Goal: Task Accomplishment & Management: Manage account settings

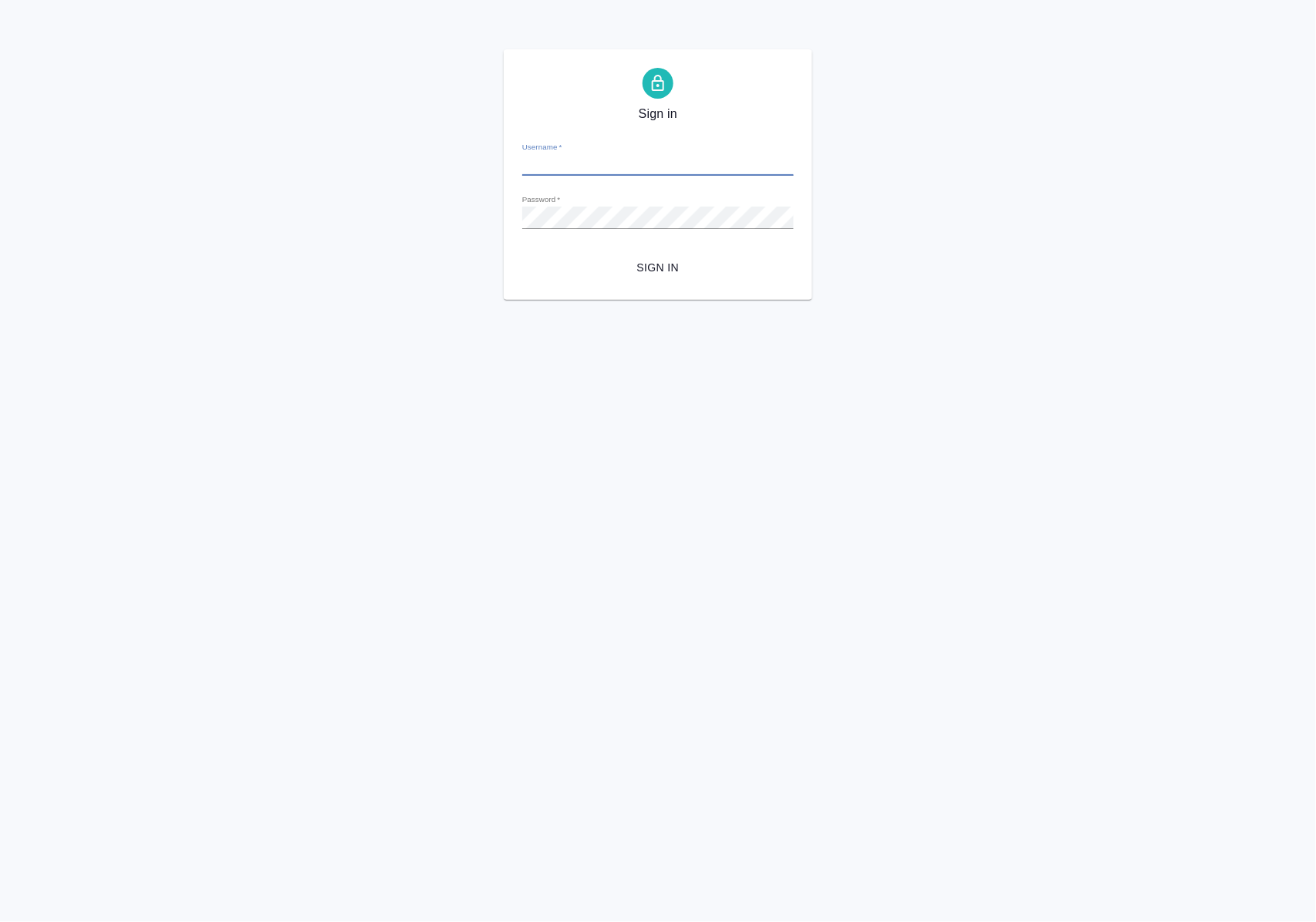
type input "a.polushina@awatera.com"
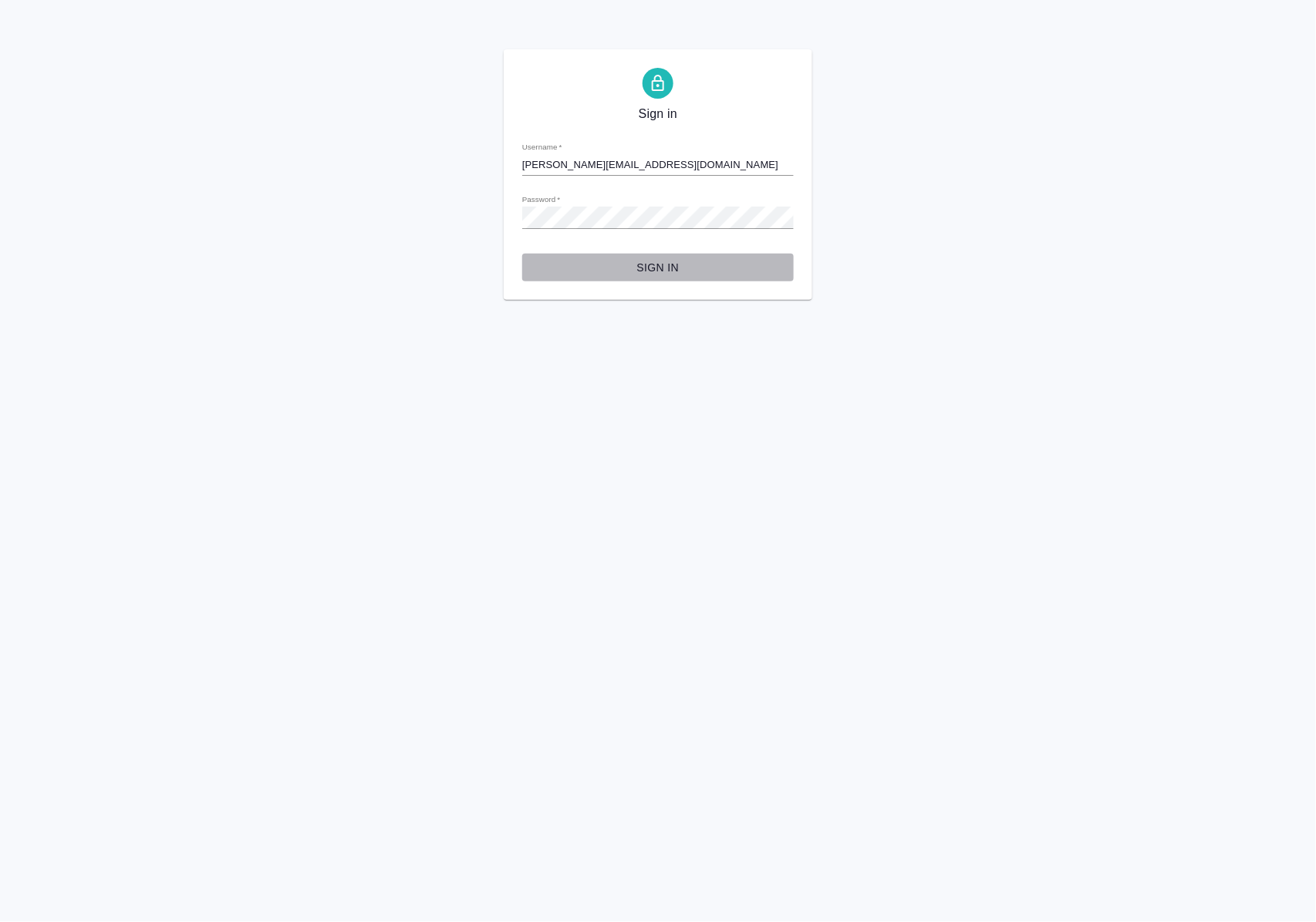
click at [661, 270] on span "Sign in" at bounding box center [658, 267] width 247 height 19
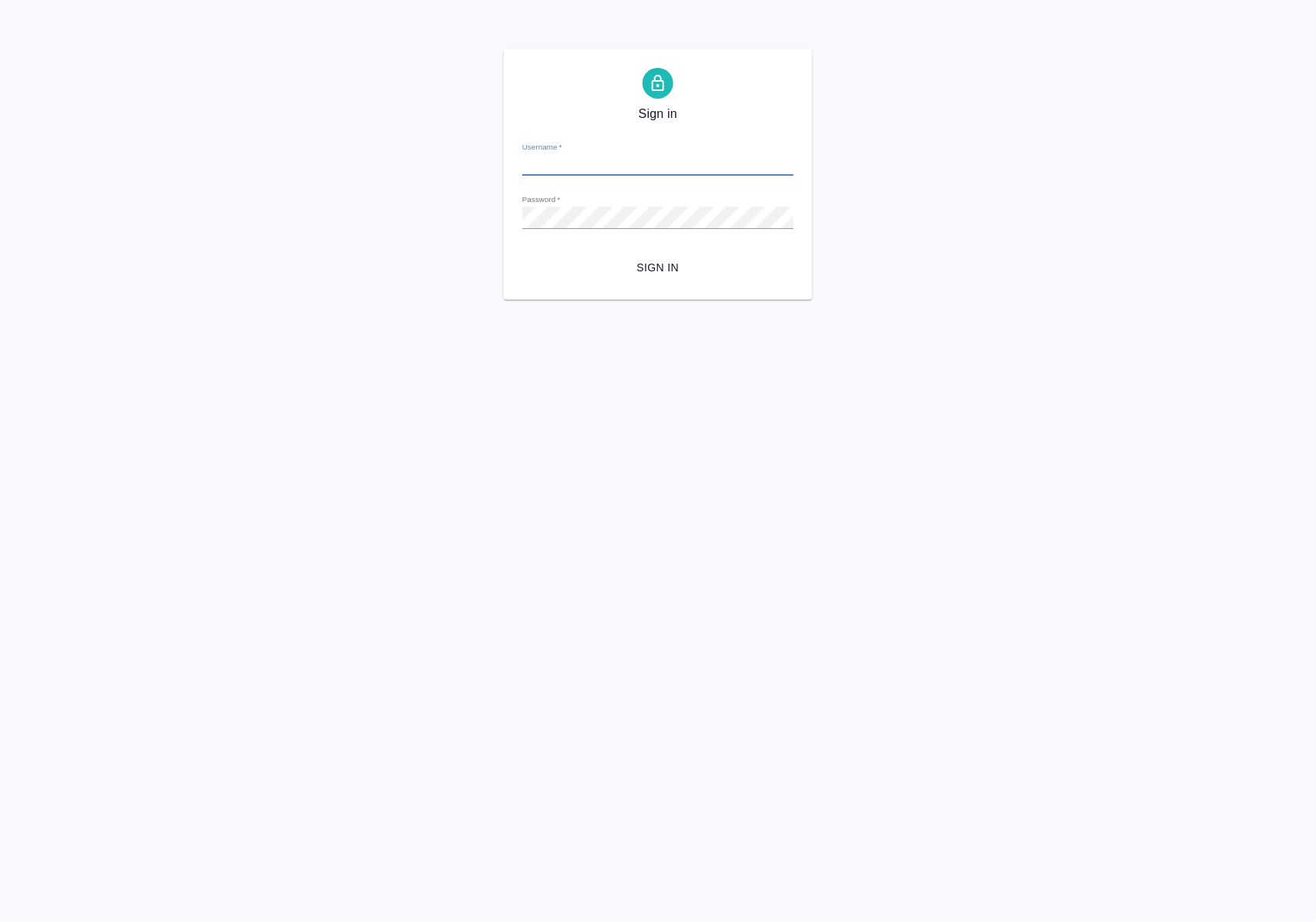
type input "a.polushina@awatera.com"
click at [519, 219] on div "Sign in Username   * a.polushina@awatera.com Password   * urlPath   * /all-work…" at bounding box center [658, 174] width 309 height 251
click at [497, 214] on div "Sign in Username   * a.polushina@awatera.com Password   * urlPath   * /all-work…" at bounding box center [658, 174] width 1316 height 251
click at [613, 260] on span "Sign in" at bounding box center [658, 267] width 247 height 19
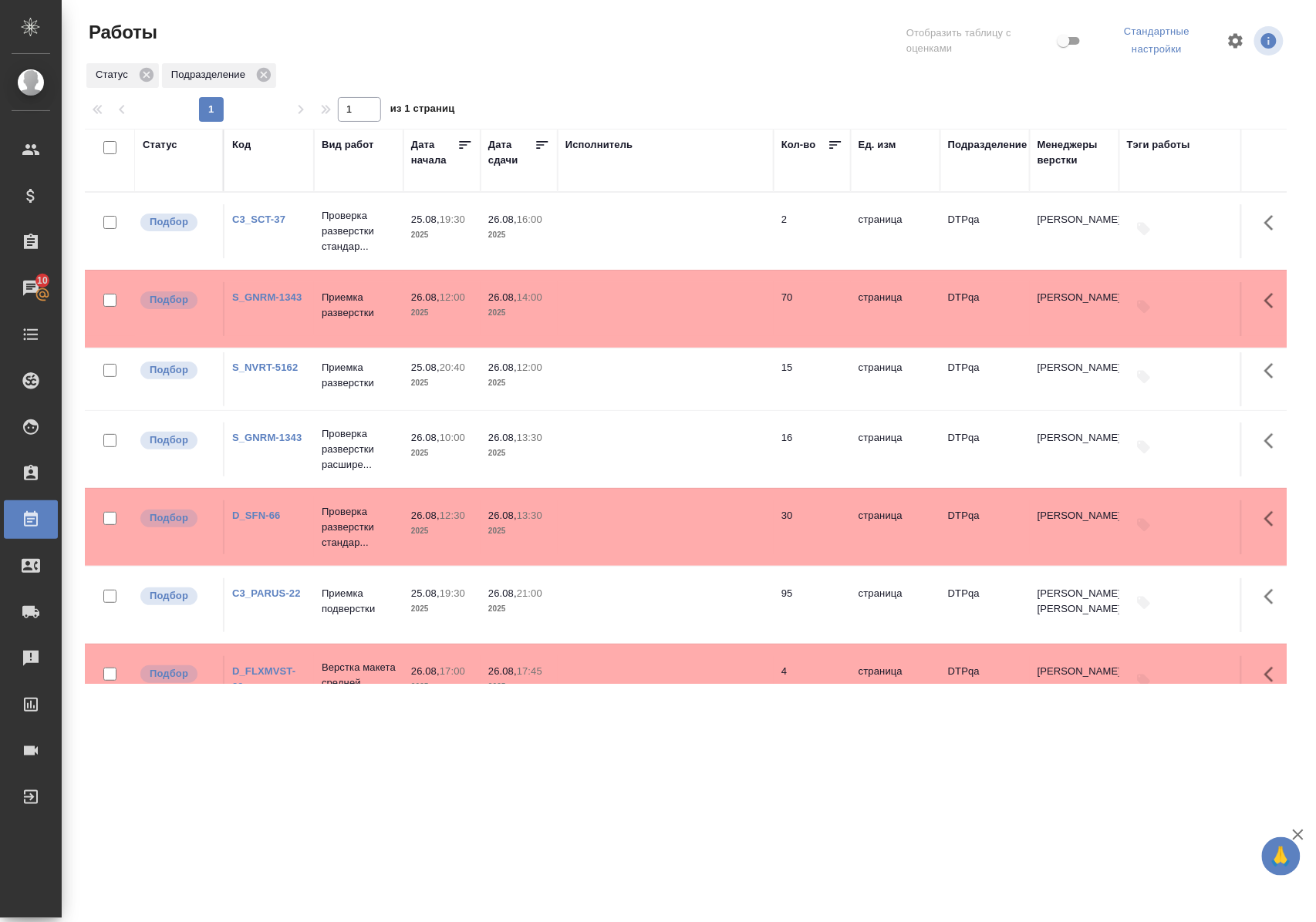
click at [264, 299] on link "S_GNRM-1343" at bounding box center [267, 297] width 70 height 12
click at [168, 140] on div "Статус" at bounding box center [160, 144] width 35 height 16
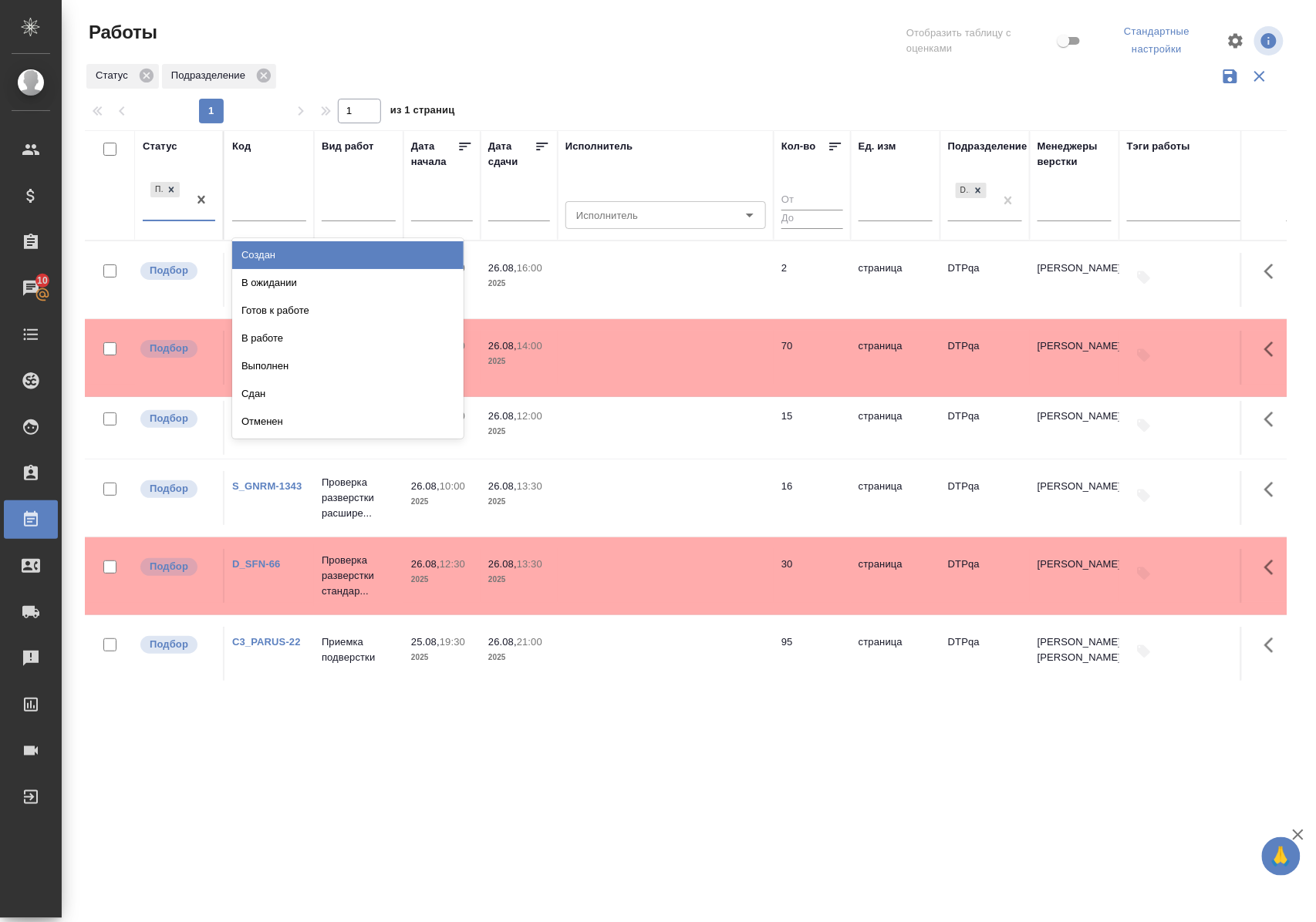
click at [164, 219] on div "Подбор" at bounding box center [164, 199] width 45 height 41
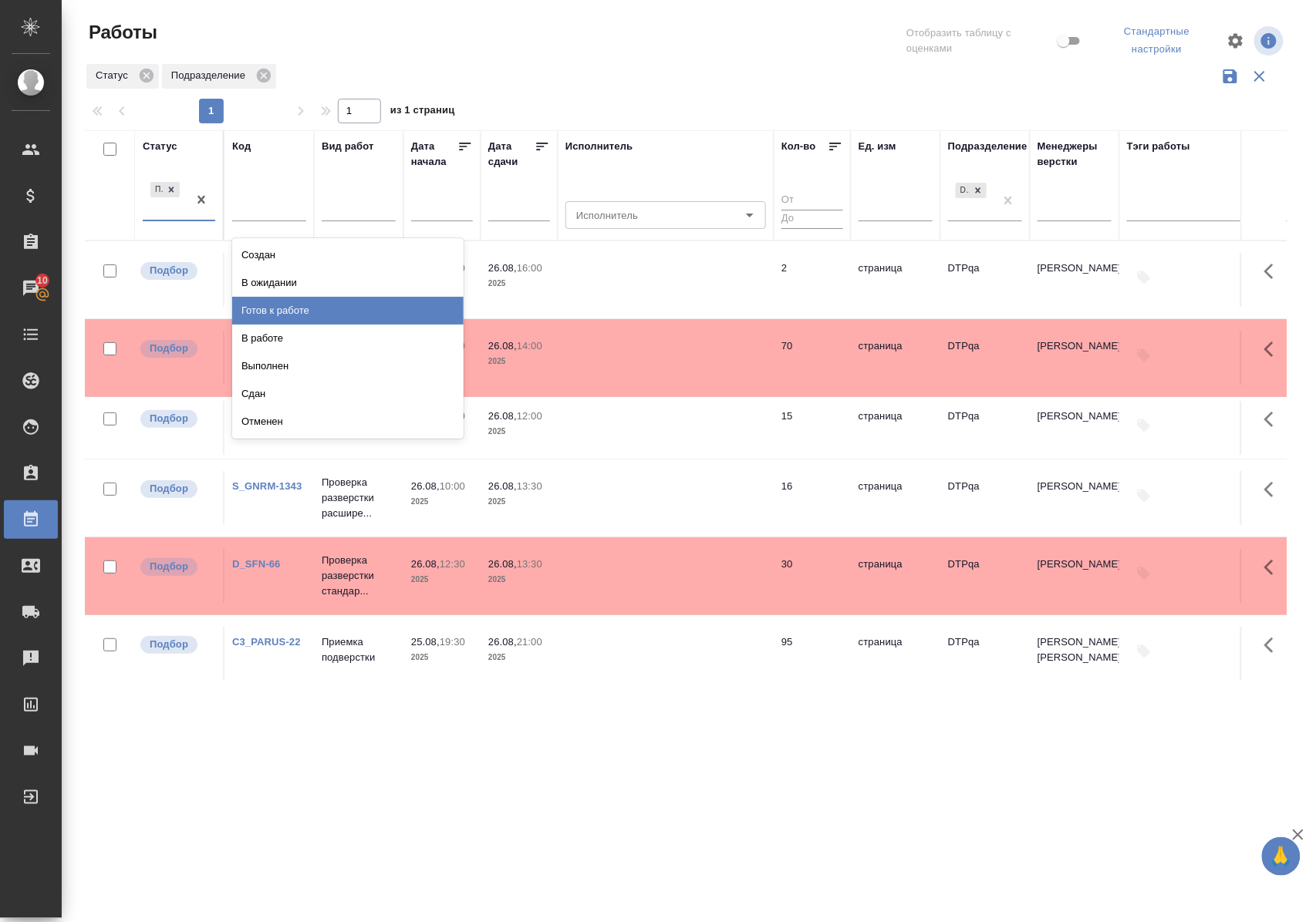
click at [300, 309] on div "Готов к работе" at bounding box center [348, 310] width 231 height 28
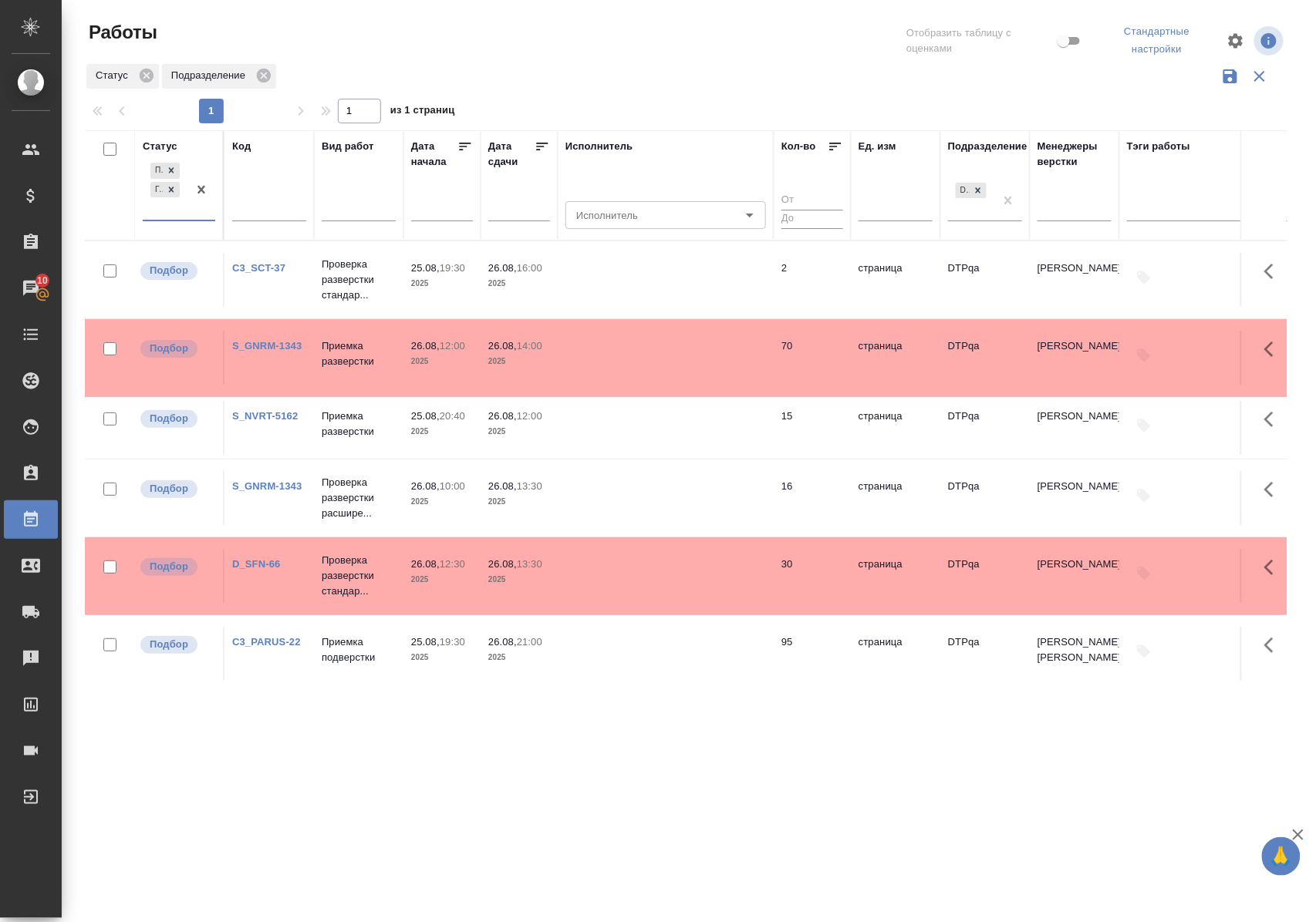
click at [190, 219] on div at bounding box center [201, 189] width 28 height 60
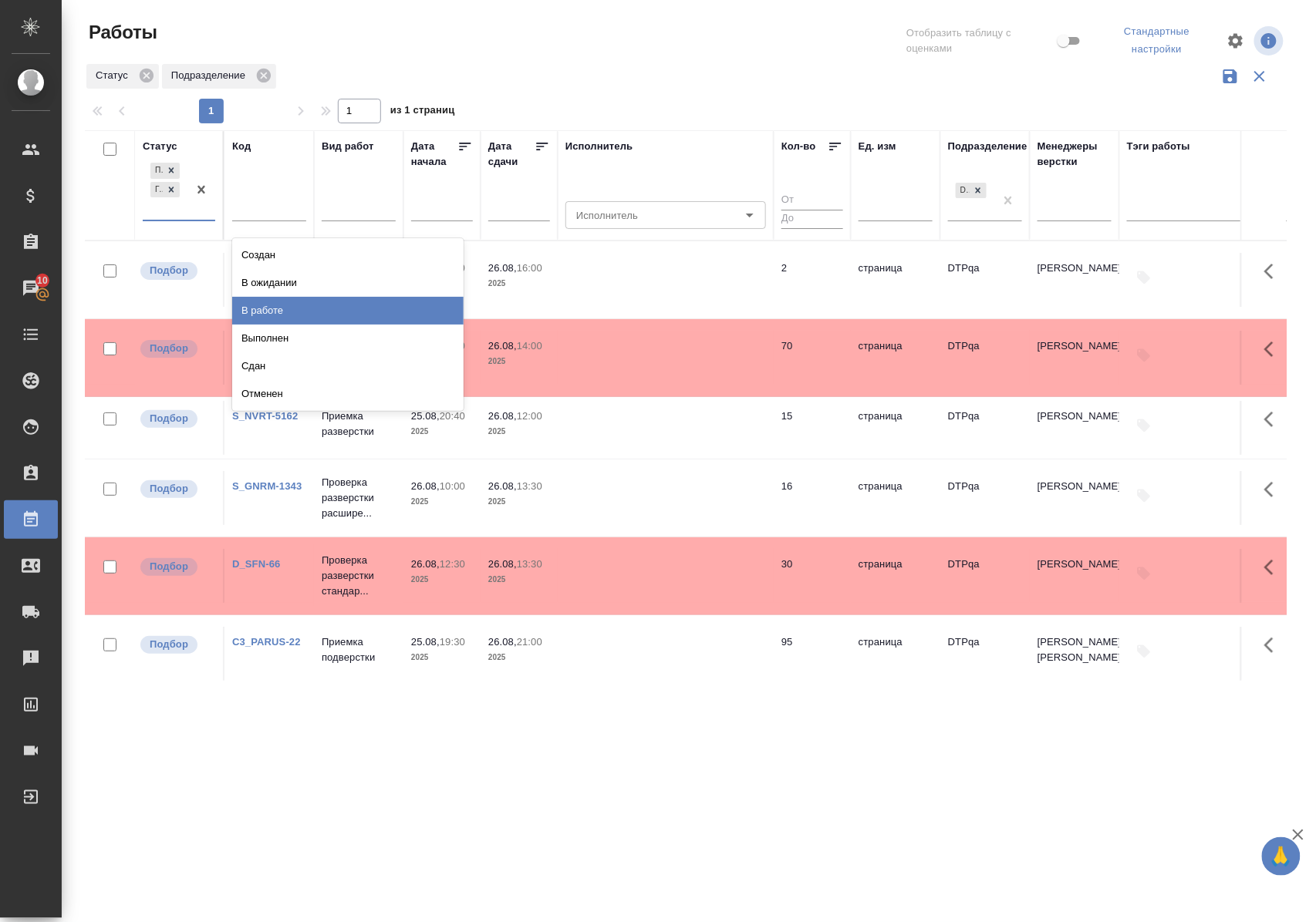
click at [250, 306] on div "В работе" at bounding box center [348, 310] width 231 height 28
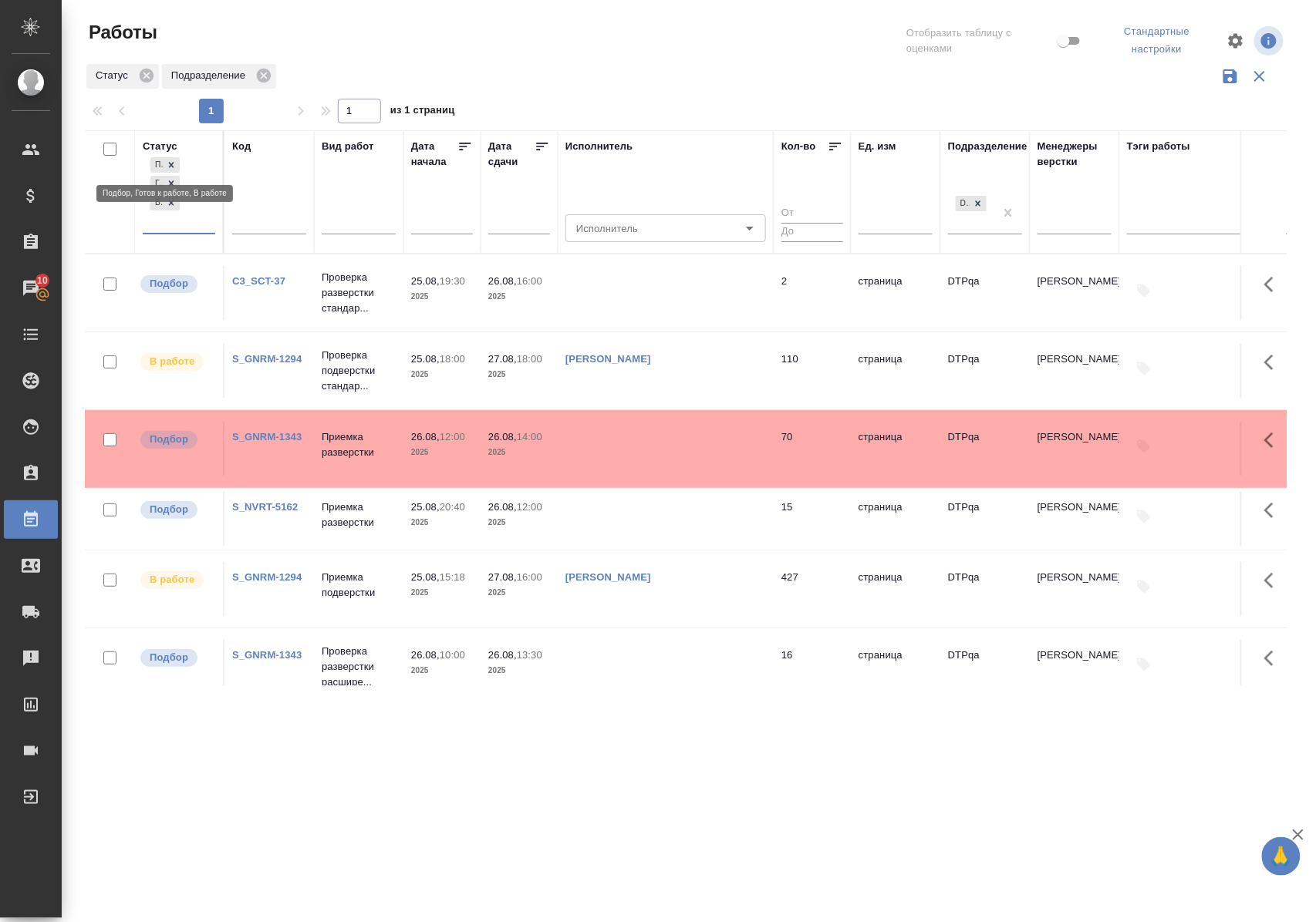
click at [174, 162] on icon at bounding box center [172, 165] width 11 height 11
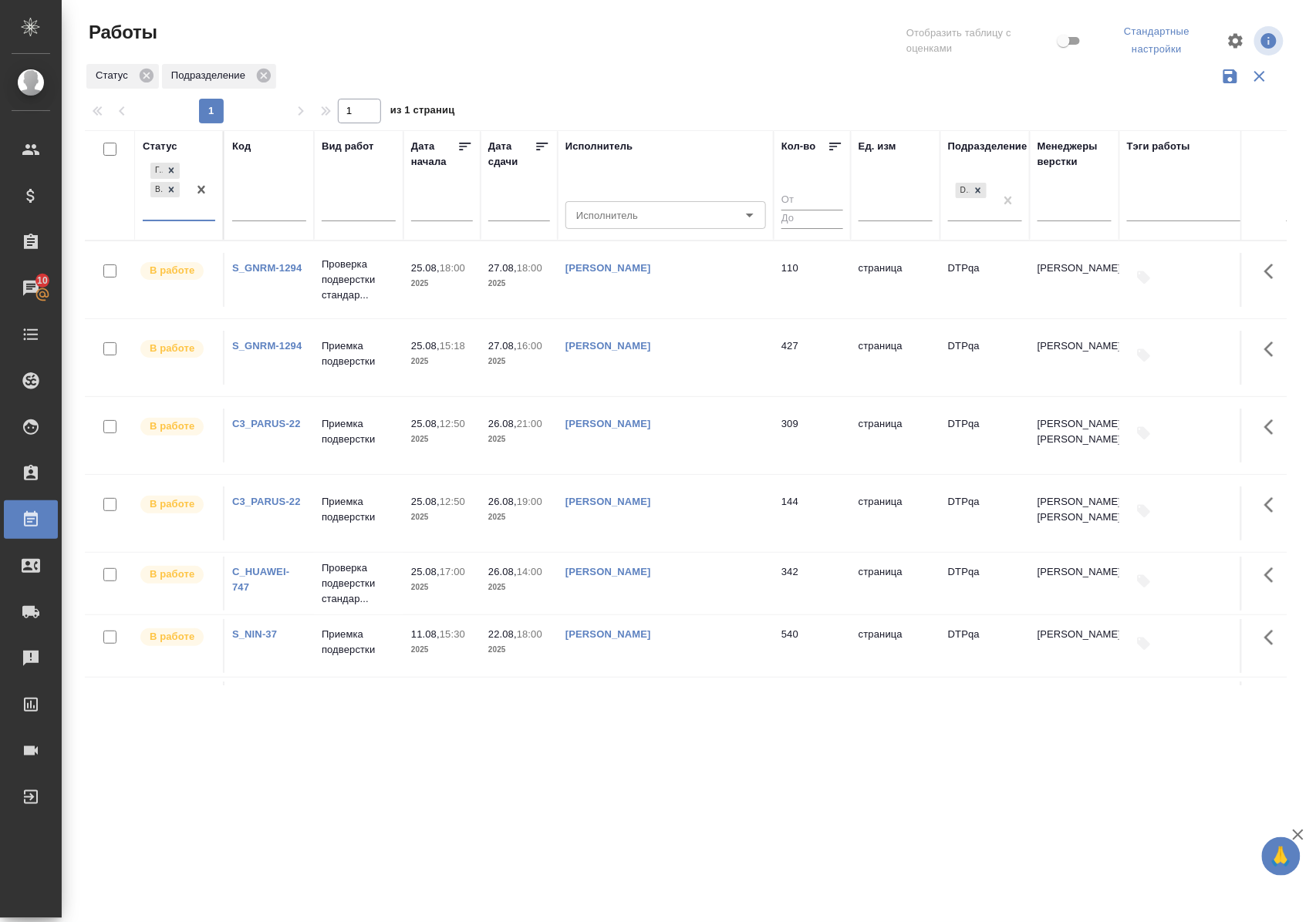
click at [165, 142] on div "Статус" at bounding box center [160, 146] width 35 height 16
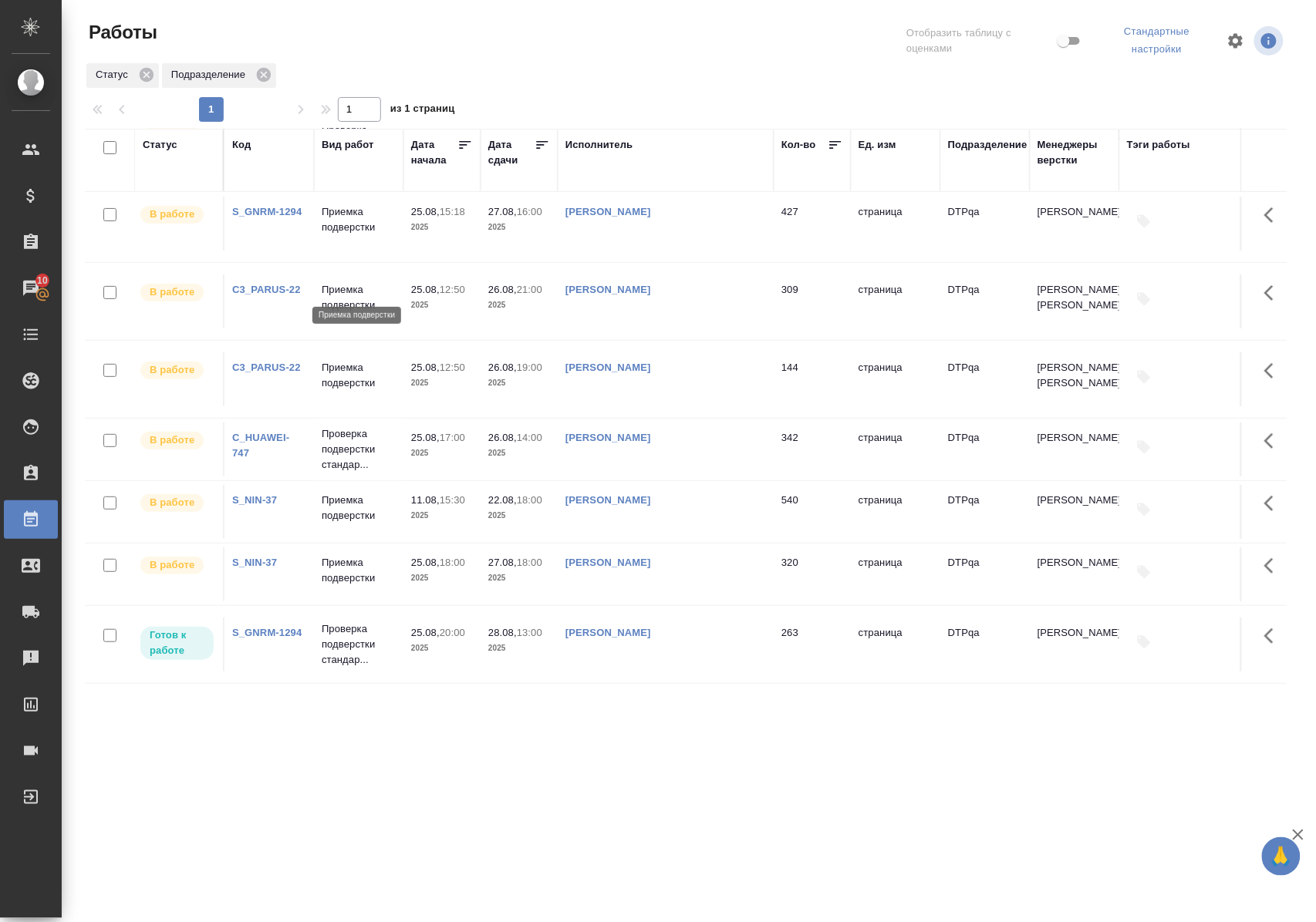
scroll to position [104, 0]
click at [344, 433] on p "Проверка подверстки стандар..." at bounding box center [358, 449] width 74 height 46
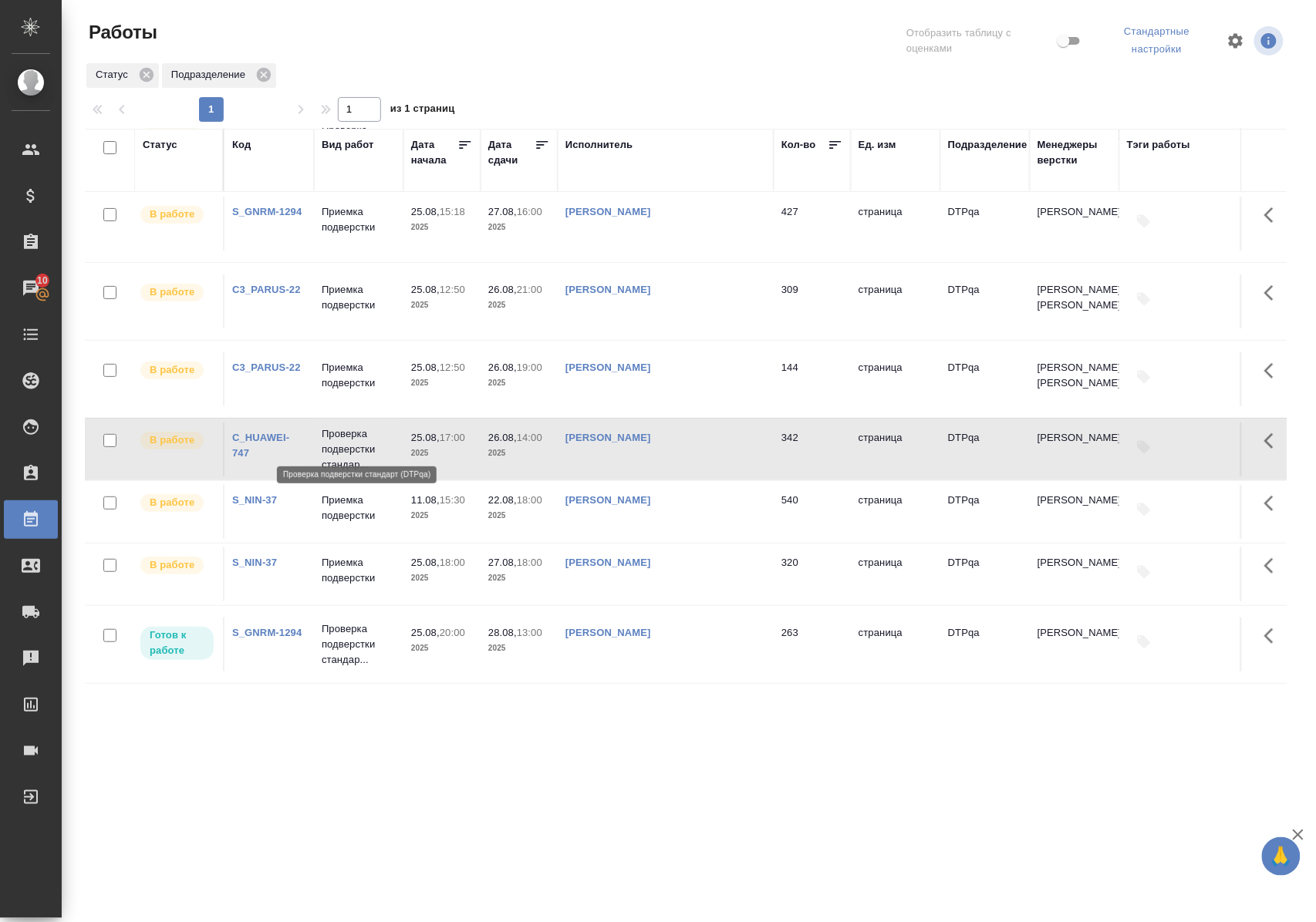
click at [344, 433] on p "Проверка подверстки стандар..." at bounding box center [358, 449] width 74 height 46
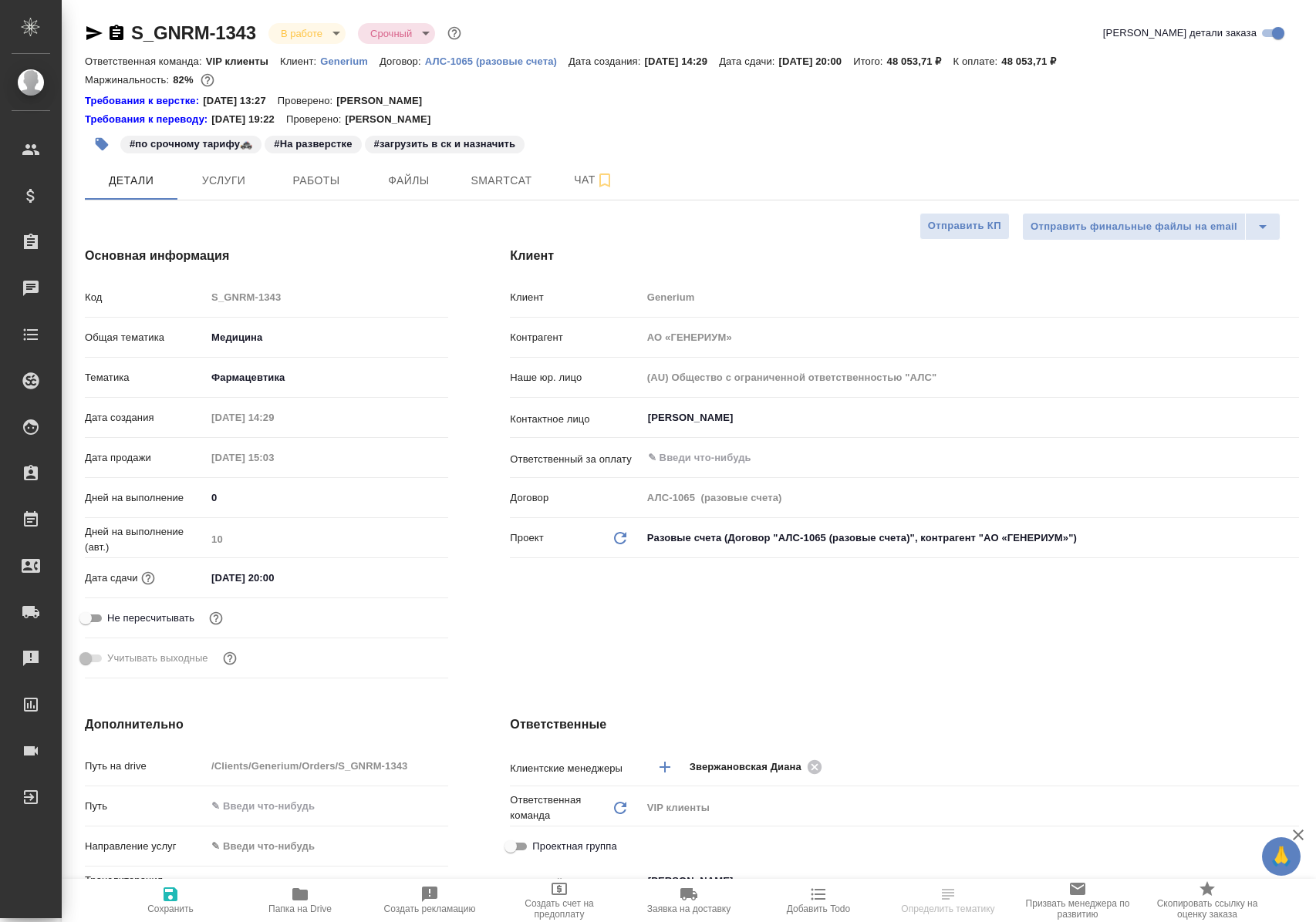
select select "RU"
click at [327, 186] on span "Работы" at bounding box center [316, 180] width 74 height 19
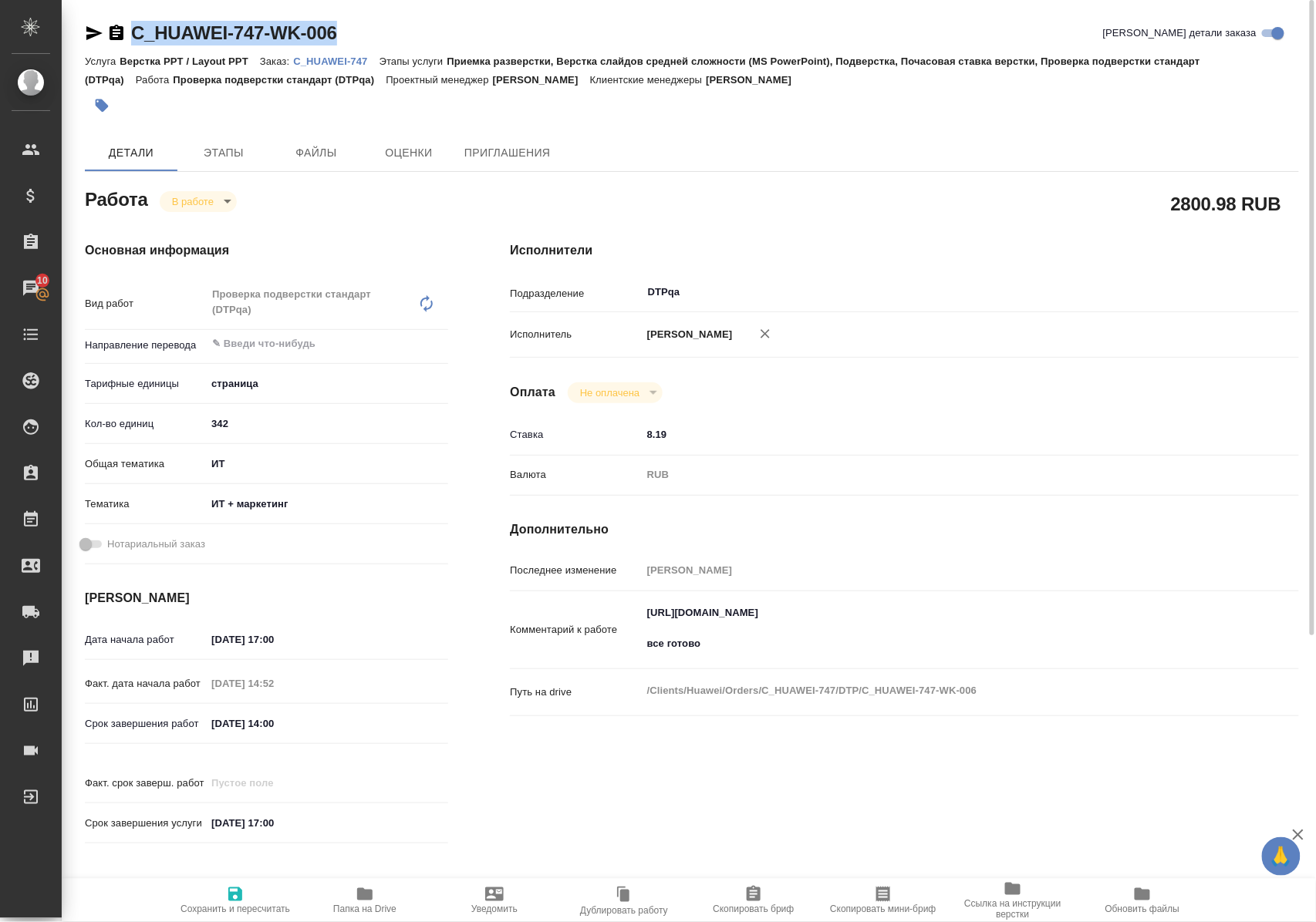
drag, startPoint x: 368, startPoint y: 23, endPoint x: 132, endPoint y: 31, distance: 236.1
click at [132, 31] on div "C_HUAWEI-747-WK-006 Кратко детали заказа" at bounding box center [692, 33] width 1214 height 25
copy link "C_HUAWEI-747-WK-006"
drag, startPoint x: 647, startPoint y: 624, endPoint x: 983, endPoint y: 617, distance: 336.1
click at [983, 617] on textarea "https://tera.awatera.com/Work/68822fded154528e9d791533/ все готово" at bounding box center [937, 629] width 590 height 57
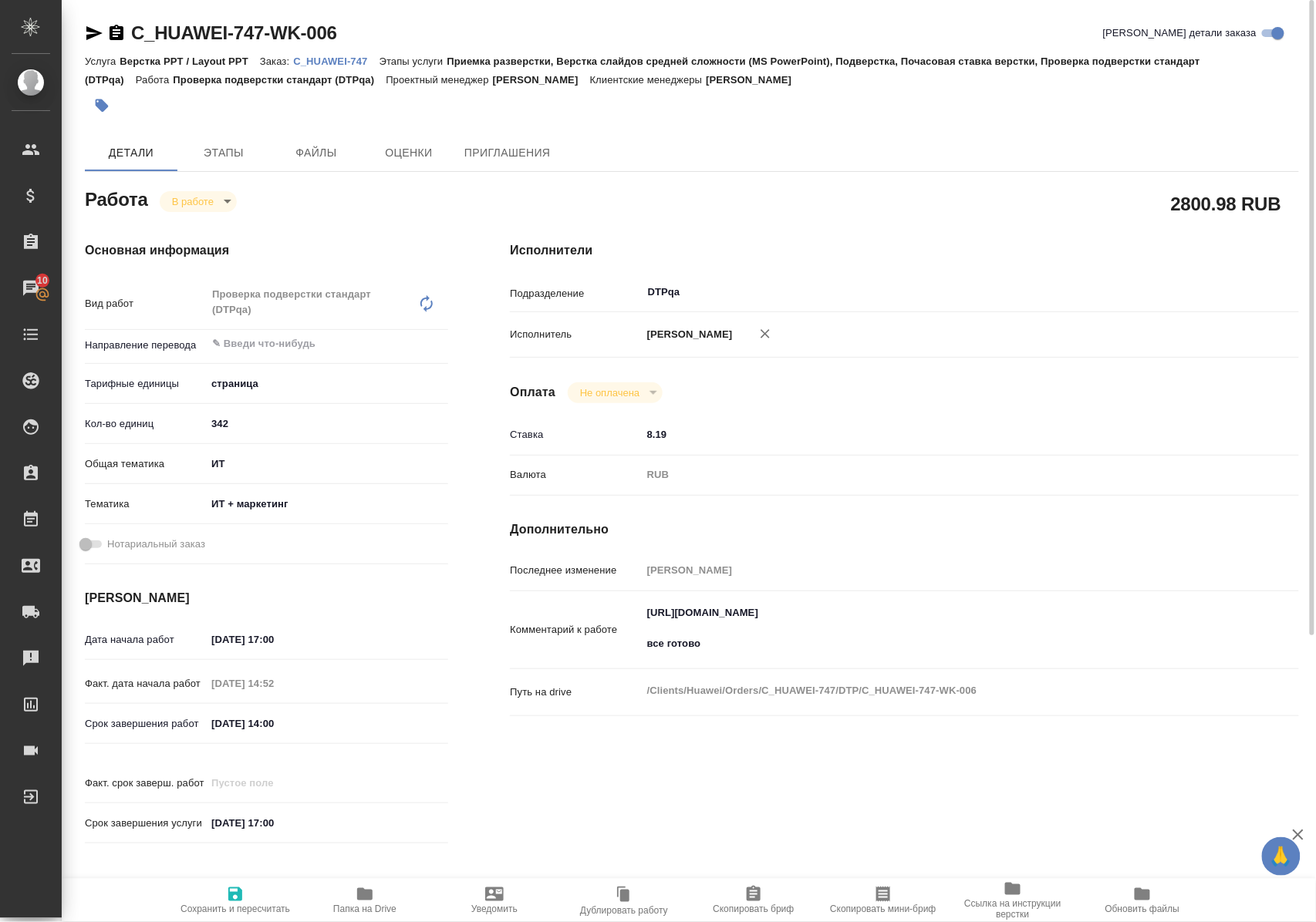
click at [90, 32] on icon "button" at bounding box center [94, 33] width 18 height 18
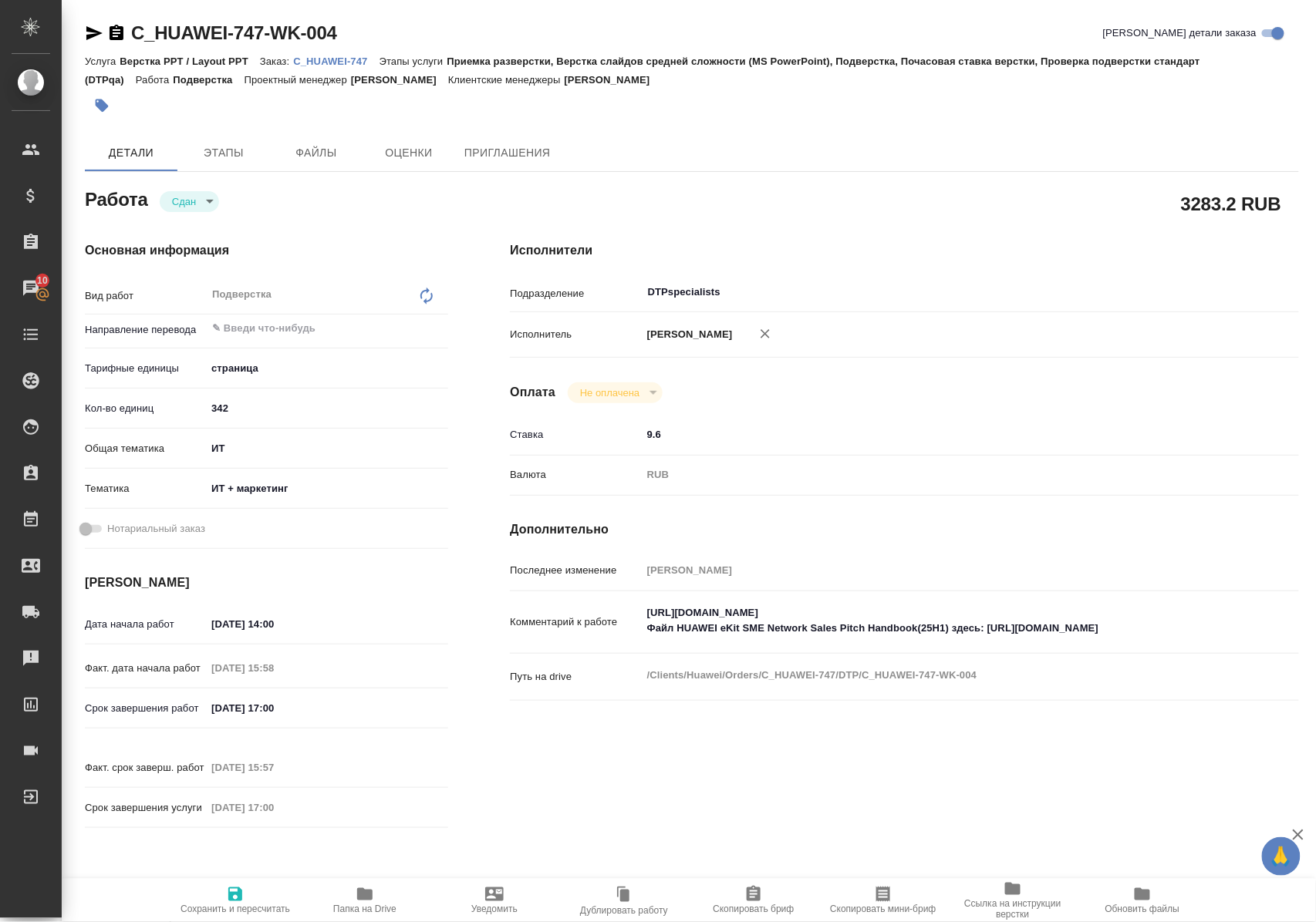
click at [359, 894] on icon "button" at bounding box center [365, 894] width 16 height 12
click at [338, 60] on p "C_HUAWEI-747" at bounding box center [335, 61] width 85 height 12
click at [93, 31] on icon "button" at bounding box center [95, 33] width 17 height 14
click at [349, 59] on p "C_HUAWEI-747" at bounding box center [335, 61] width 85 height 12
click at [94, 31] on icon "button" at bounding box center [95, 33] width 17 height 14
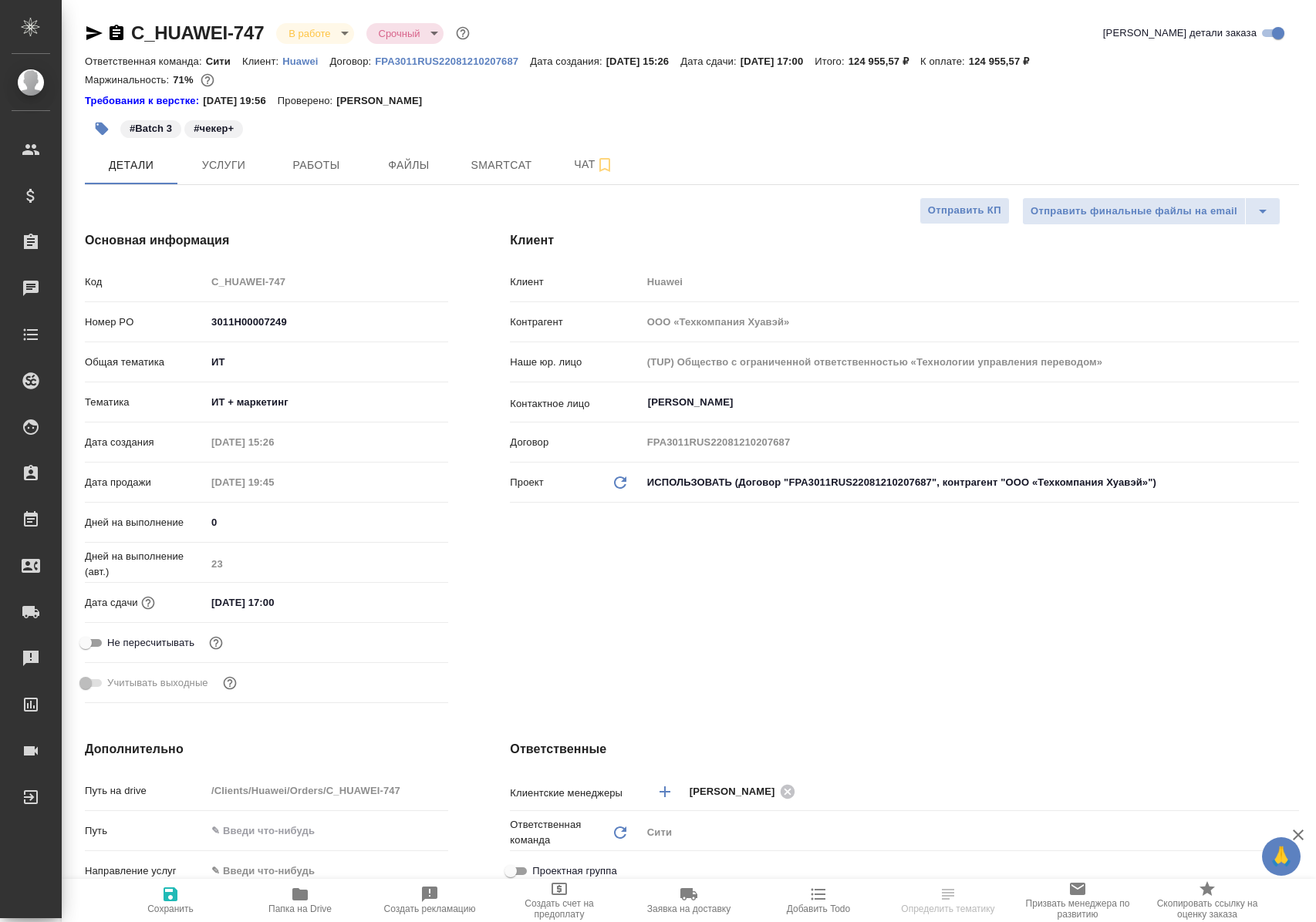
select select "RU"
click at [325, 183] on button "Работы" at bounding box center [316, 165] width 93 height 39
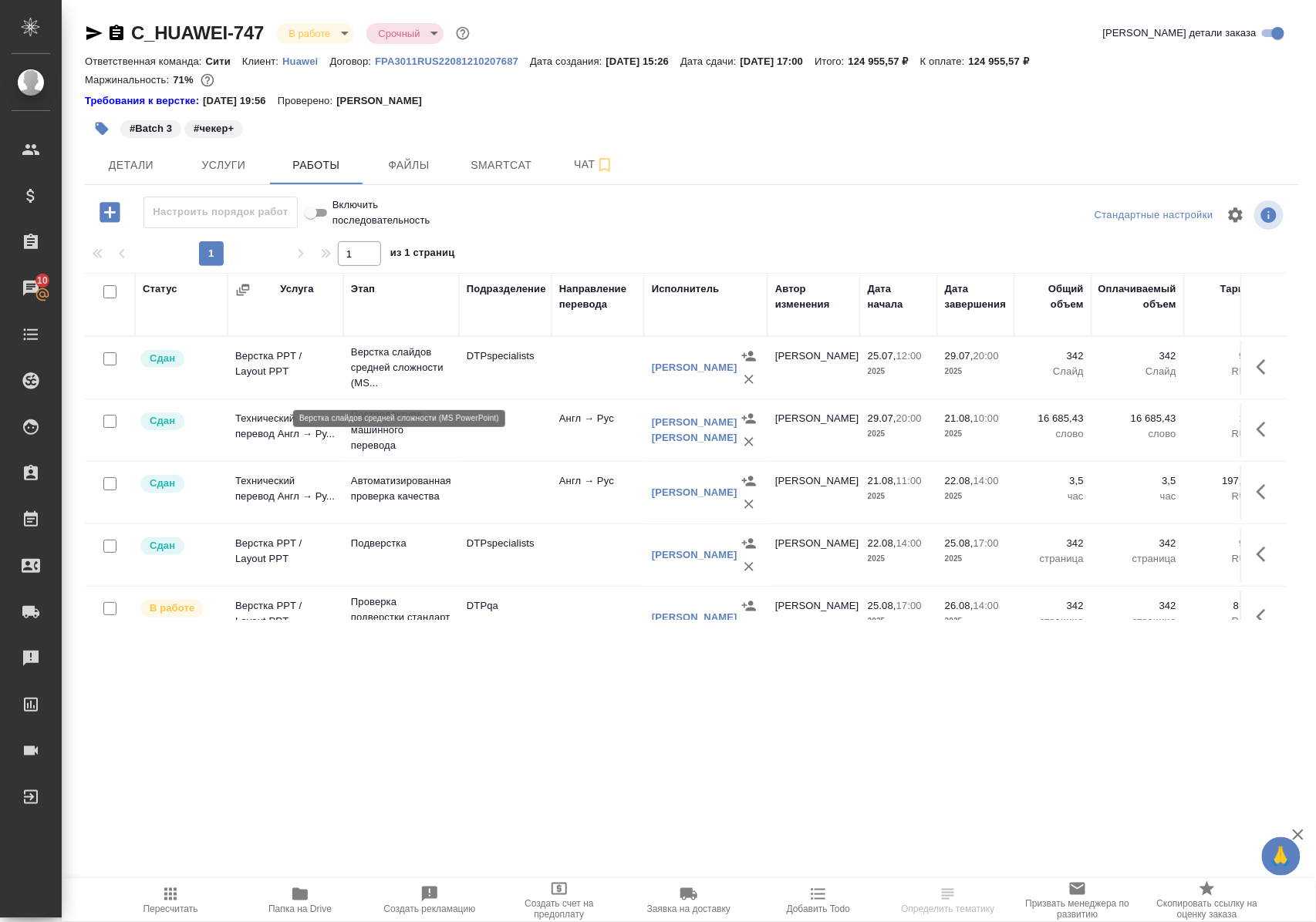
click at [383, 377] on p "Верстка слайдов средней сложности (MS..." at bounding box center [400, 367] width 100 height 46
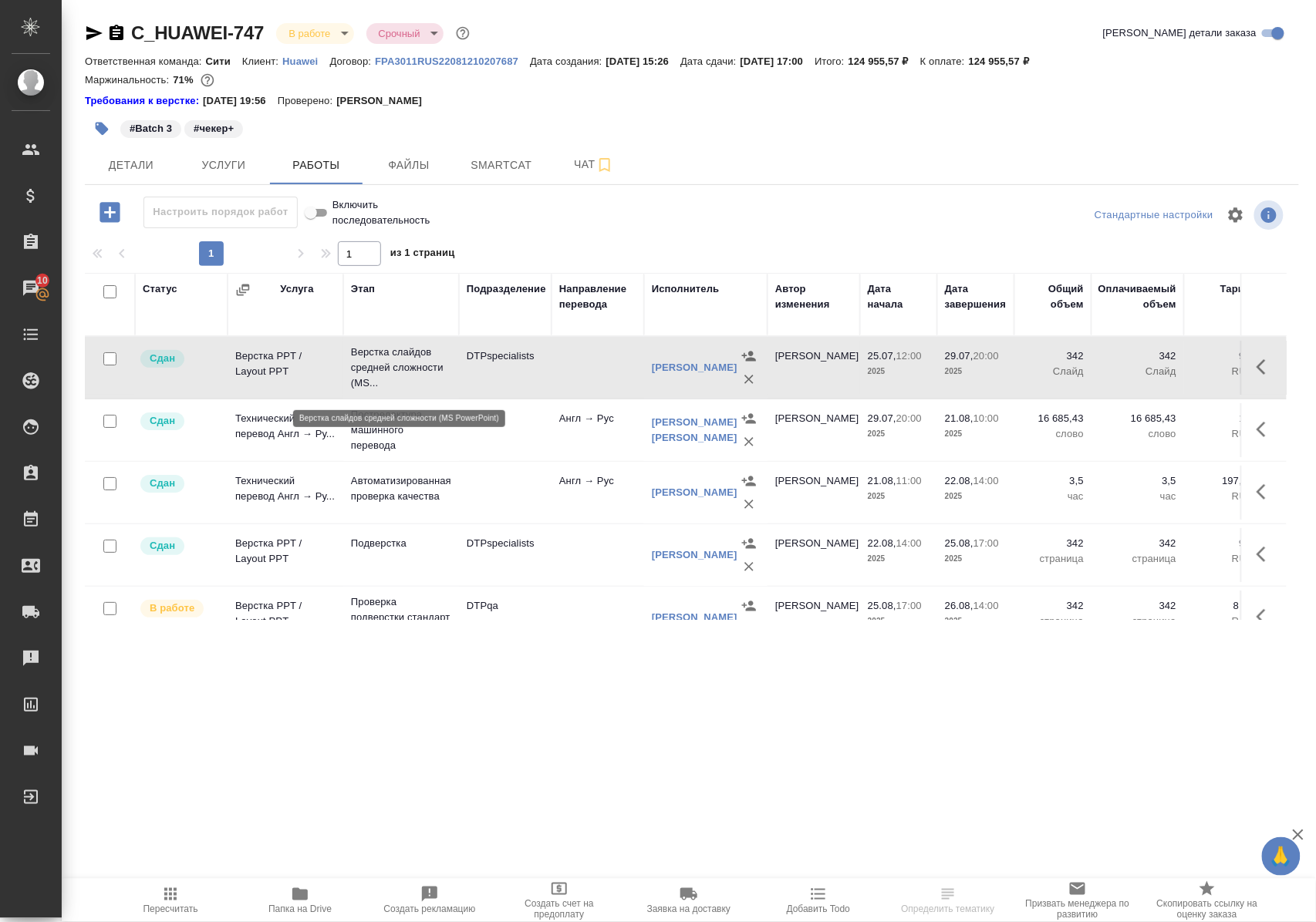
click at [383, 377] on p "Верстка слайдов средней сложности (MS..." at bounding box center [400, 367] width 100 height 46
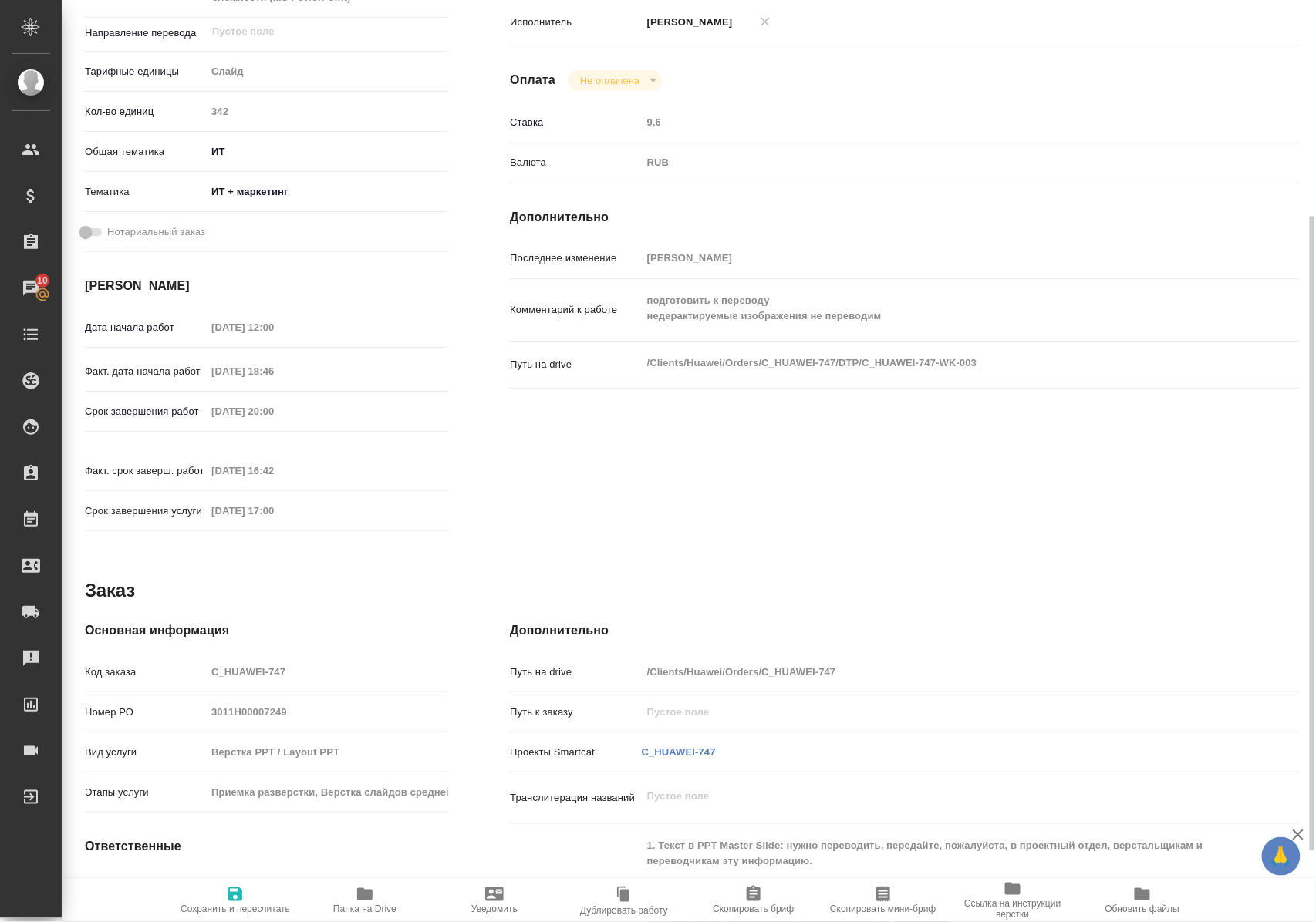
scroll to position [107, 0]
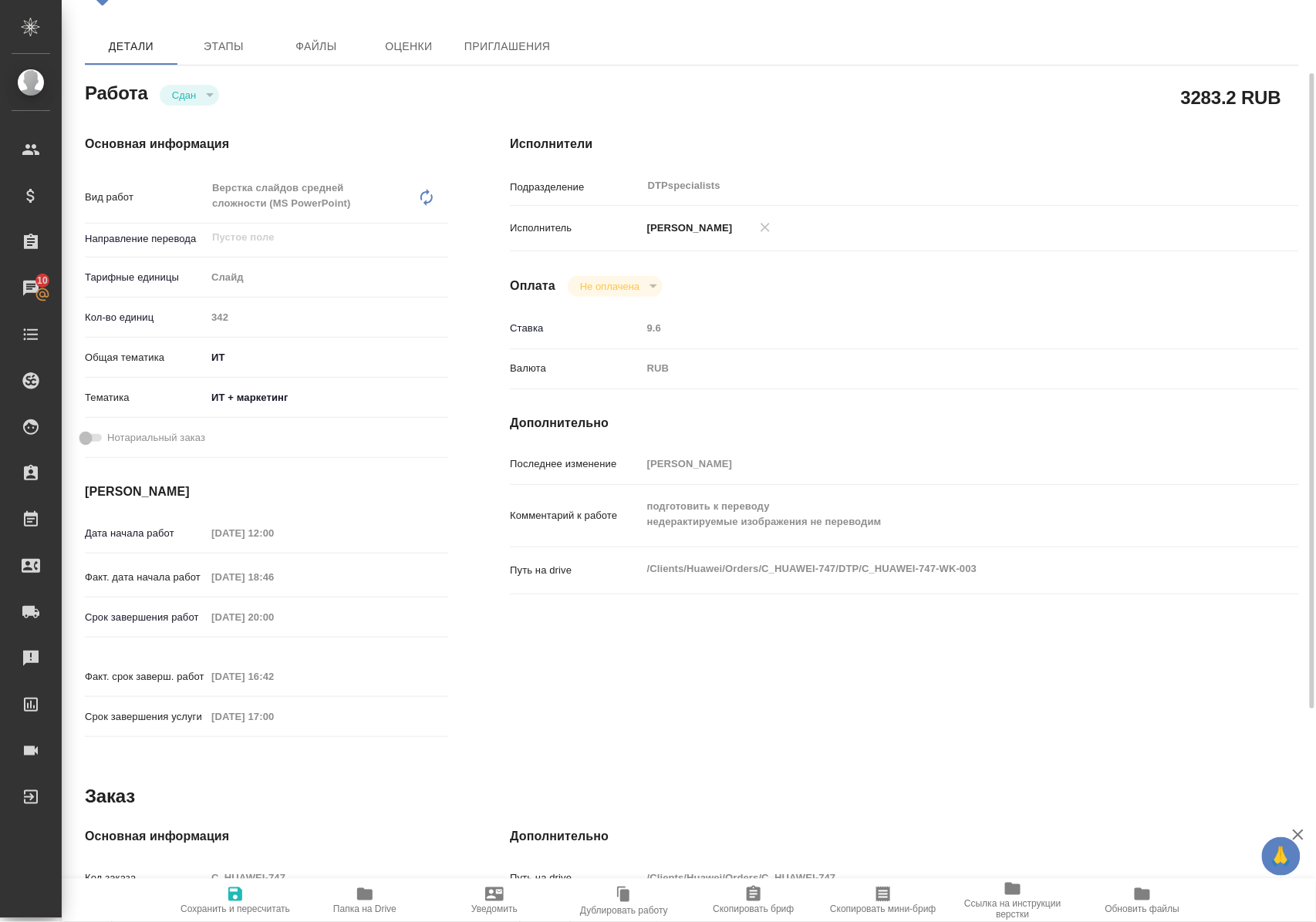
click at [358, 901] on icon "button" at bounding box center [365, 894] width 18 height 18
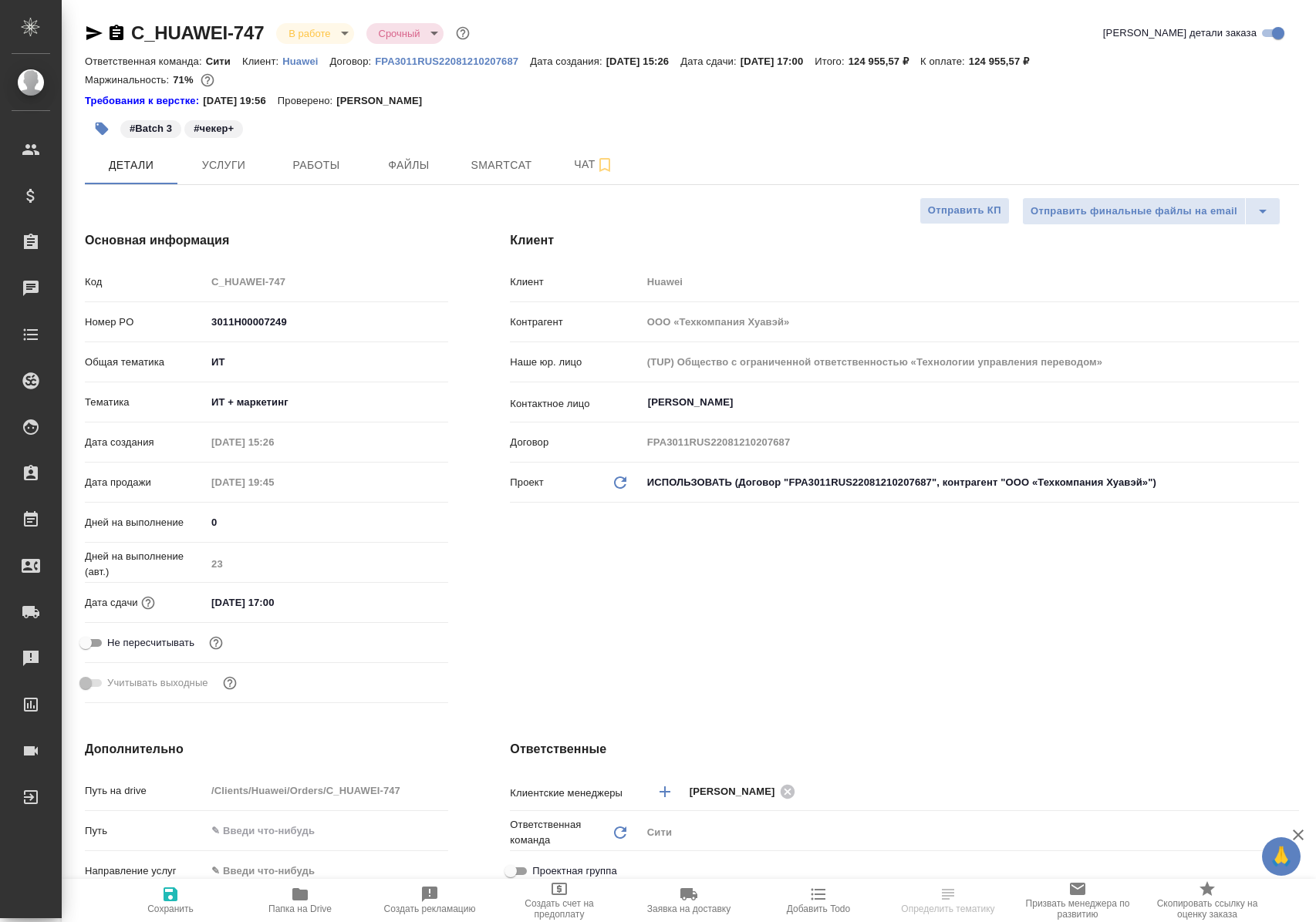
select select "RU"
click at [319, 168] on span "Работы" at bounding box center [316, 165] width 74 height 19
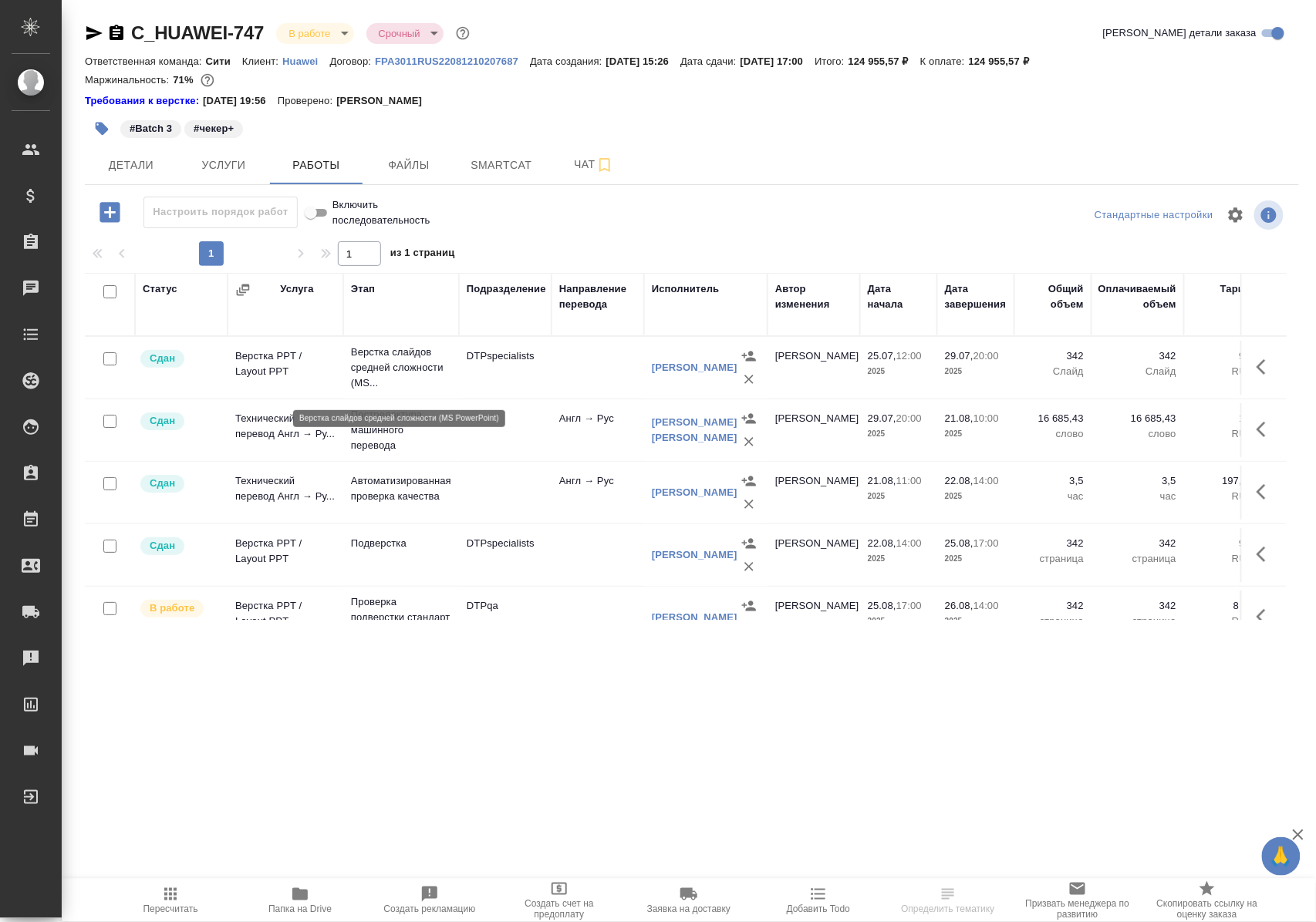
click at [381, 363] on p "Верстка слайдов средней сложности (MS..." at bounding box center [400, 367] width 100 height 46
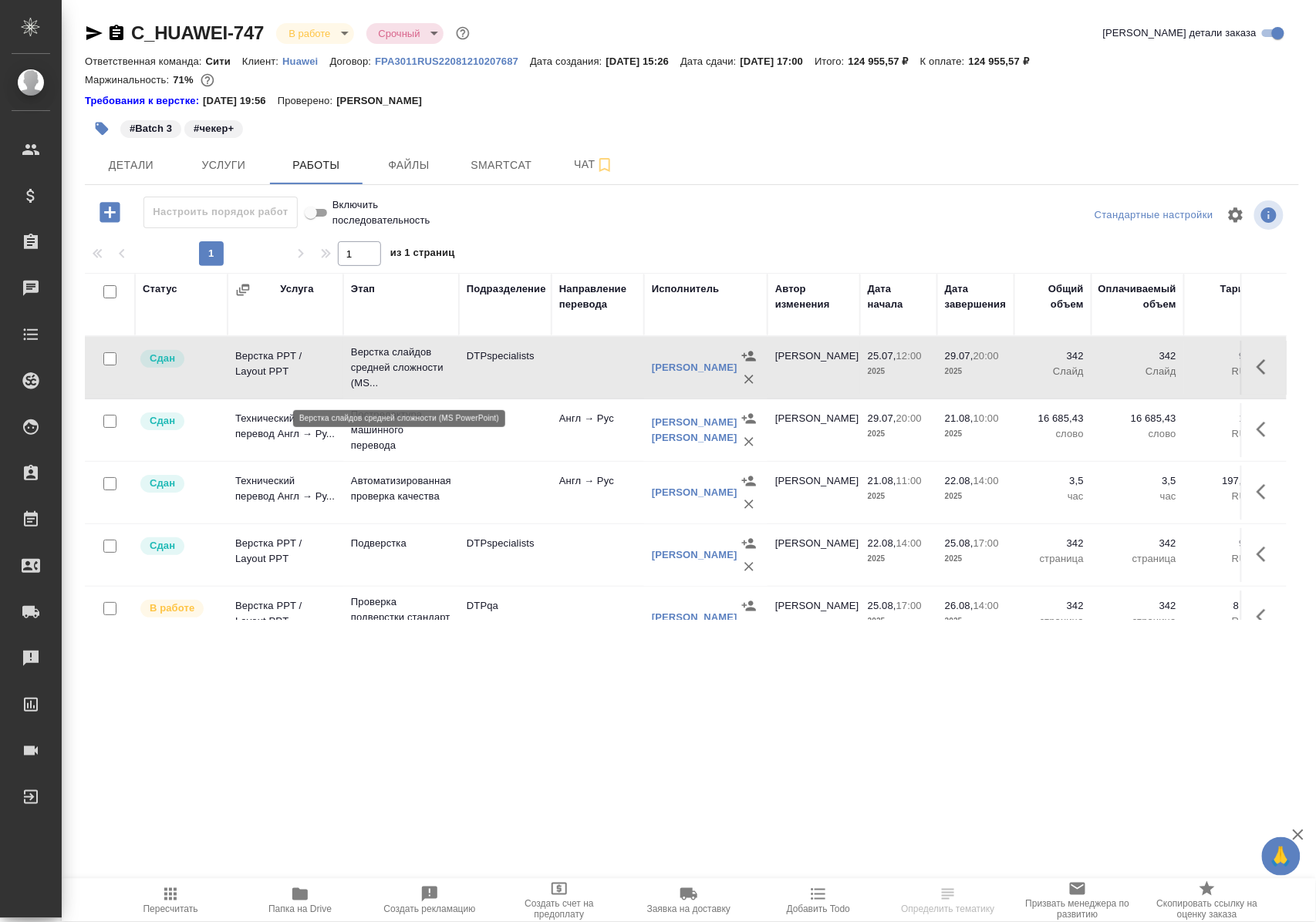
click at [381, 363] on p "Верстка слайдов средней сложности (MS..." at bounding box center [400, 367] width 100 height 46
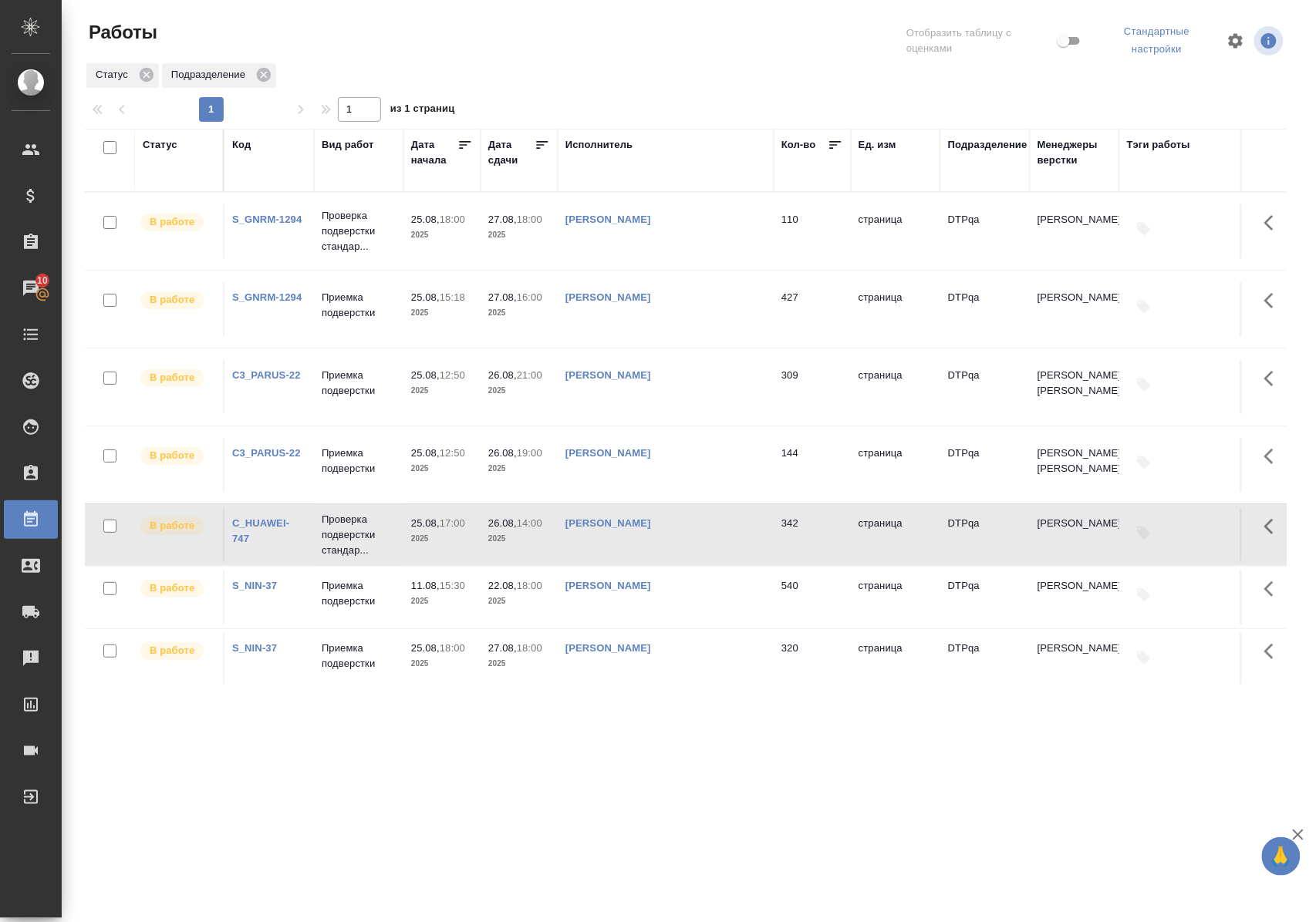
scroll to position [104, 0]
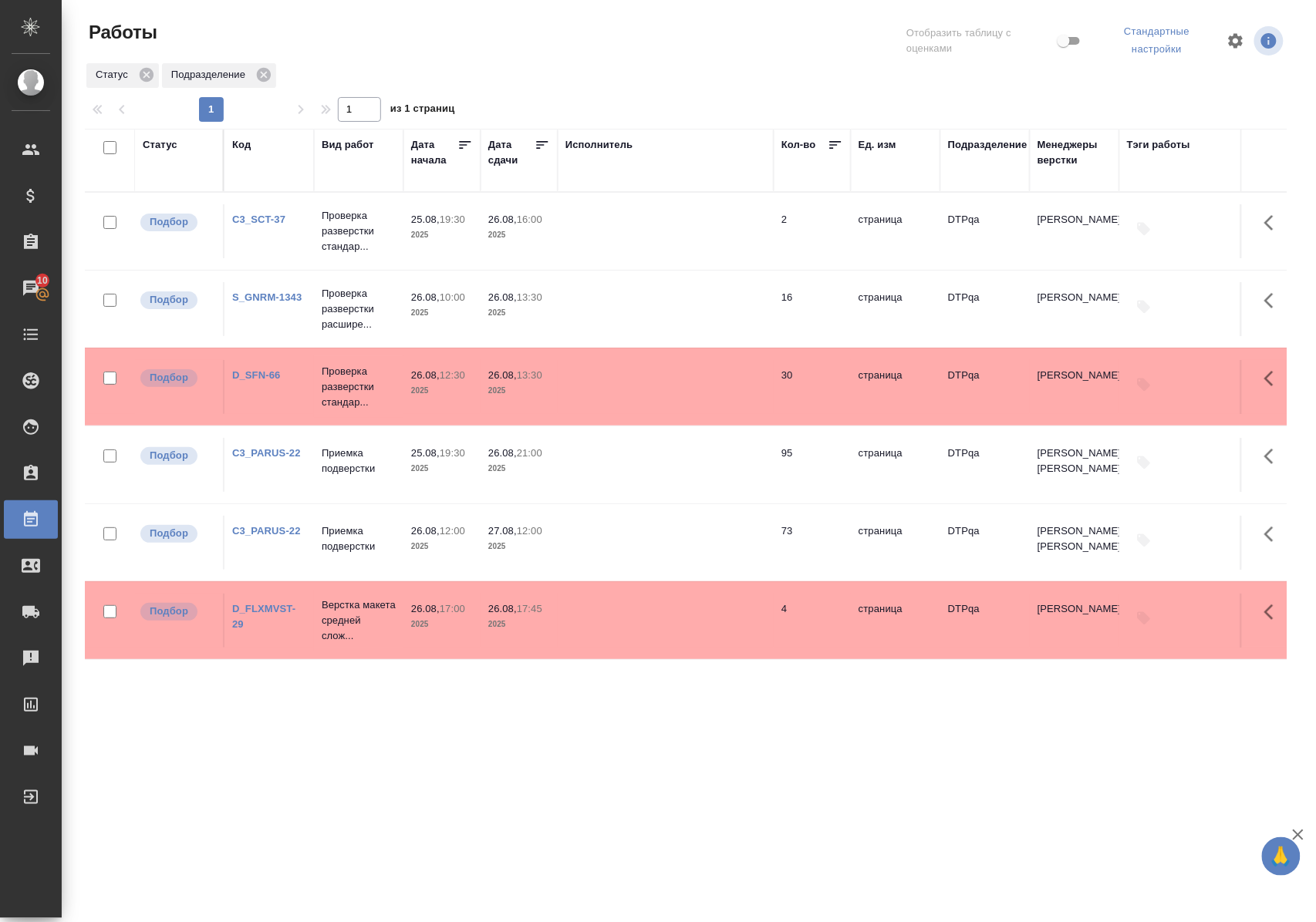
click at [273, 452] on link "C3_PARUS-22" at bounding box center [266, 453] width 69 height 12
click at [263, 300] on link "S_GNRM-1343" at bounding box center [267, 297] width 70 height 12
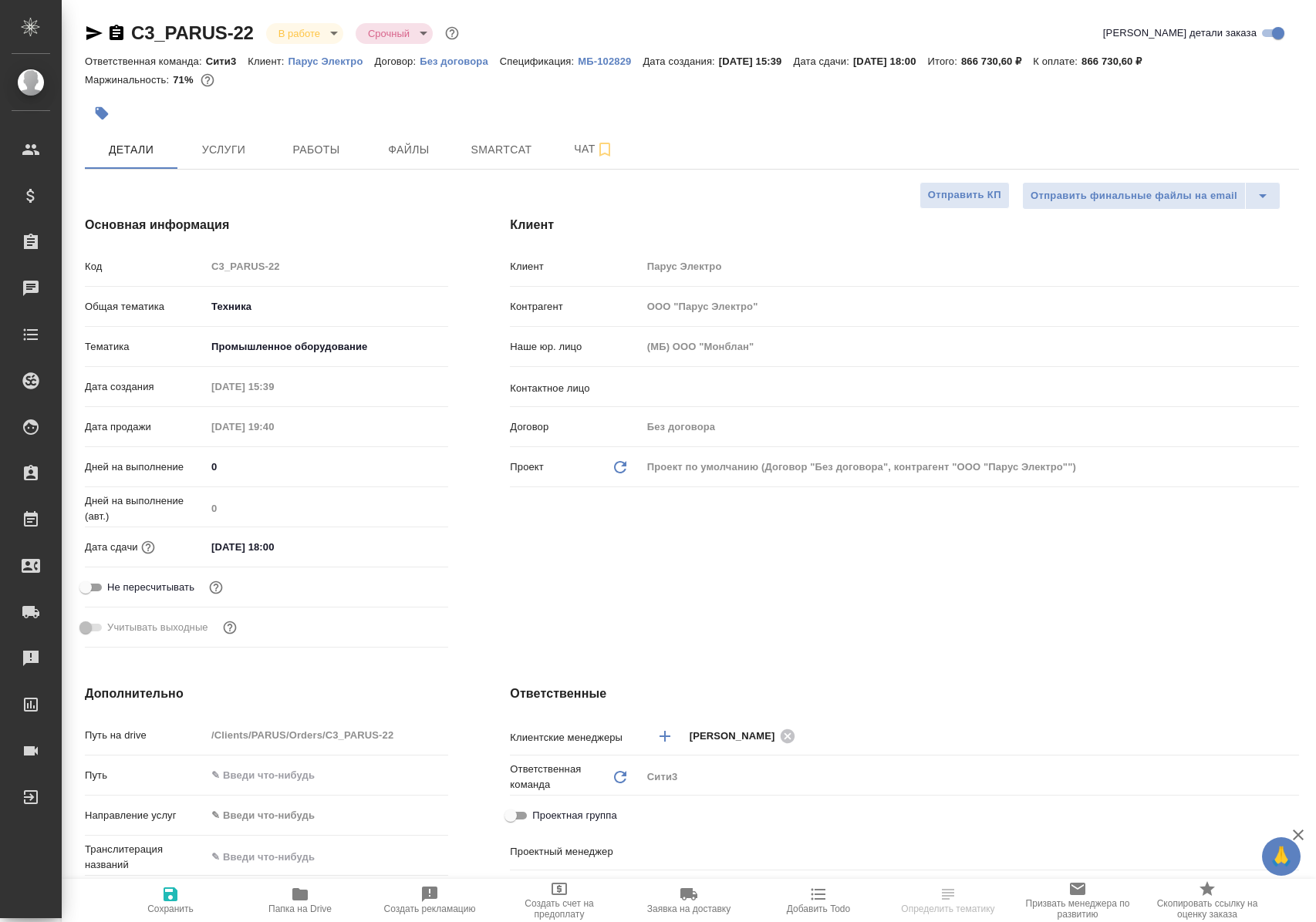
select select "RU"
type input "Белякова Юлия"
type input "Комаров Роман"
click at [302, 147] on span "Работы" at bounding box center [316, 150] width 74 height 19
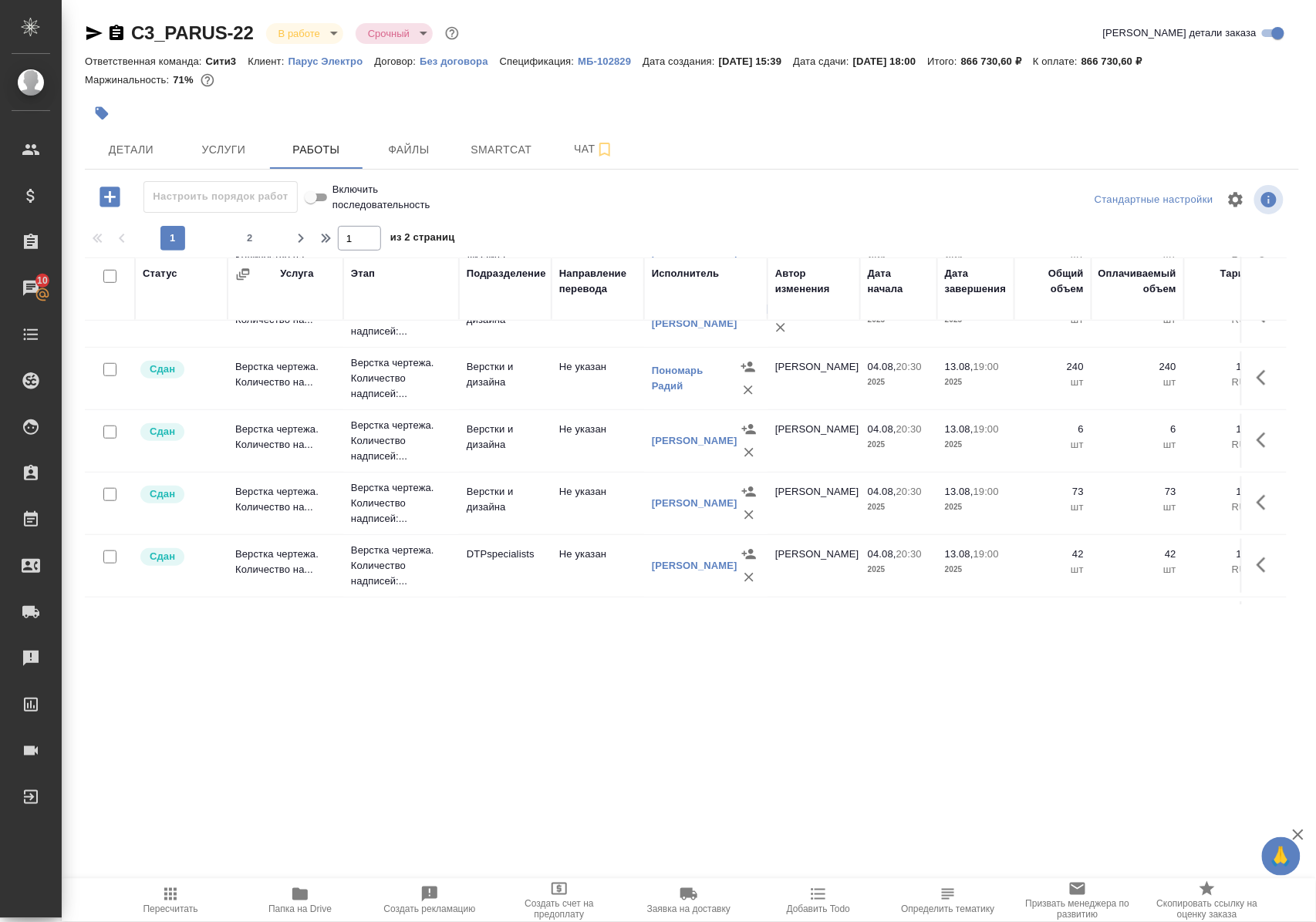
scroll to position [513, 0]
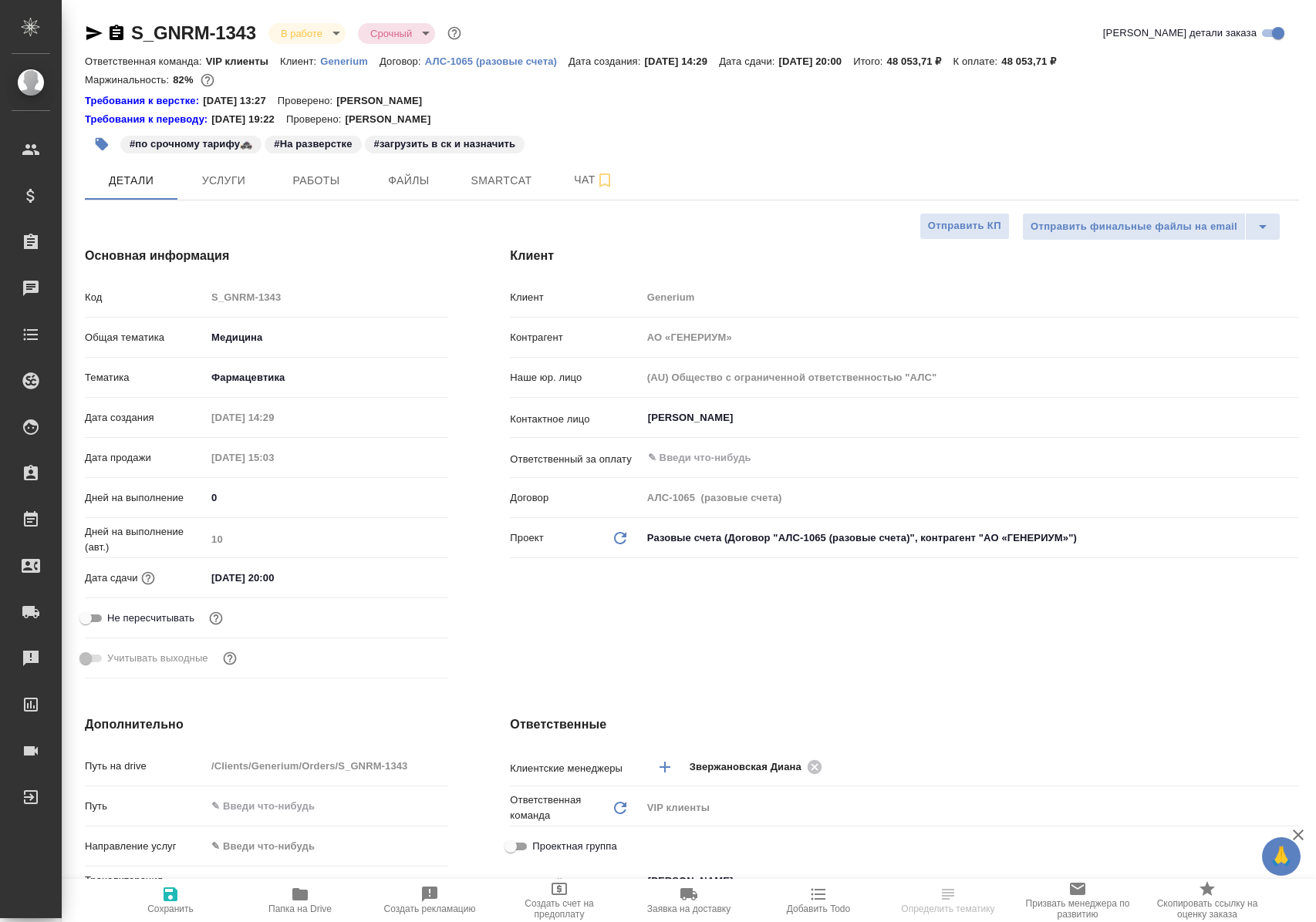
select select "RU"
click at [299, 175] on span "Работы" at bounding box center [316, 180] width 74 height 19
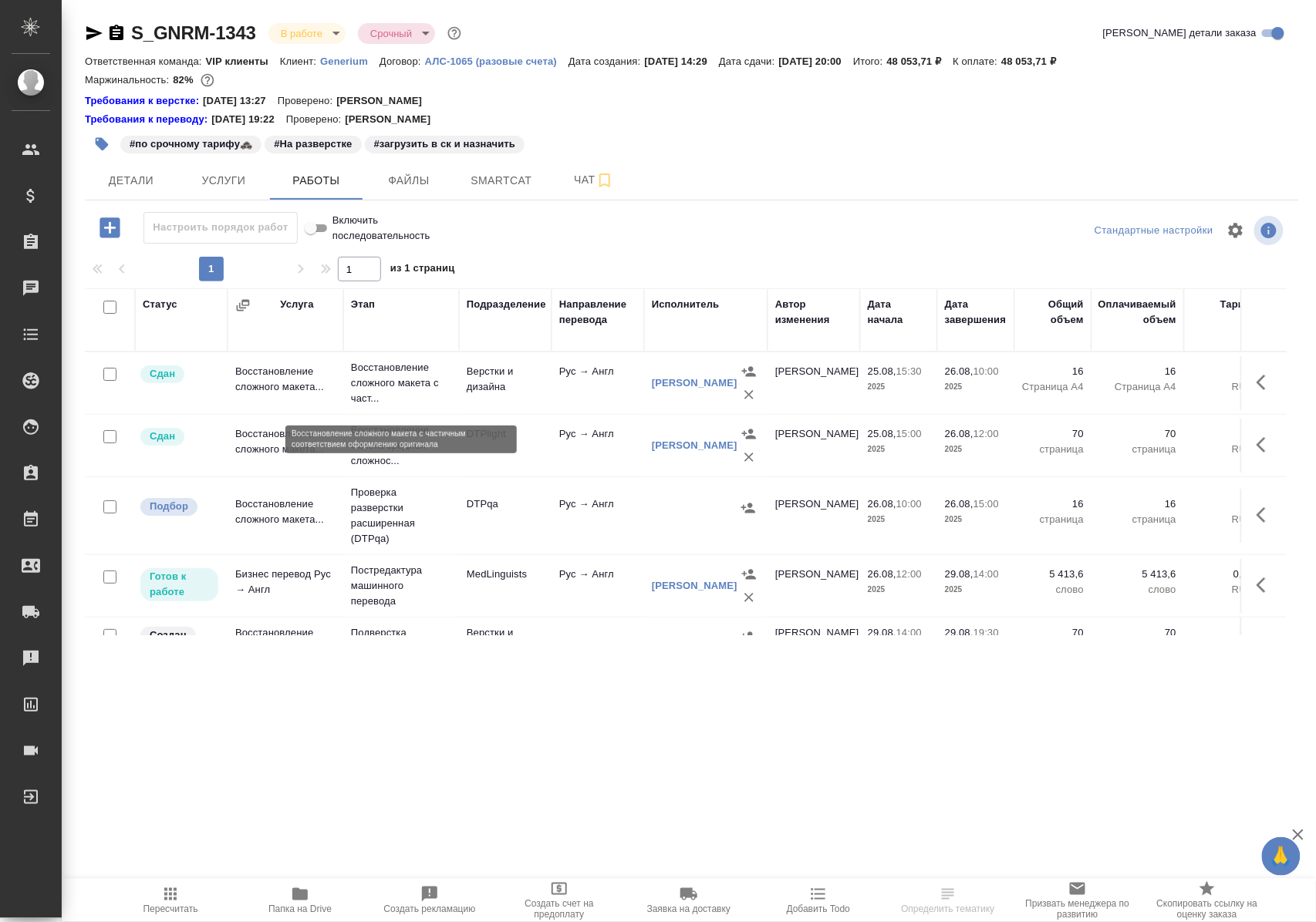
click at [375, 383] on p "Восстановление сложного макета с част..." at bounding box center [400, 383] width 100 height 46
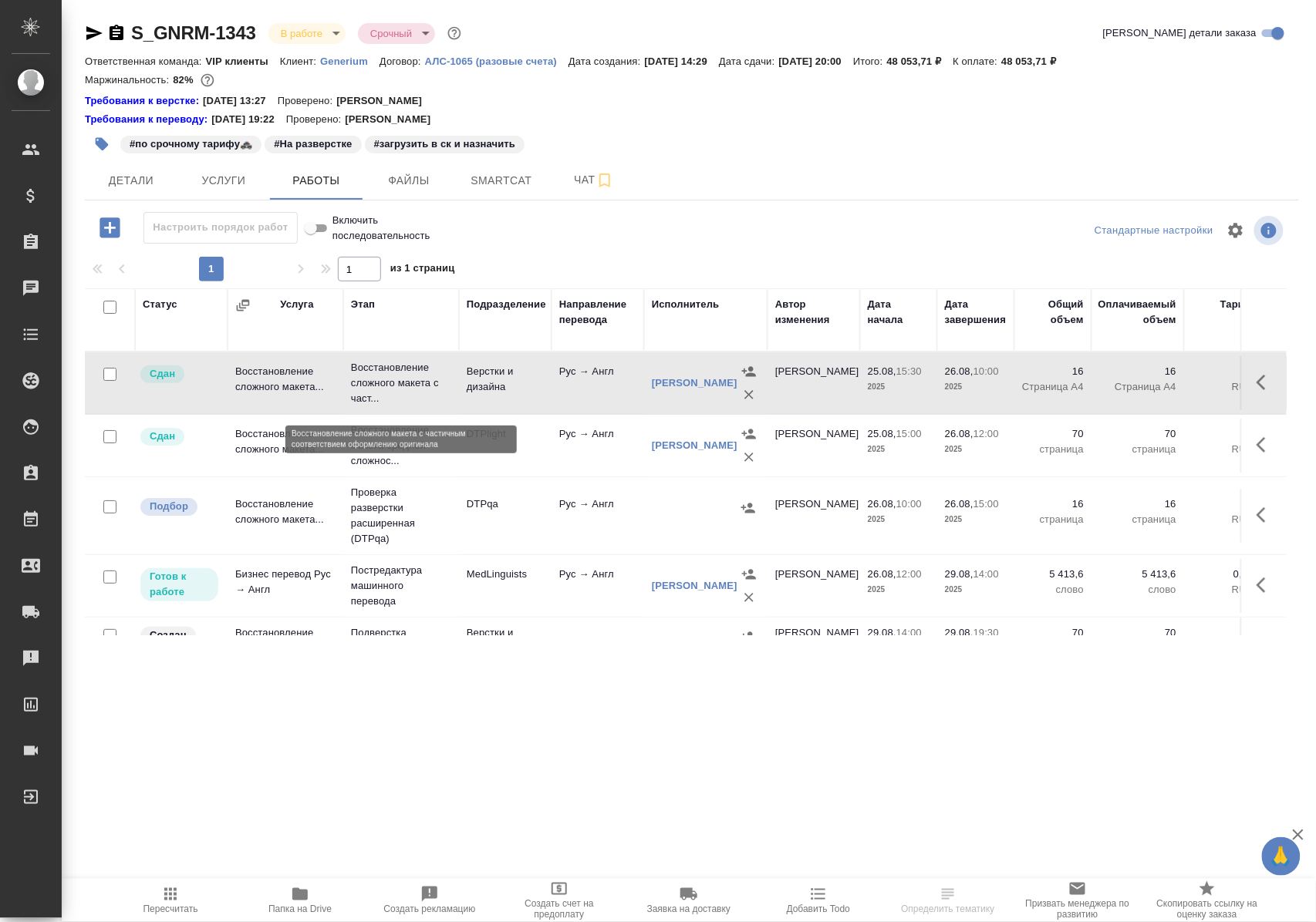
click at [375, 383] on p "Восстановление сложного макета с част..." at bounding box center [400, 383] width 100 height 46
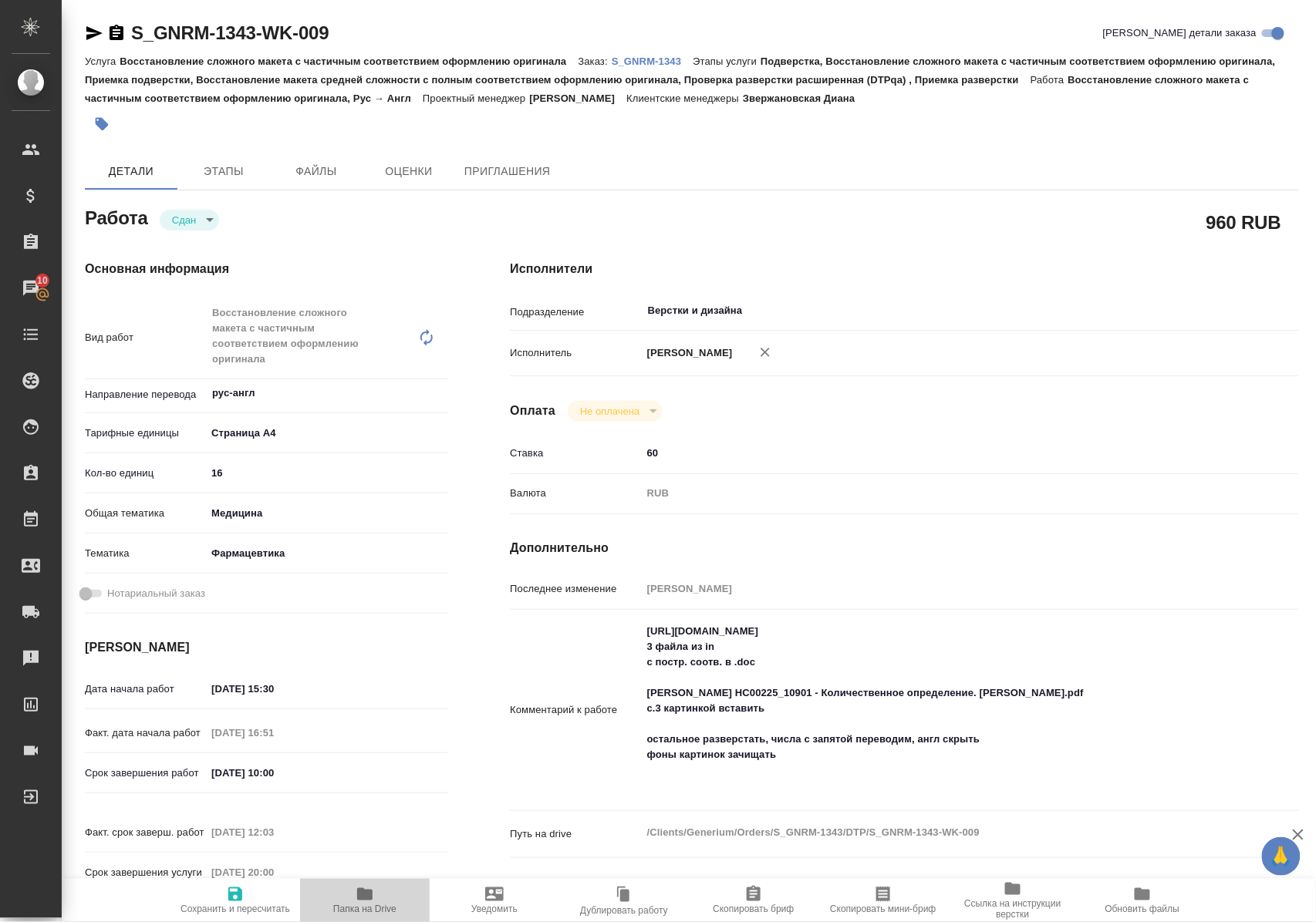
click at [365, 899] on icon "button" at bounding box center [365, 894] width 16 height 12
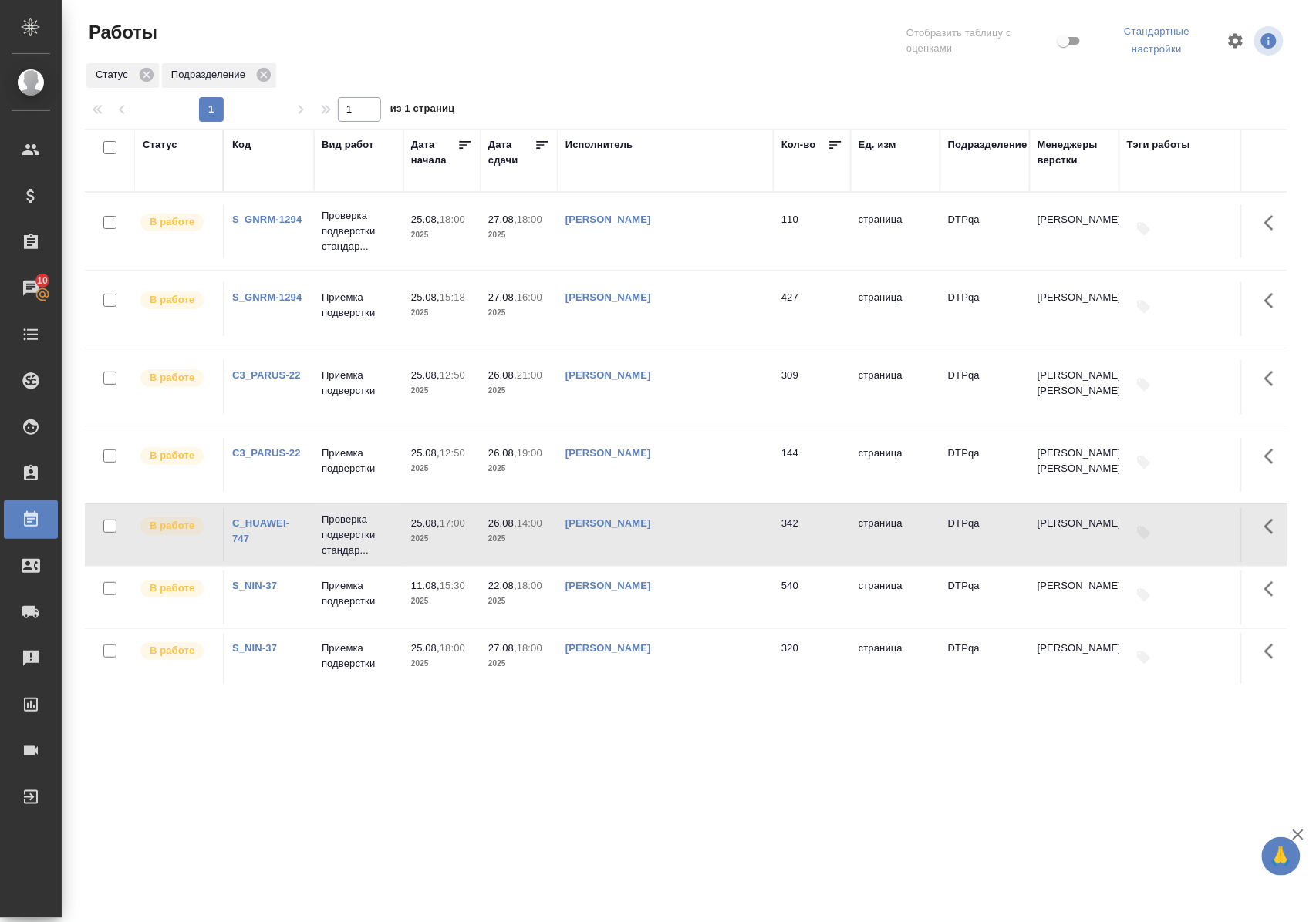
scroll to position [104, 0]
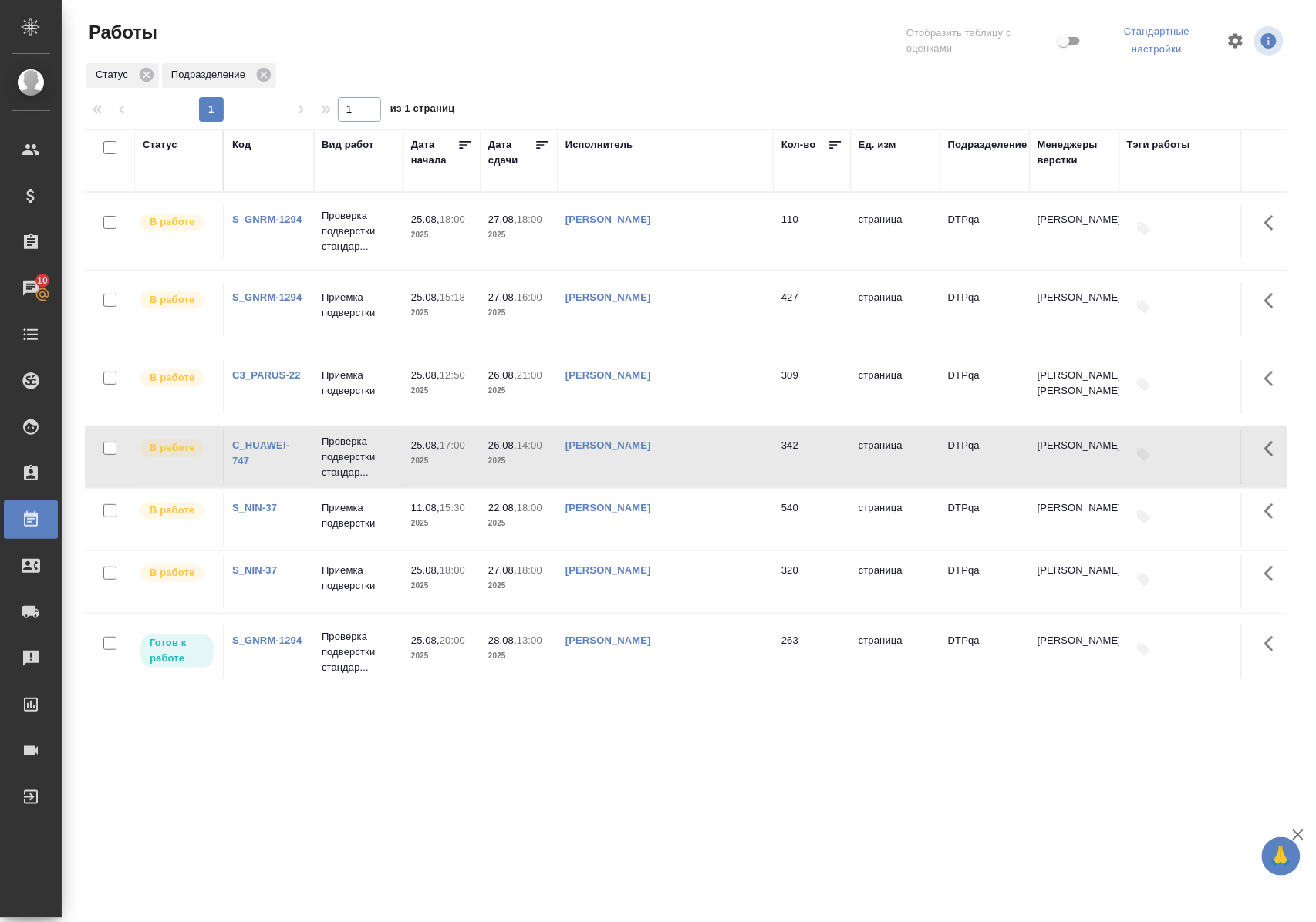
scroll to position [26, 0]
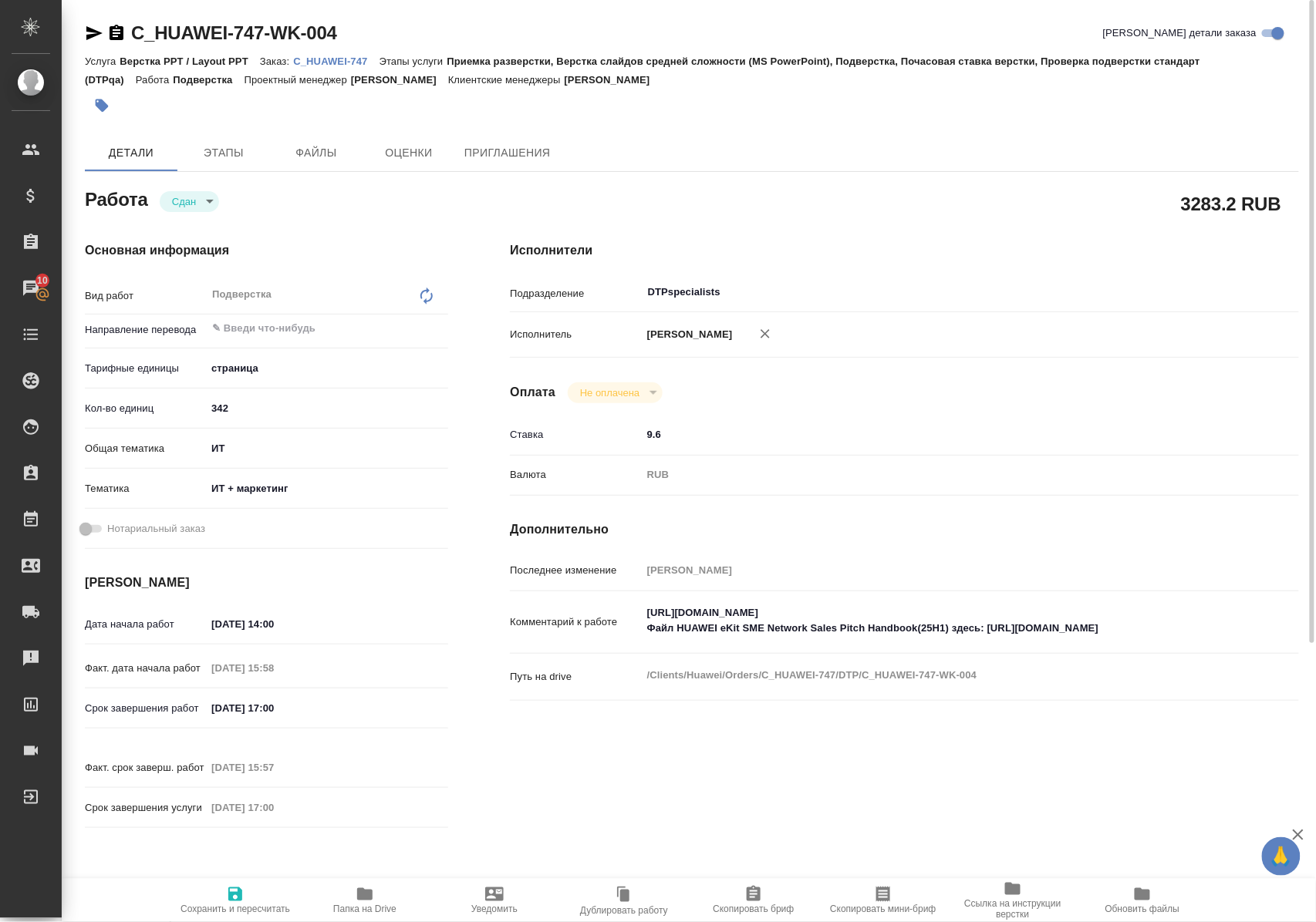
click at [364, 896] on icon "button" at bounding box center [365, 894] width 16 height 12
drag, startPoint x: 368, startPoint y: 34, endPoint x: 132, endPoint y: 28, distance: 236.1
click at [132, 28] on div "C_HUAWEI-747-WK-004 Кратко детали заказа" at bounding box center [692, 33] width 1214 height 25
copy link "C_HUAWEI-747-WK-004"
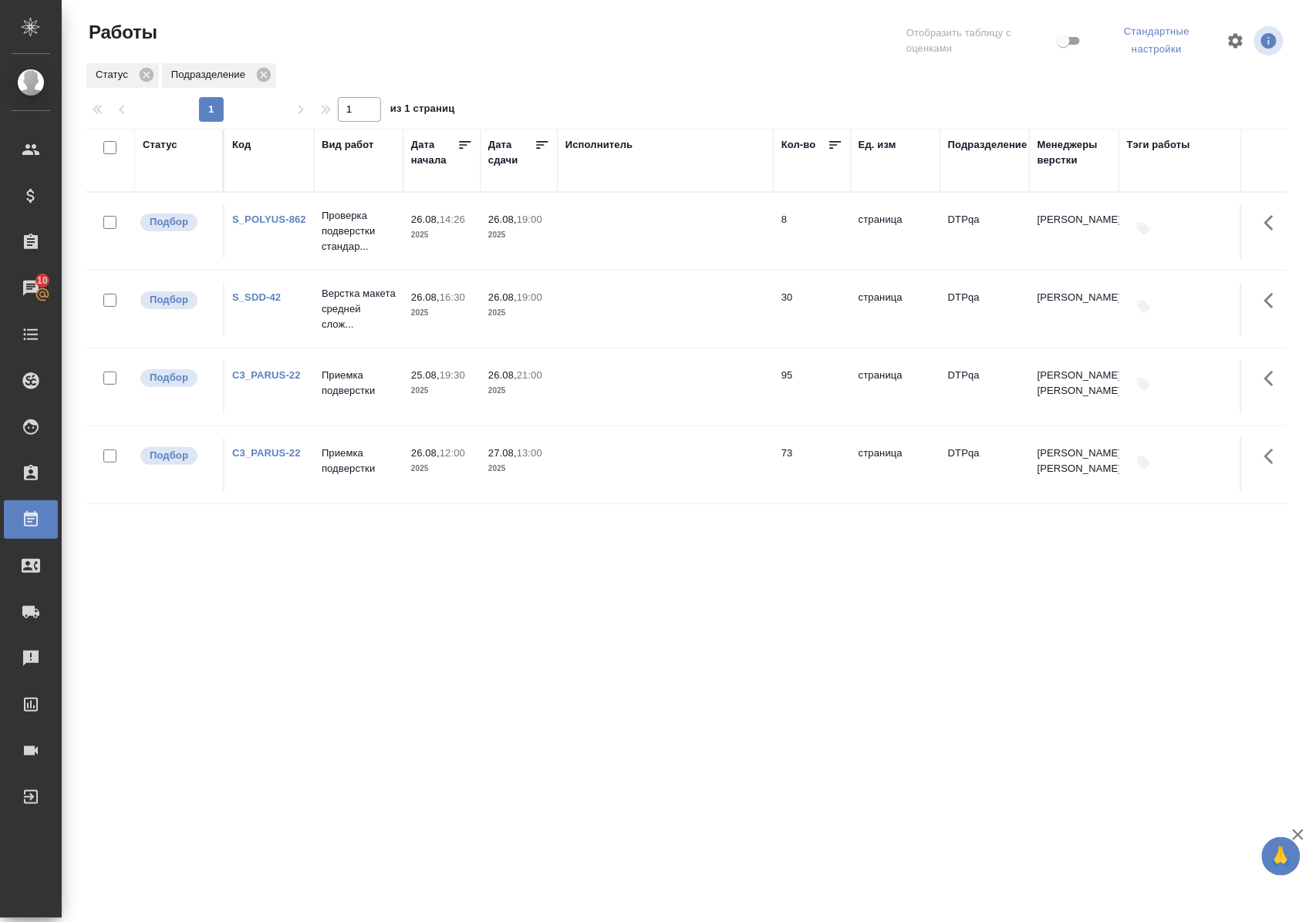
click at [266, 219] on link "S_POLYUS-862" at bounding box center [269, 219] width 74 height 12
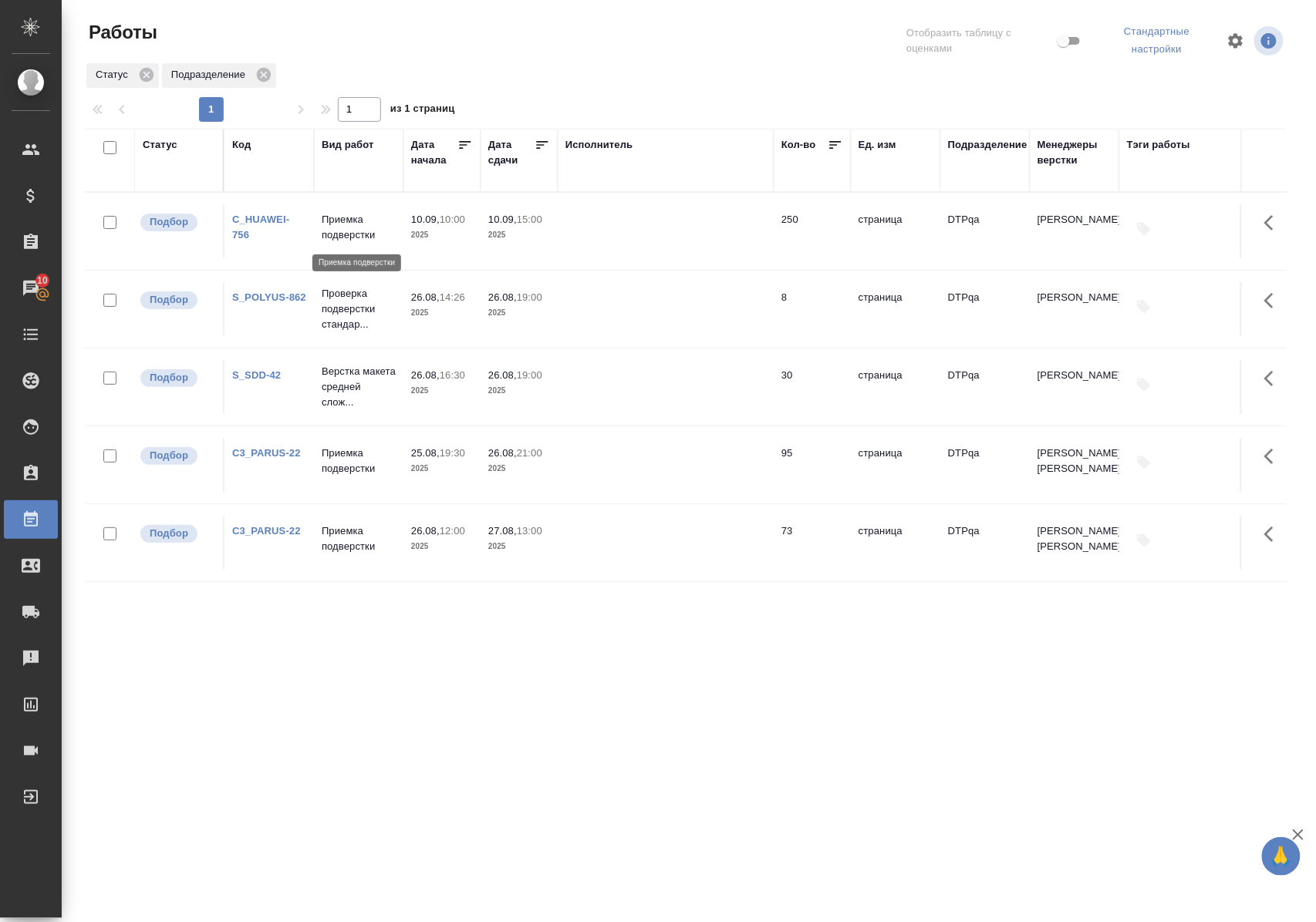
click at [344, 233] on p "Приемка подверстки" at bounding box center [358, 228] width 74 height 31
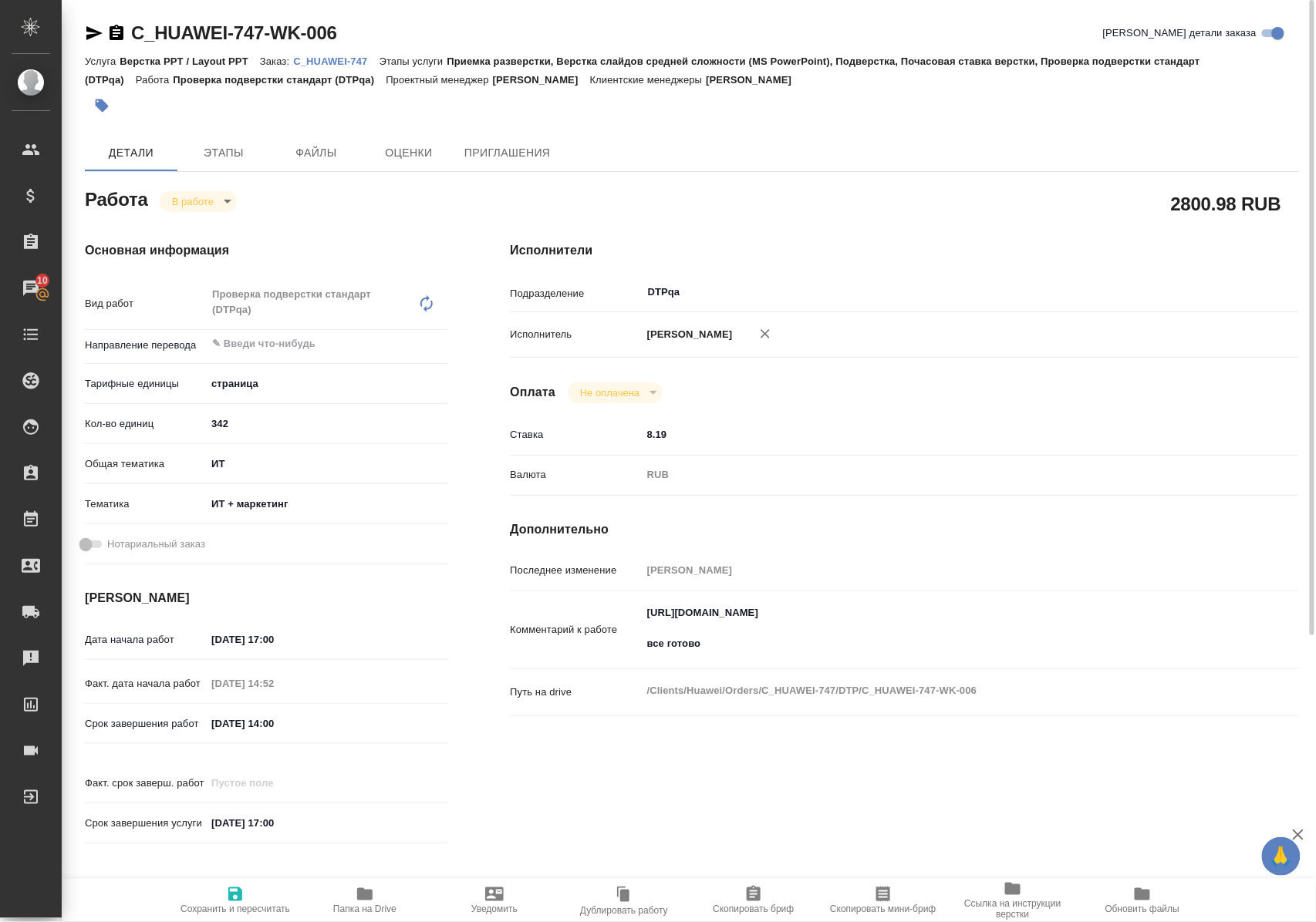
click at [363, 898] on icon "button" at bounding box center [365, 894] width 16 height 12
click at [218, 201] on body "🙏 .cls-1 fill:#fff; AWATERA Polushina Alena Клиенты Спецификации Заказы 10 Чаты…" at bounding box center [658, 461] width 1316 height 922
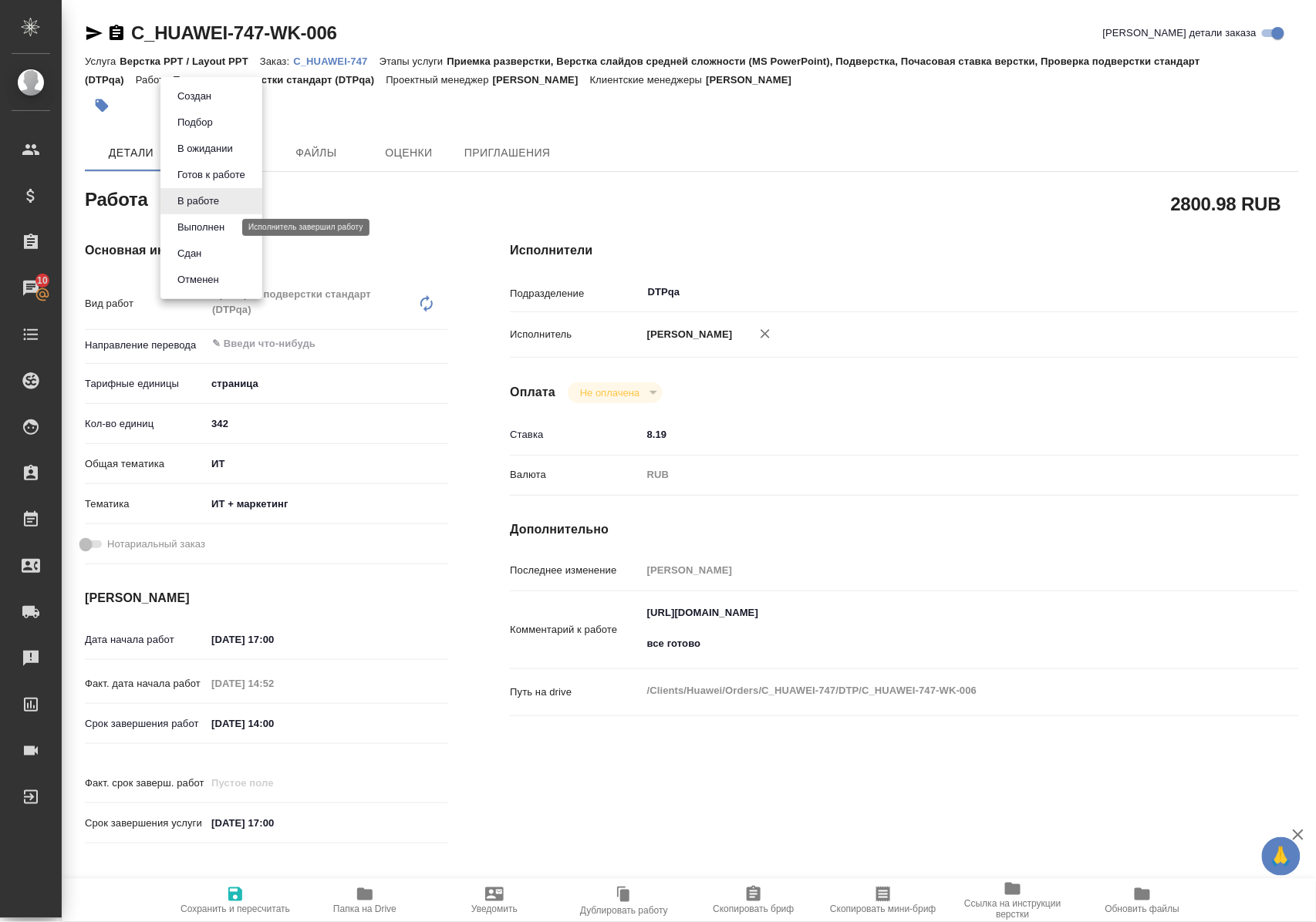
click at [219, 226] on button "Выполнен" at bounding box center [200, 227] width 56 height 17
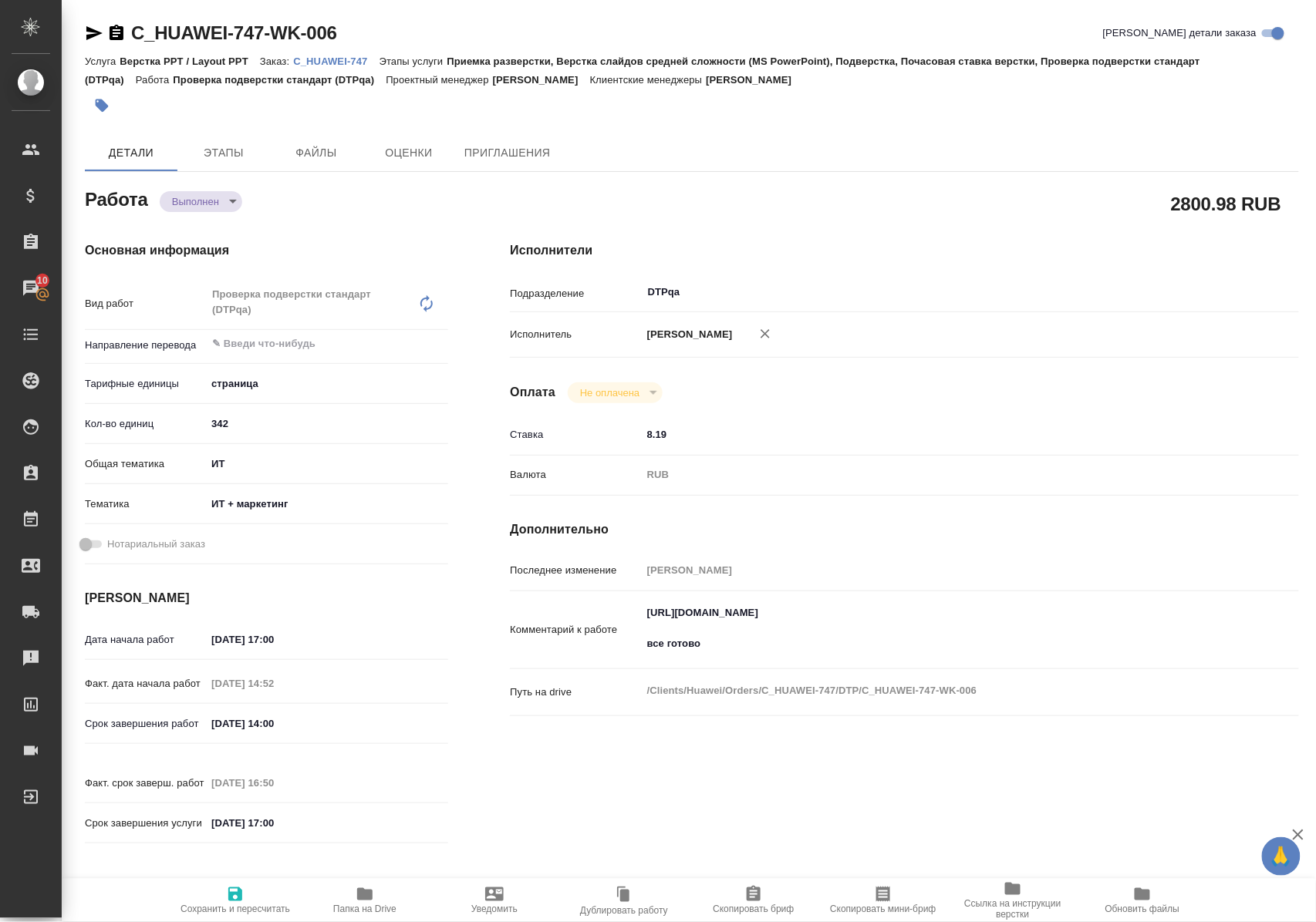
type textarea "x"
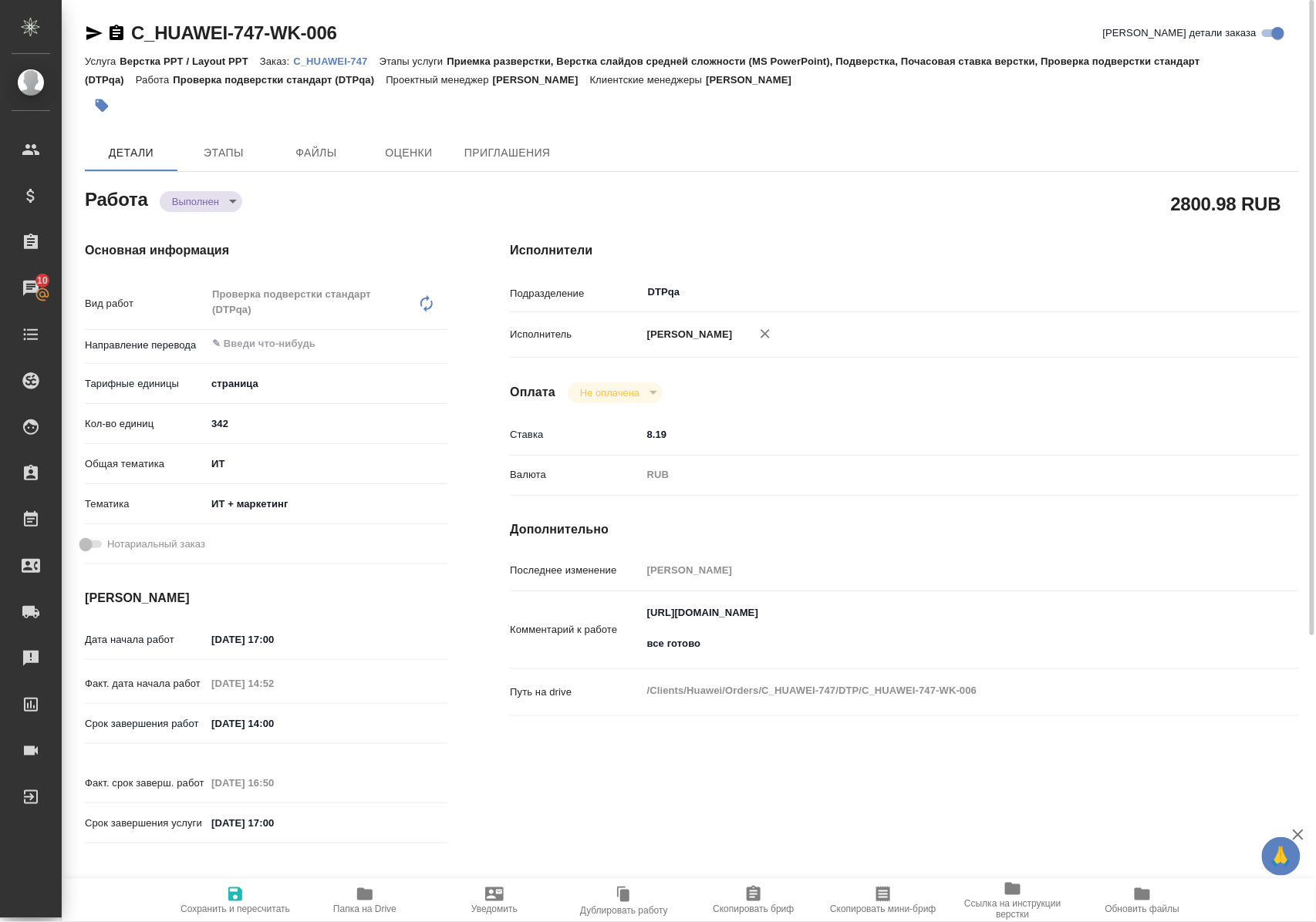
type textarea "x"
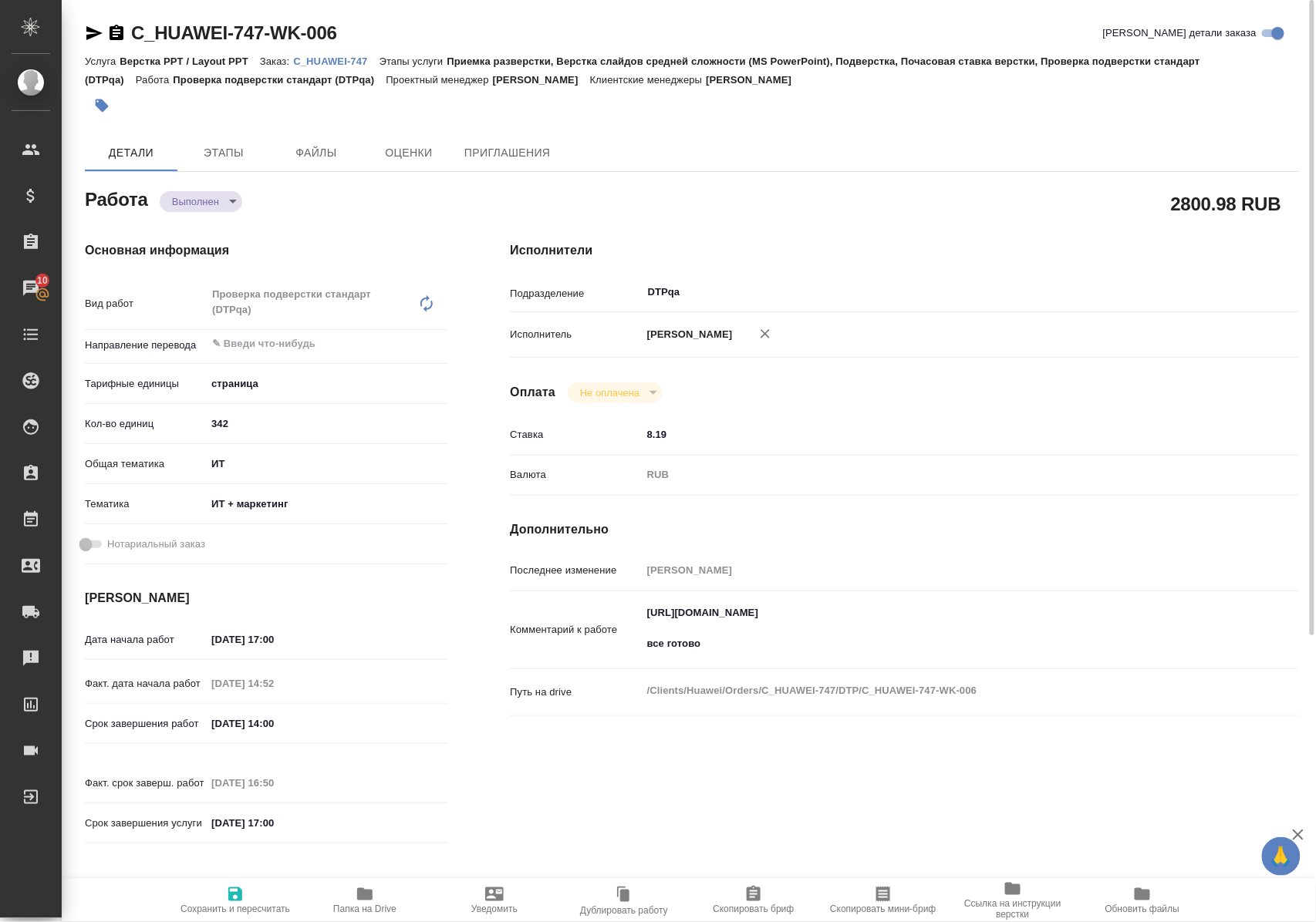
click at [239, 893] on icon "button" at bounding box center [235, 894] width 14 height 14
type textarea "x"
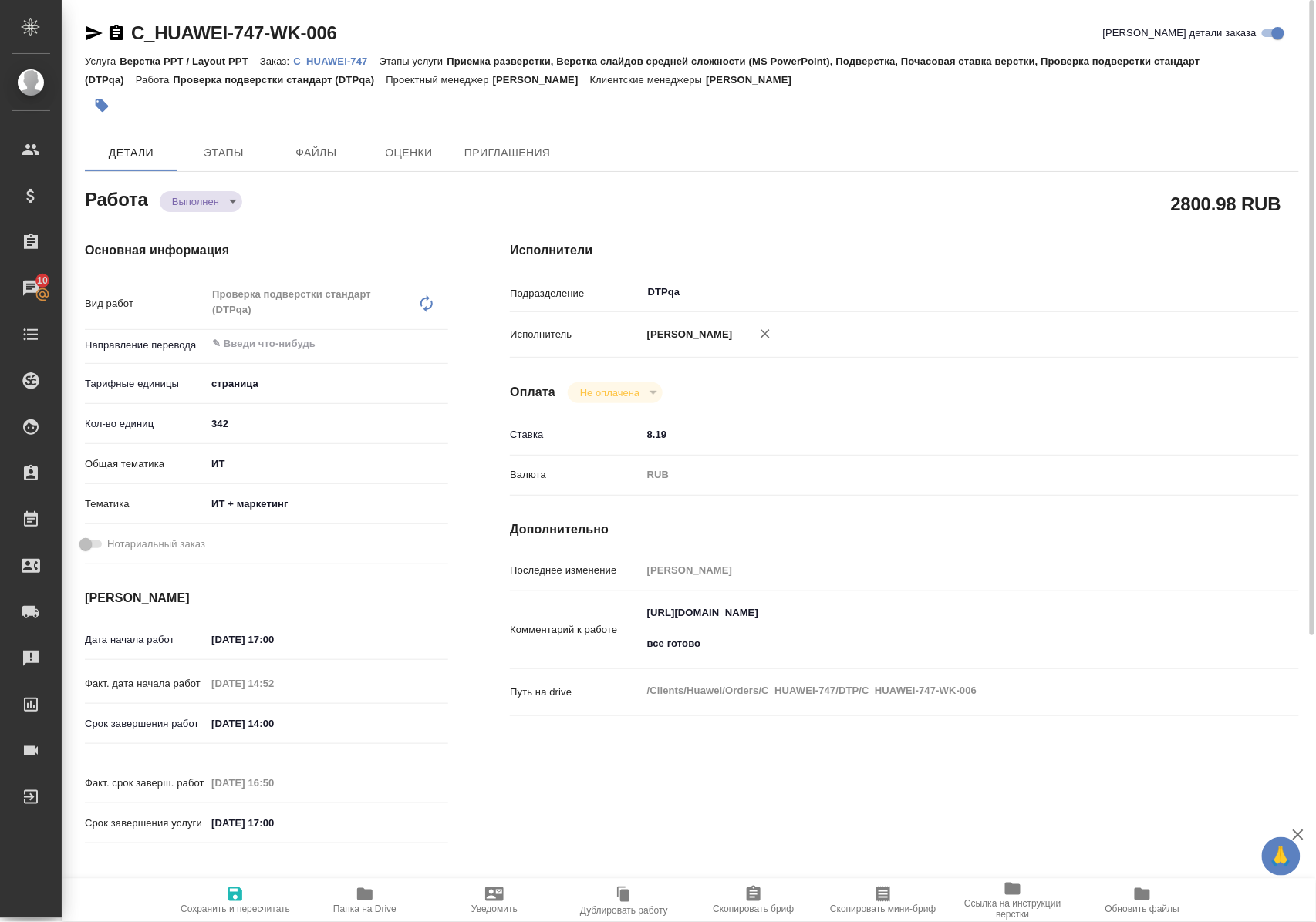
type textarea "x"
type input "completed"
type textarea "Проверка подверстки стандарт (DTPqa)"
type textarea "x"
type input "5a8b1489cc6b4906c91bfdb2"
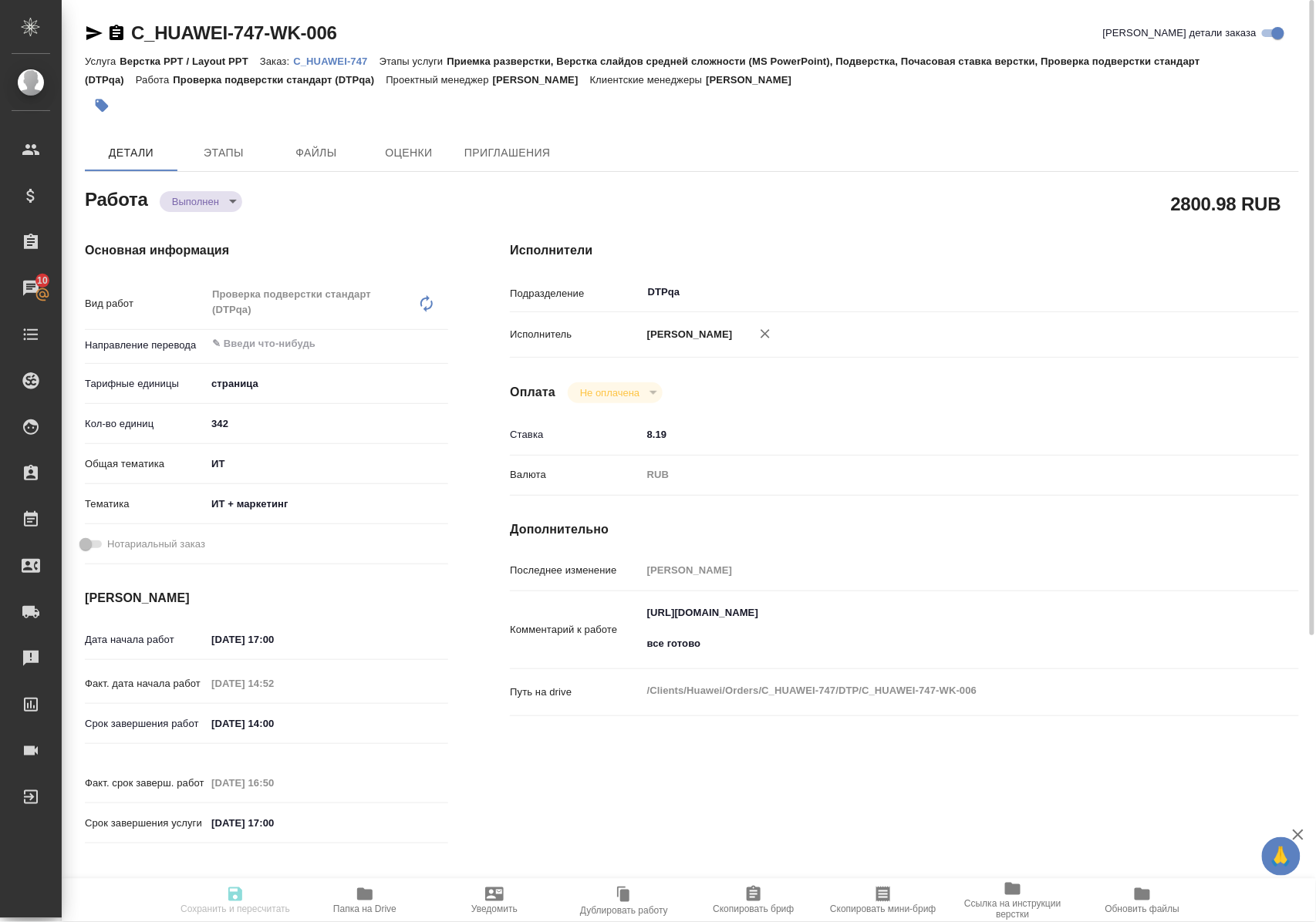
type input "342"
type input "it"
type input "5a8b8b956a9677013d343e51"
type input "25.08.2025 17:00"
type input "25.08.2025 14:52"
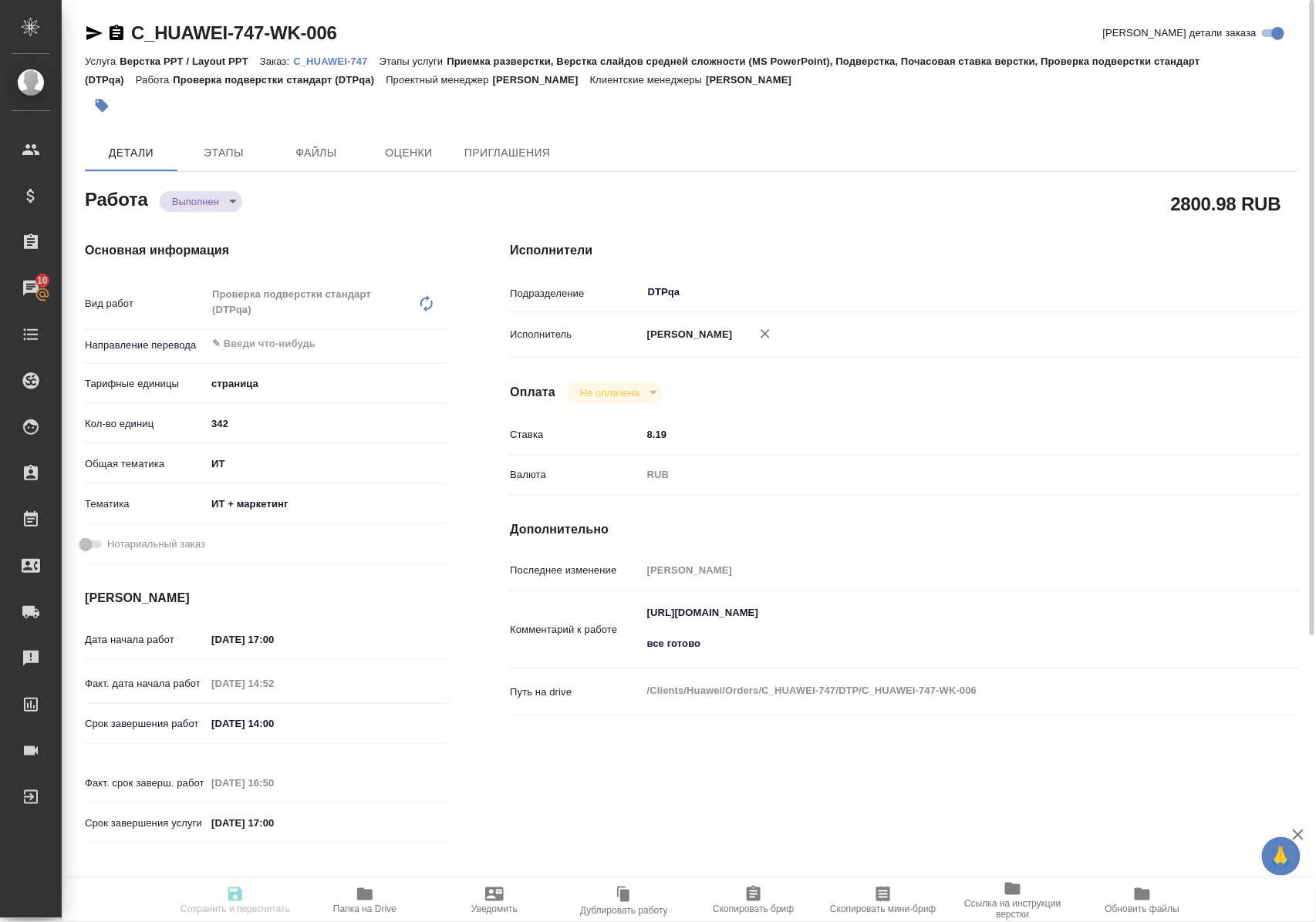
type input "26.08.2025 14:00"
type input "26.08.2025 16:50"
type input "26.08.2025 17:00"
type input "DTPqa"
type input "notPayed"
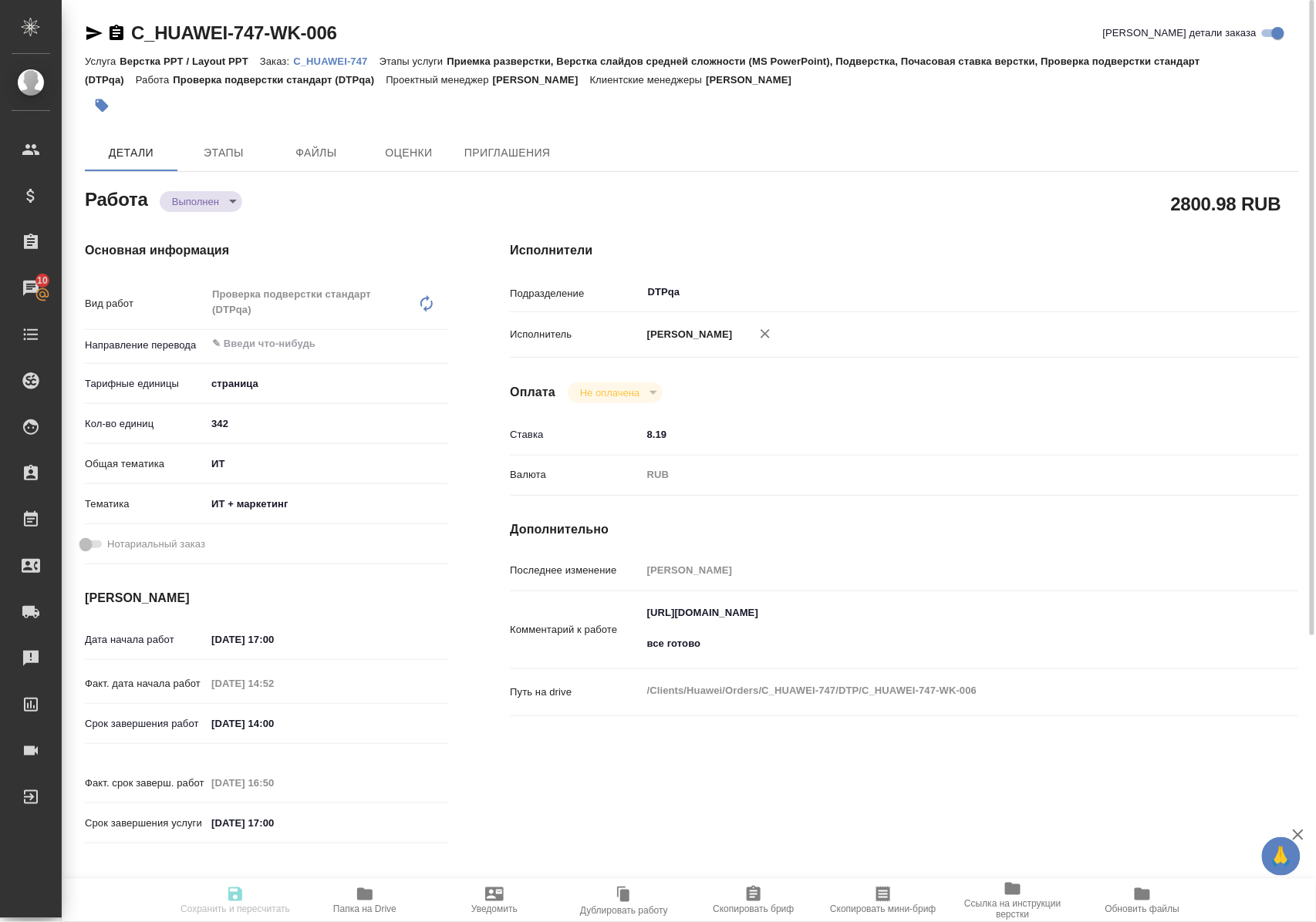
type input "8.19"
type input "RUB"
type input "Полушина Алена"
type textarea "https://tera.awatera.com/Work/68822fded154528e9d791533/ все готово"
type textarea "x"
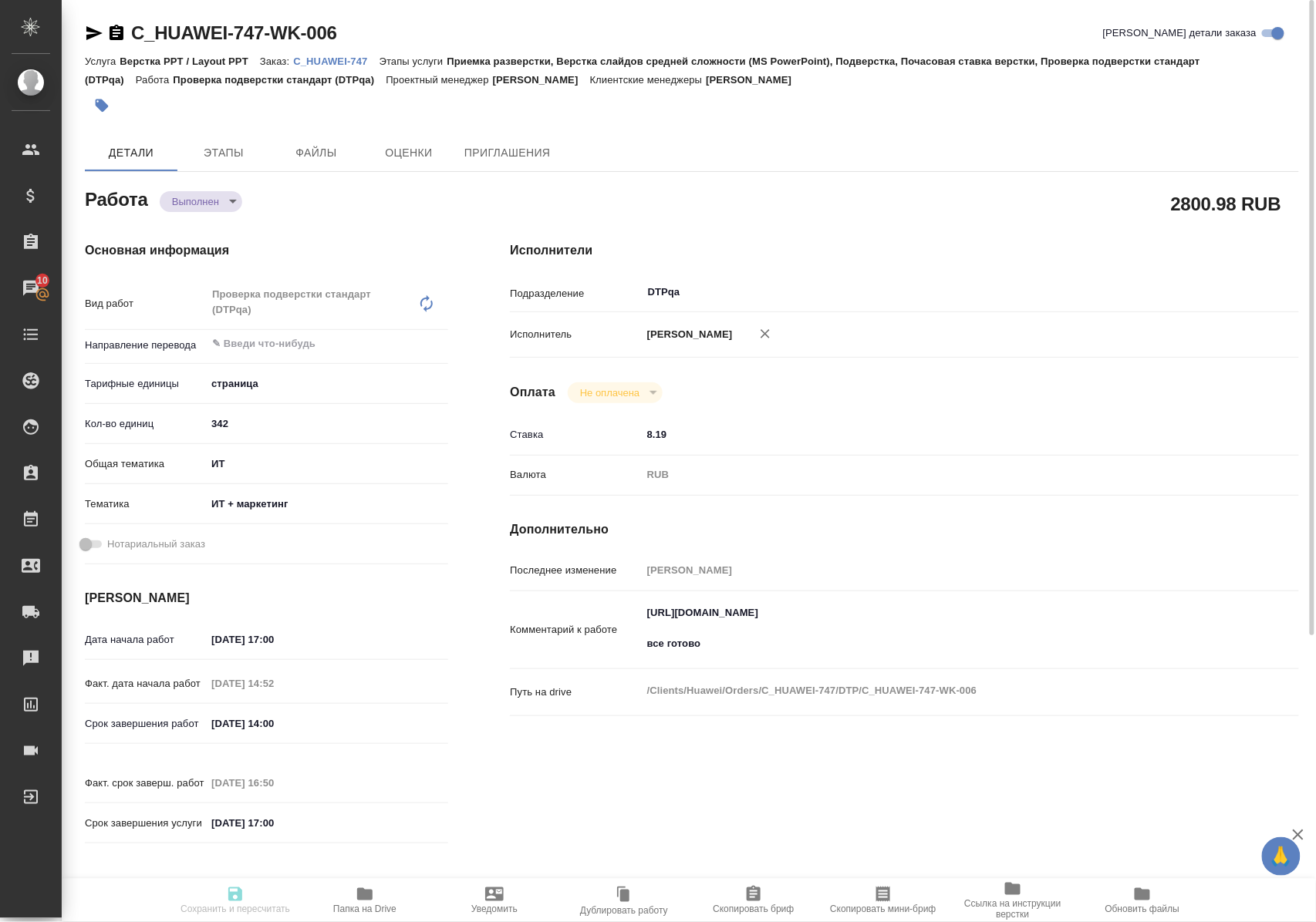
type textarea "/Clients/Huawei/Orders/C_HUAWEI-747/DTP/C_HUAWEI-747-WK-006"
type textarea "x"
type input "C_HUAWEI-747"
type input "3011H00007249"
type input "Верстка PPT / Layout PPT"
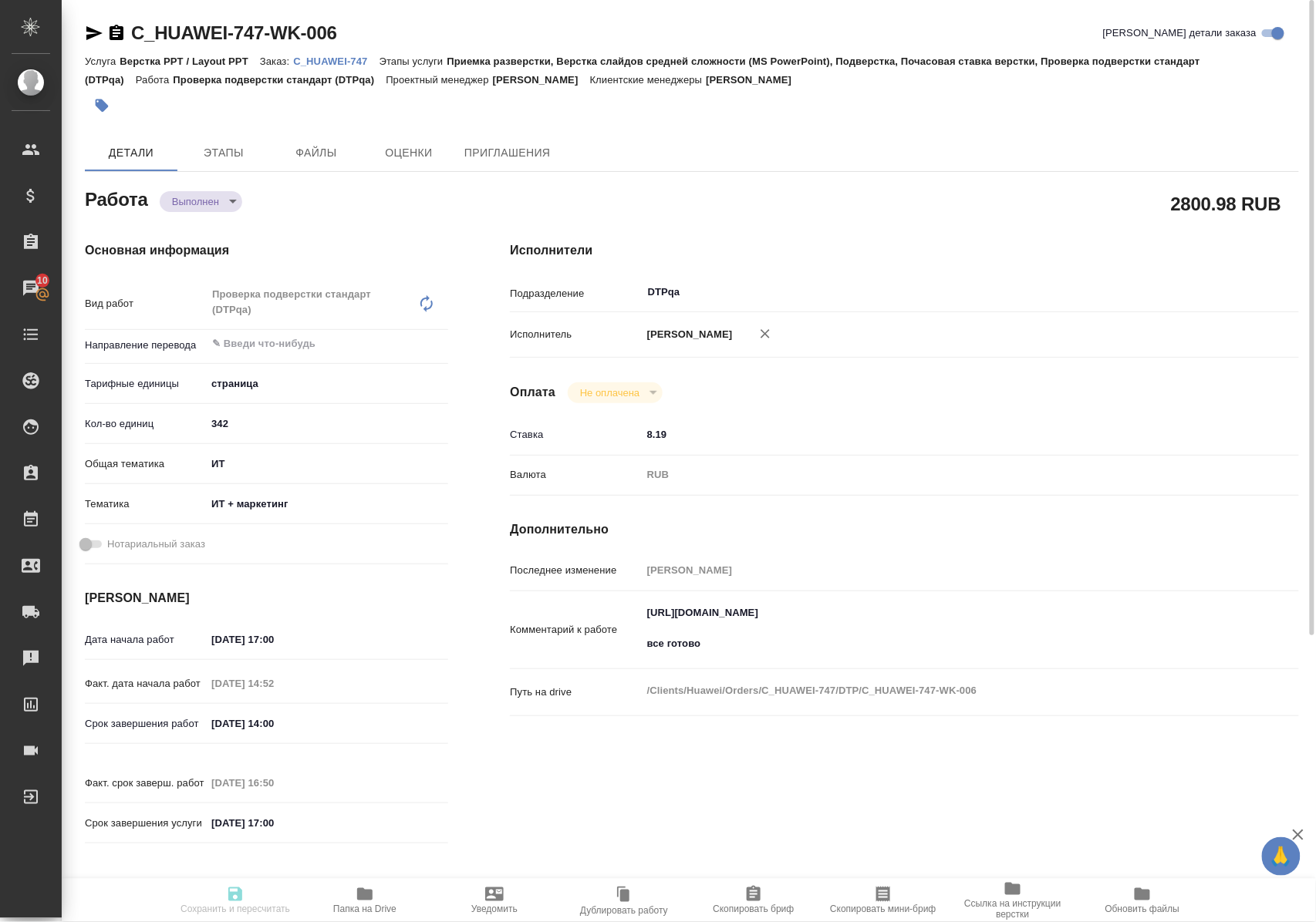
type input "Приемка разверстки, Верстка слайдов средней сложности (MS PowerPoint), Подверст…"
type input "Димитриева Юлия"
type input "[PERSON_NAME]"
type input "/Clients/Huawei/Orders/C_HUAWEI-747"
type textarea "x"
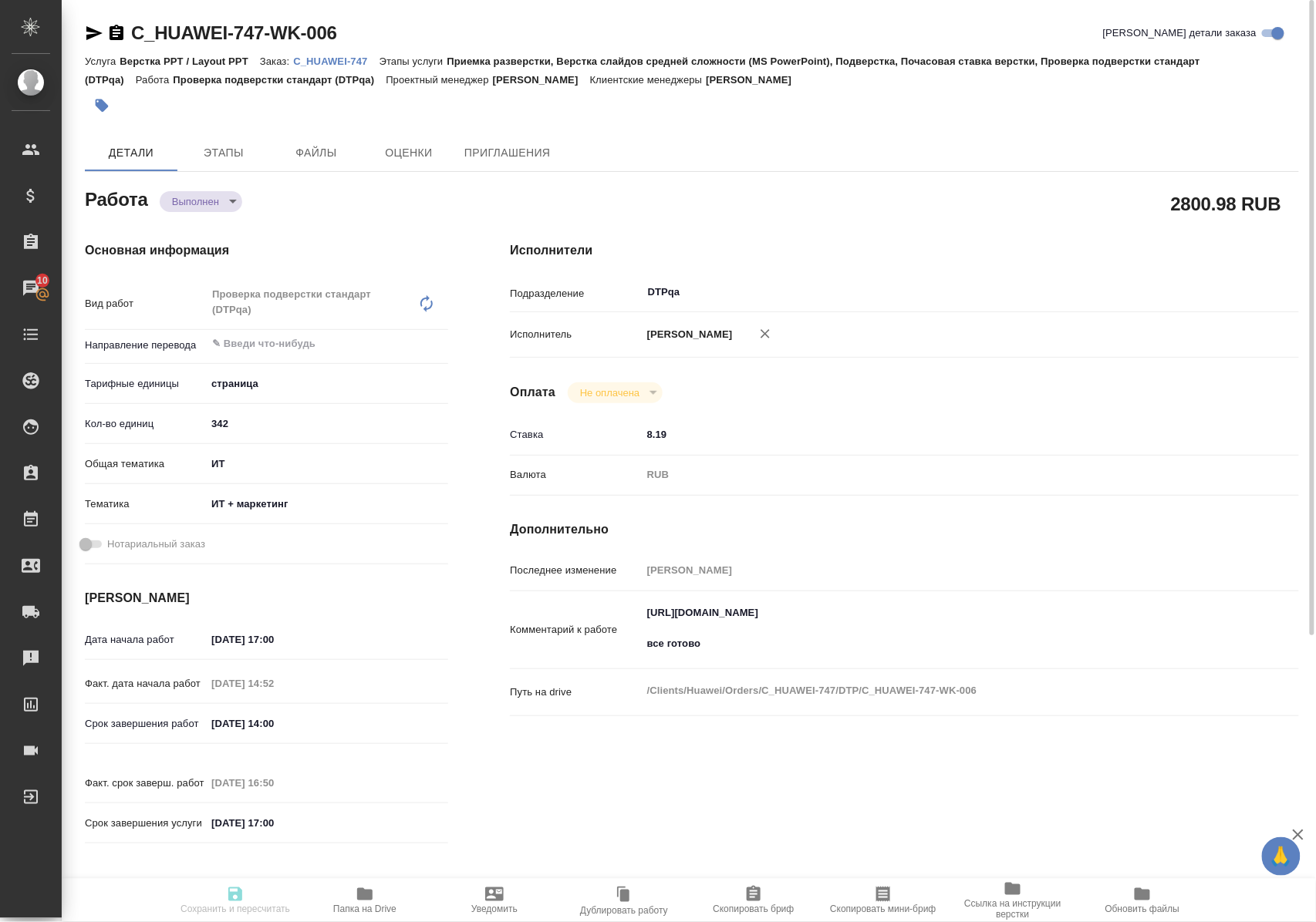
type textarea "1. Текст в PPT Master Slide: нужно переводить, передайте, пожалуйста, в проектн…"
type textarea "x"
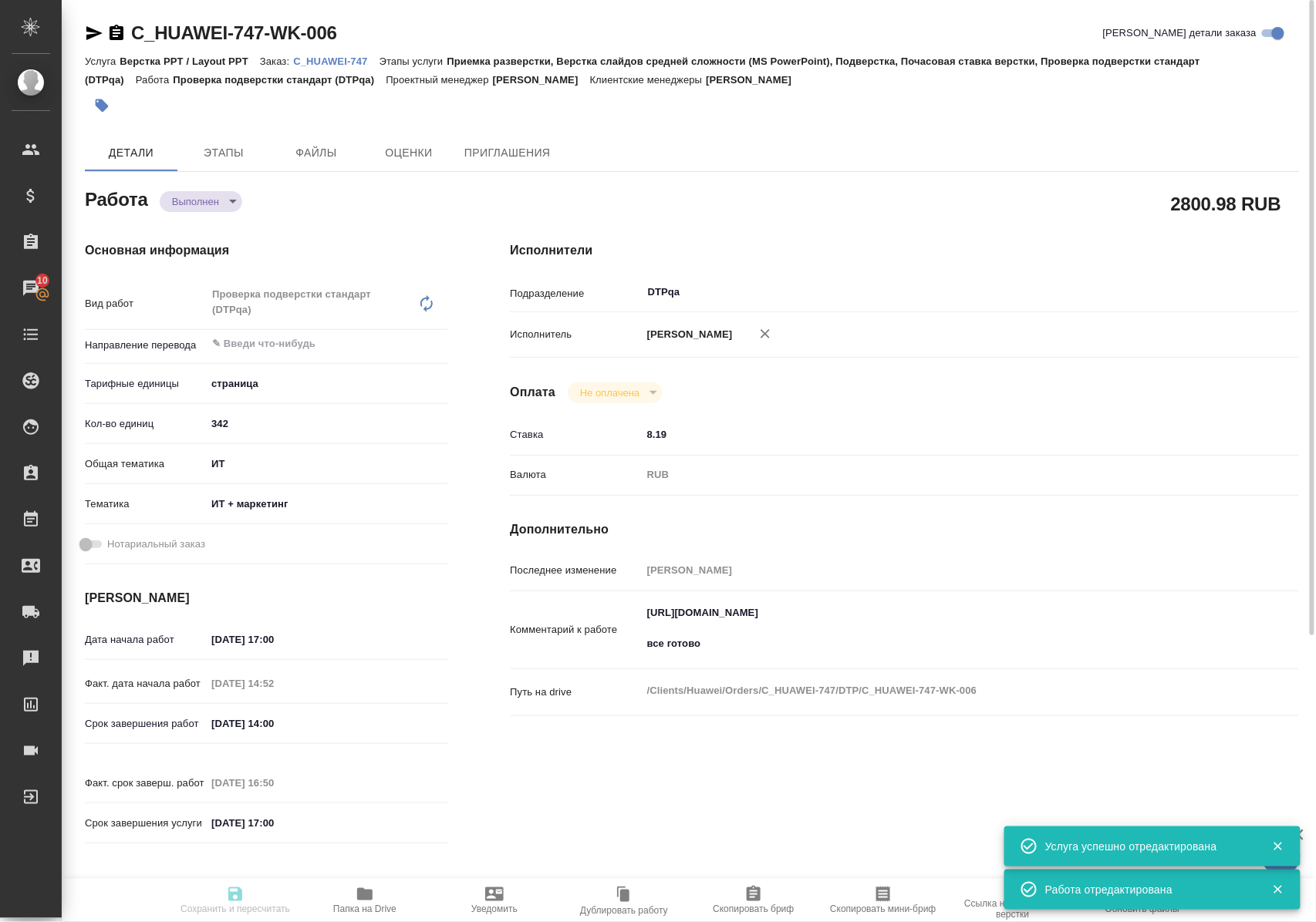
type textarea "x"
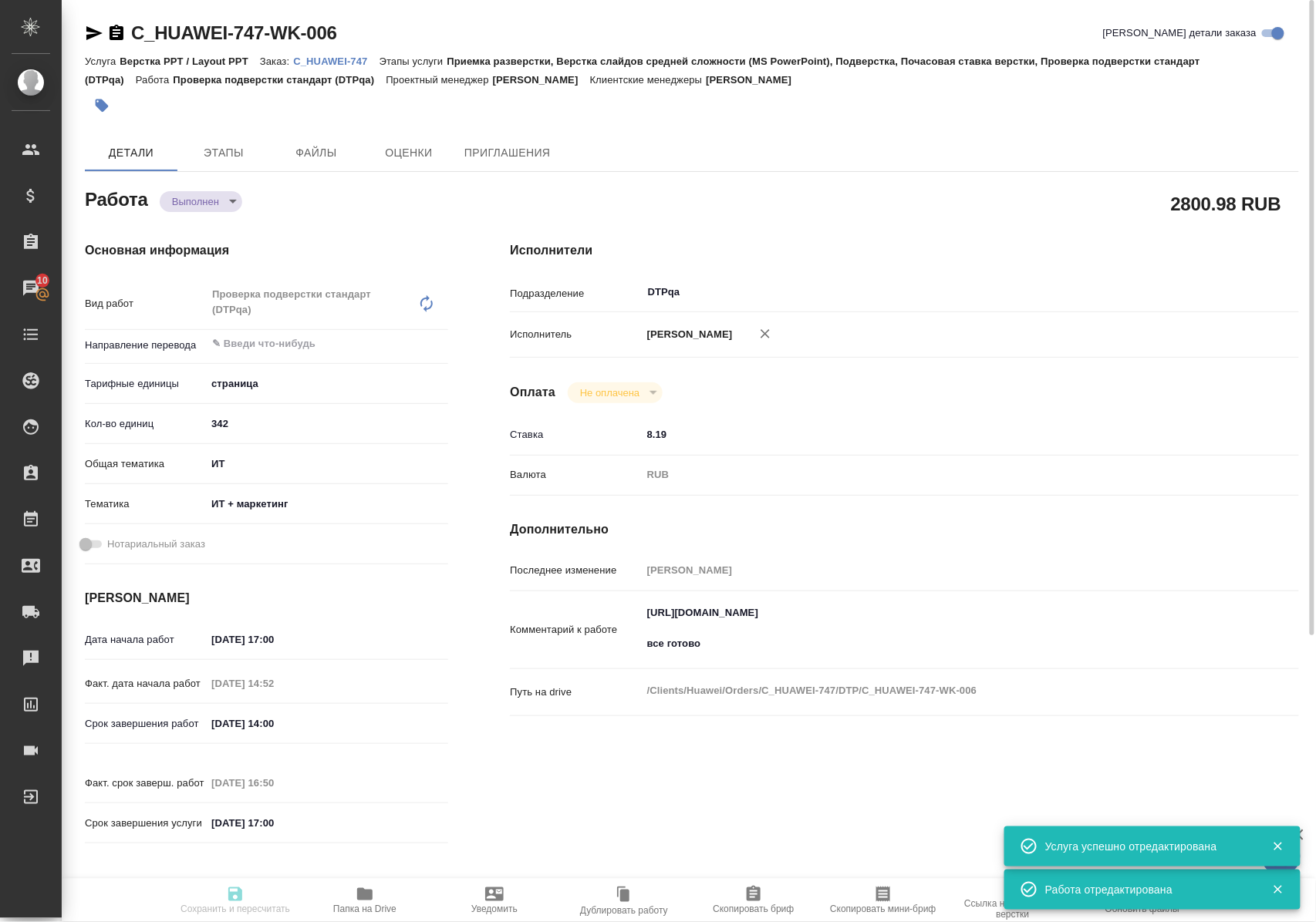
type textarea "x"
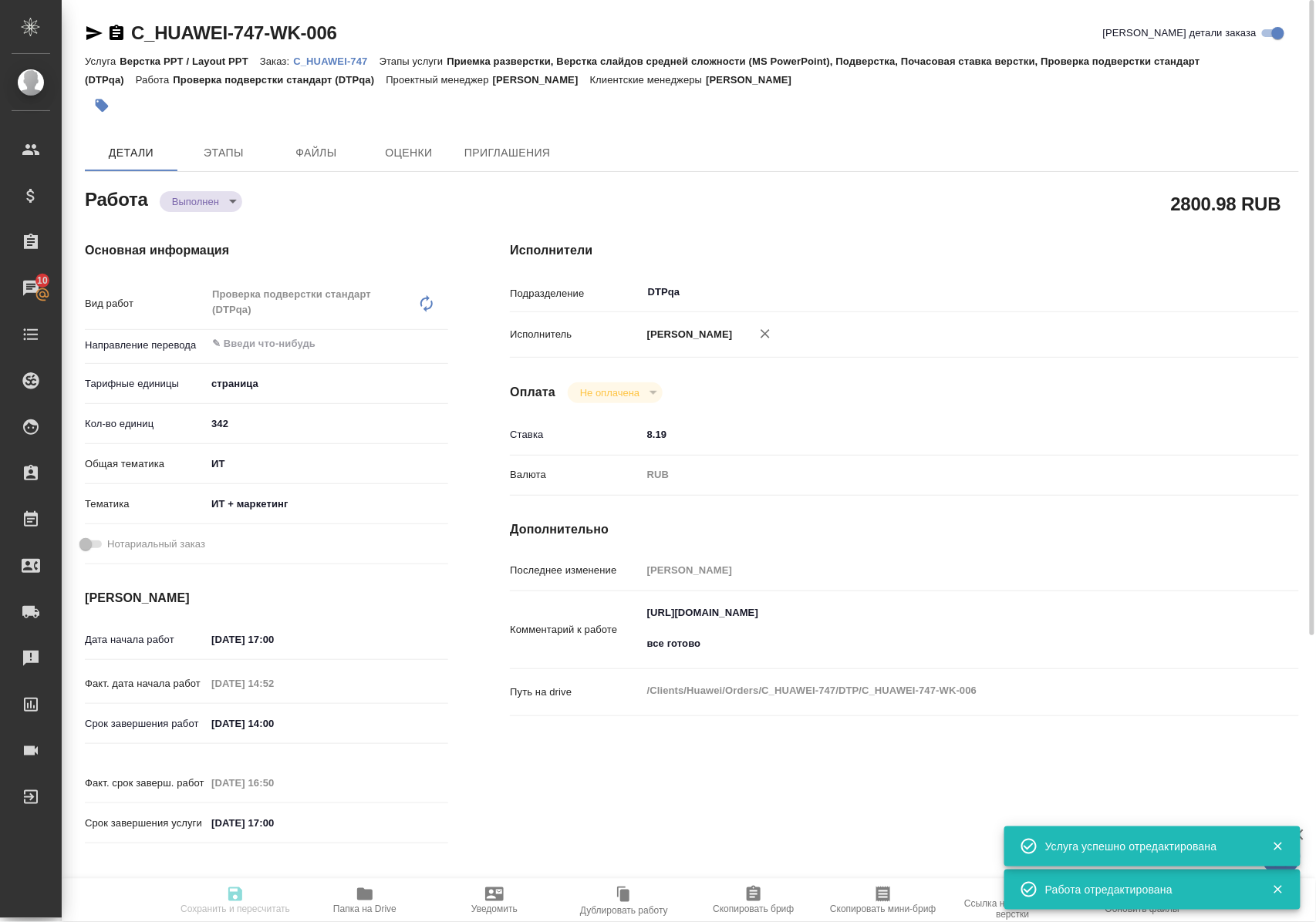
type textarea "x"
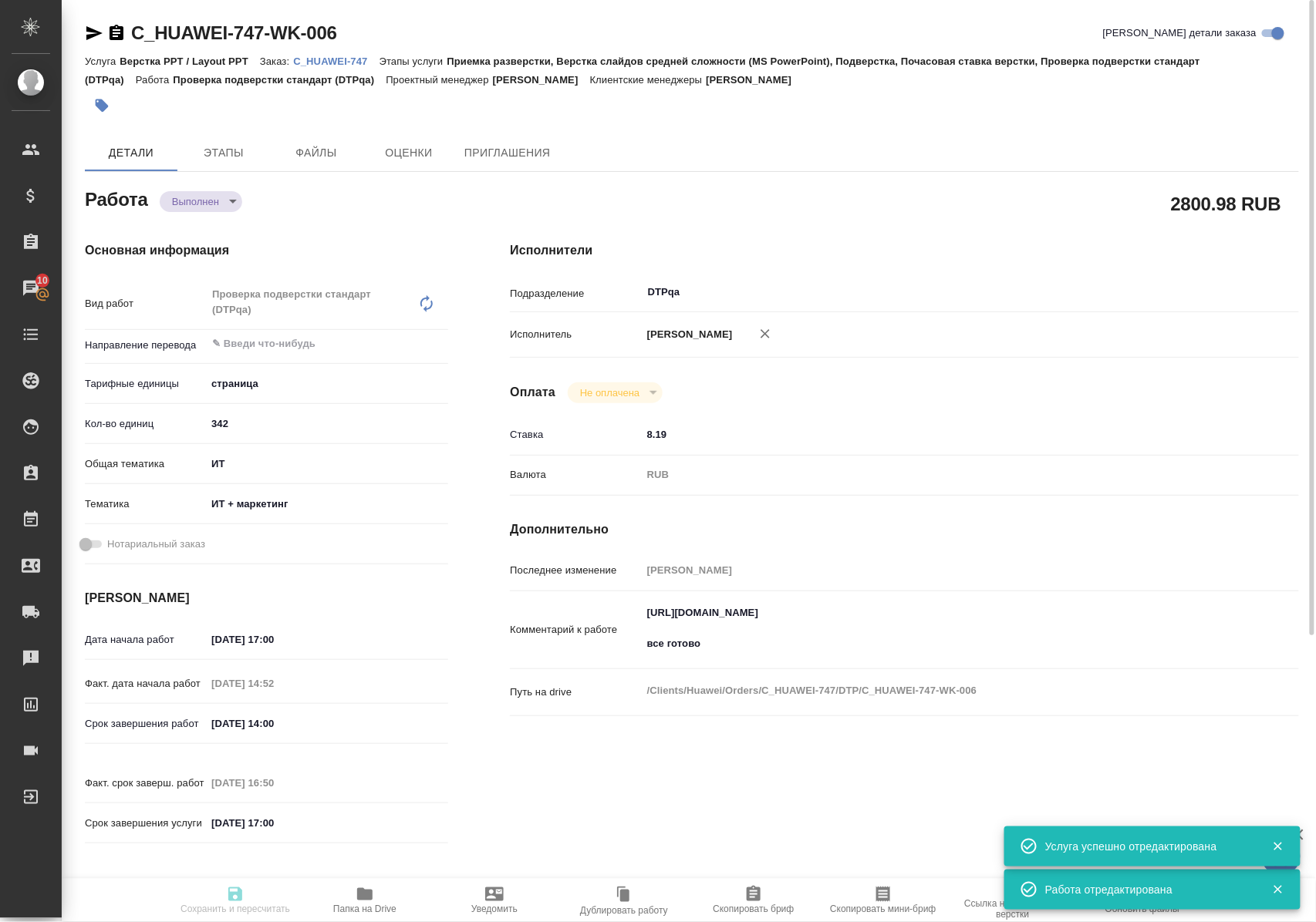
type input "completed"
type textarea "Проверка подверстки стандарт (DTPqa)"
type textarea "x"
type input "5a8b1489cc6b4906c91bfdb2"
type input "342"
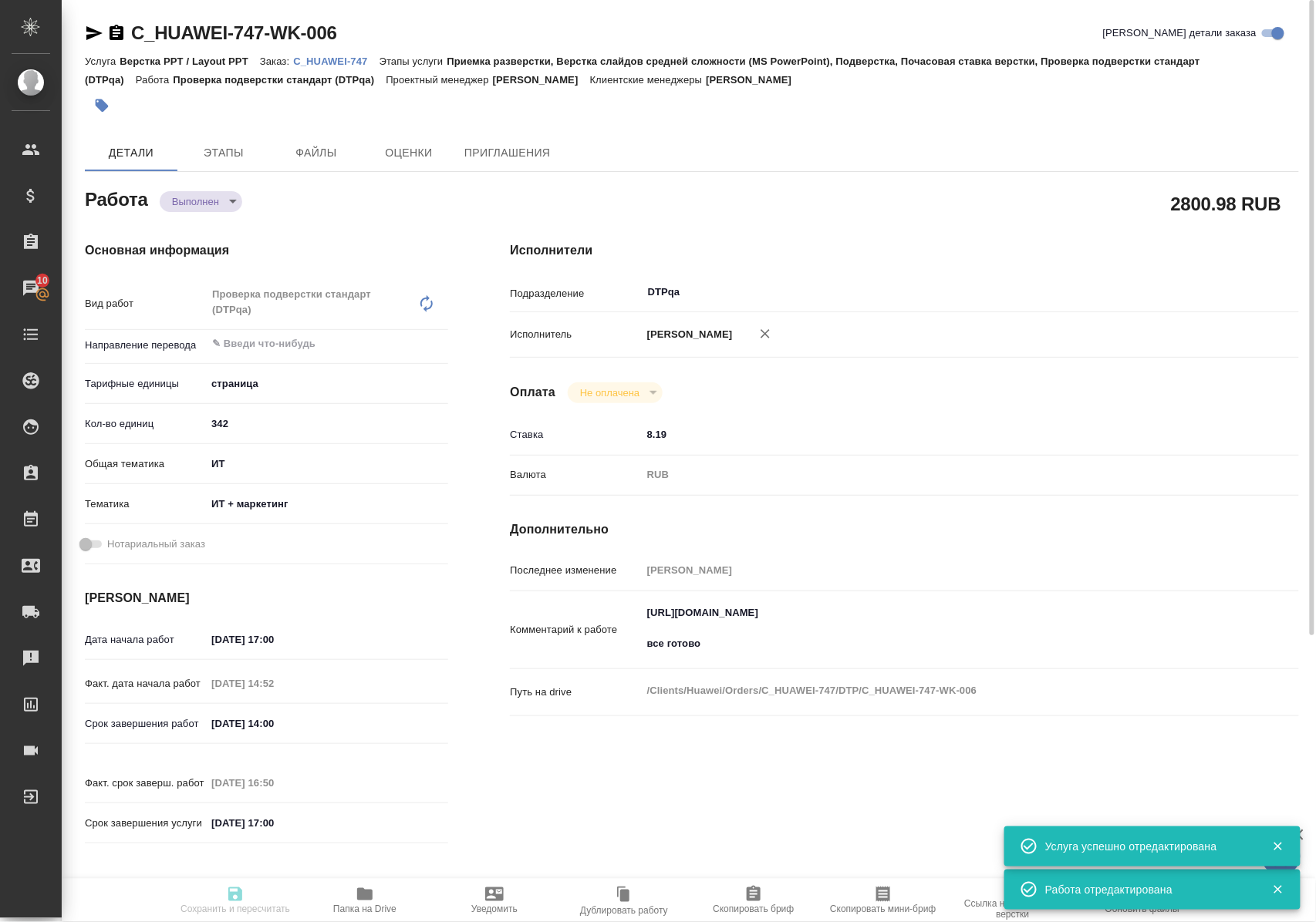
type input "it"
type input "5a8b8b956a9677013d343e51"
type input "25.08.2025 17:00"
type input "25.08.2025 14:52"
type input "26.08.2025 14:00"
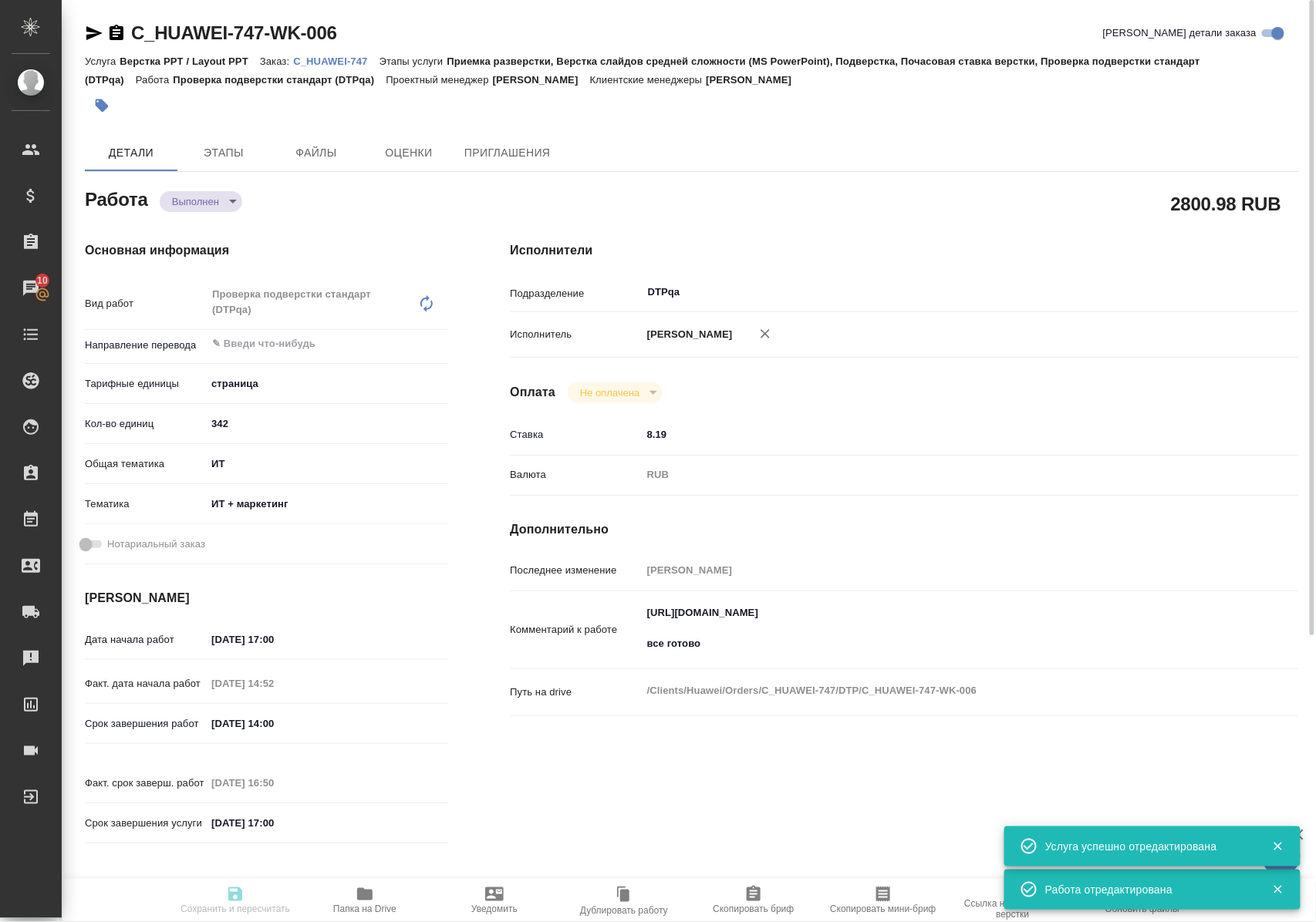
type input "26.08.2025 16:50"
type input "26.08.2025 17:00"
type input "DTPqa"
type input "notPayed"
type input "8.19"
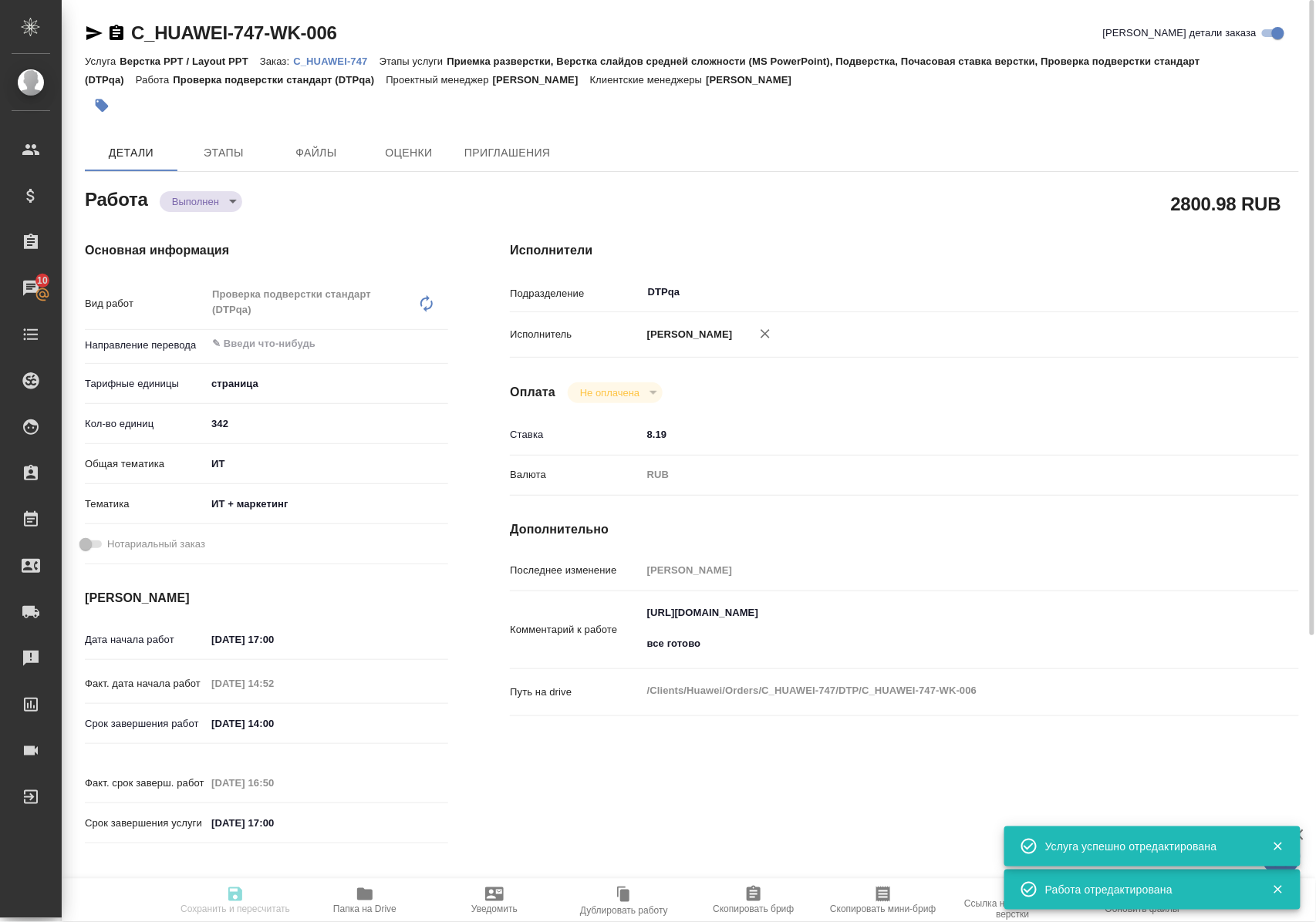
type input "RUB"
type input "[PERSON_NAME]"
type textarea "https://tera.awatera.com/Work/68822fded154528e9d791533/ все готово"
type textarea "x"
type textarea "/Clients/Huawei/Orders/C_HUAWEI-747/DTP/C_HUAWEI-747-WK-006"
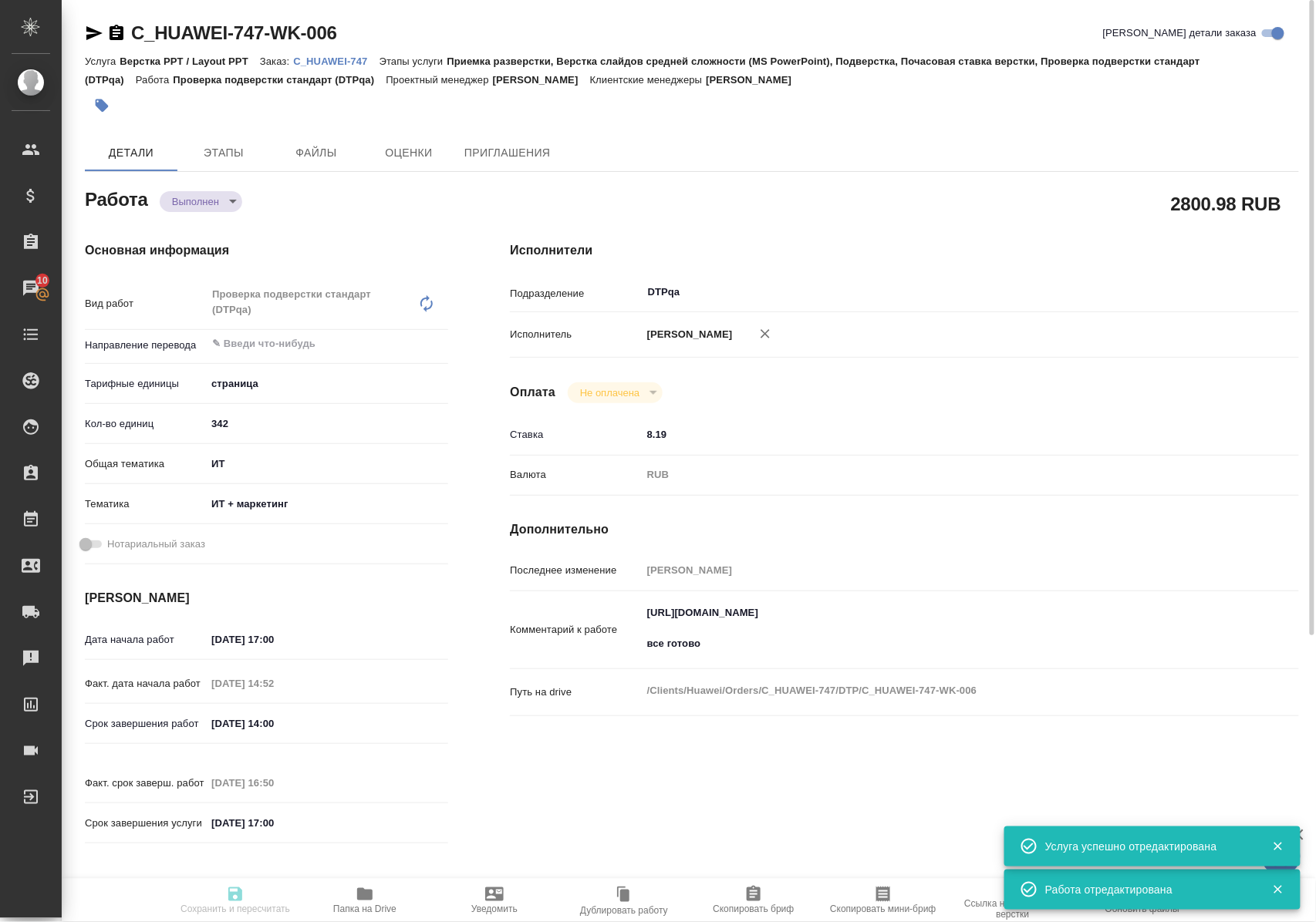
type textarea "x"
type input "C_HUAWEI-747"
type input "3011H00007249"
type input "Верстка PPT / Layout PPT"
type input "Приемка разверстки, Верстка слайдов средней сложности (MS PowerPoint), Подверст…"
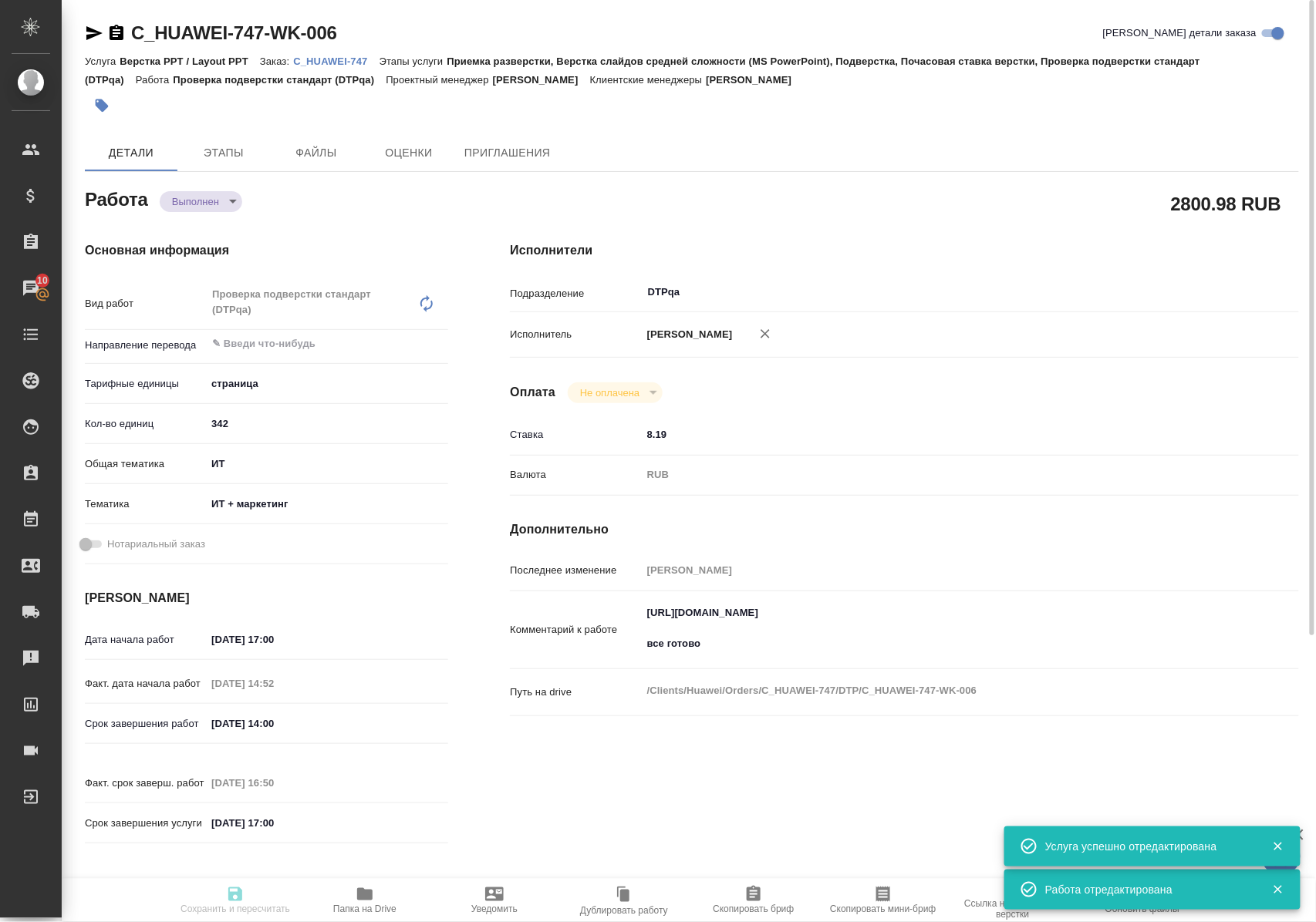
type input "Димитриева Юлия"
type input "[PERSON_NAME]"
type input "/Clients/Huawei/Orders/C_HUAWEI-747"
type textarea "x"
type textarea "1. Текст в PPT Master Slide: нужно переводить, передайте, пожалуйста, в проектн…"
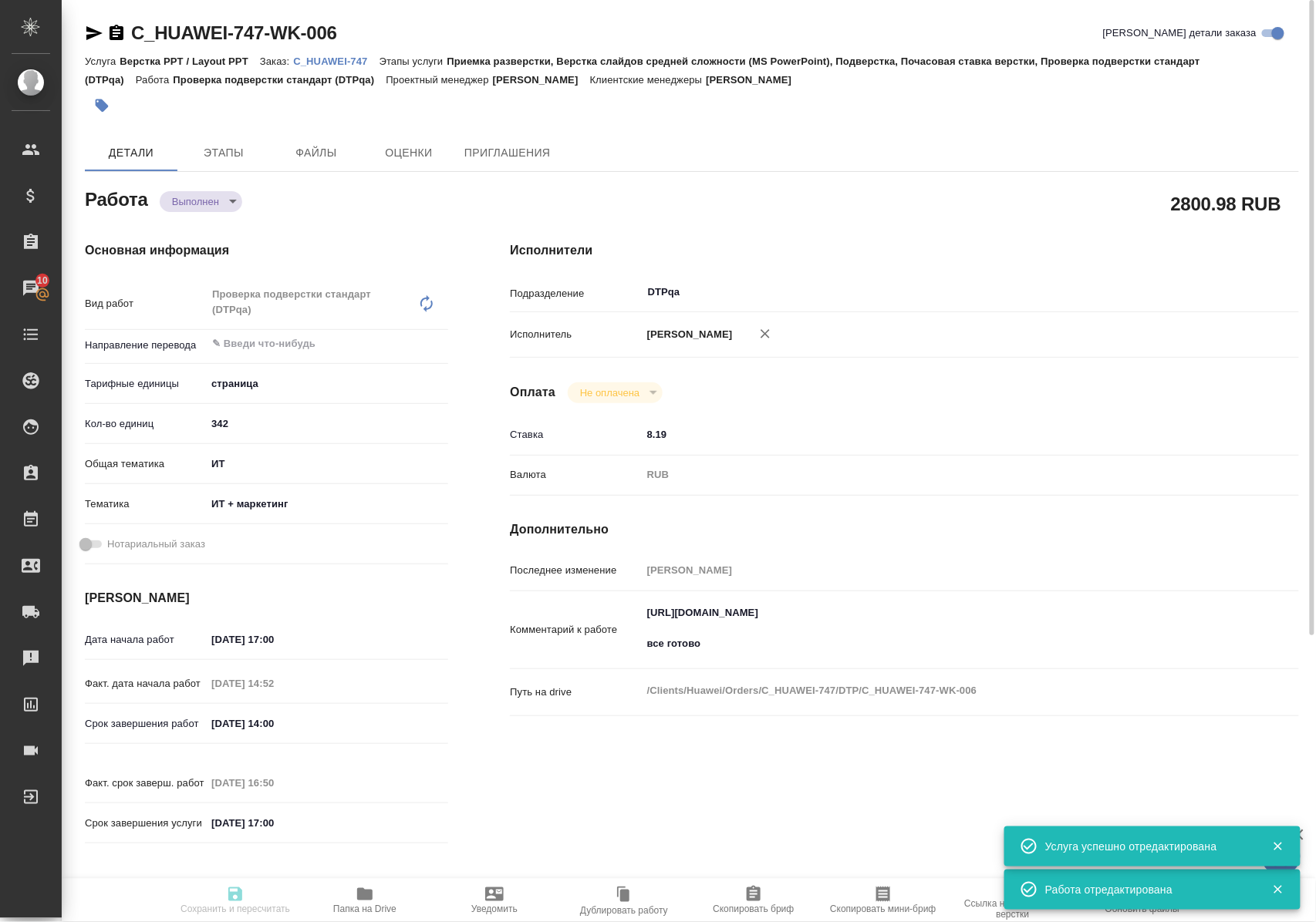
type textarea "x"
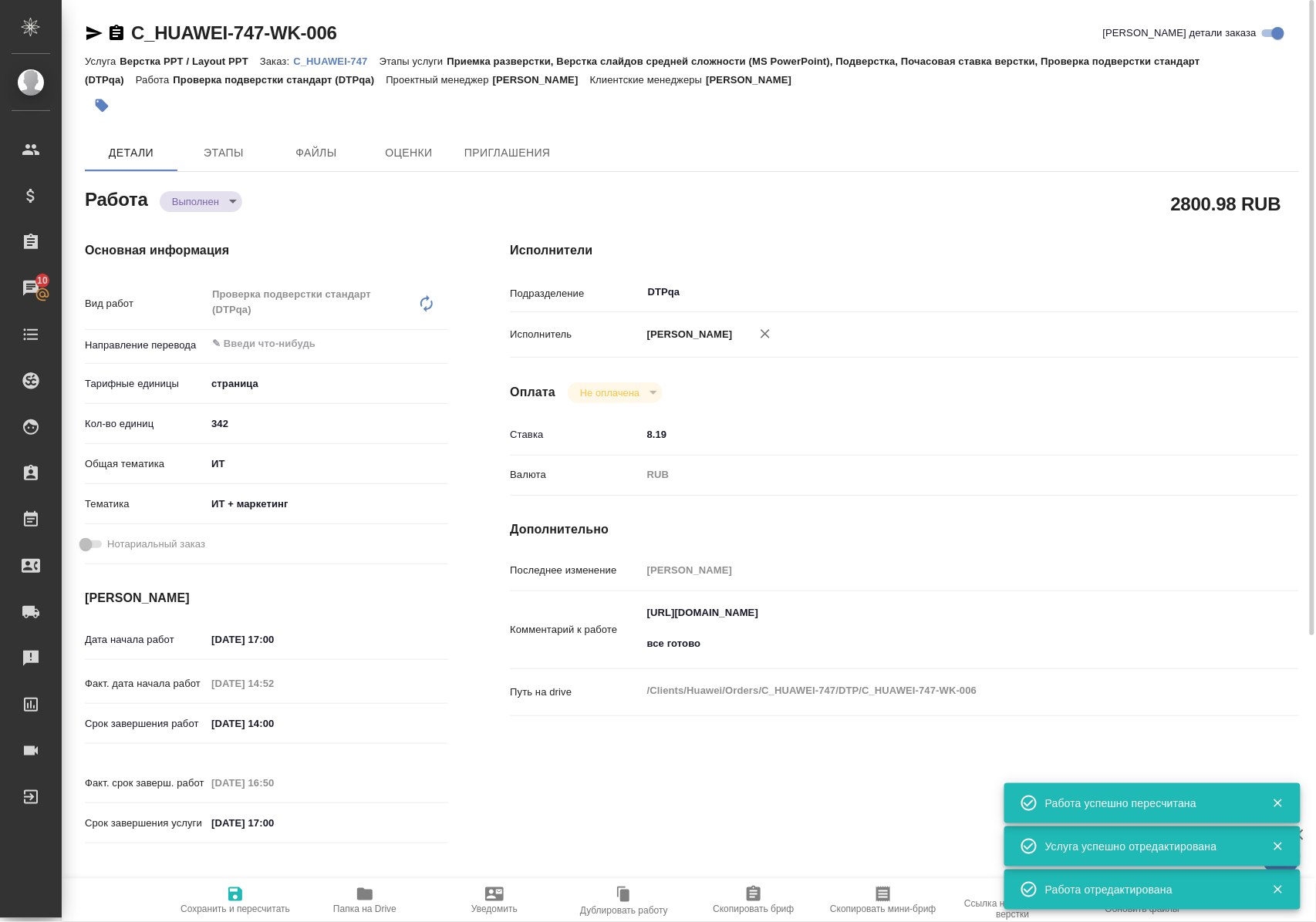
type textarea "x"
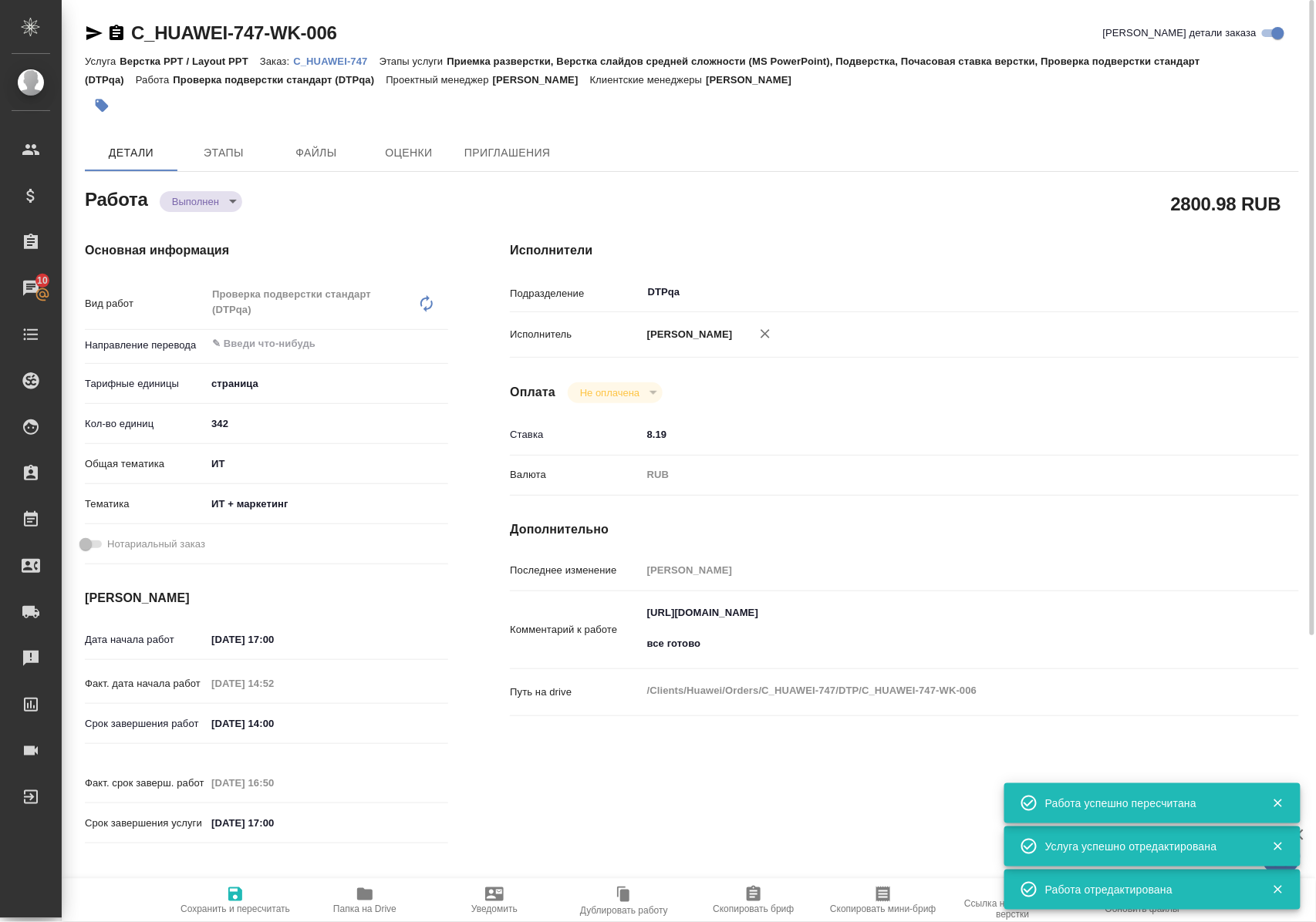
type textarea "x"
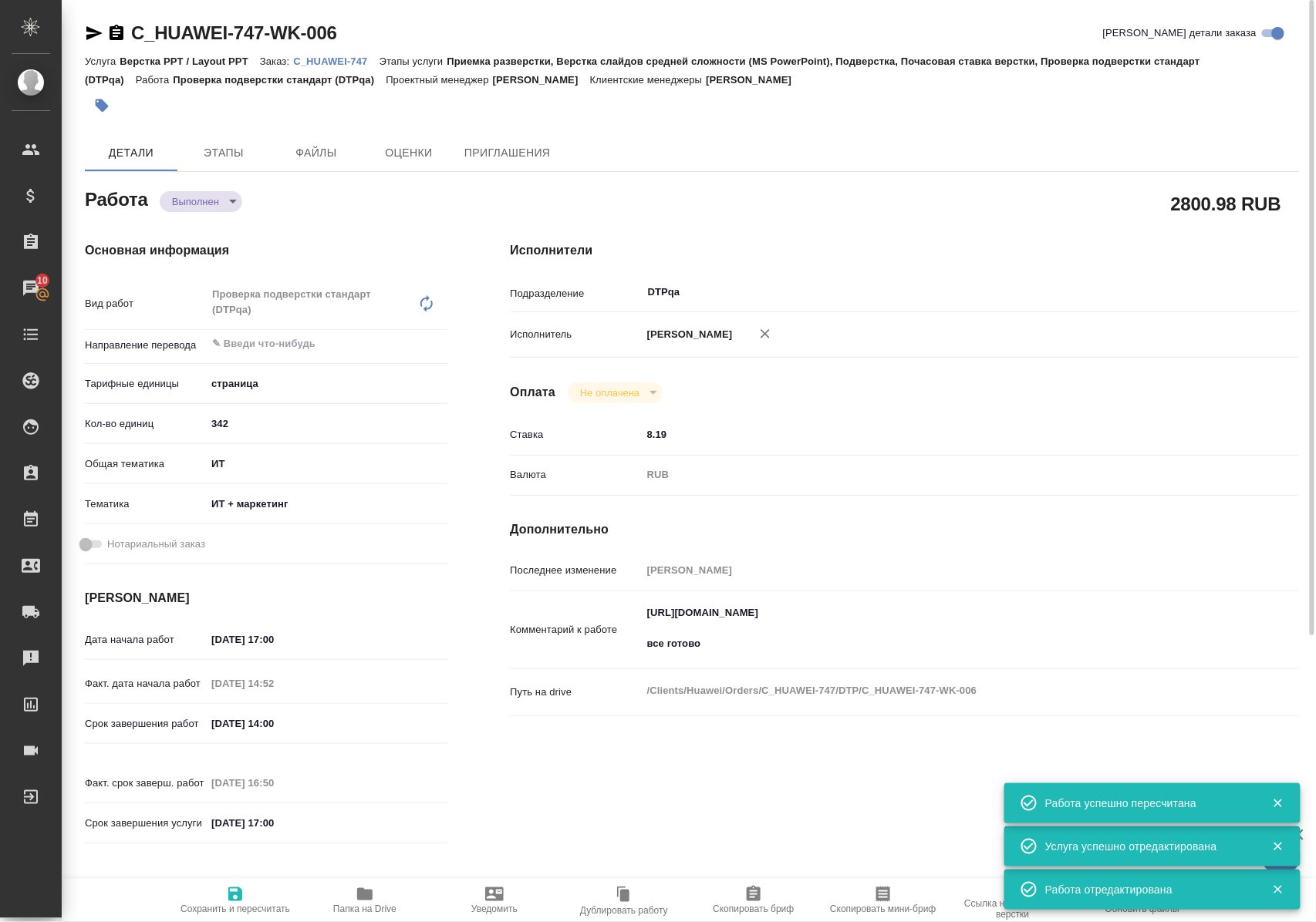
type textarea "x"
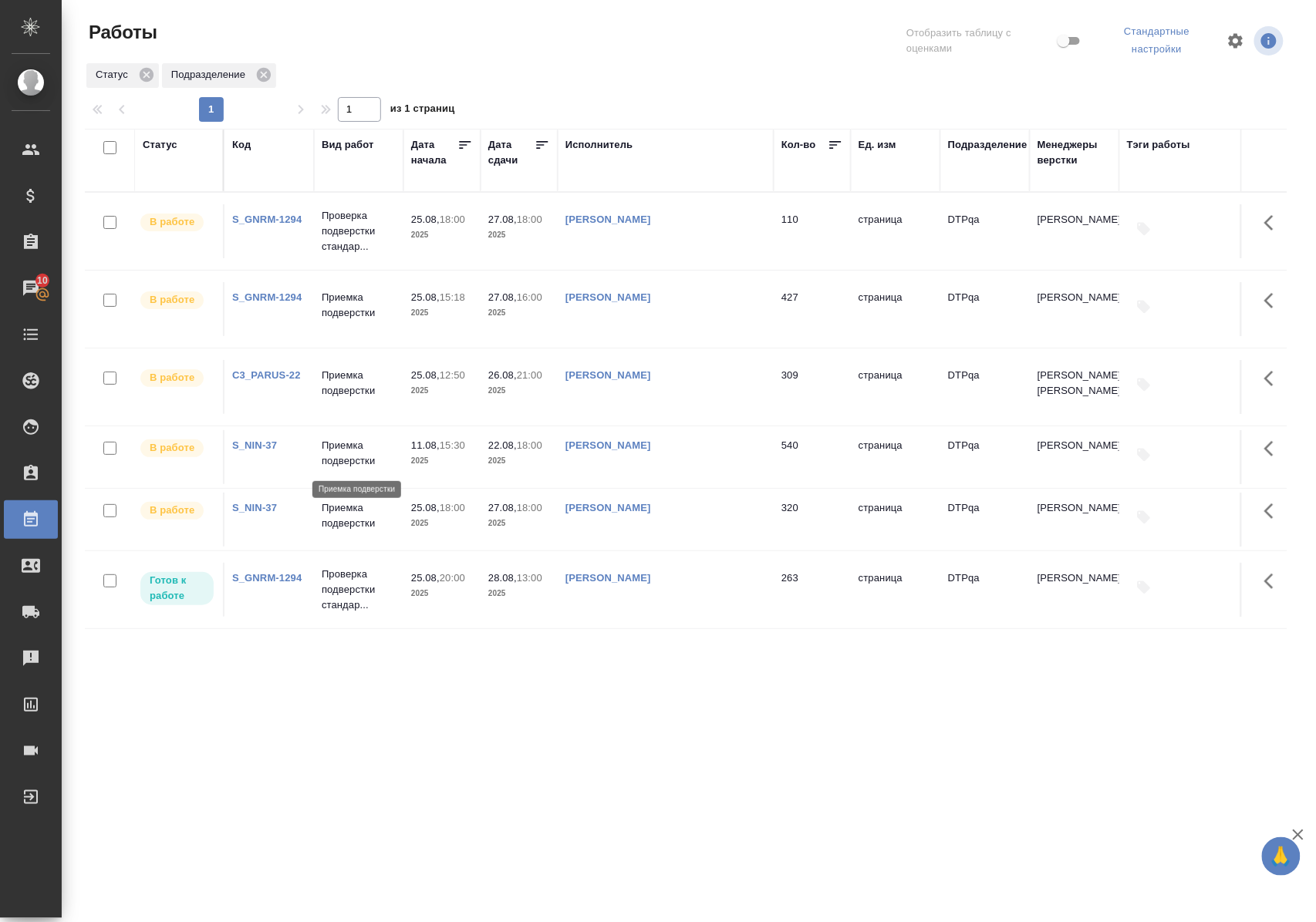
click at [354, 459] on p "Приемка подверстки" at bounding box center [358, 454] width 74 height 31
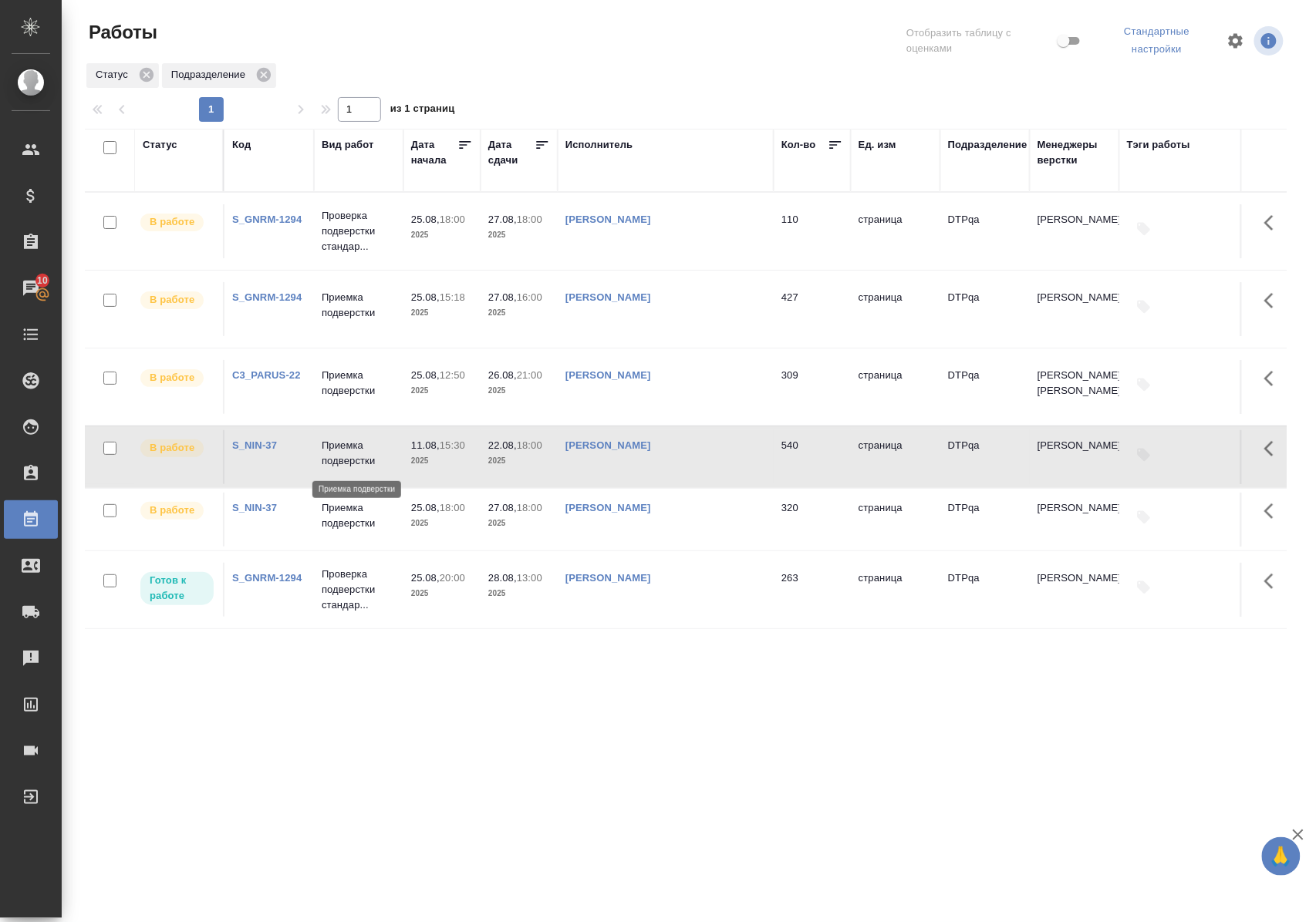
click at [354, 459] on p "Приемка подверстки" at bounding box center [358, 454] width 74 height 31
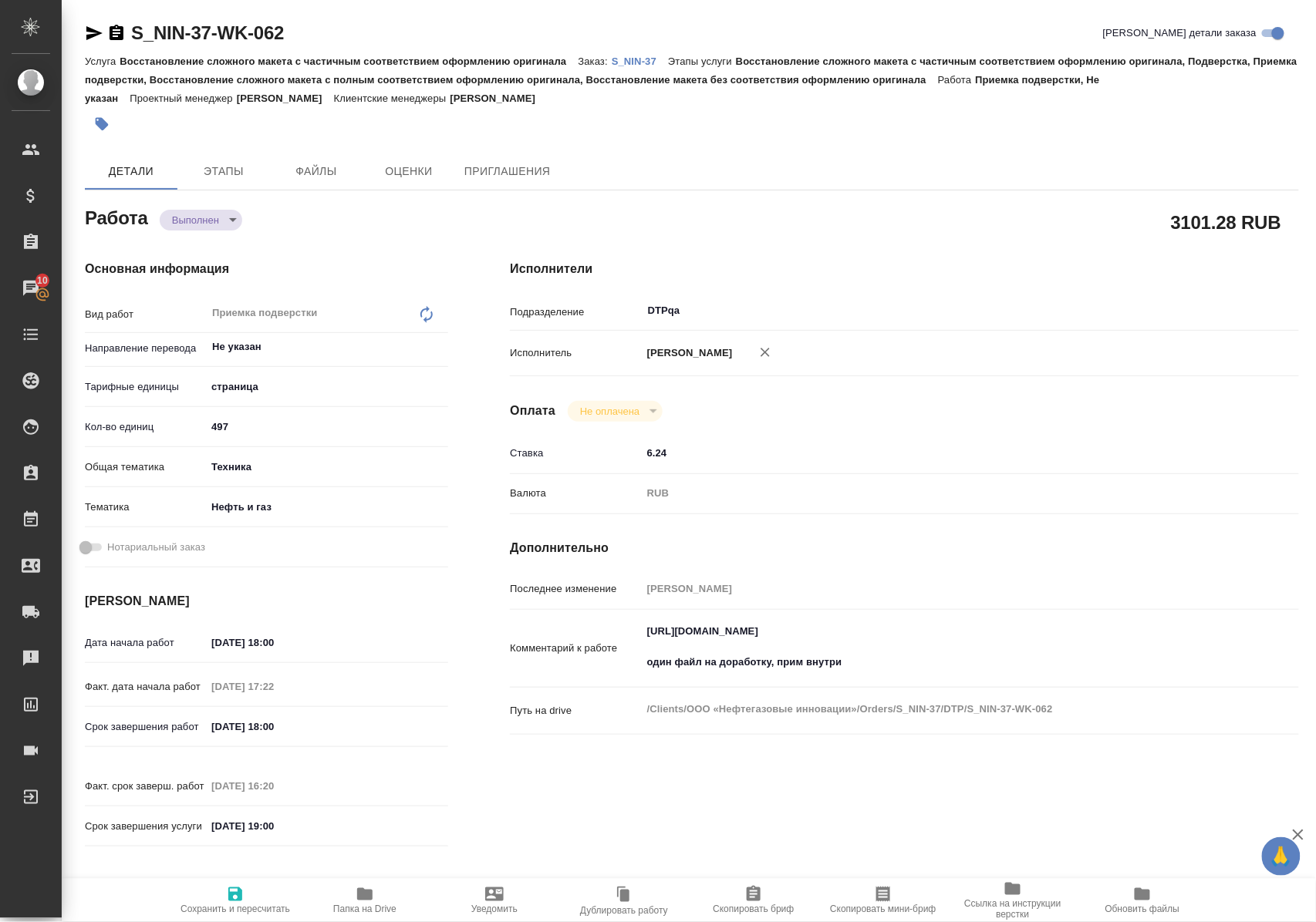
click at [93, 29] on icon "button" at bounding box center [95, 33] width 17 height 14
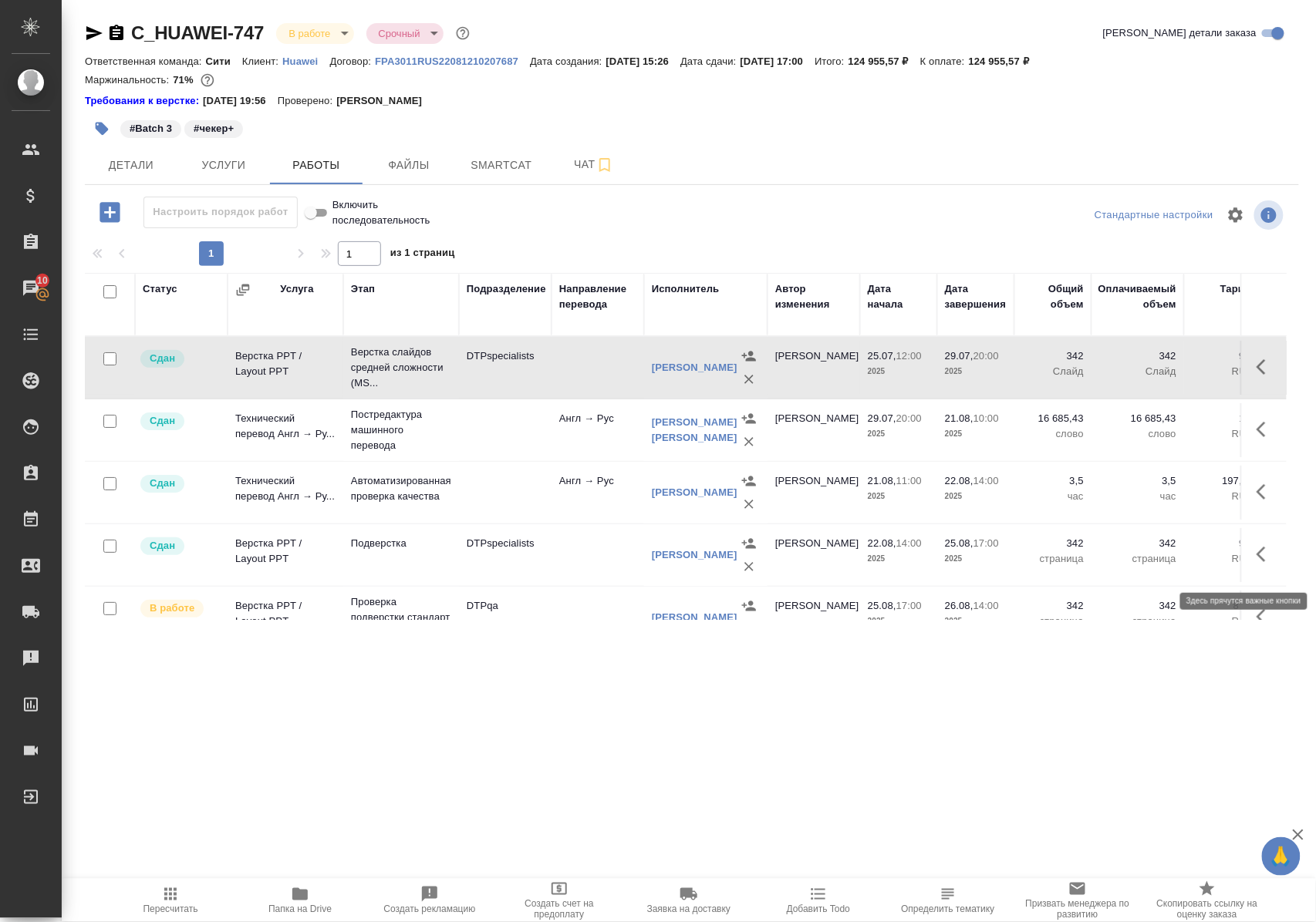
click at [1256, 562] on icon "button" at bounding box center [1261, 554] width 9 height 16
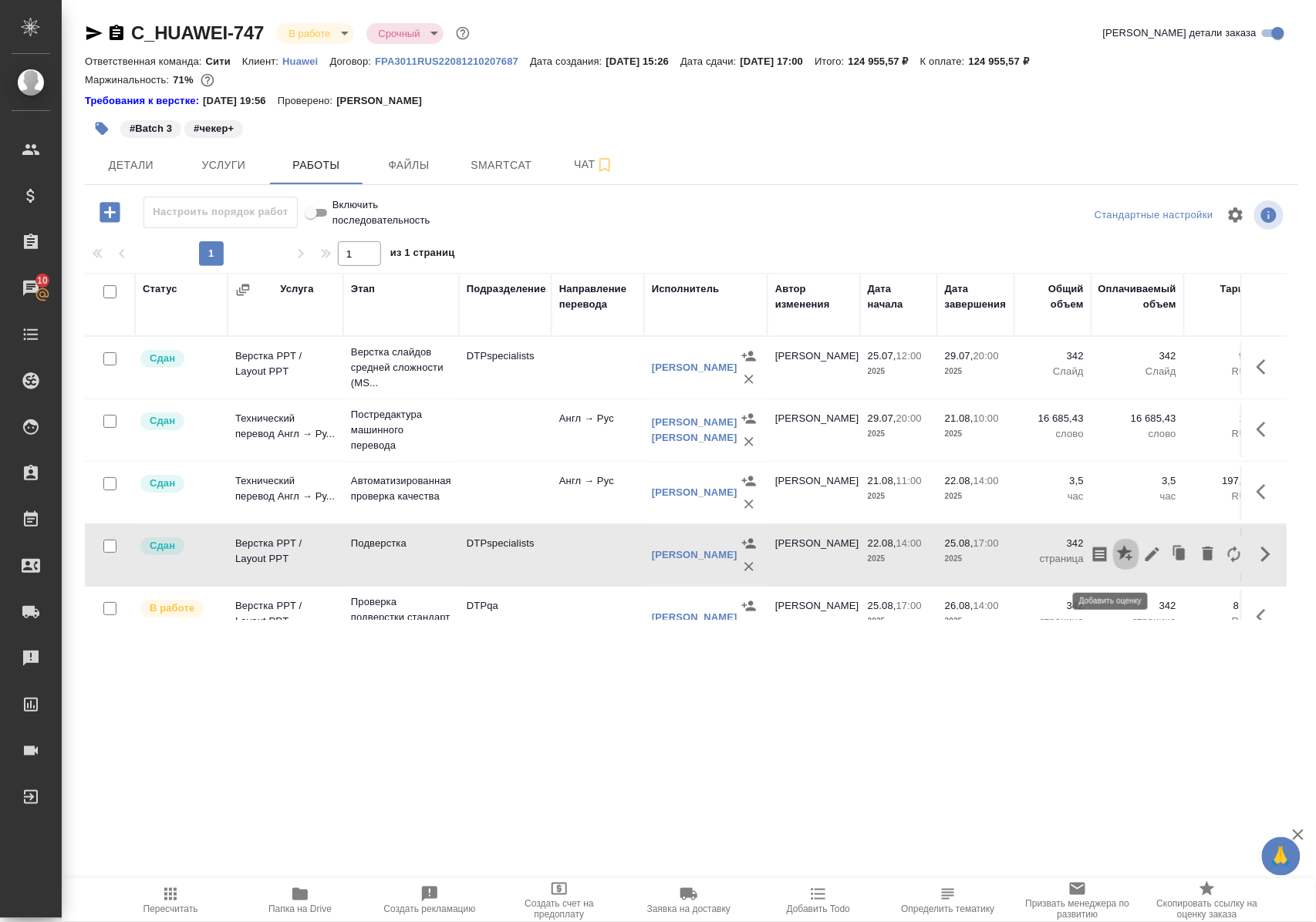
click at [1117, 560] on icon "button" at bounding box center [1124, 553] width 16 height 16
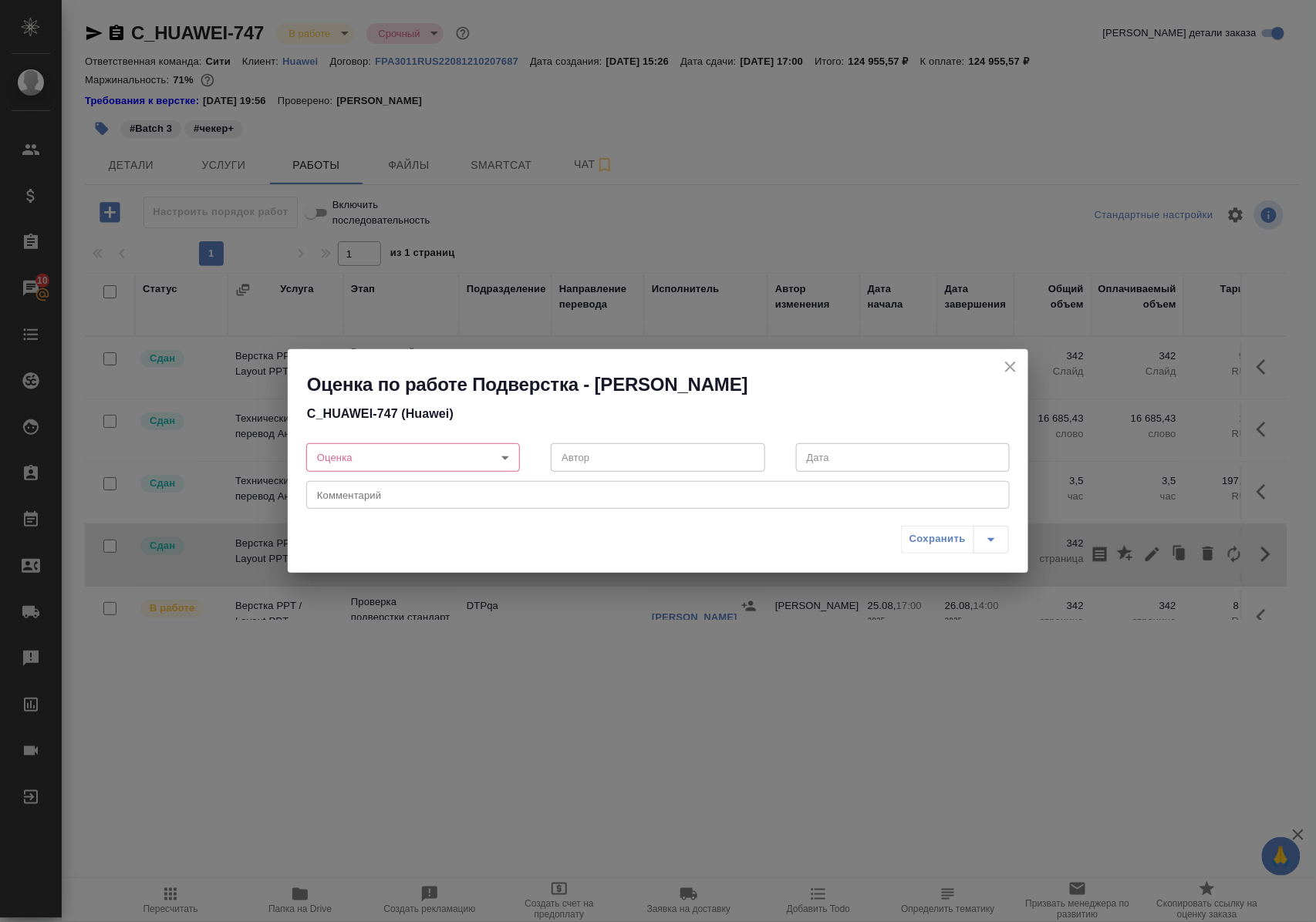
click at [504, 459] on body "🙏 .cls-1 fill:#fff; AWATERA Polushina Alena Клиенты Спецификации Заказы 10 Чаты…" at bounding box center [658, 461] width 1316 height 922
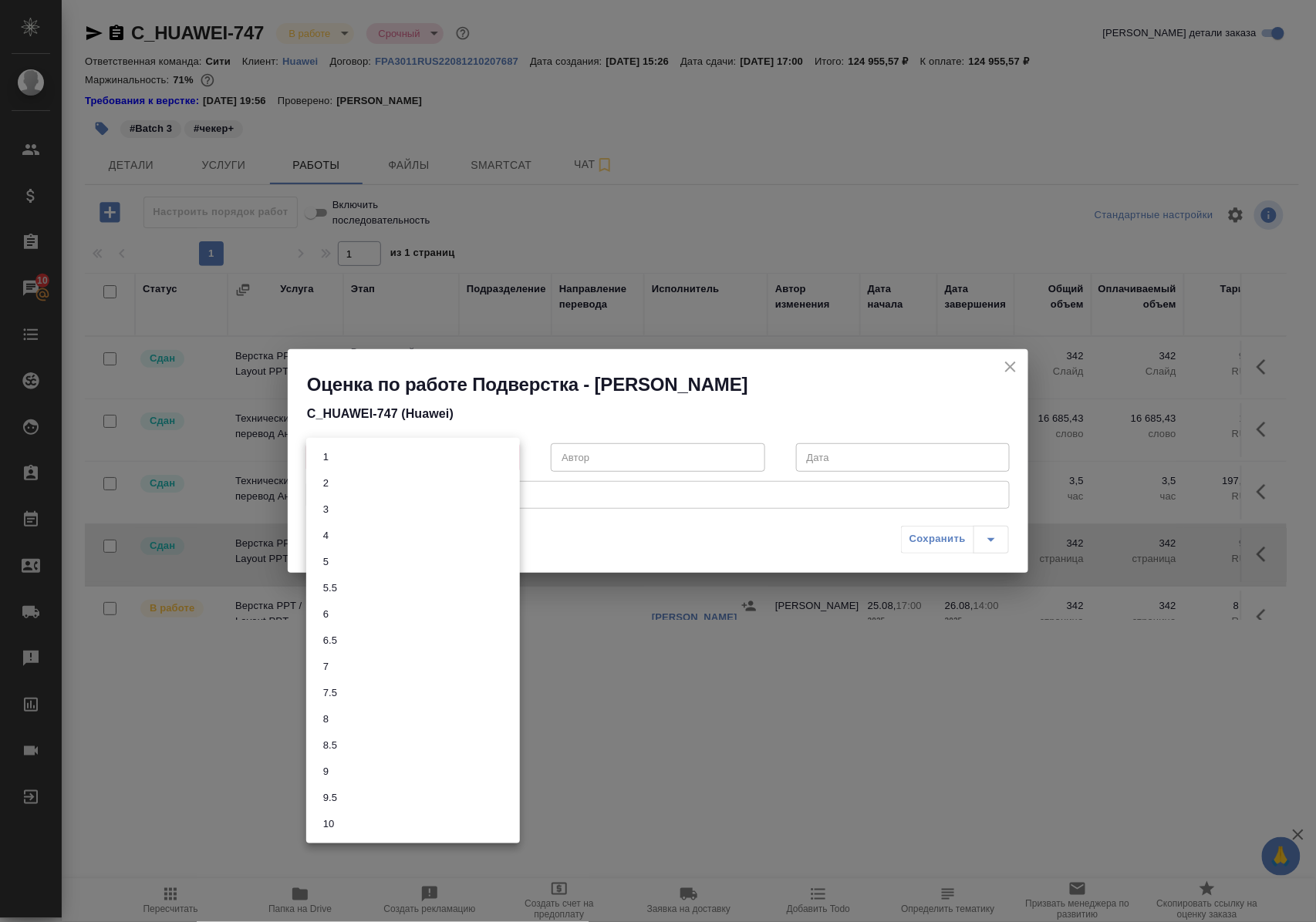
click at [363, 772] on li "9" at bounding box center [412, 771] width 214 height 27
type input "9"
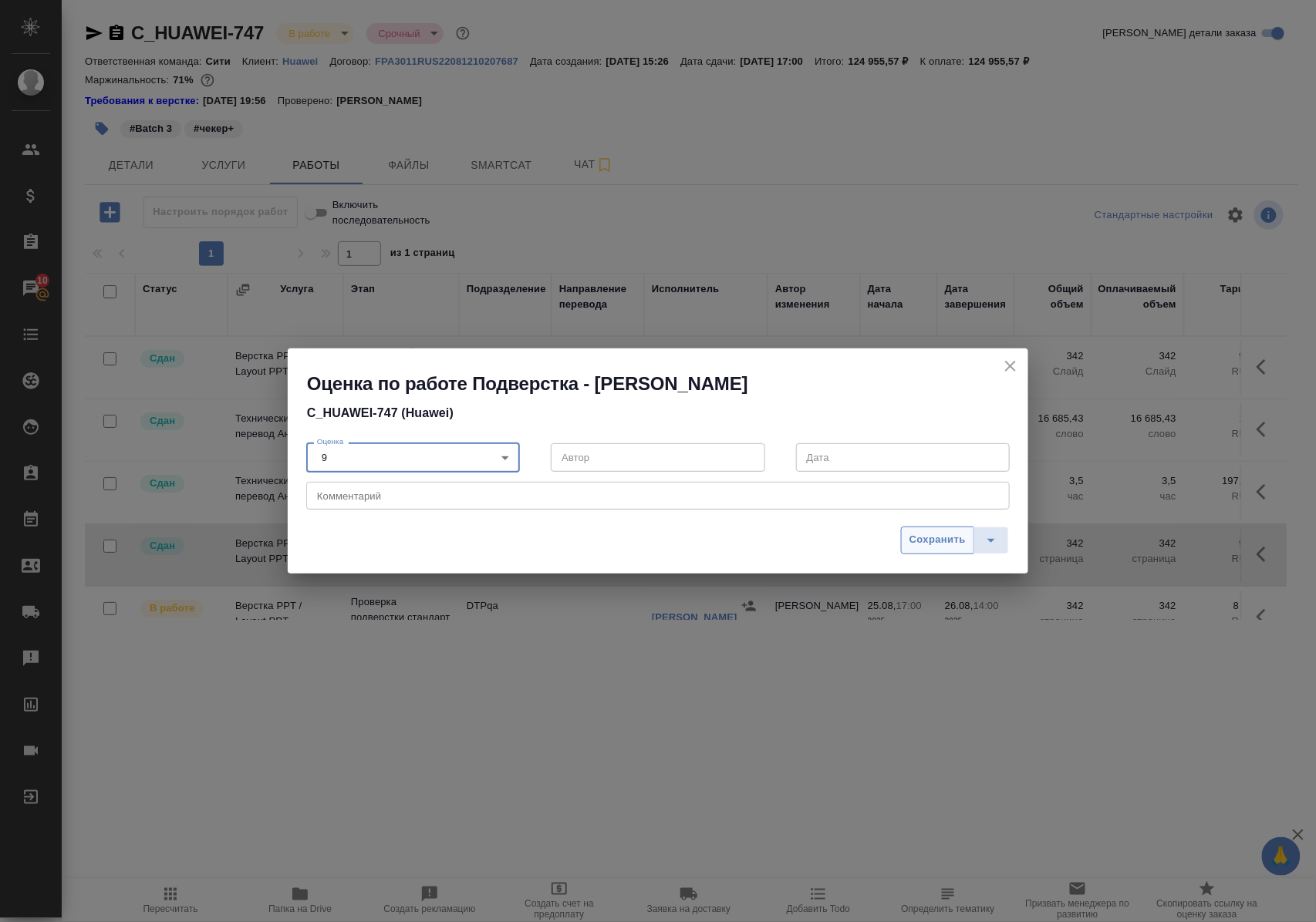
click at [921, 536] on span "Сохранить" at bounding box center [937, 540] width 56 height 17
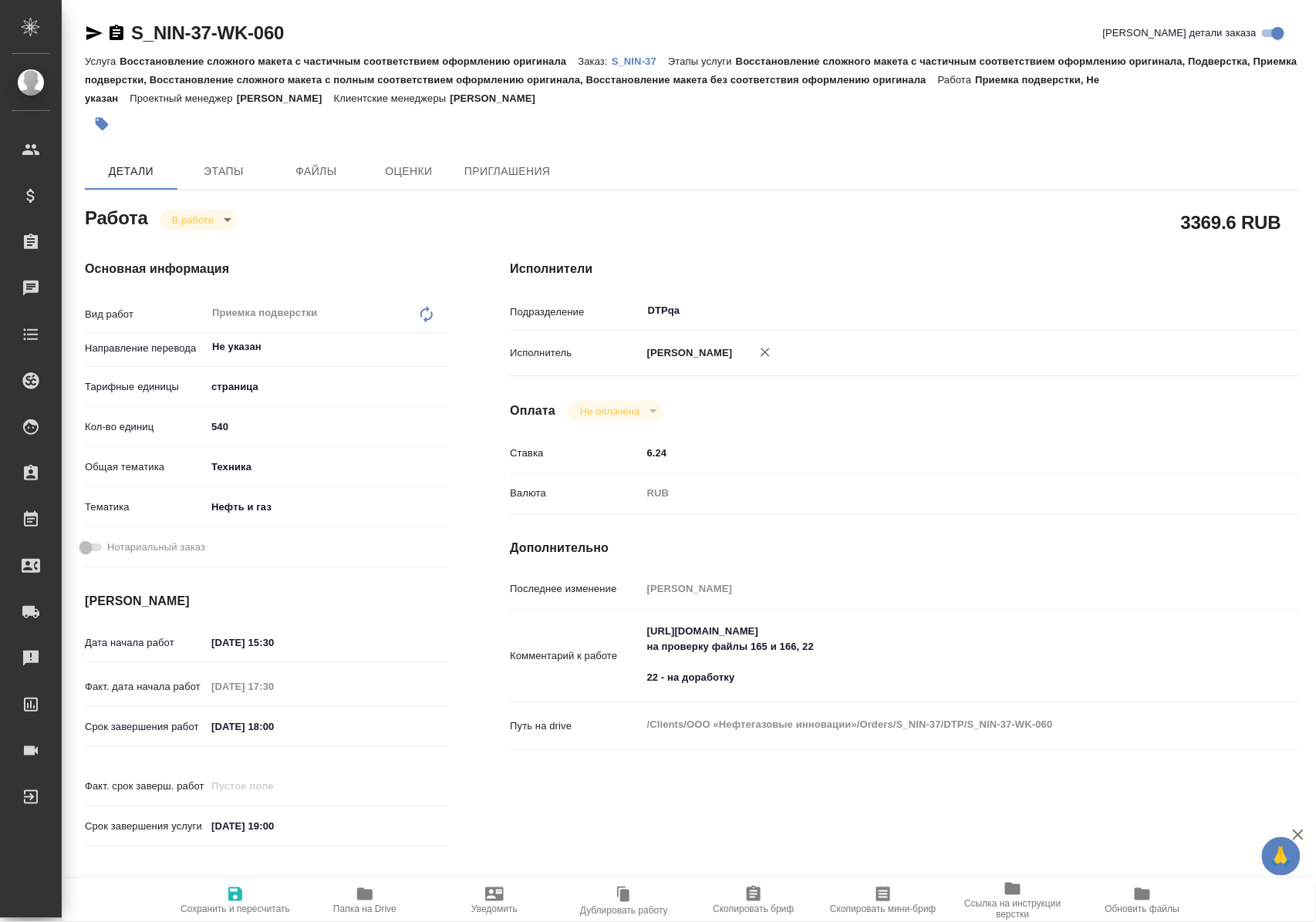
drag, startPoint x: 370, startPoint y: 902, endPoint x: 370, endPoint y: 888, distance: 14.0
click at [370, 901] on icon "button" at bounding box center [365, 894] width 18 height 18
drag, startPoint x: 646, startPoint y: 646, endPoint x: 973, endPoint y: 647, distance: 327.0
click at [973, 647] on textarea "[URL][DOMAIN_NAME] на проверку файлы 165 и 166, 22 22 - на доработку" at bounding box center [937, 655] width 590 height 73
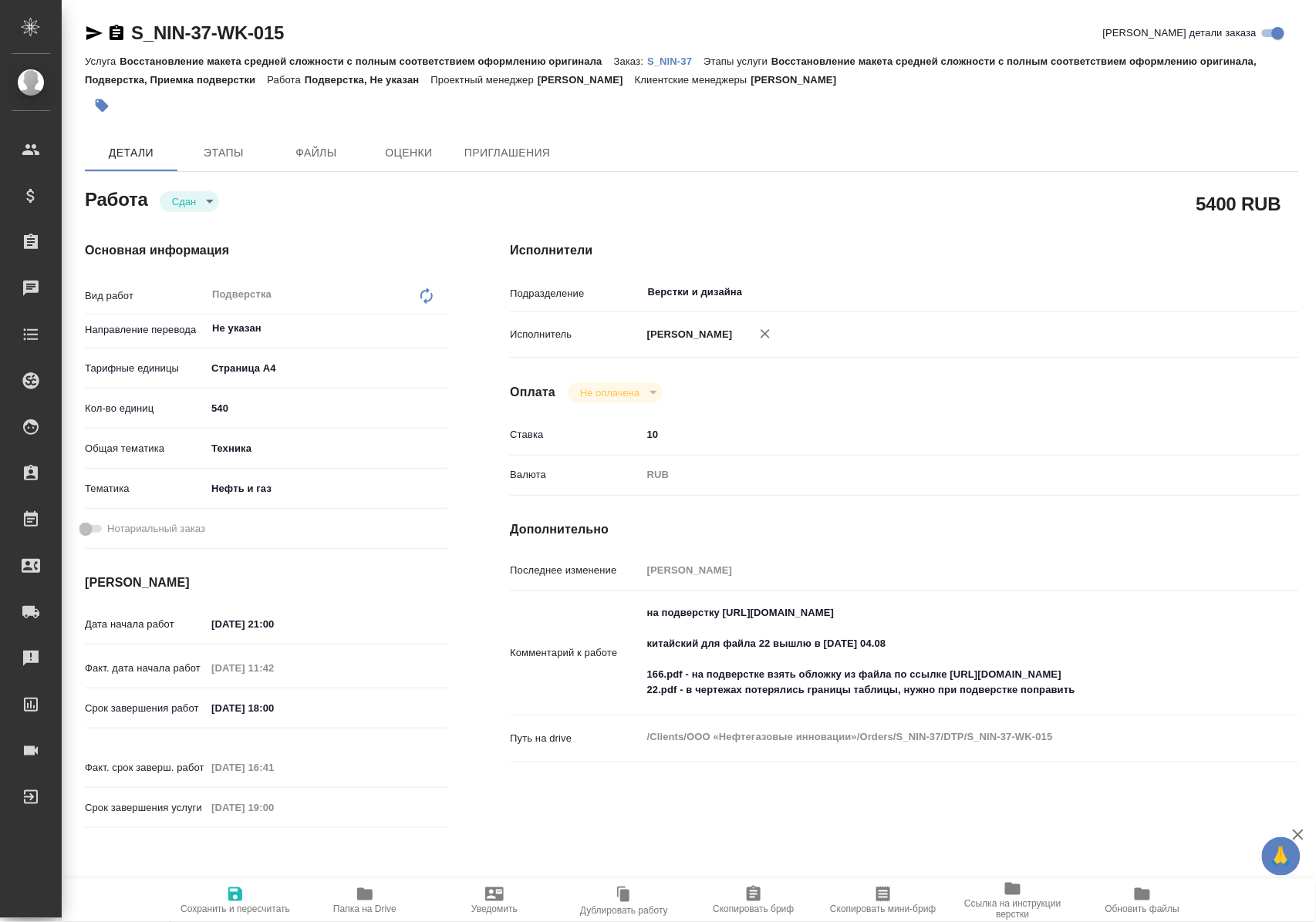
click at [680, 62] on p "S_NIN-37" at bounding box center [675, 61] width 56 height 12
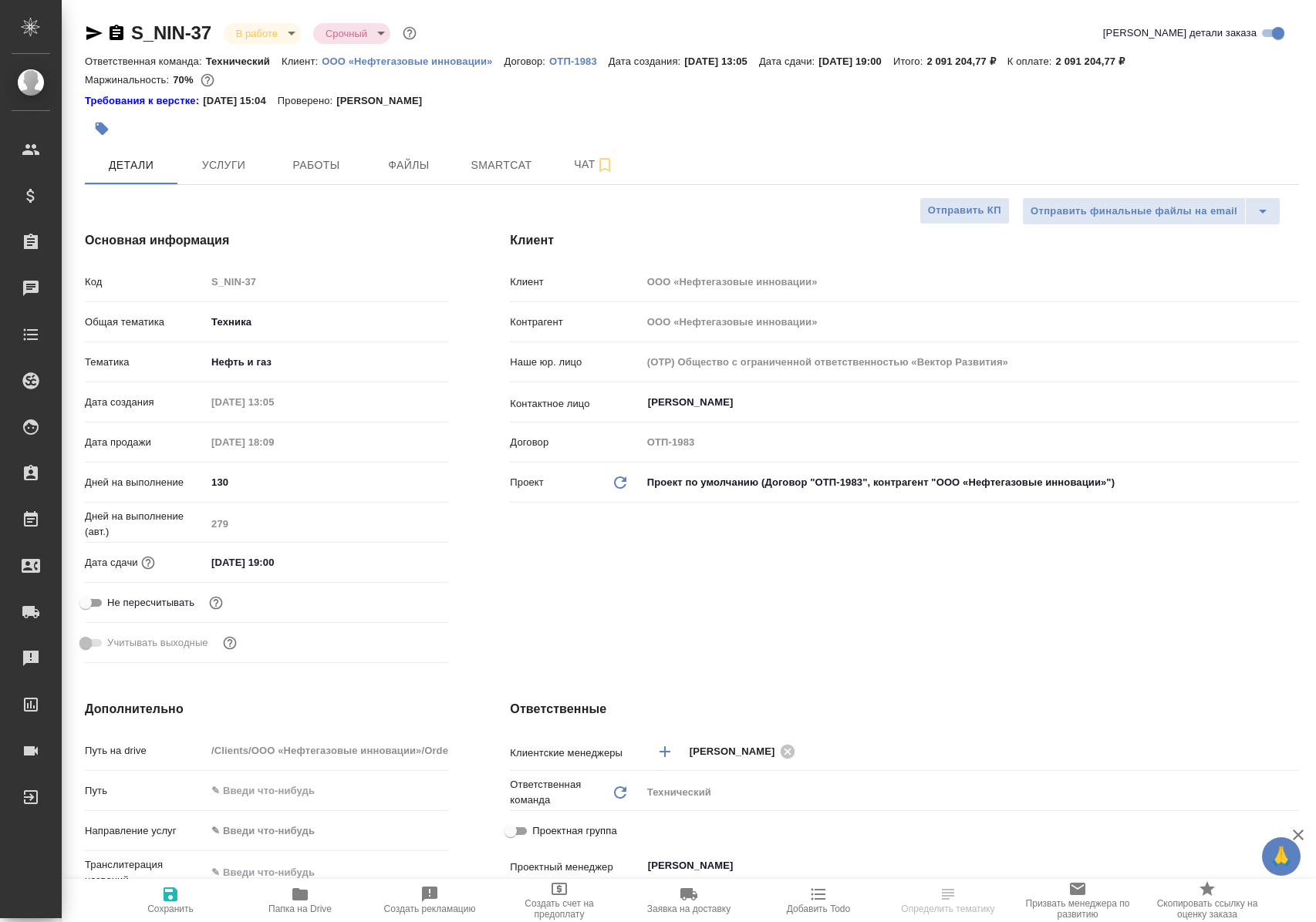
select select "RU"
click at [349, 166] on span "Работы" at bounding box center [316, 165] width 74 height 19
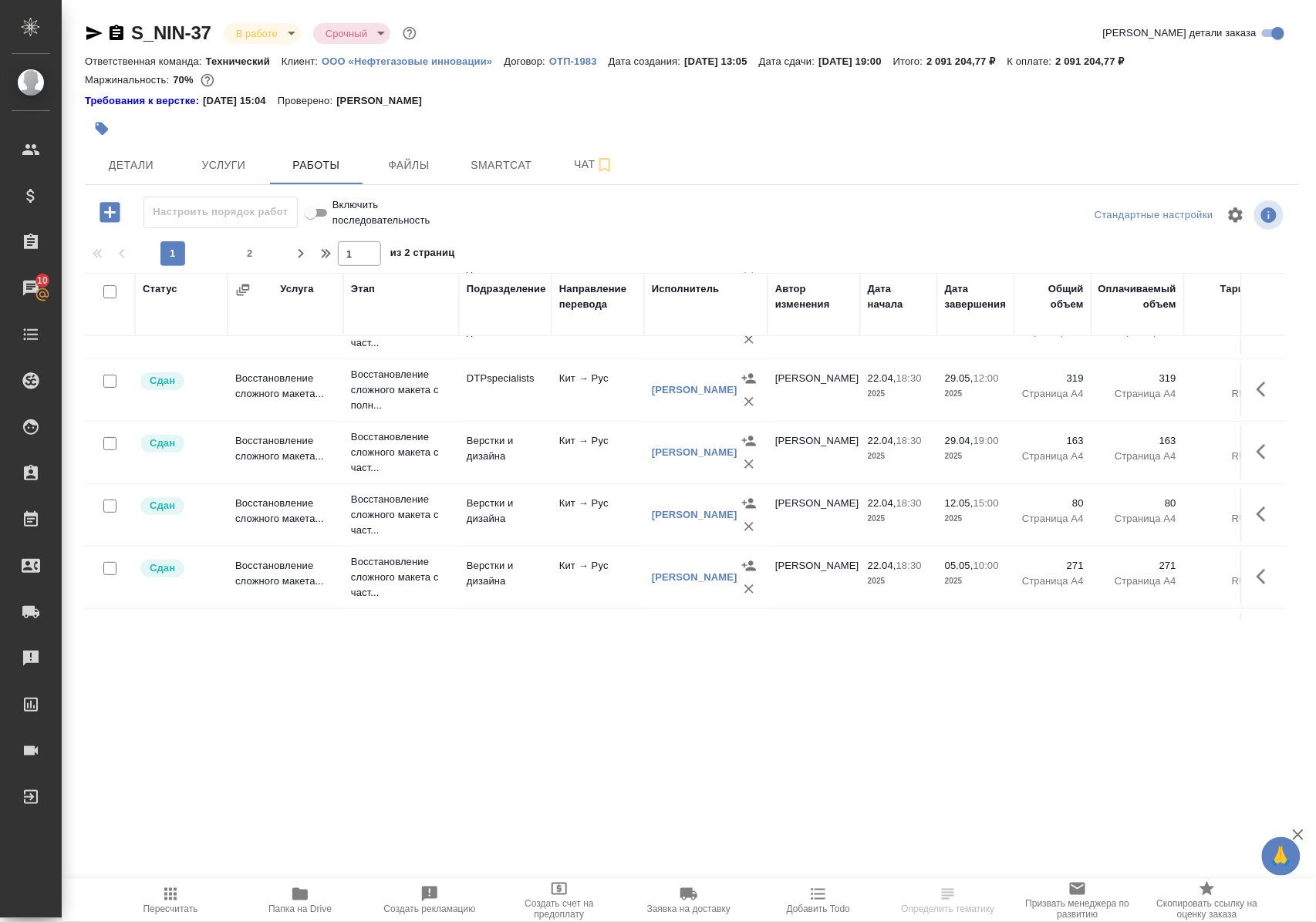
scroll to position [205, 0]
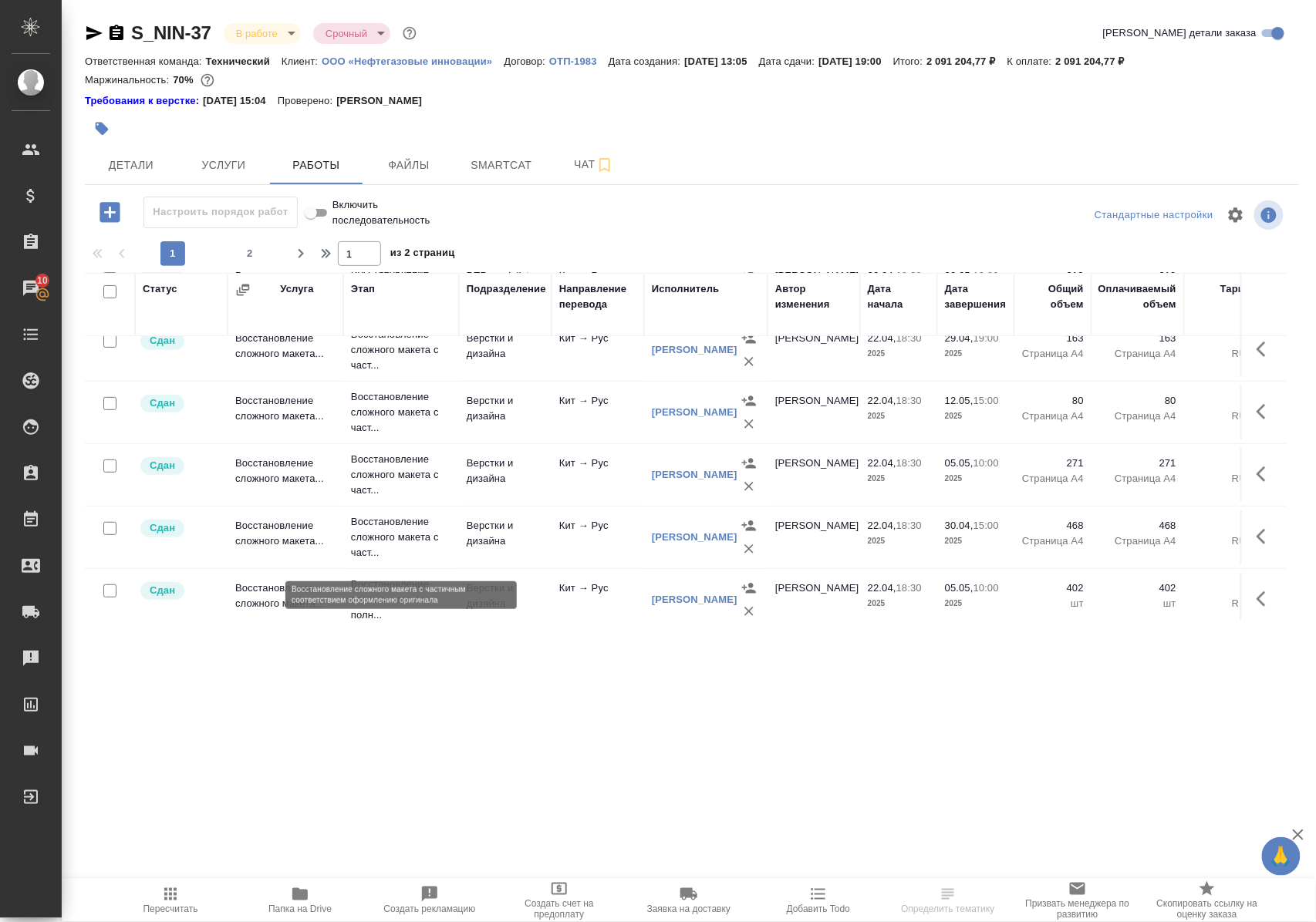
click at [411, 532] on p "Восстановление сложного макета с част..." at bounding box center [400, 537] width 100 height 46
click at [409, 534] on p "Восстановление сложного макета с част..." at bounding box center [400, 537] width 100 height 46
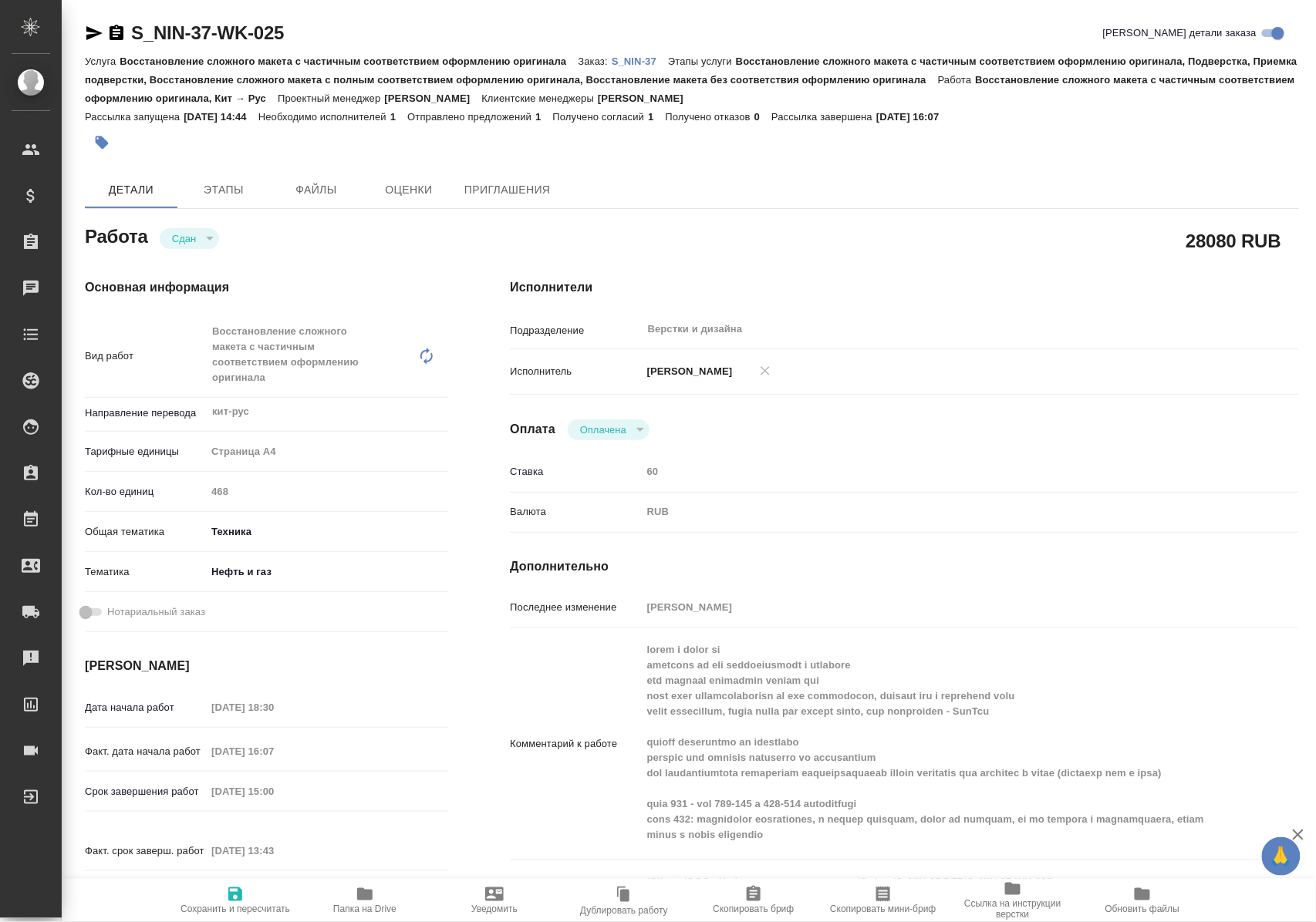
type textarea "x"
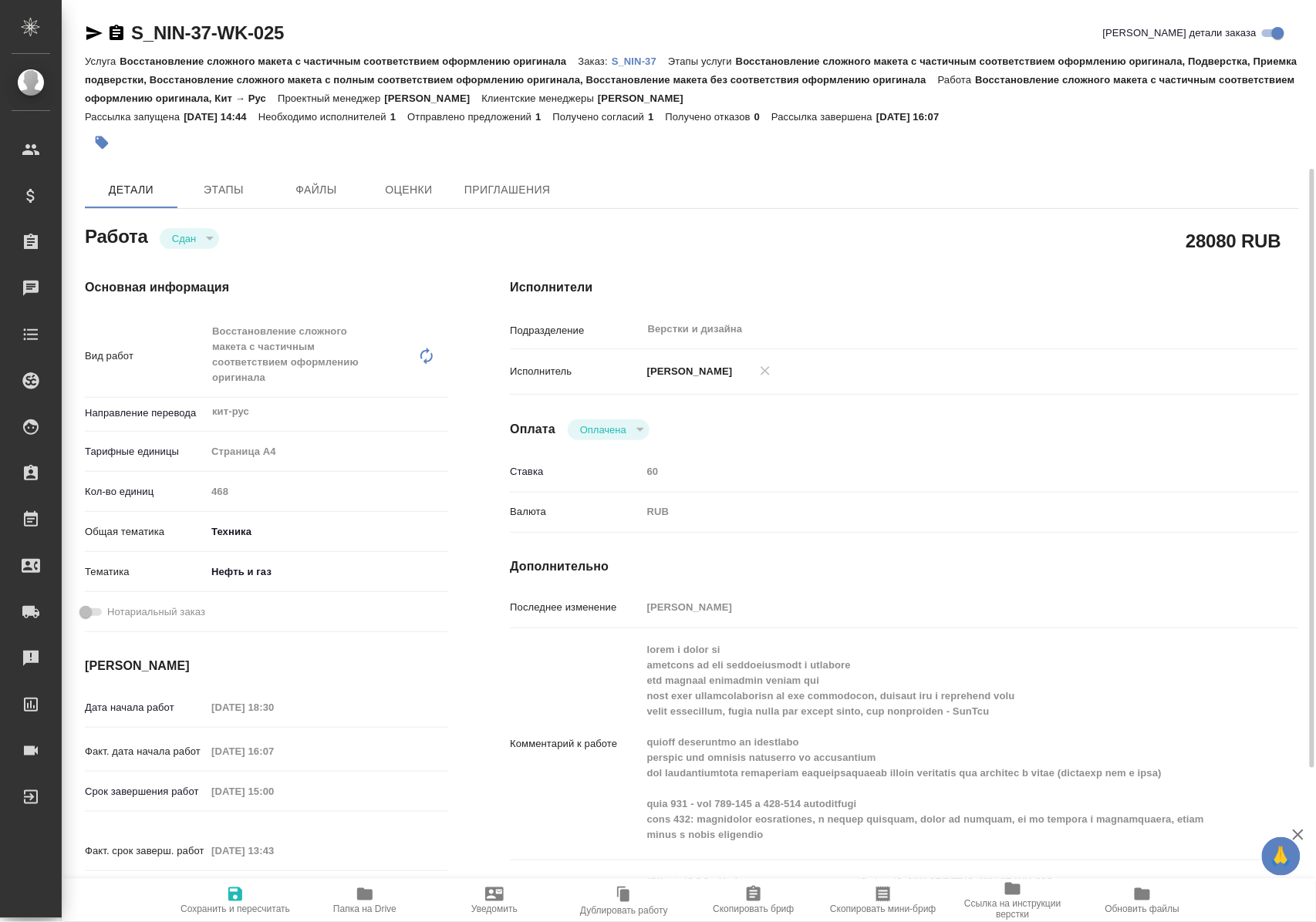
type textarea "x"
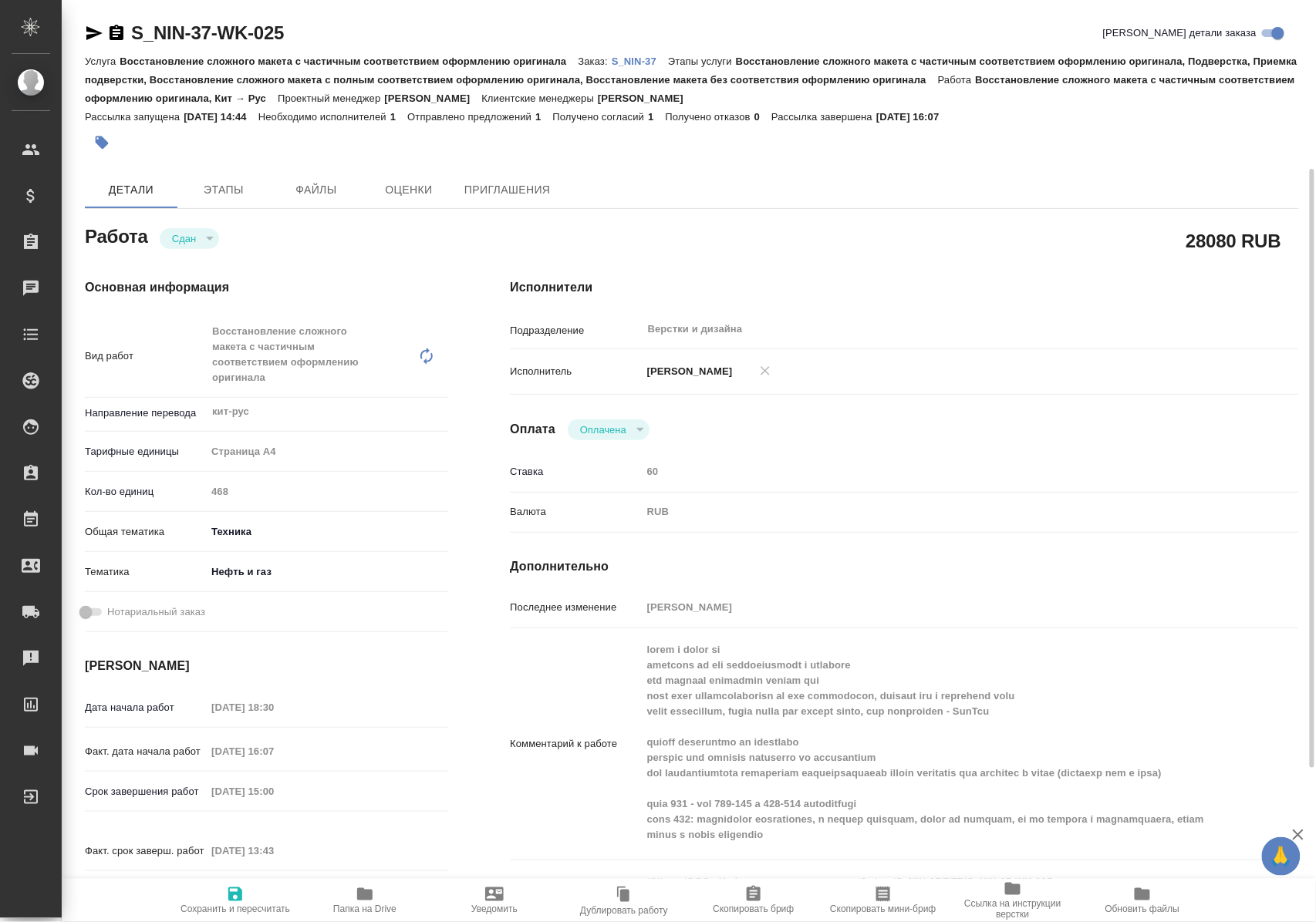
scroll to position [103, 0]
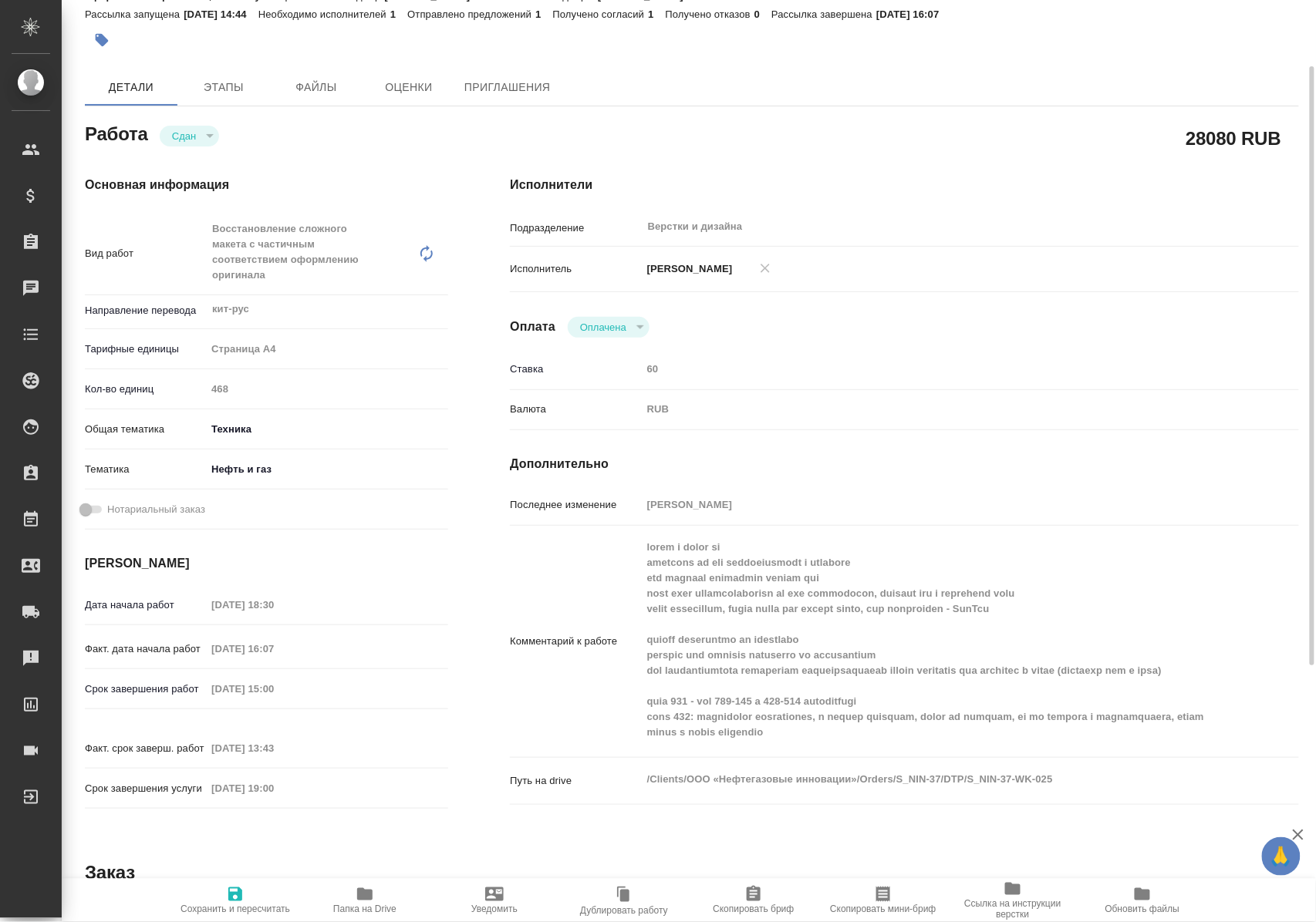
type textarea "x"
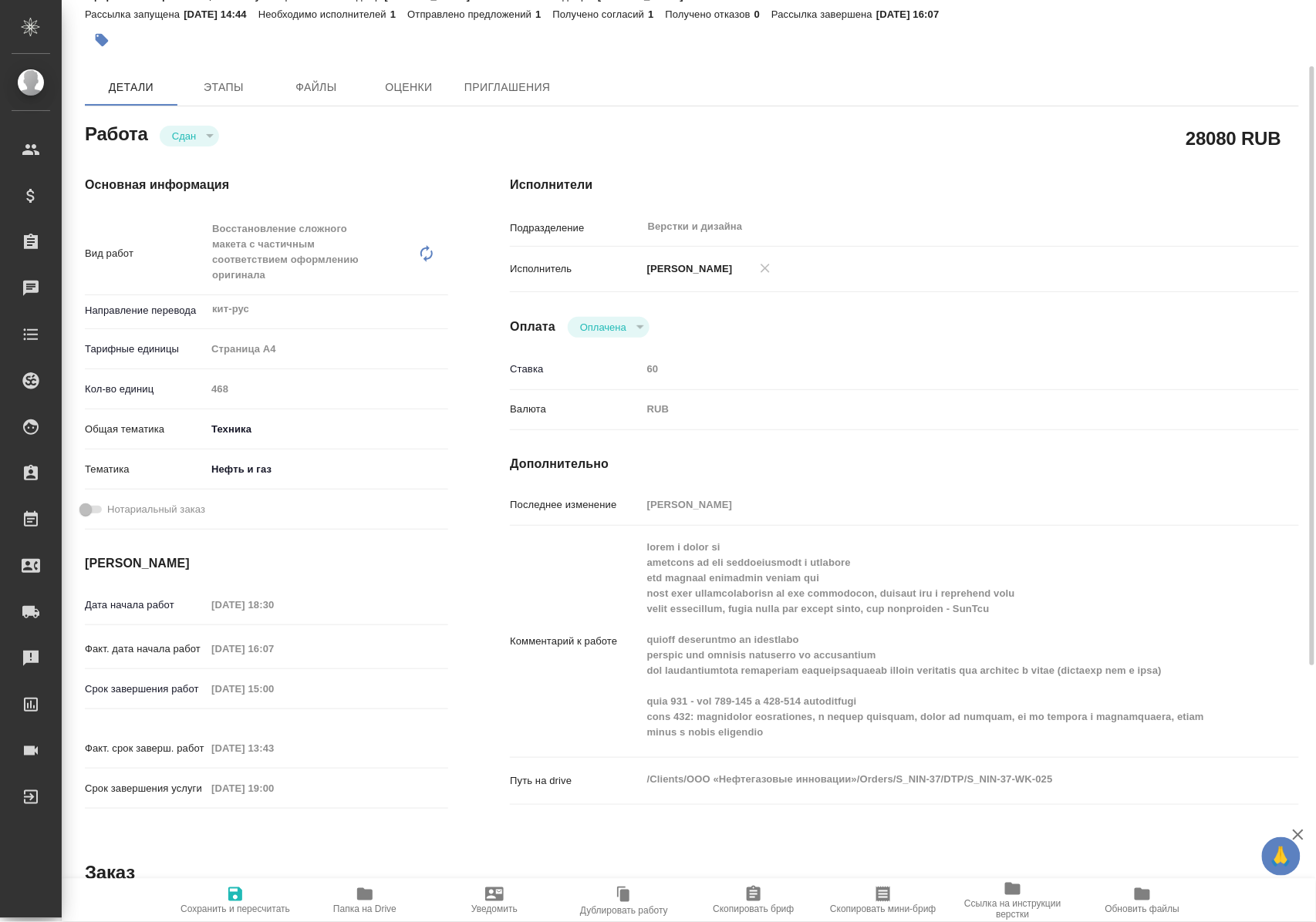
type textarea "x"
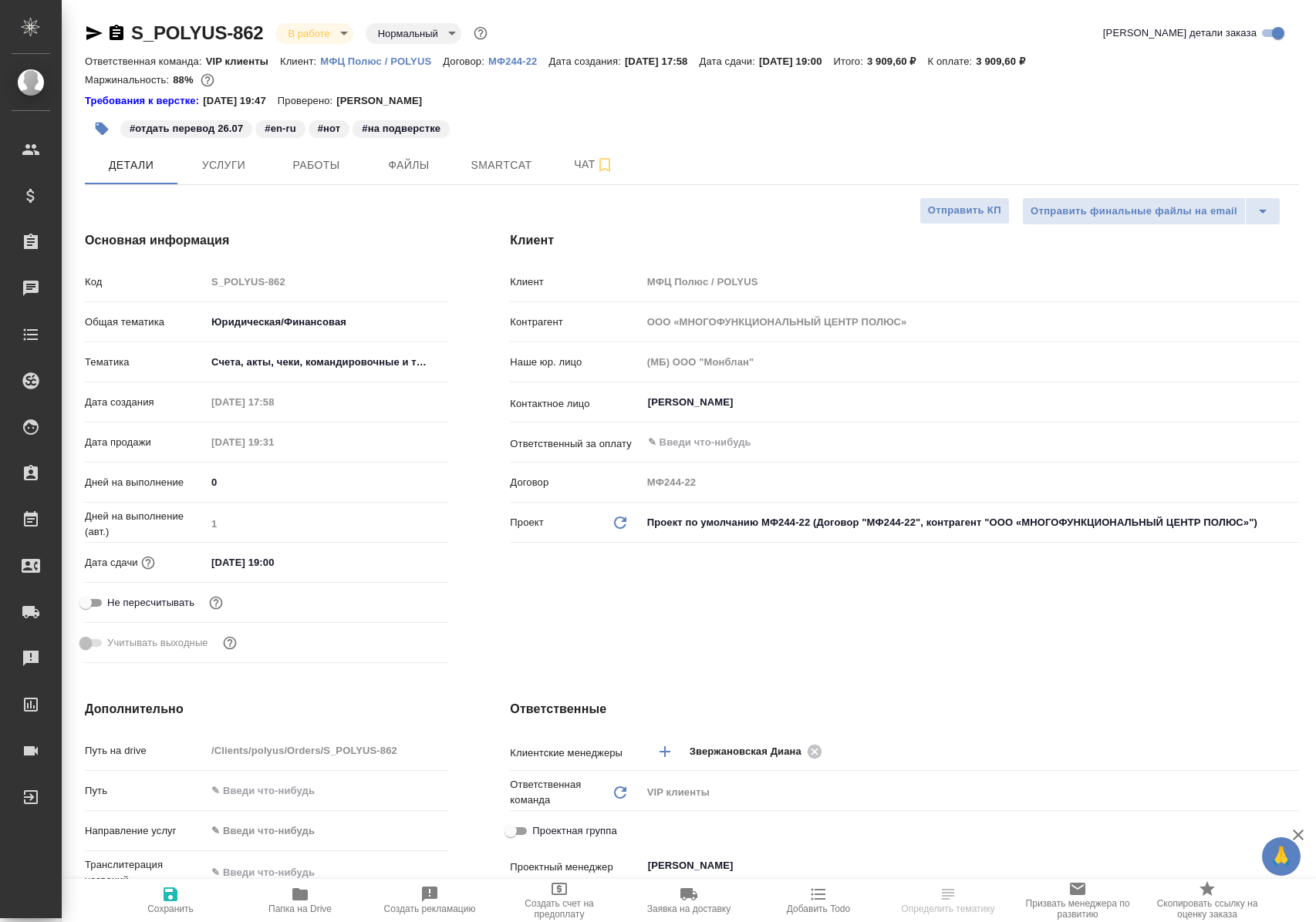
select select "RU"
click at [315, 165] on span "Работы" at bounding box center [316, 165] width 74 height 19
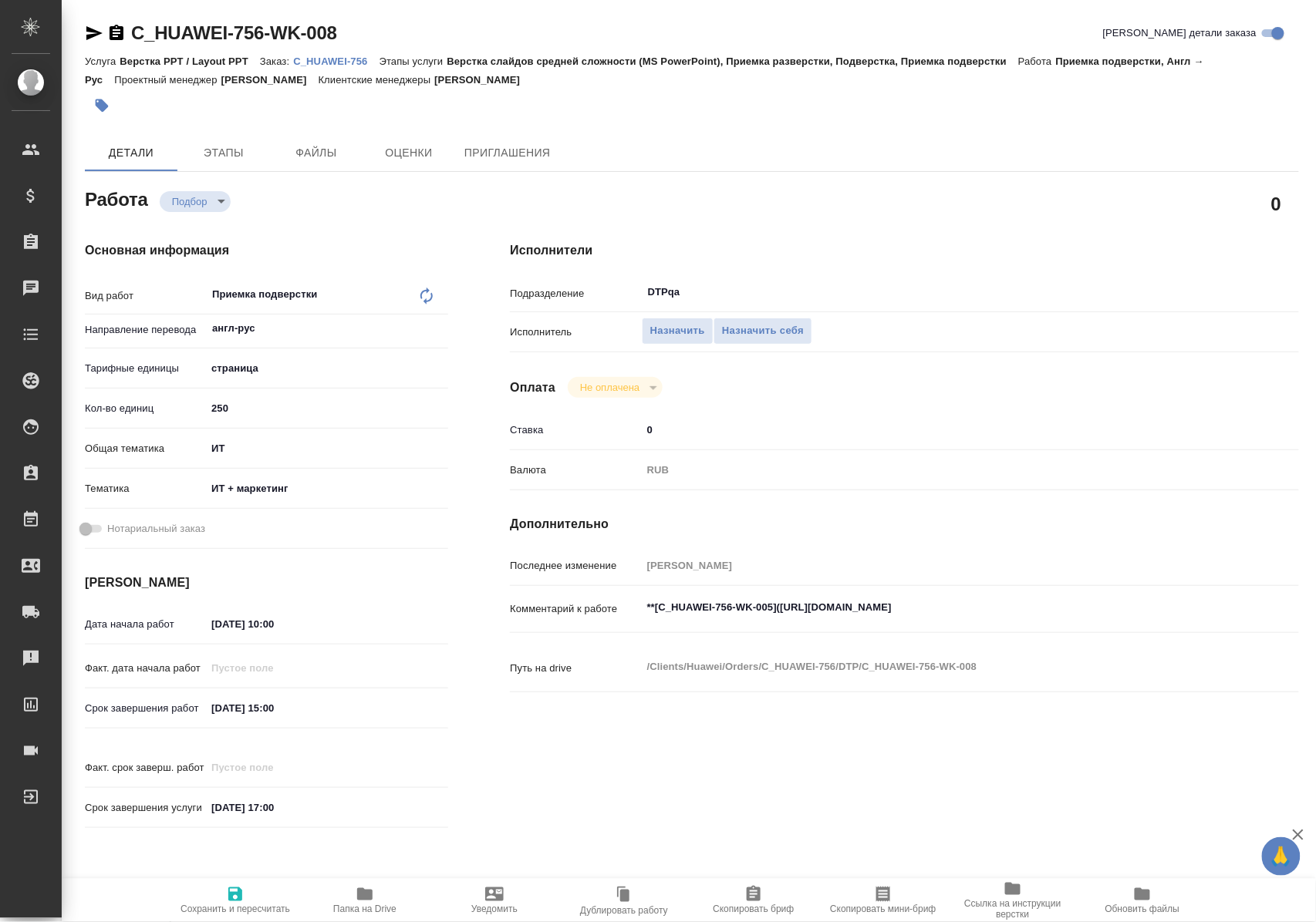
type textarea "x"
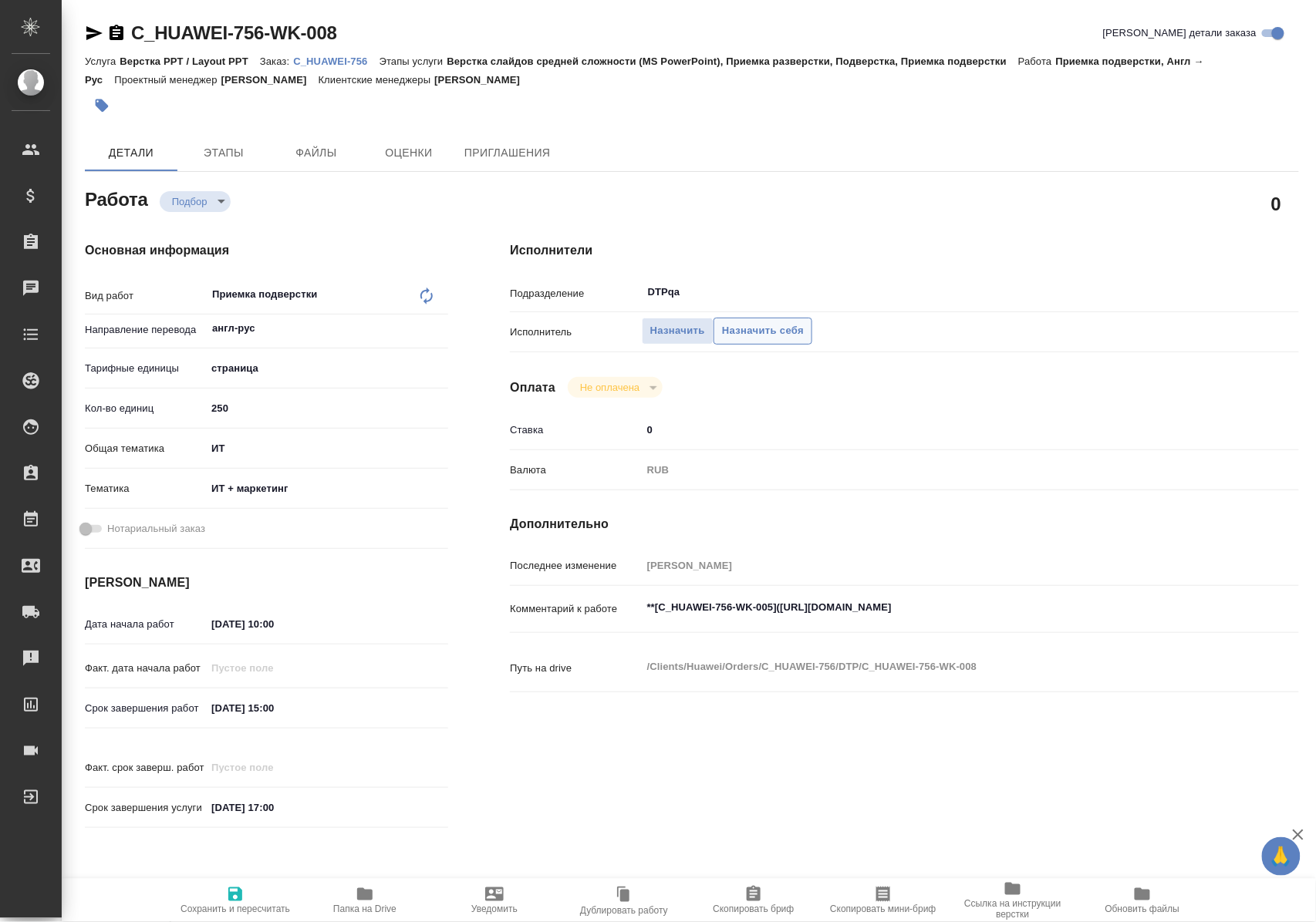
type textarea "x"
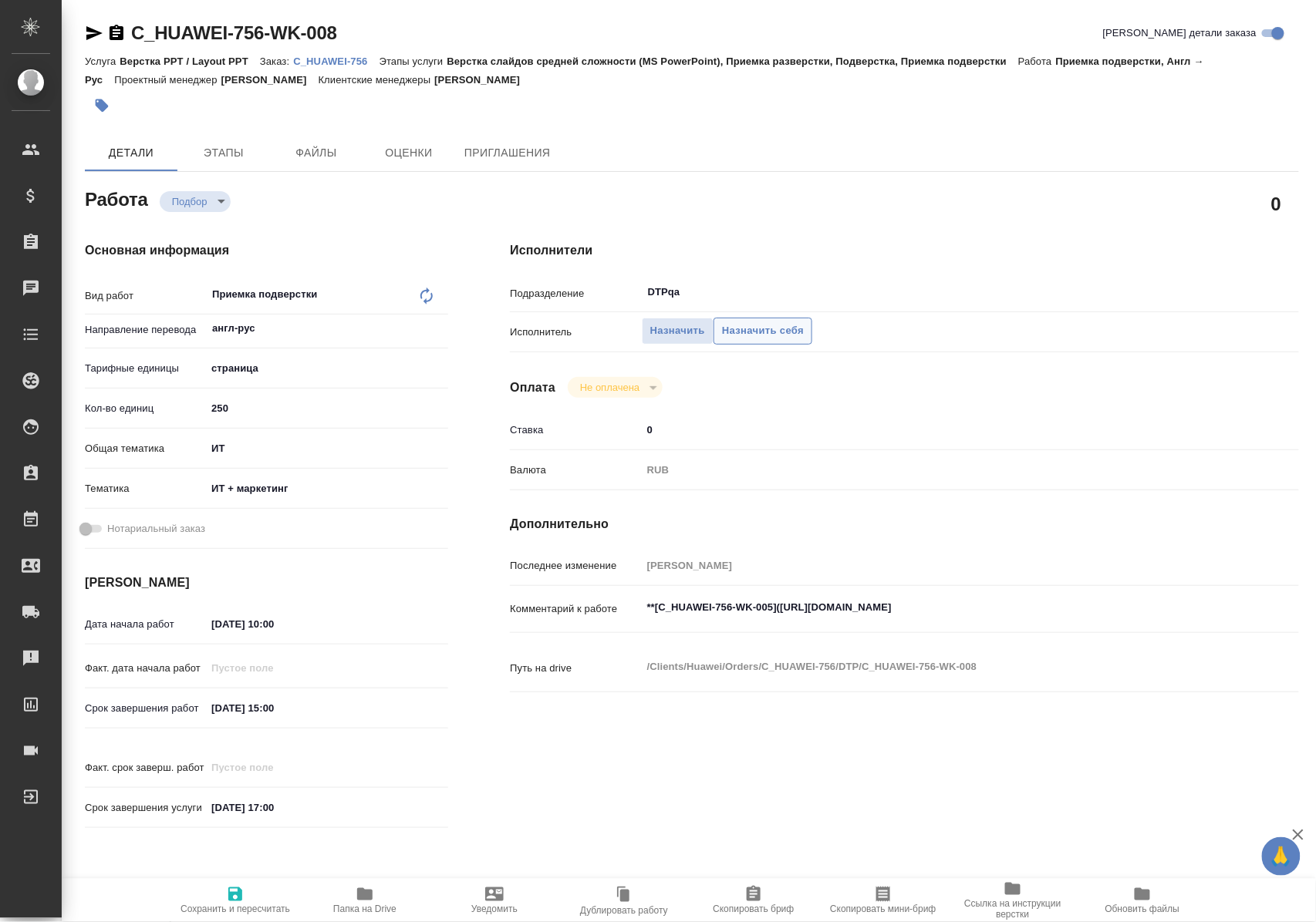
click at [747, 334] on span "Назначить себя" at bounding box center [762, 331] width 82 height 17
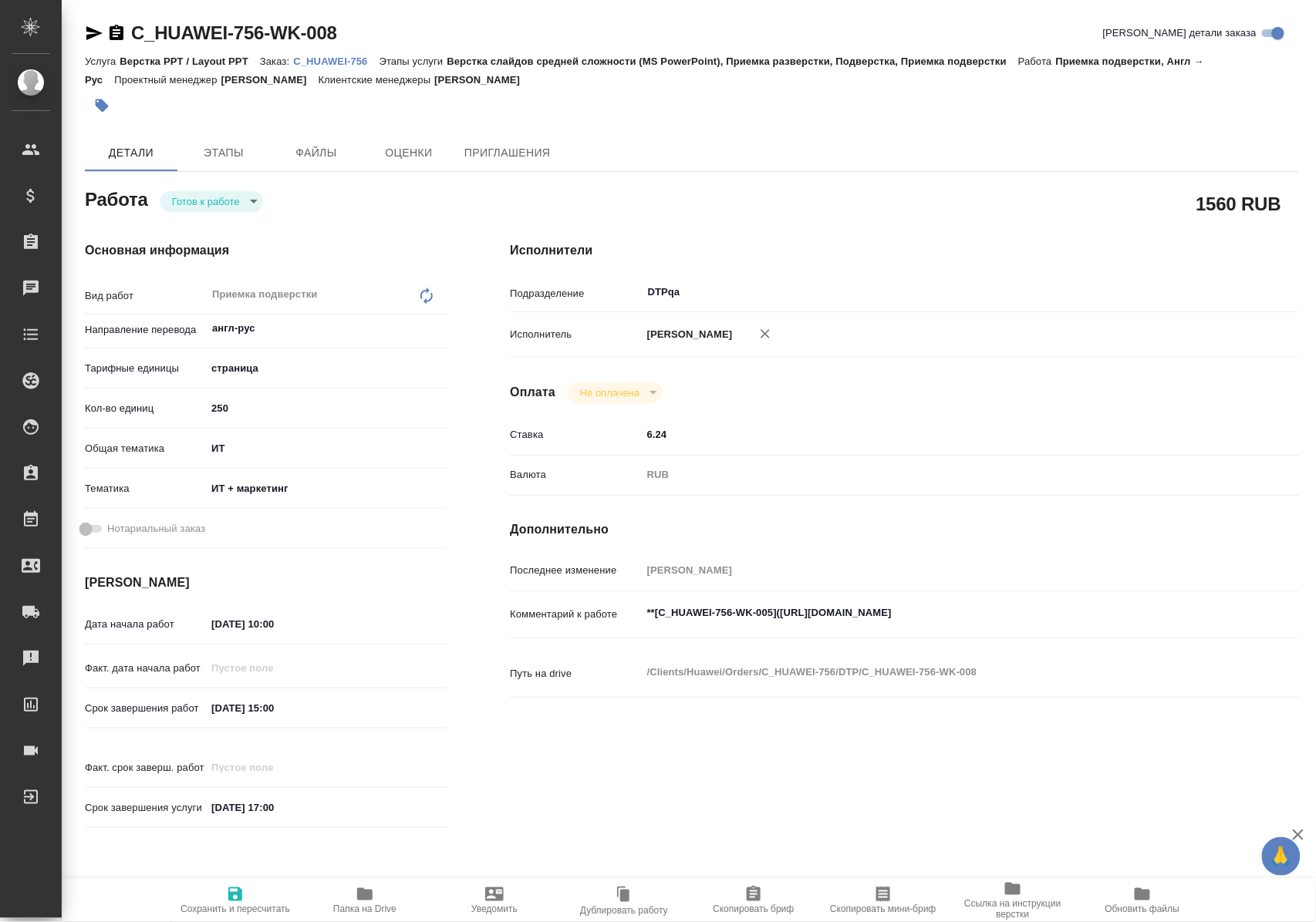
click at [225, 205] on body "🙏 .cls-1 fill:#fff; AWATERA [PERSON_NAME] Спецификации Заказы Чаты Todo Проекты…" at bounding box center [658, 461] width 1316 height 922
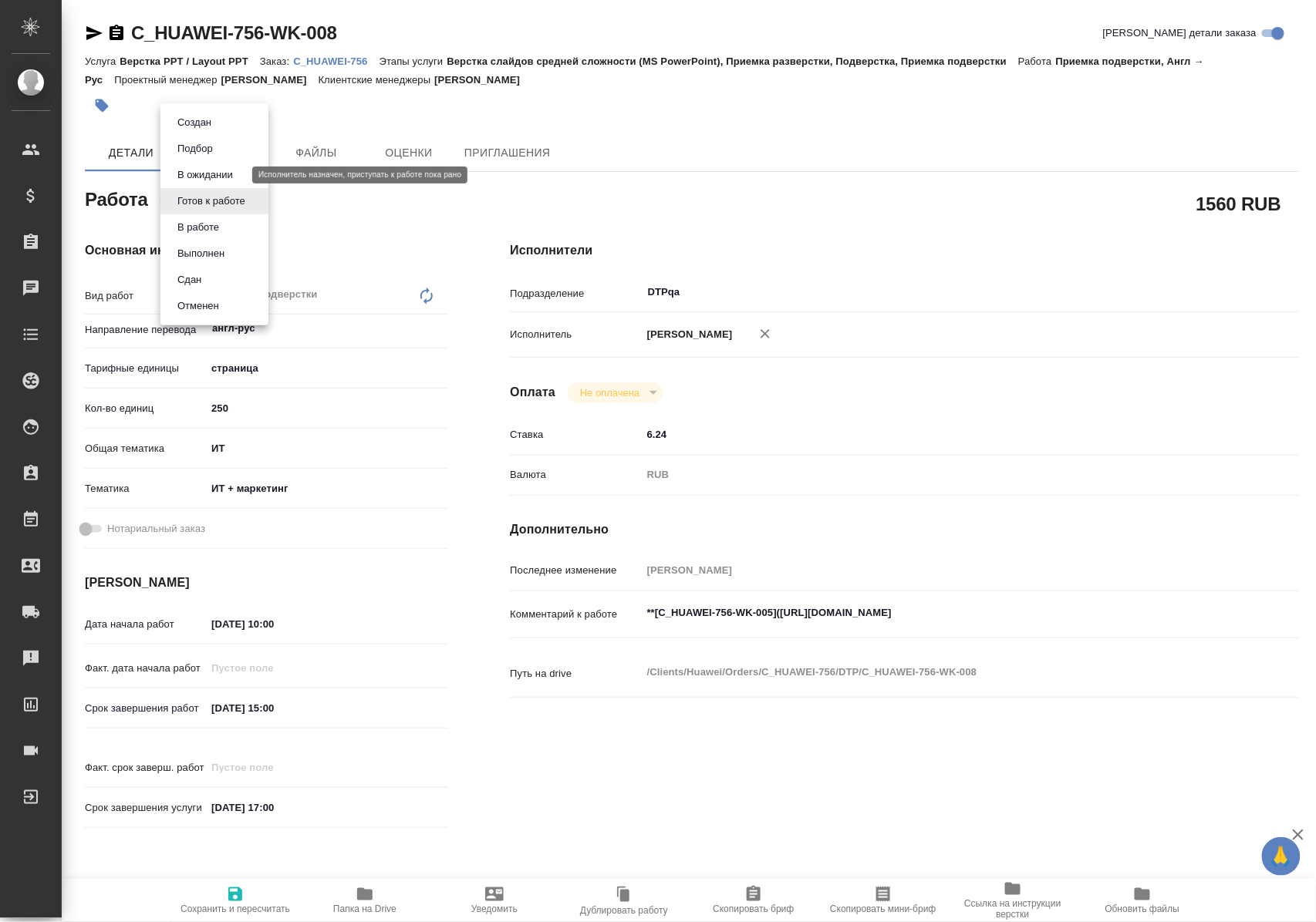
click at [220, 174] on button "В ожидании" at bounding box center [205, 174] width 65 height 17
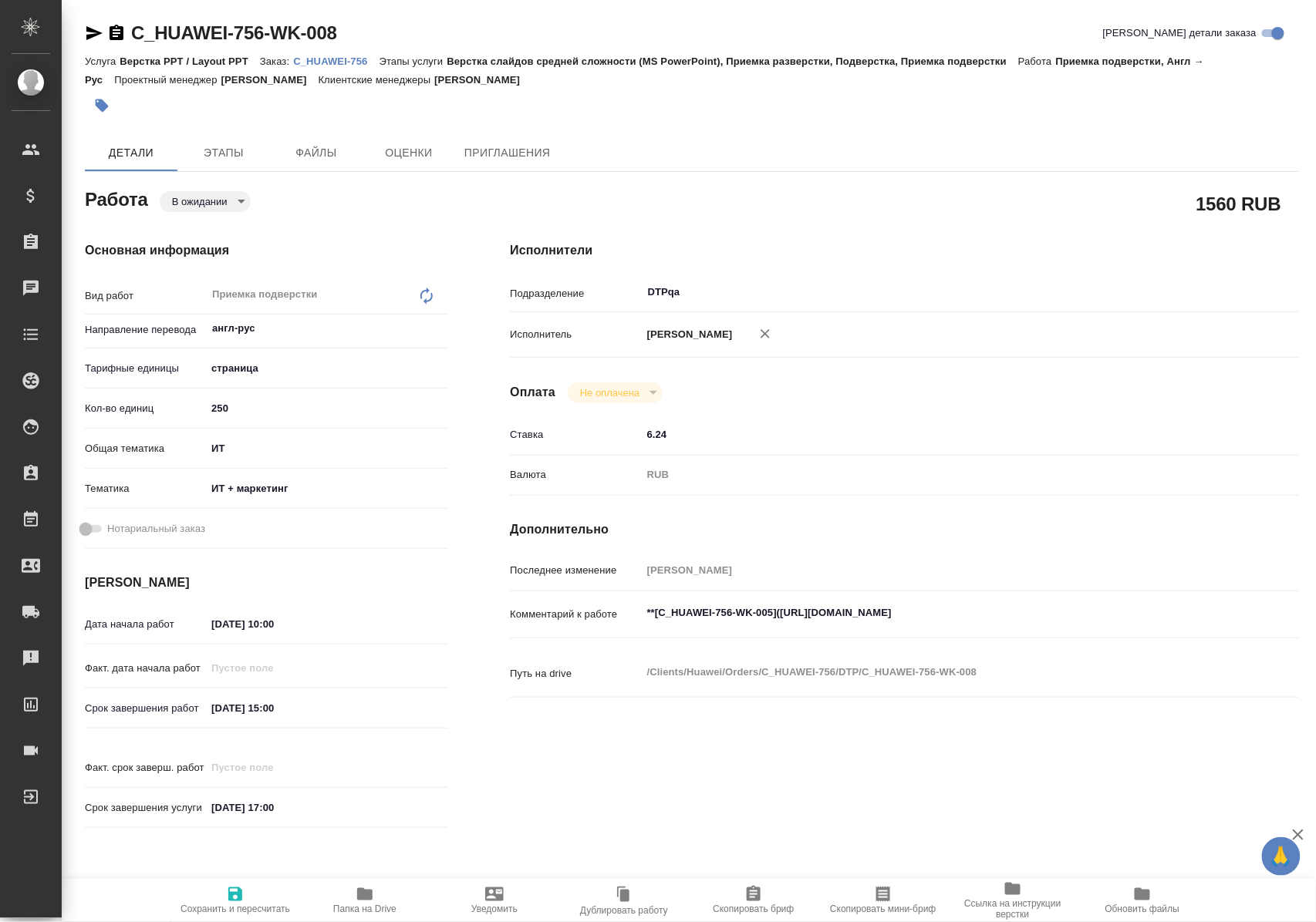
type textarea "x"
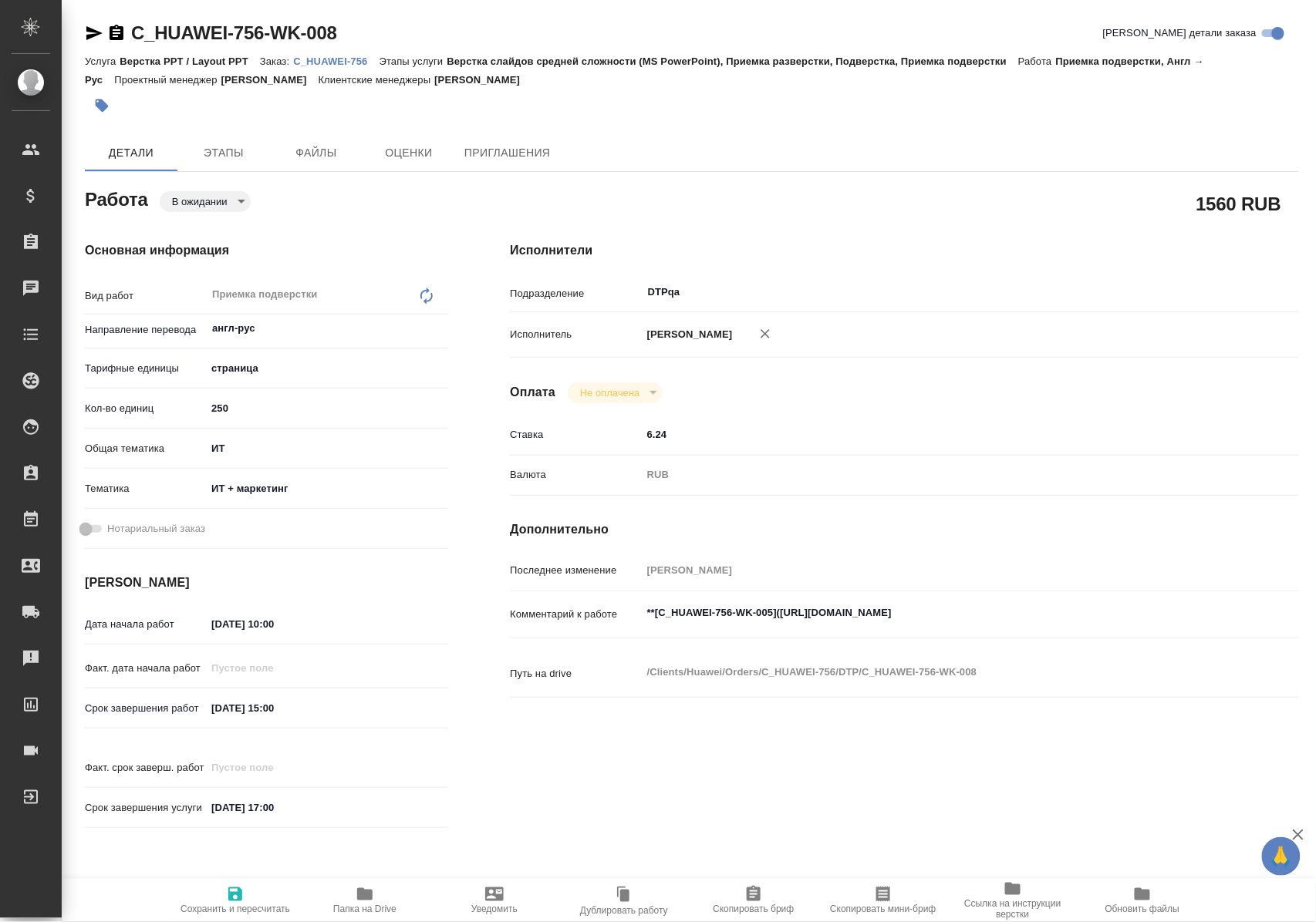
type textarea "x"
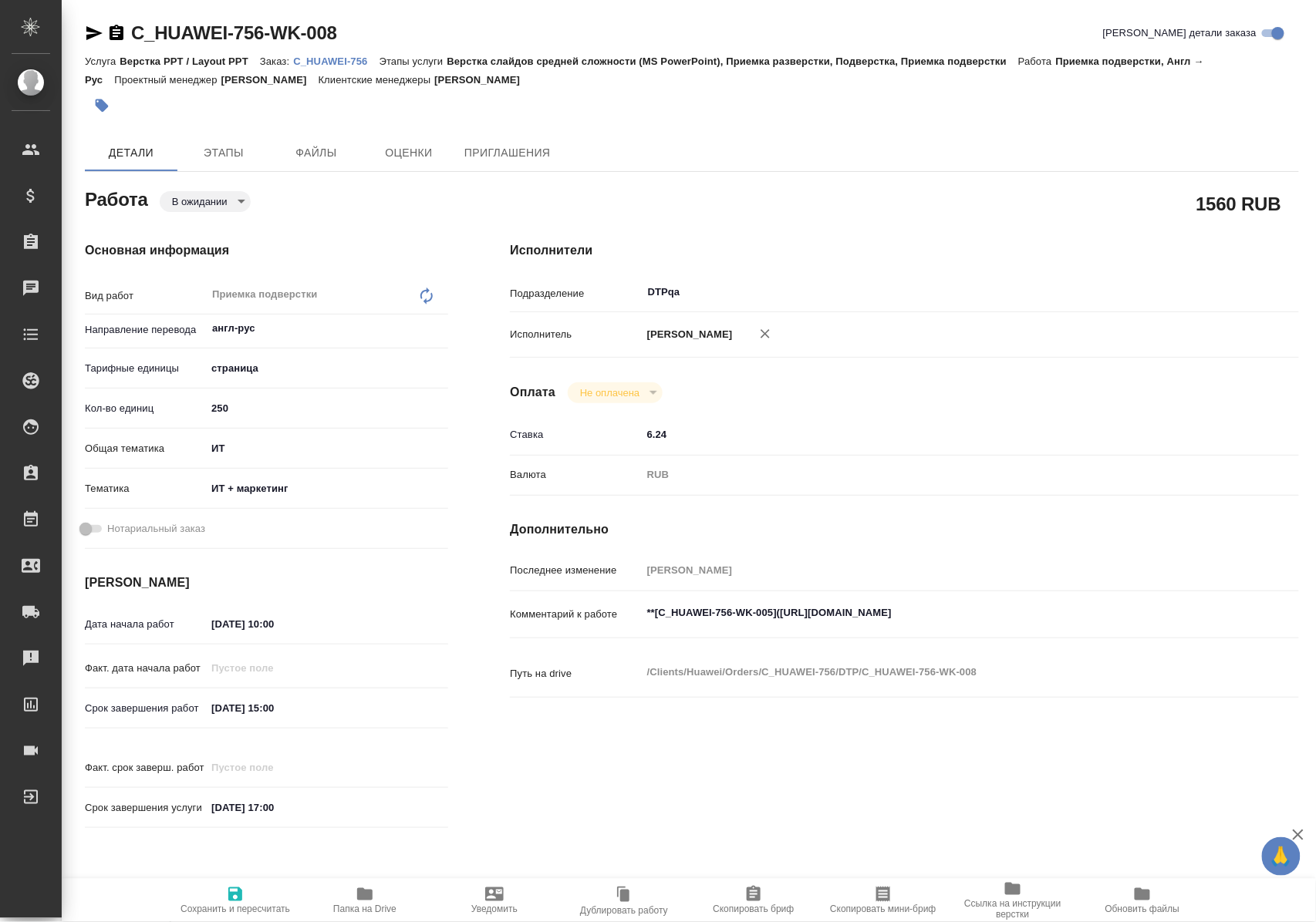
type textarea "x"
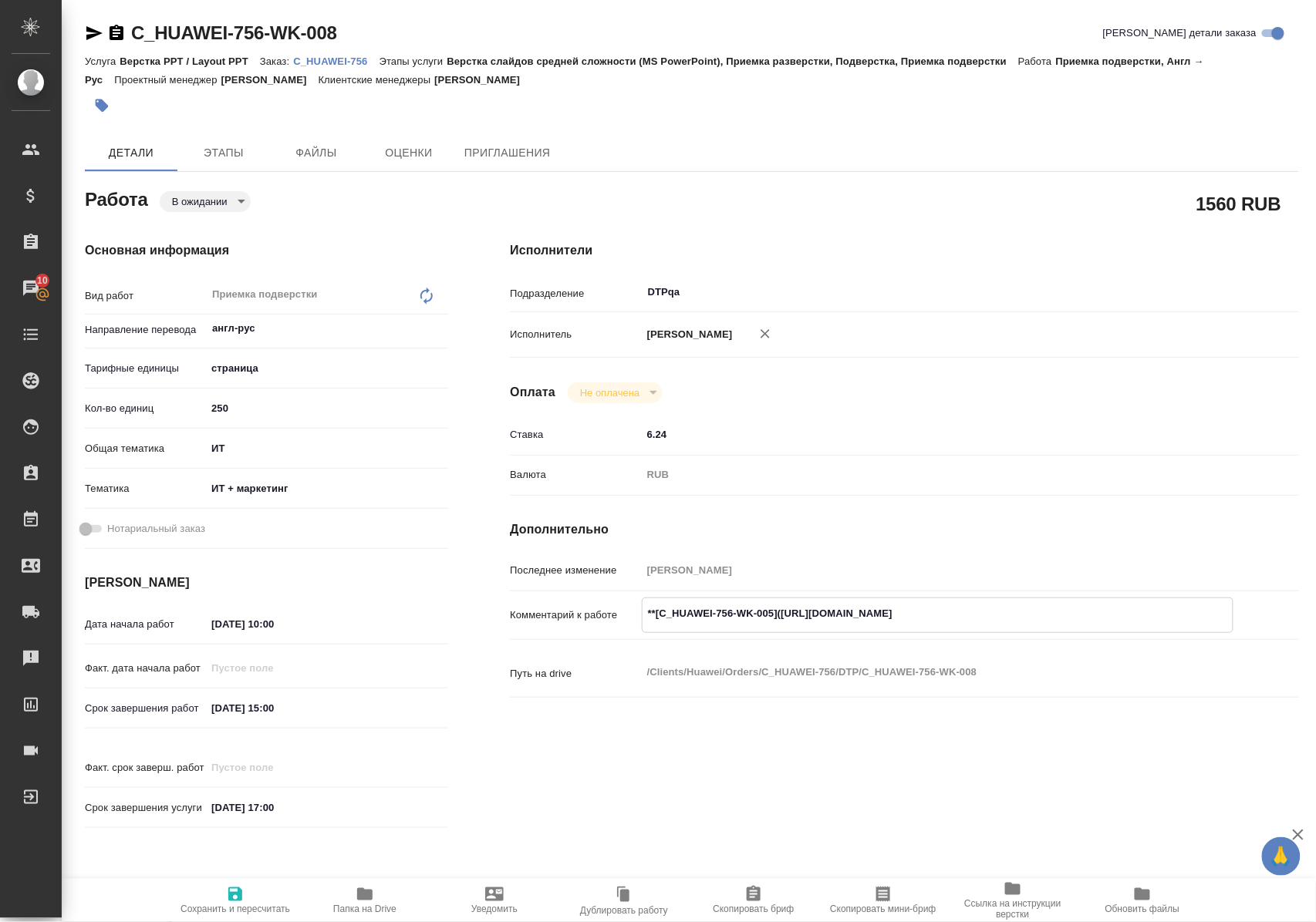
drag, startPoint x: 793, startPoint y: 627, endPoint x: 1101, endPoint y: 627, distance: 308.0
click at [1101, 627] on textarea "**[C_HUAWEI-756-WK-005](https://tera.awatera.com/Work/68a723a7caec68d43e12b782/…" at bounding box center [937, 613] width 590 height 27
type textarea "x"
click at [350, 63] on p "C_HUAWEI-756" at bounding box center [335, 61] width 85 height 12
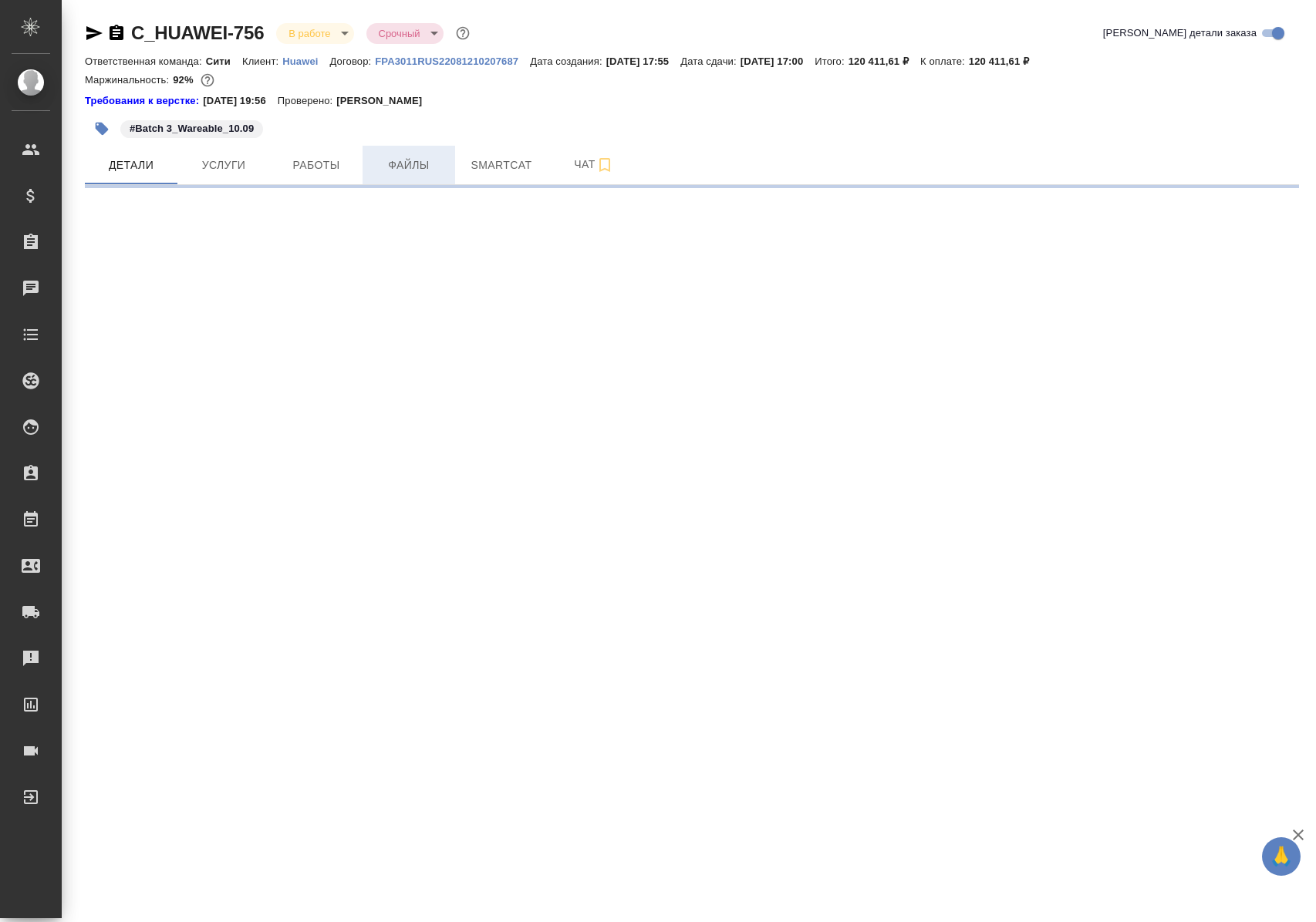
select select "RU"
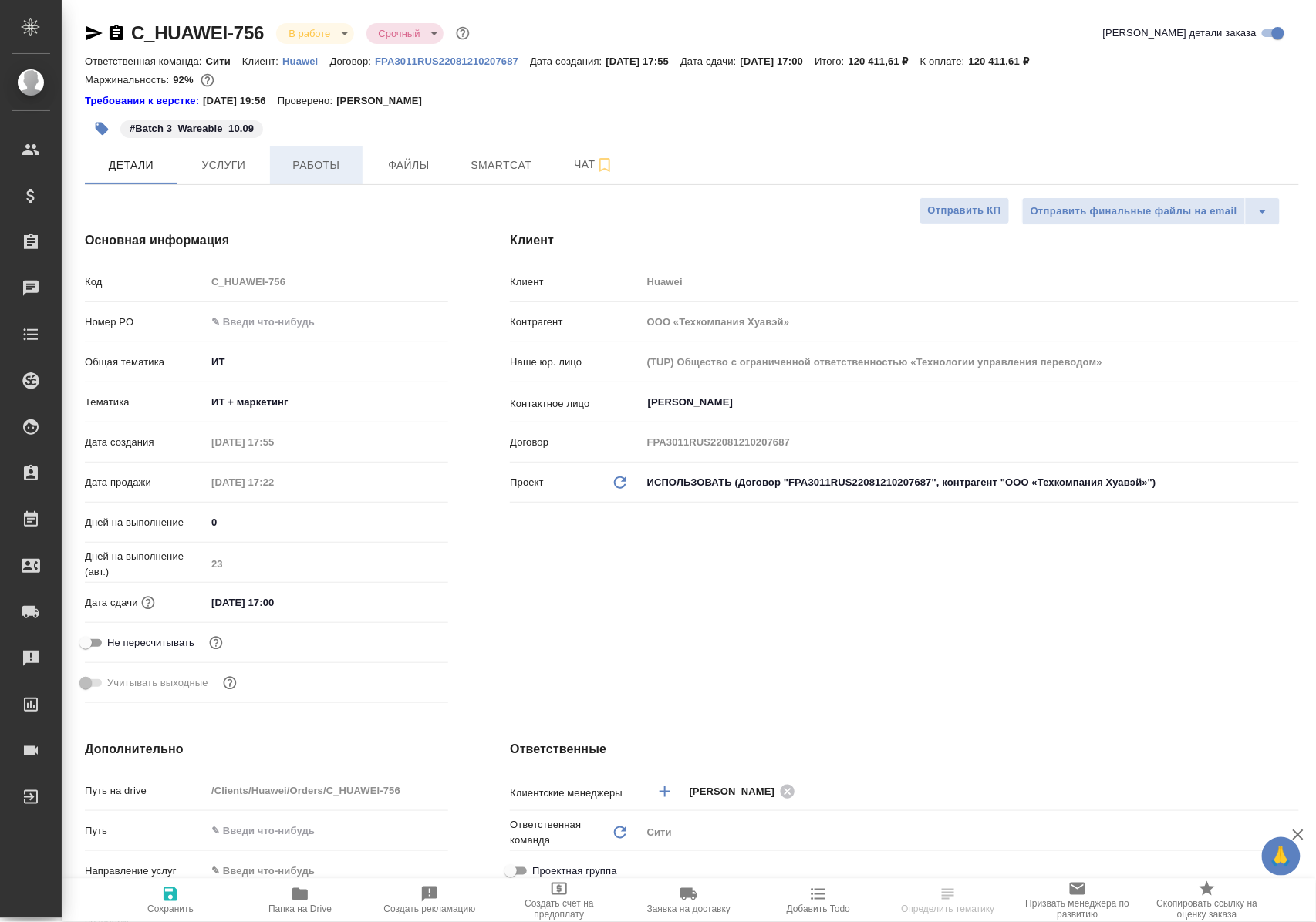
type textarea "x"
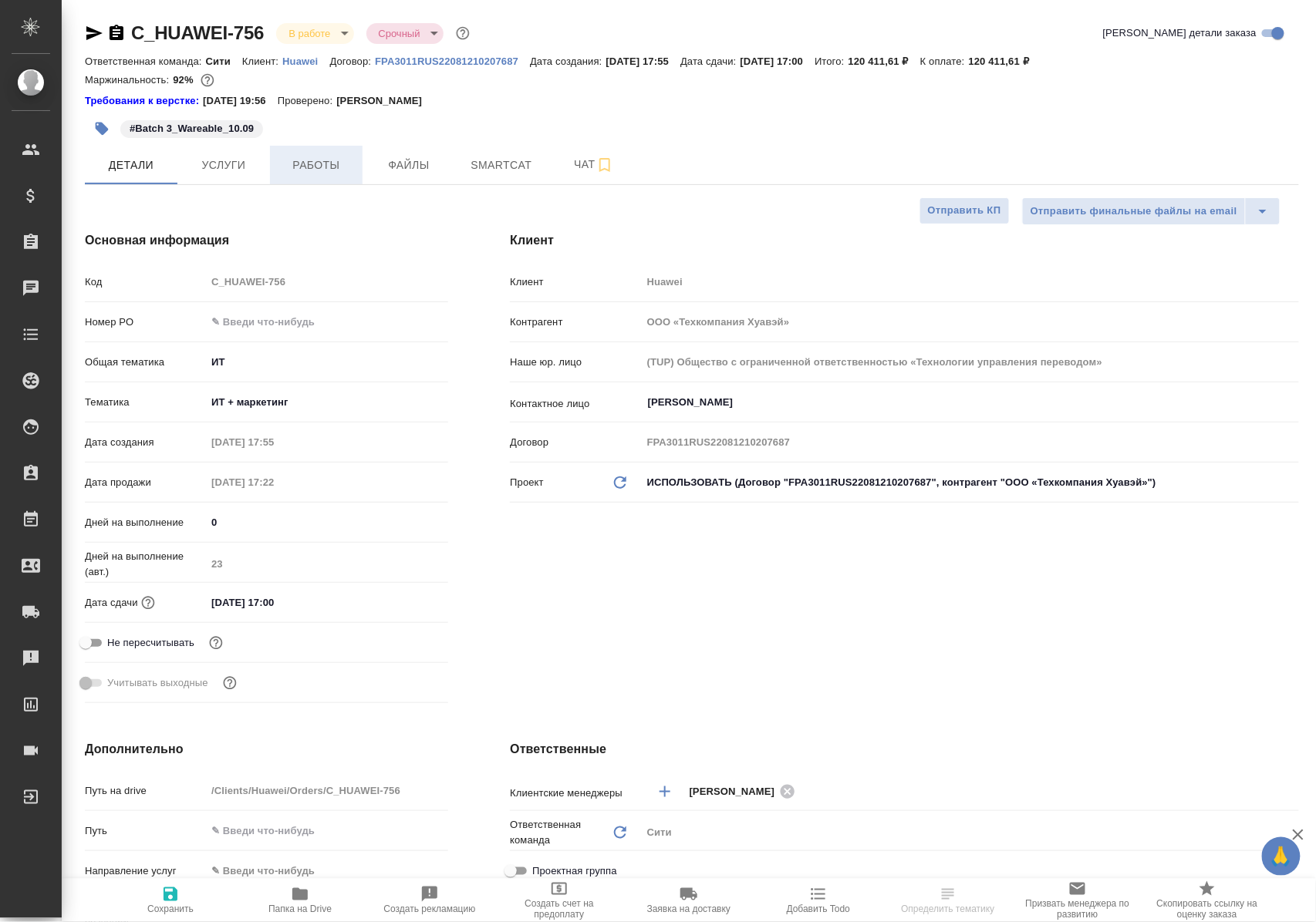
type textarea "x"
click at [327, 158] on span "Работы" at bounding box center [316, 165] width 74 height 19
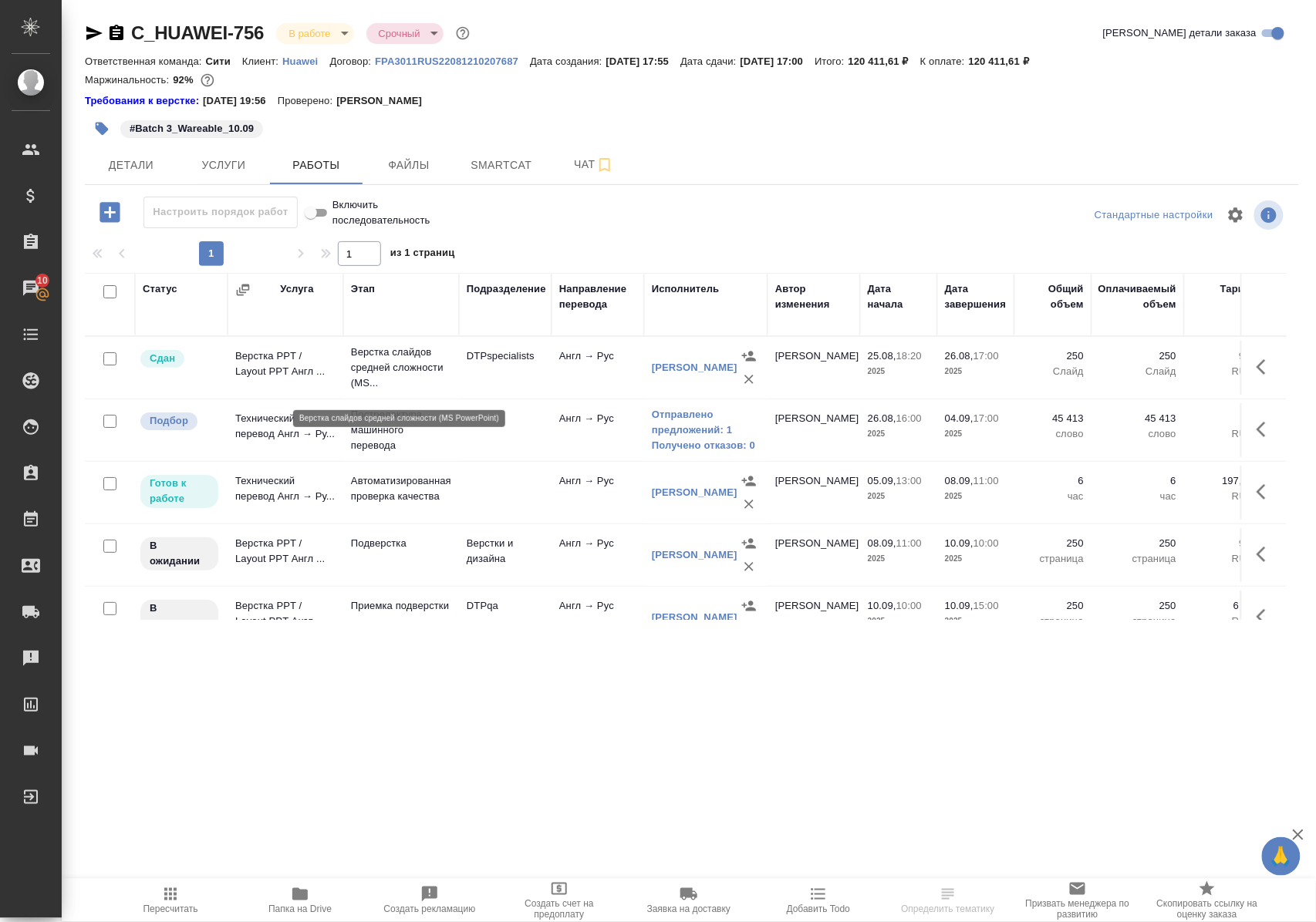
click at [393, 373] on p "Верстка слайдов средней сложности (MS..." at bounding box center [400, 367] width 100 height 46
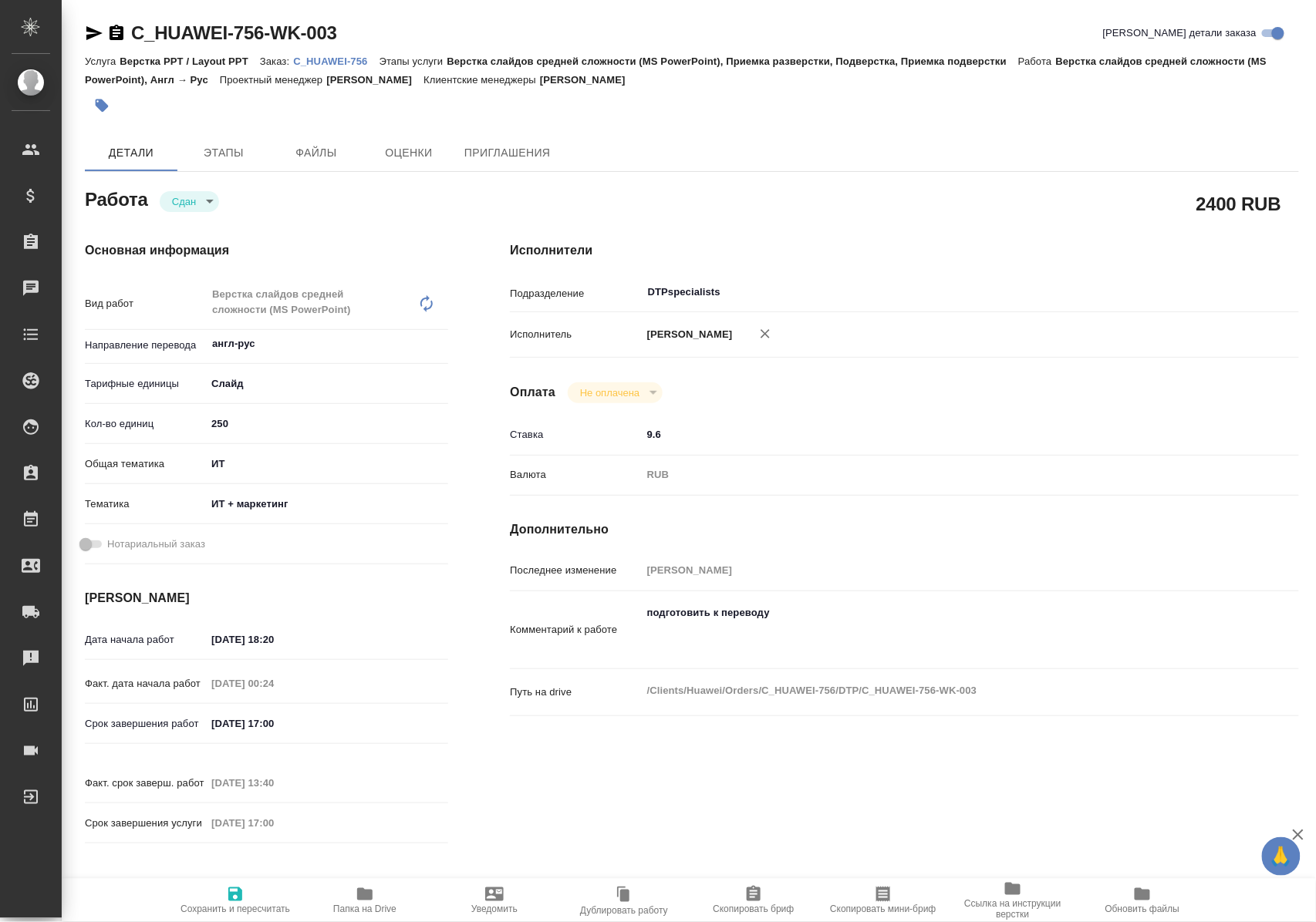
type textarea "x"
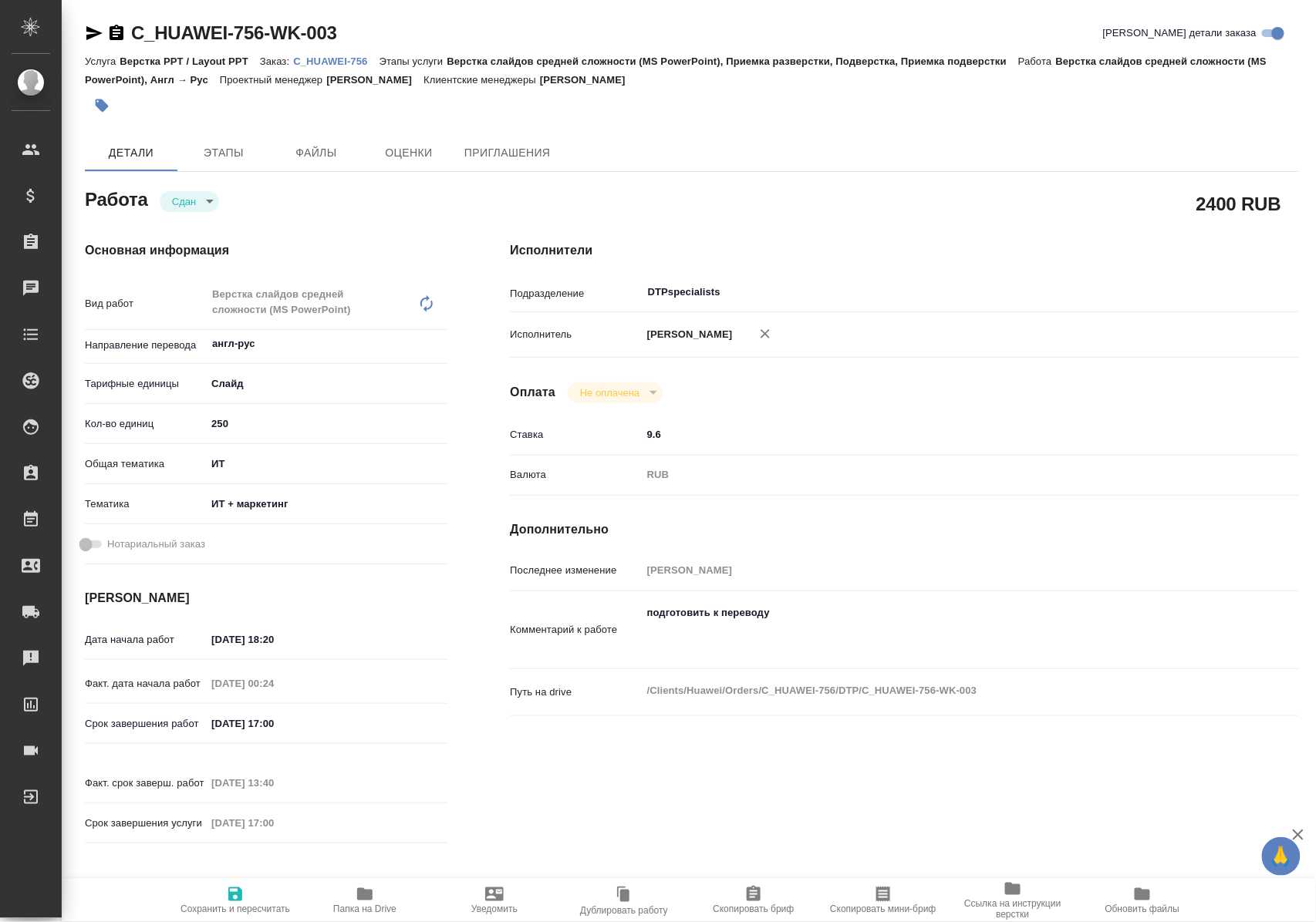
type textarea "x"
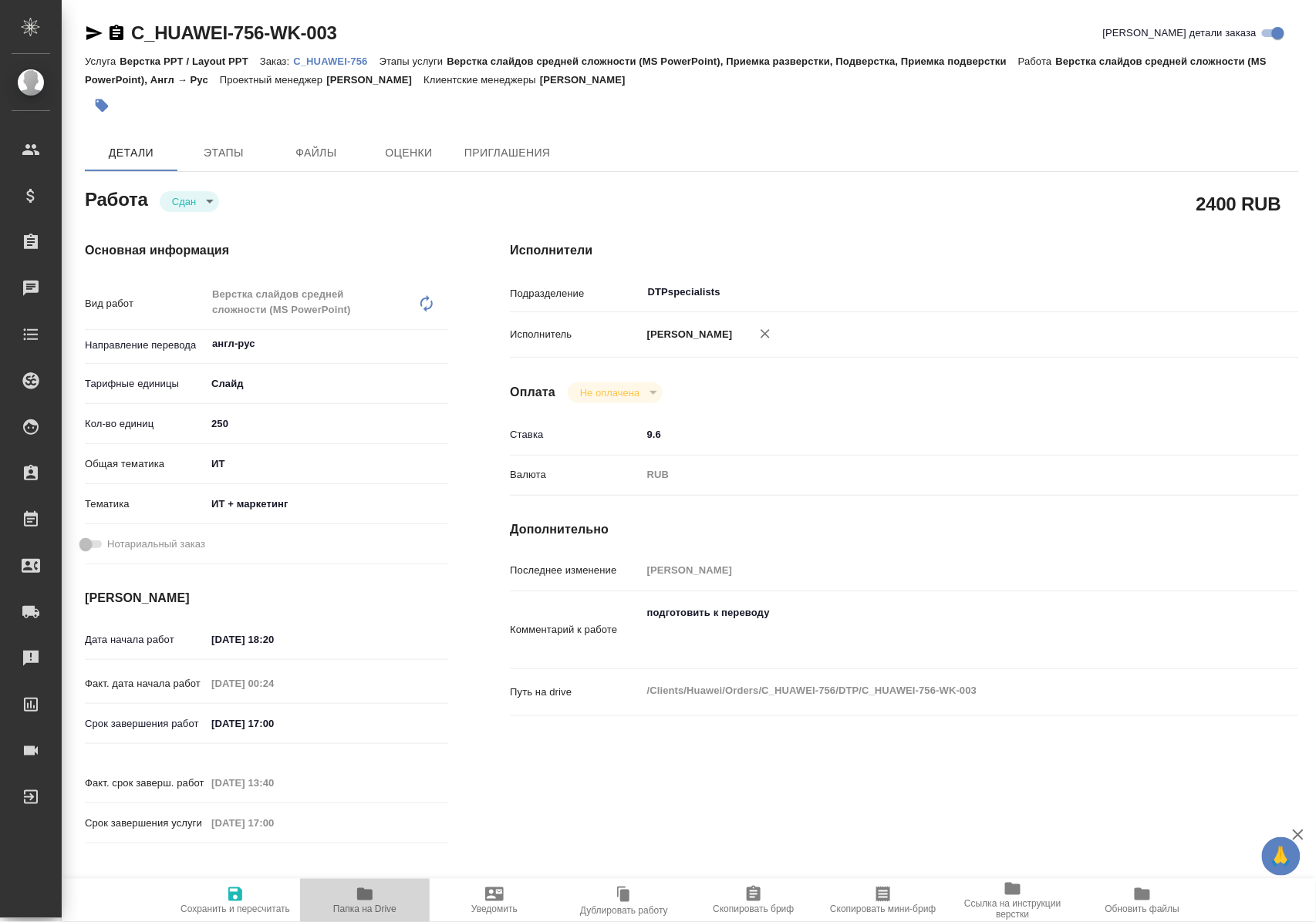
click at [361, 895] on icon "button" at bounding box center [365, 894] width 16 height 12
type textarea "x"
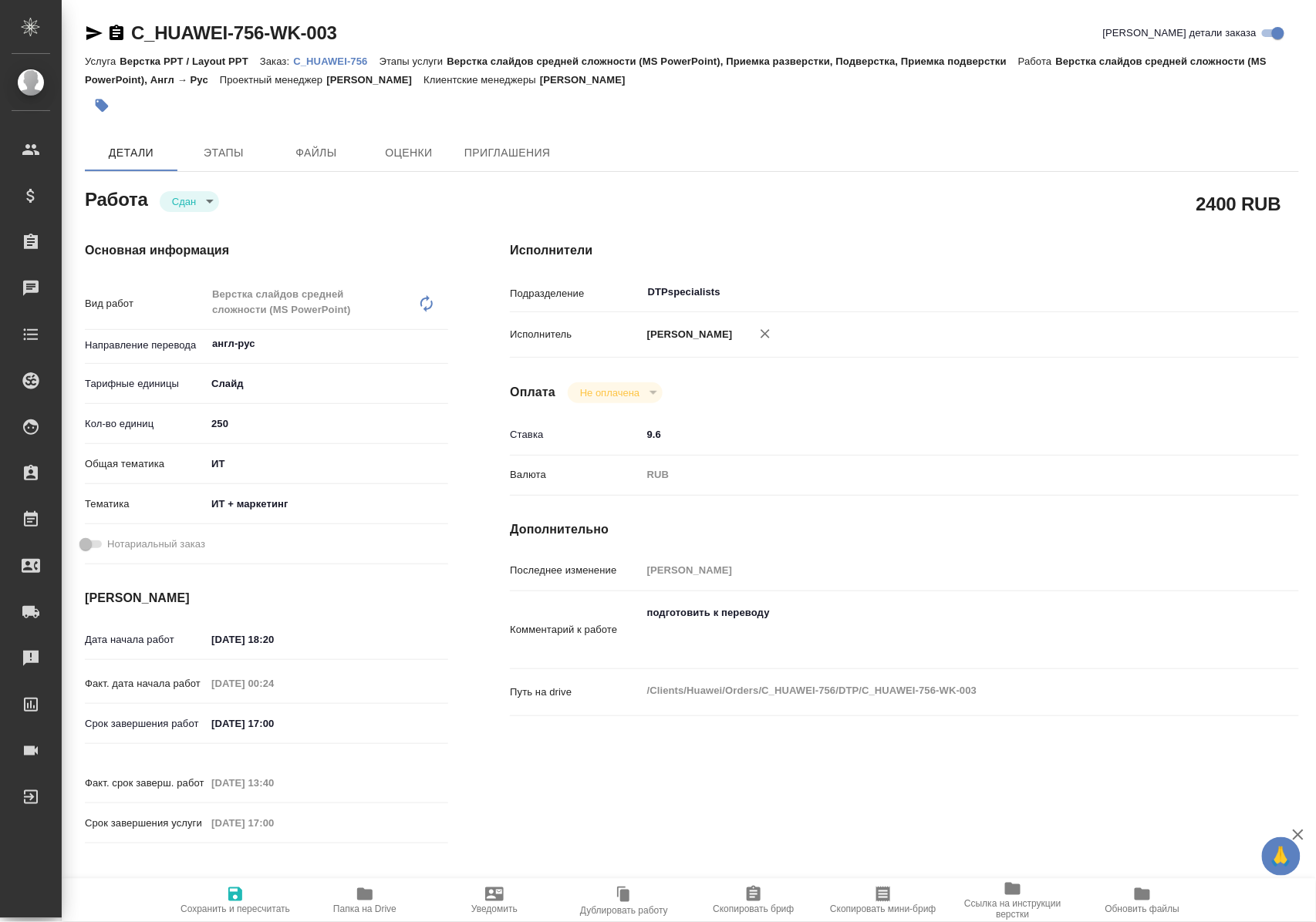
type textarea "x"
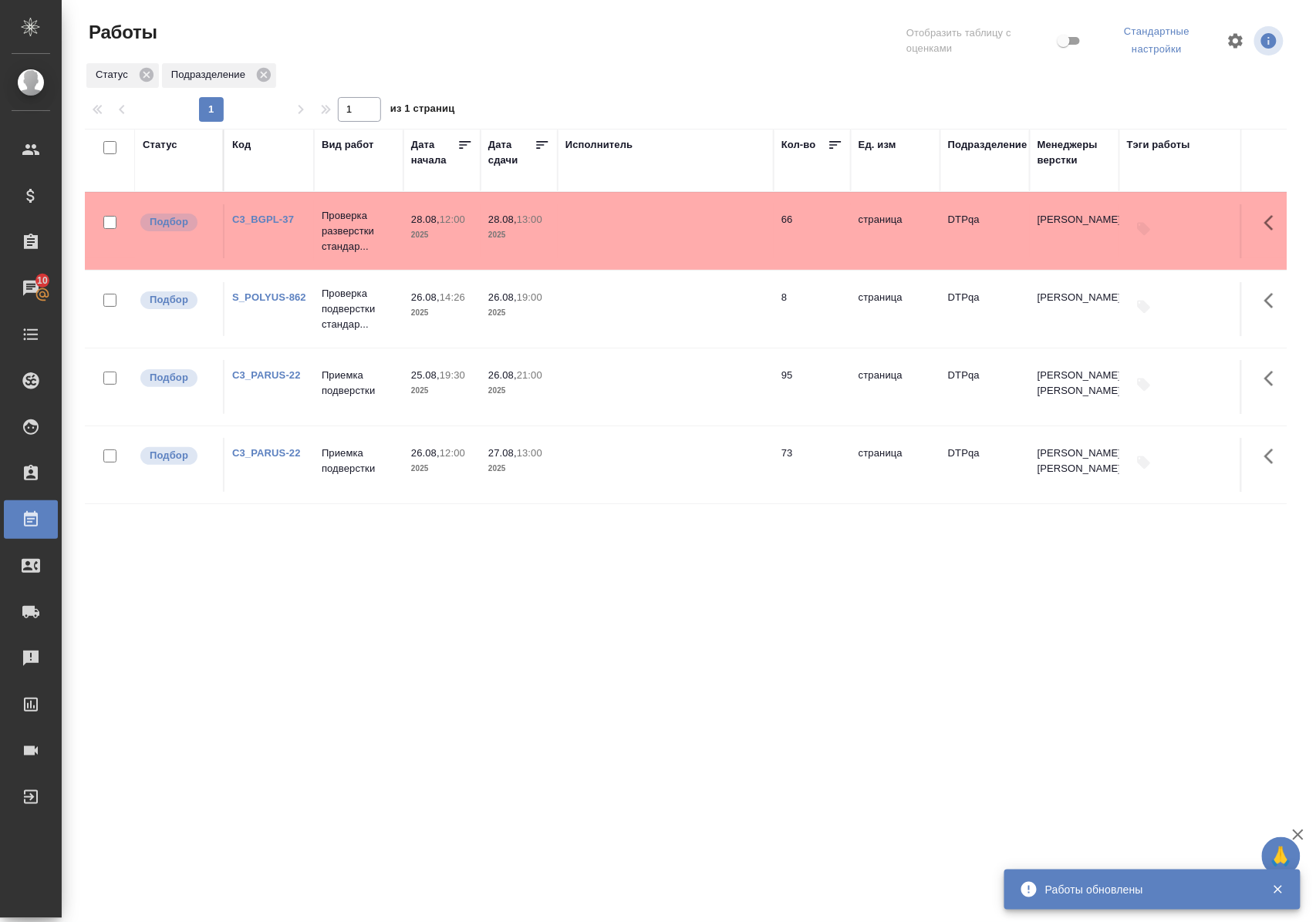
click at [239, 219] on link "C3_BGPL-37" at bounding box center [263, 219] width 62 height 12
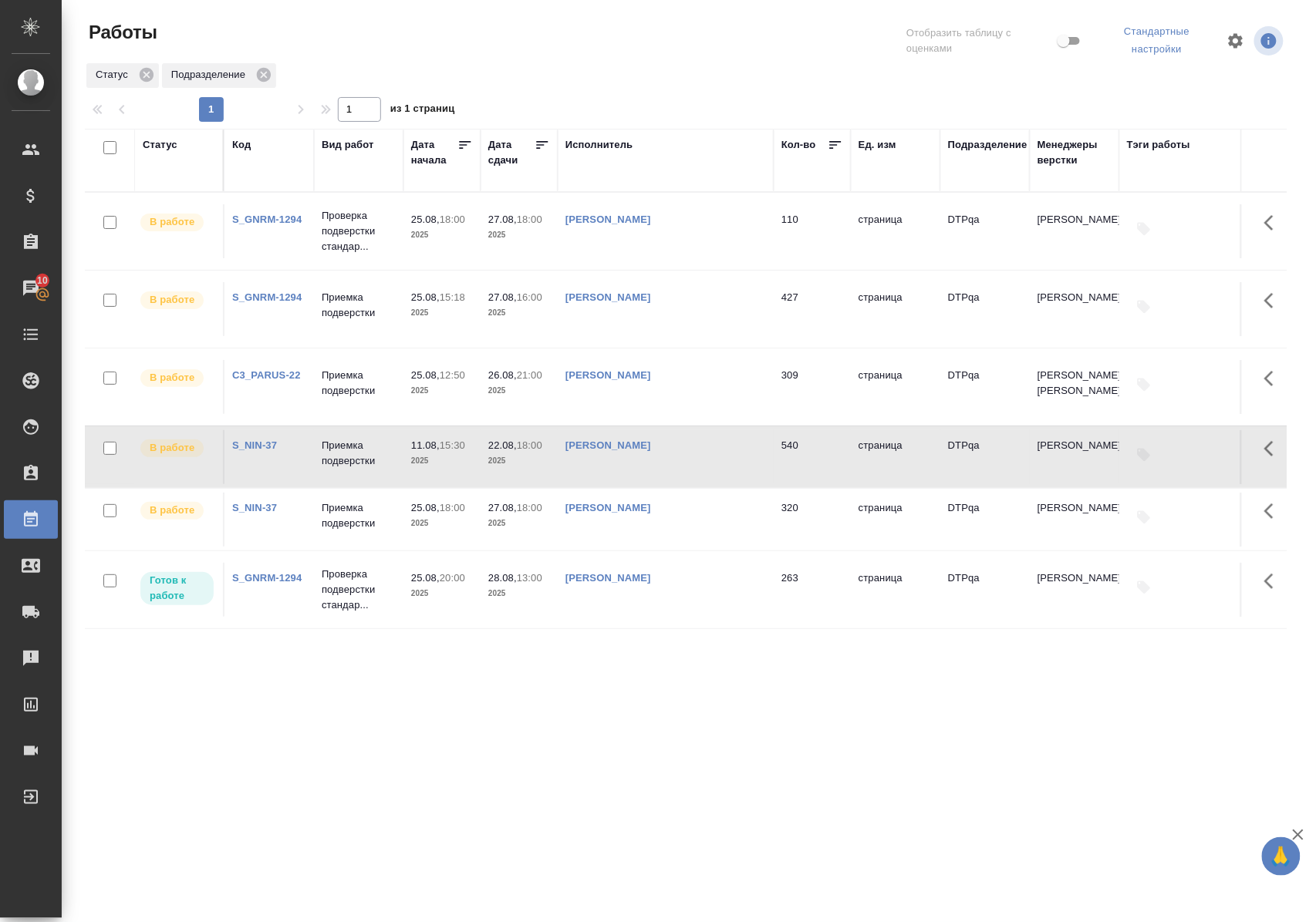
click at [163, 146] on div "Статус" at bounding box center [160, 144] width 35 height 16
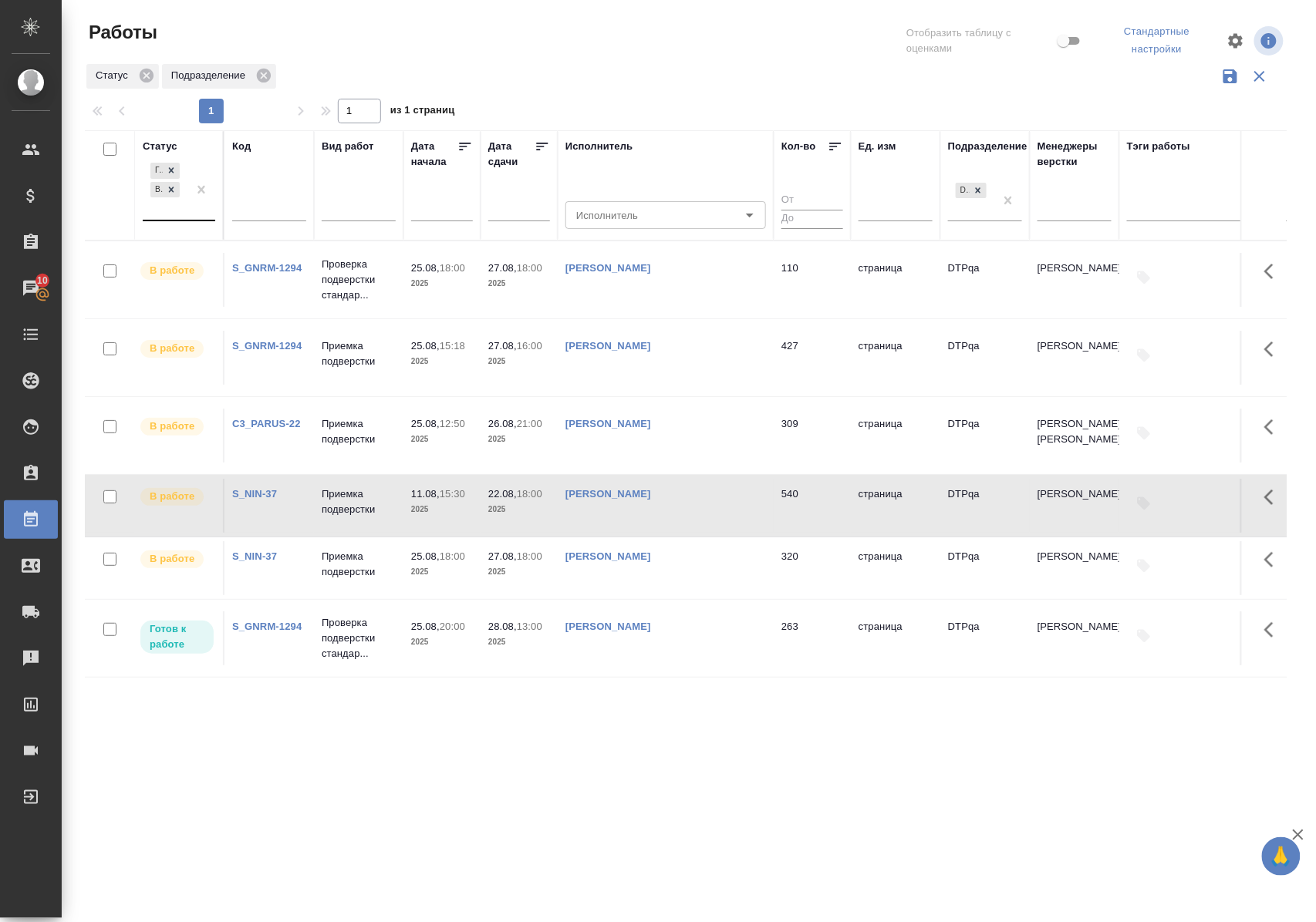
click at [205, 219] on div at bounding box center [201, 189] width 28 height 60
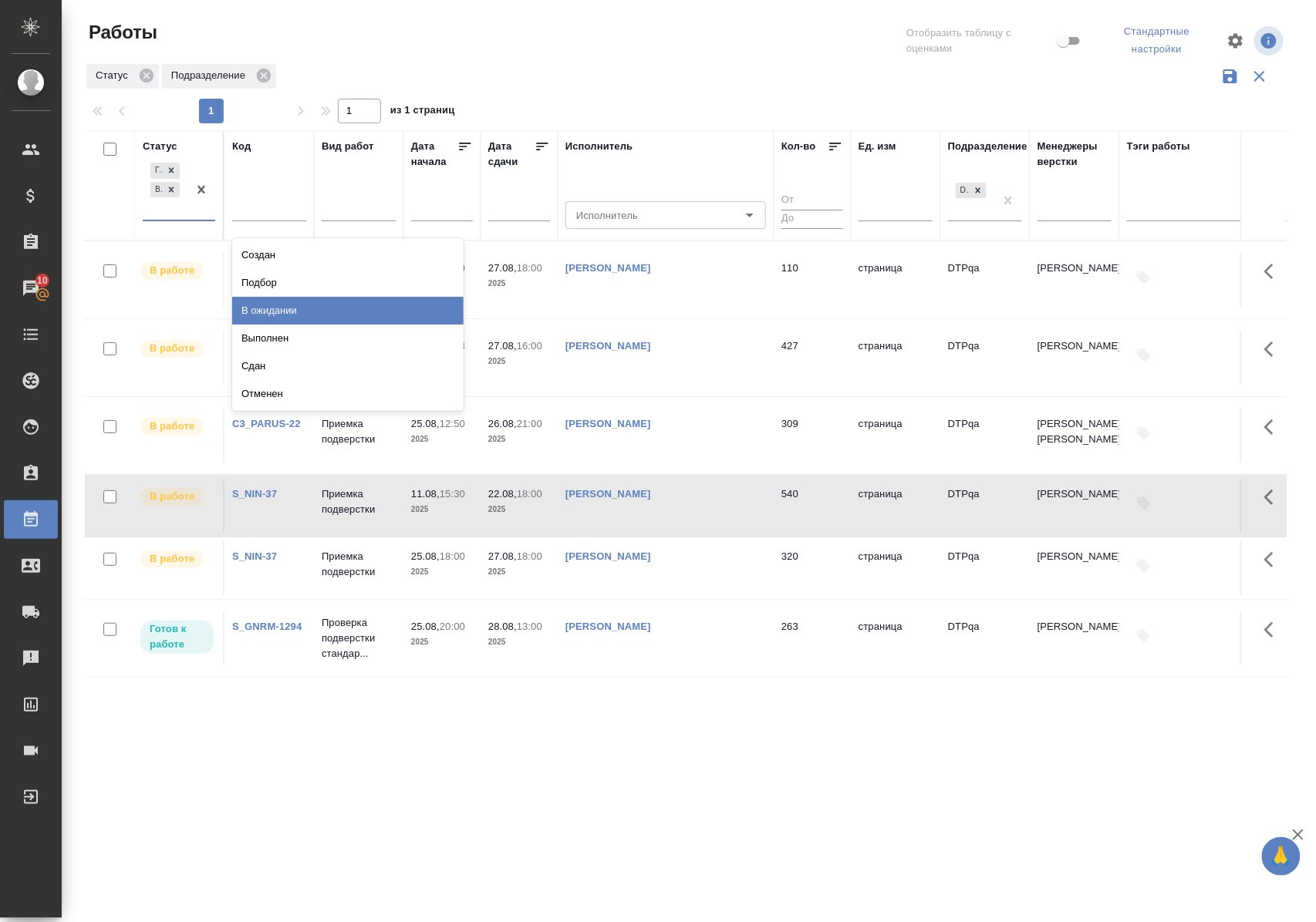
click at [263, 306] on div "В ожидании" at bounding box center [348, 310] width 231 height 28
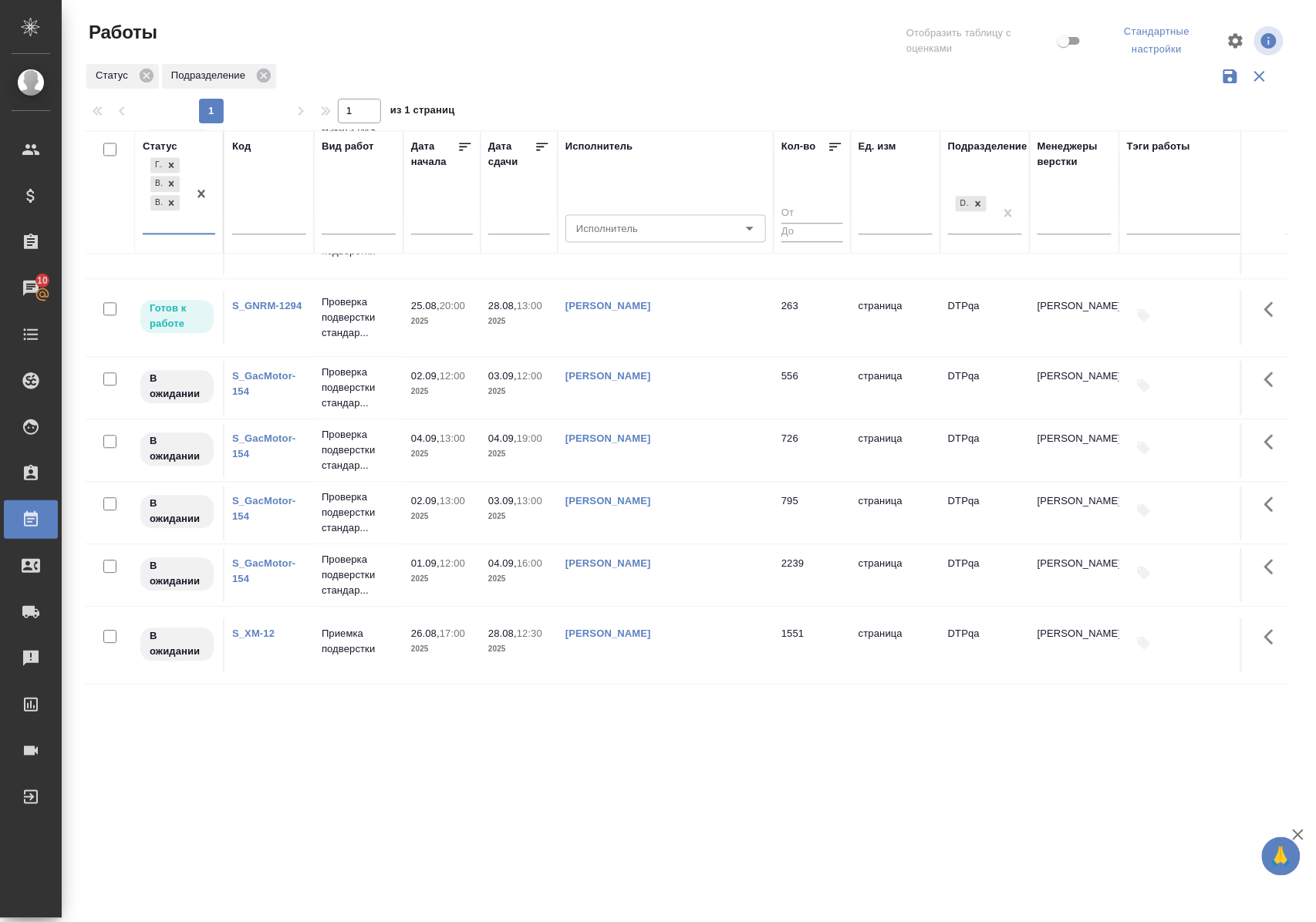
scroll to position [1258, 0]
click at [354, 634] on p "Приемка подверстки" at bounding box center [358, 642] width 74 height 31
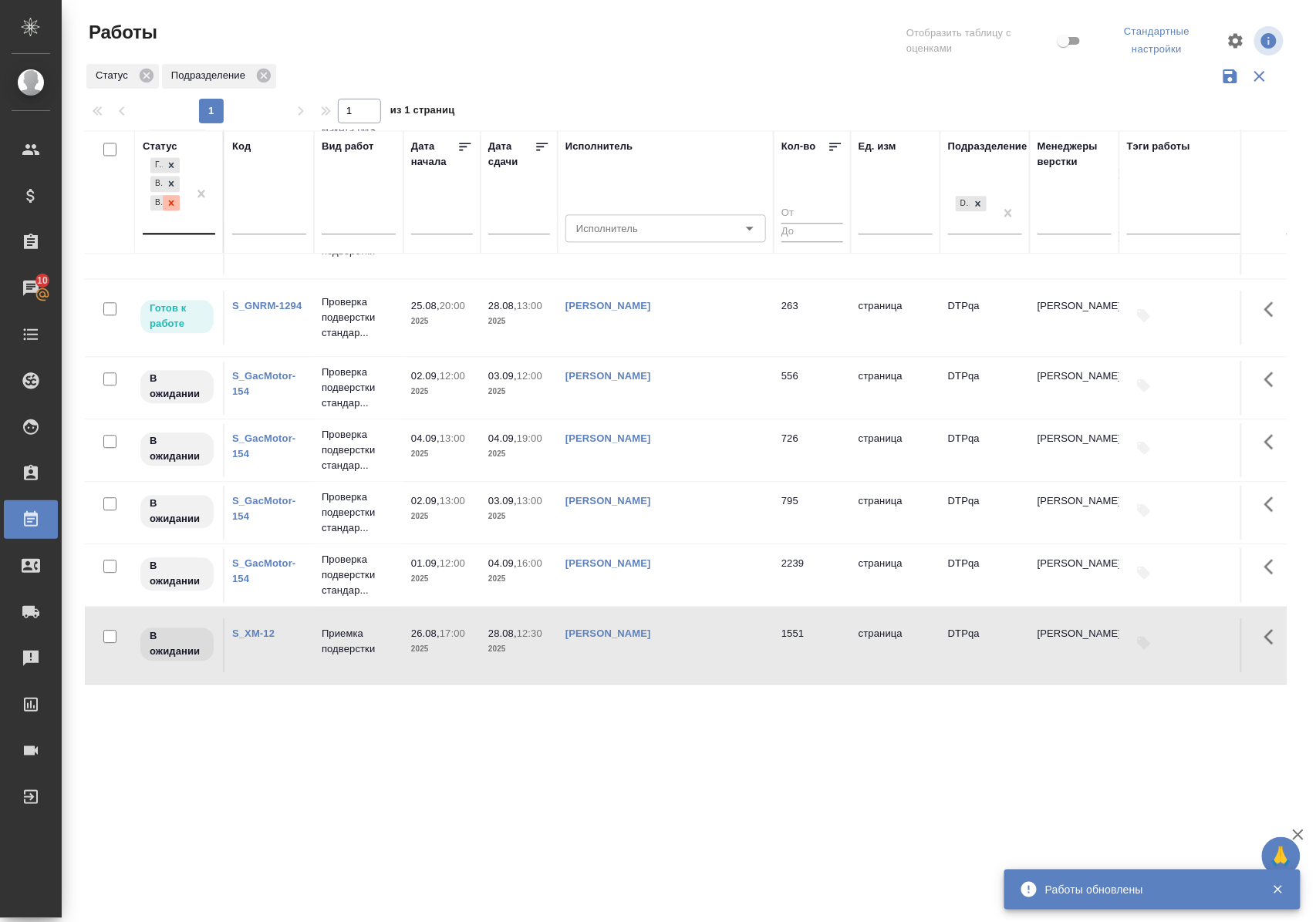
click at [173, 201] on icon at bounding box center [172, 202] width 6 height 6
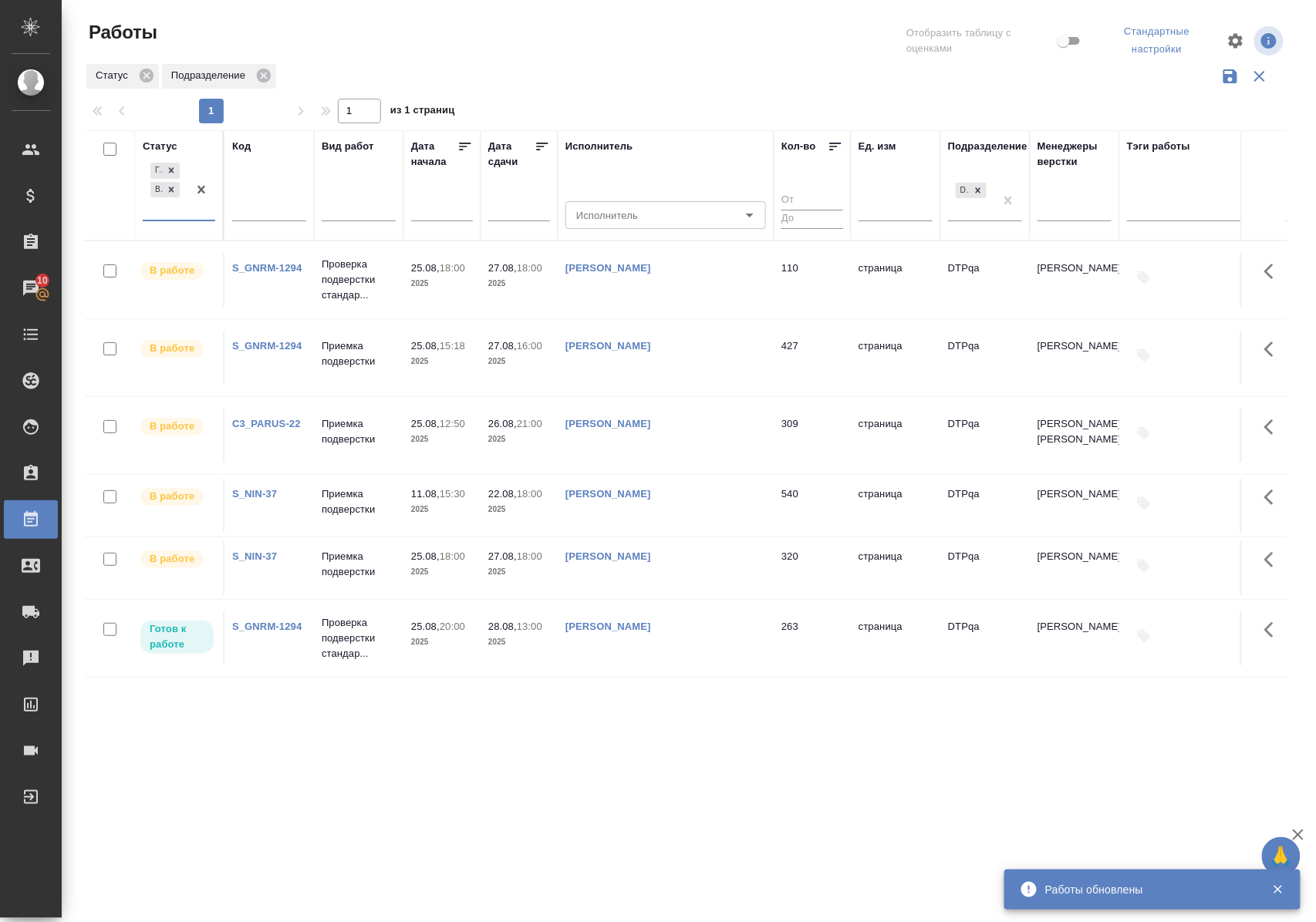
scroll to position [10, 0]
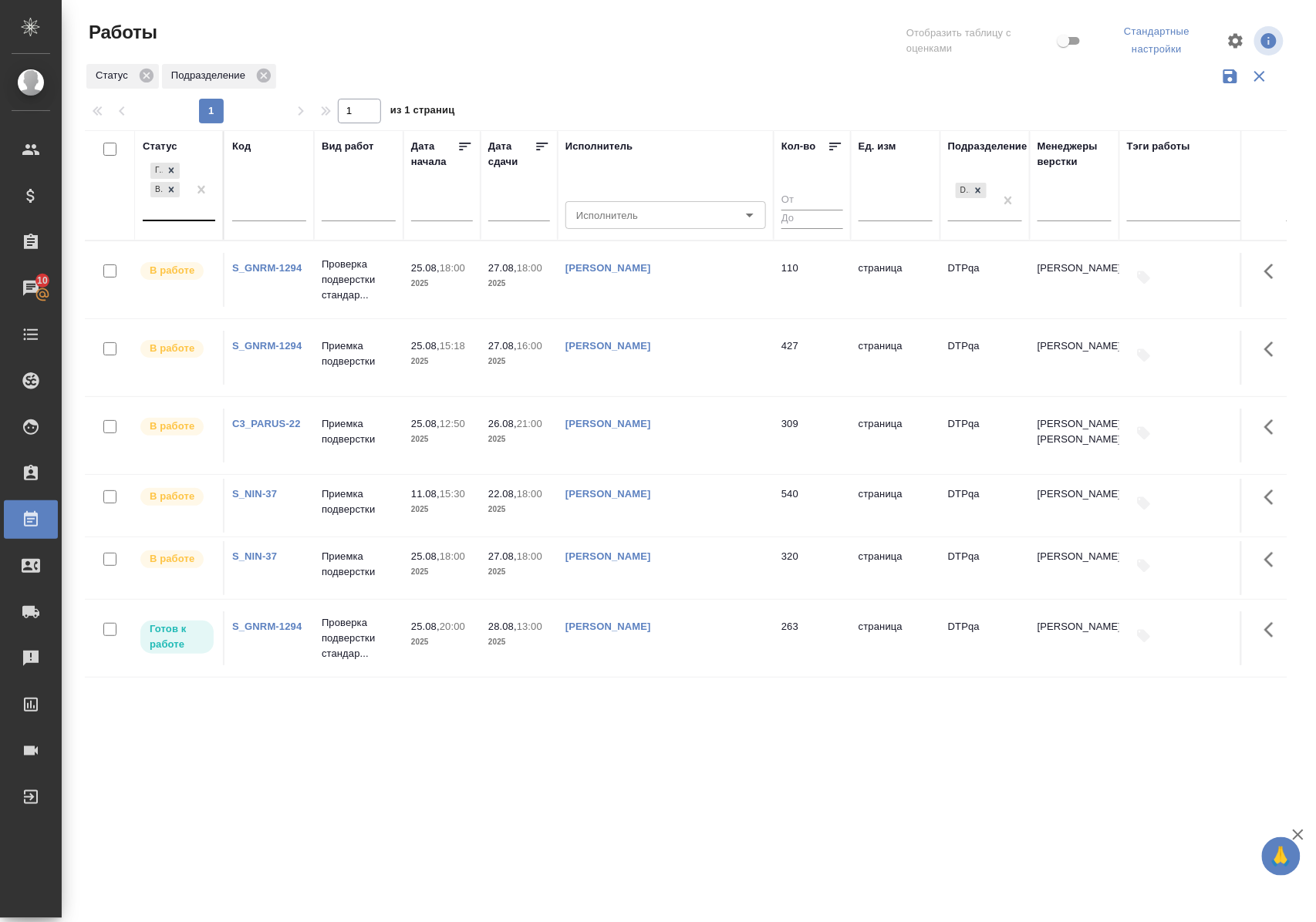
click at [170, 147] on div "Статус" at bounding box center [160, 146] width 35 height 16
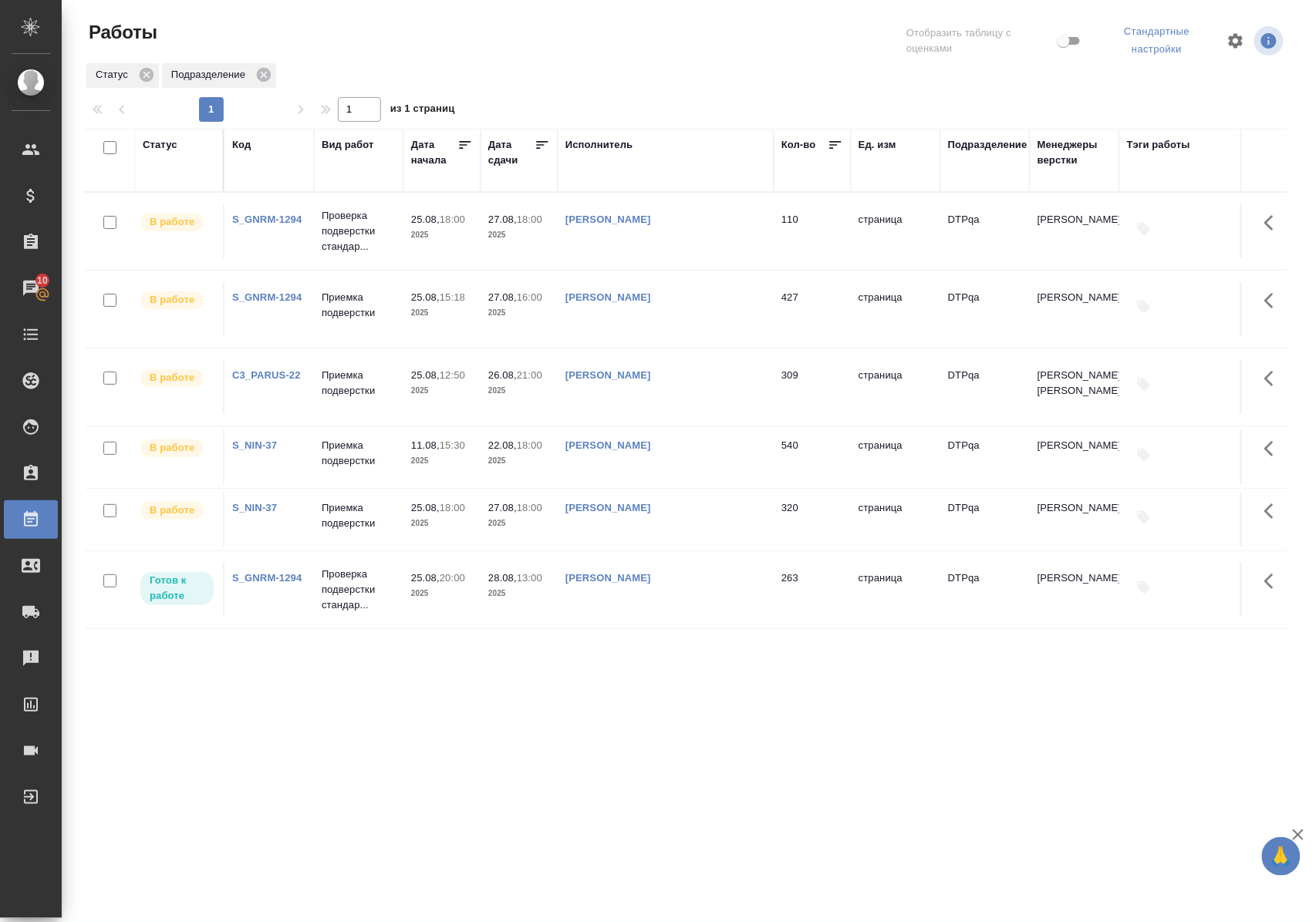
scroll to position [0, 0]
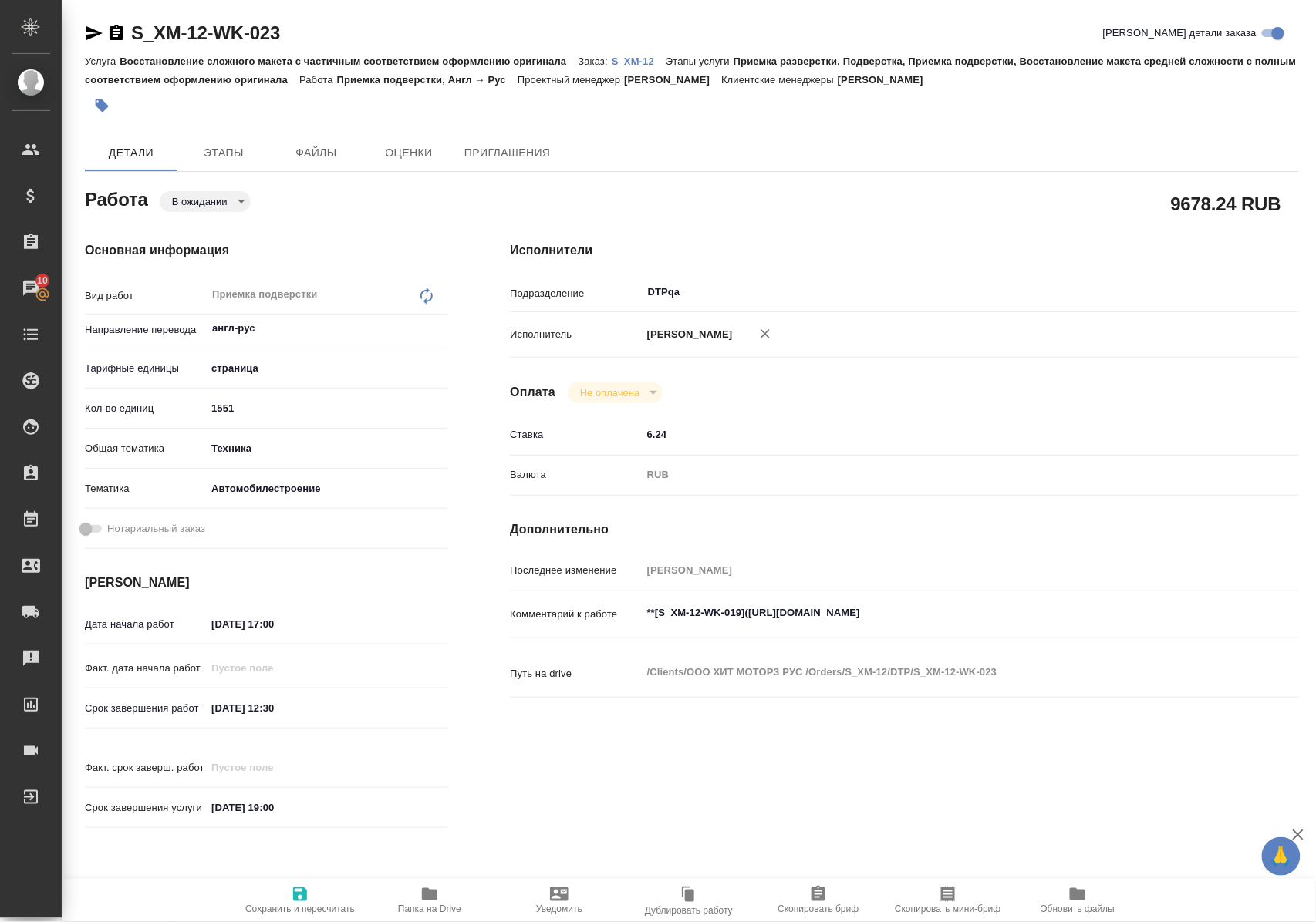
scroll to position [399, 0]
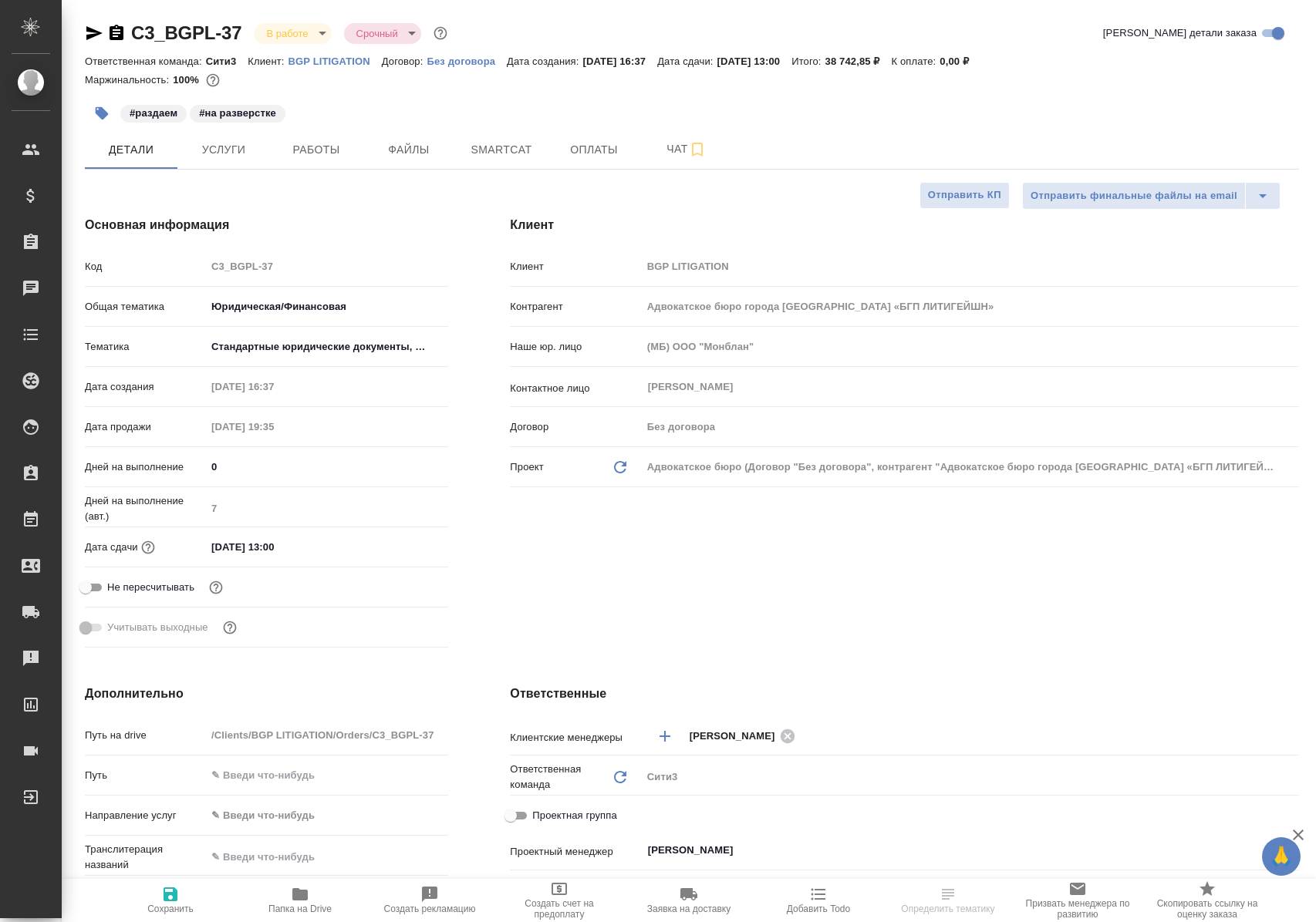
select select "RU"
click at [300, 149] on span "Работы" at bounding box center [316, 150] width 74 height 19
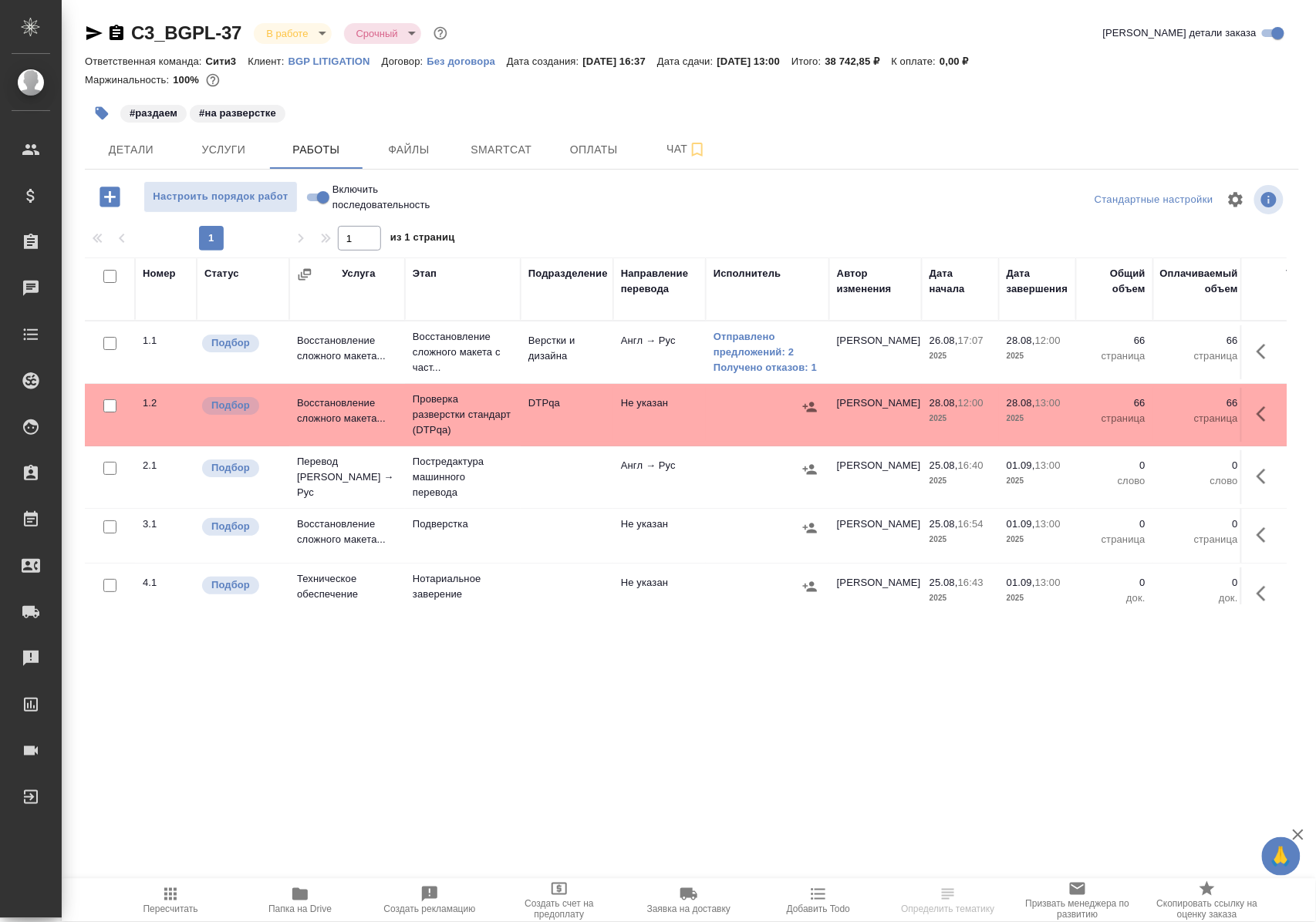
click at [300, 899] on icon "button" at bounding box center [299, 894] width 16 height 12
click at [445, 362] on p "Восстановление сложного макета с част..." at bounding box center [462, 353] width 100 height 46
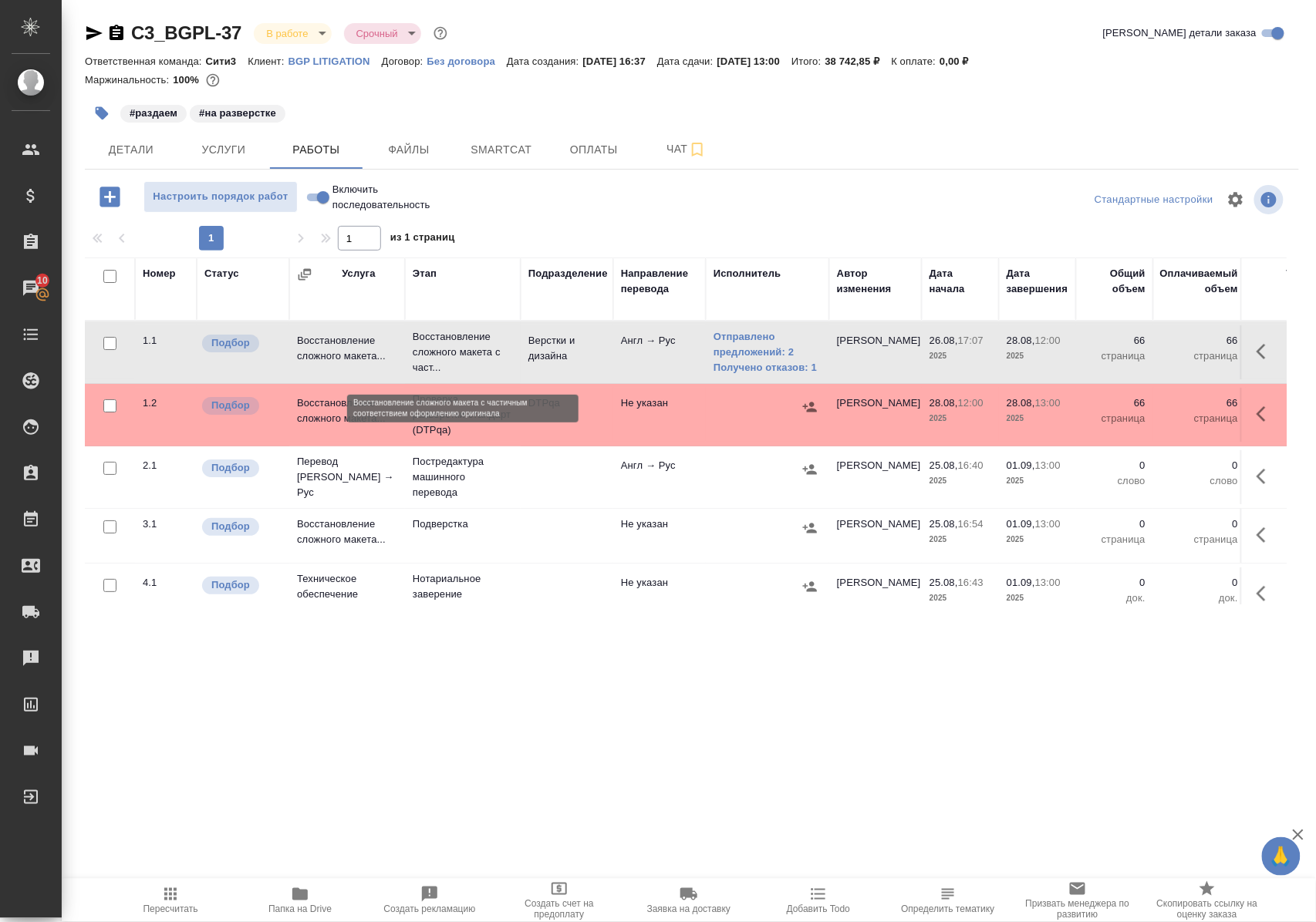
click at [445, 362] on p "Восстановление сложного макета с част..." at bounding box center [462, 353] width 100 height 46
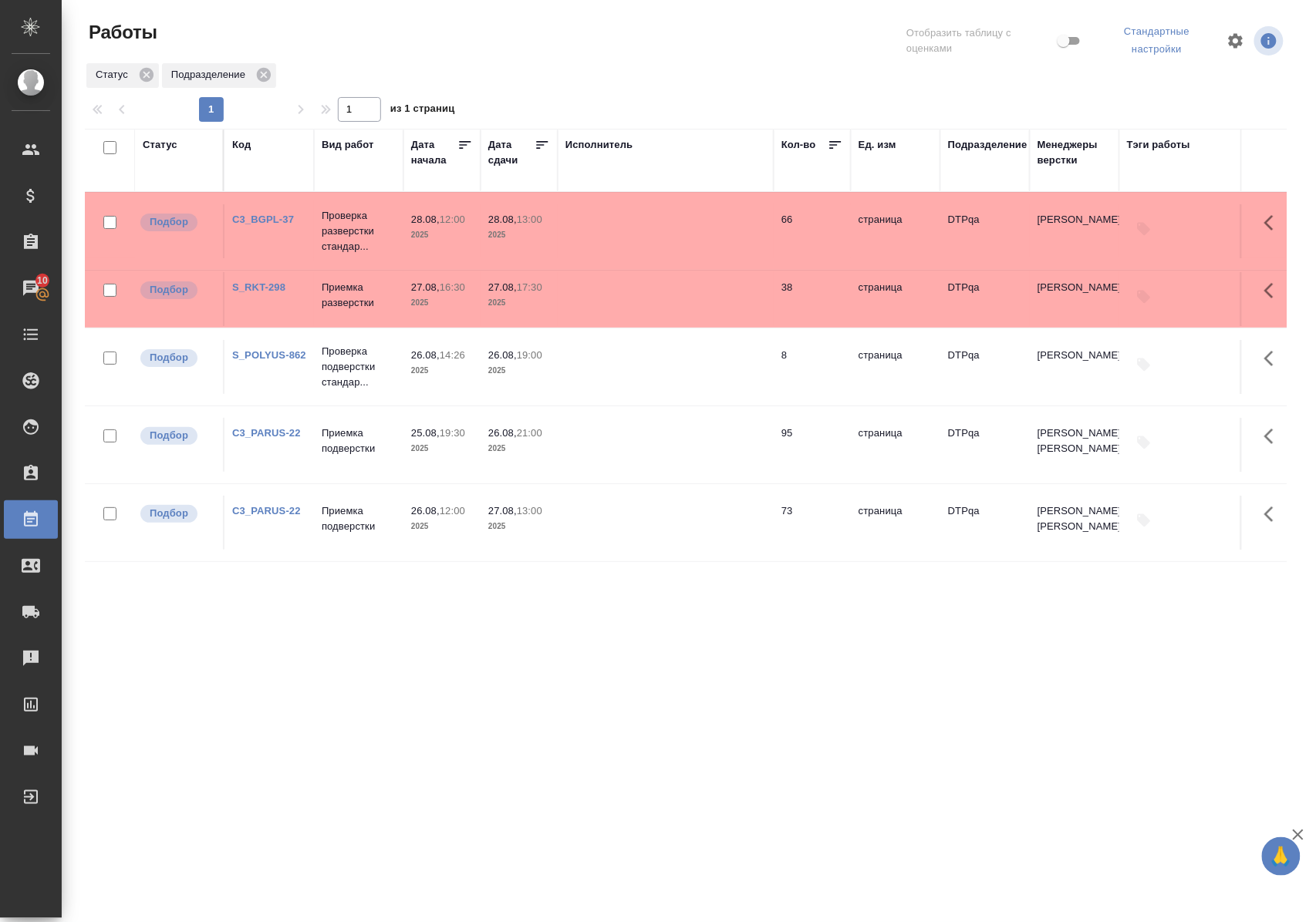
click at [498, 609] on div "Статус Код Вид работ [PERSON_NAME] начала Дата сдачи Исполнитель Кол-во Ед. изм…" at bounding box center [685, 406] width 1201 height 556
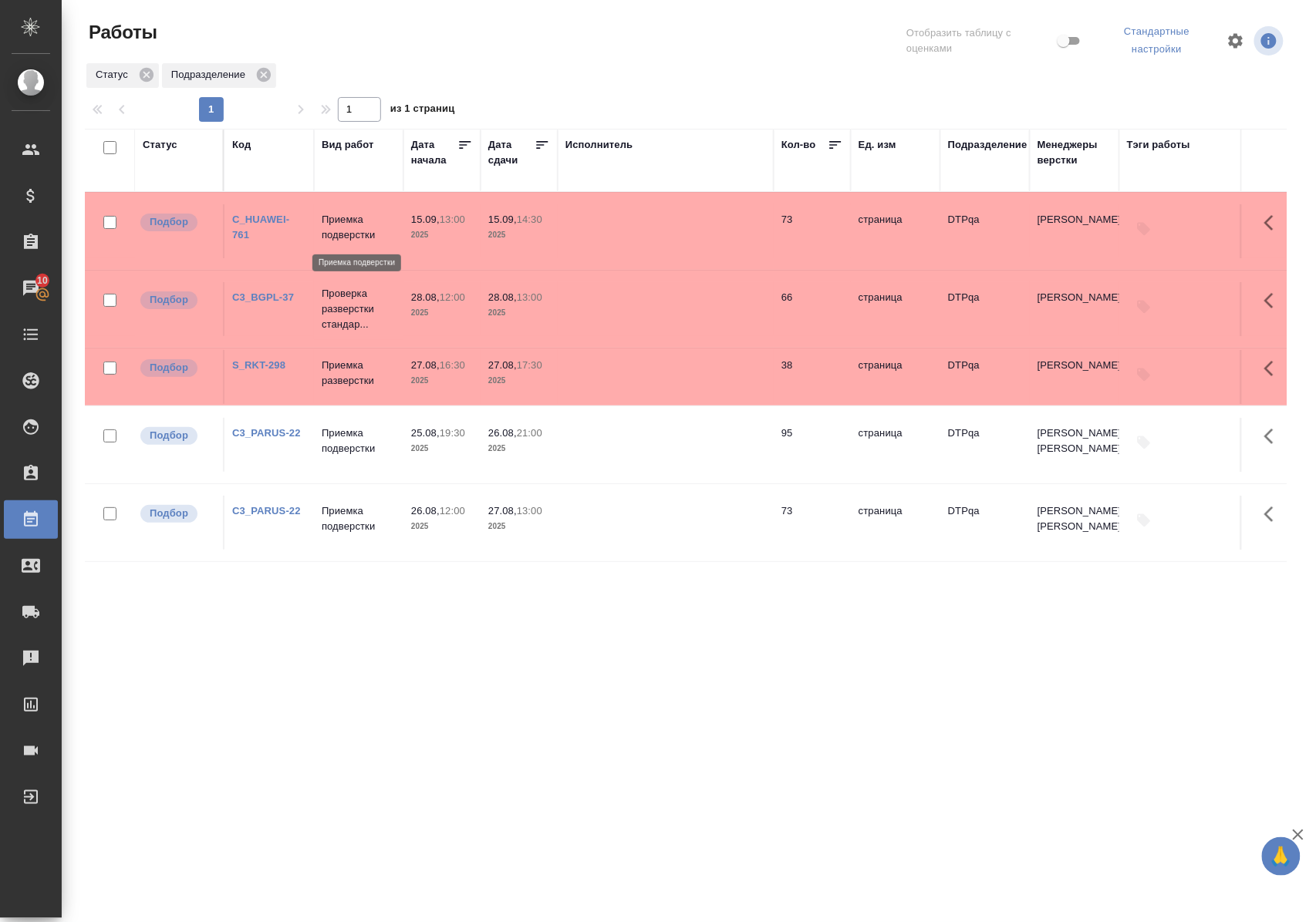
click at [350, 220] on p "Приемка подверстки" at bounding box center [358, 228] width 74 height 31
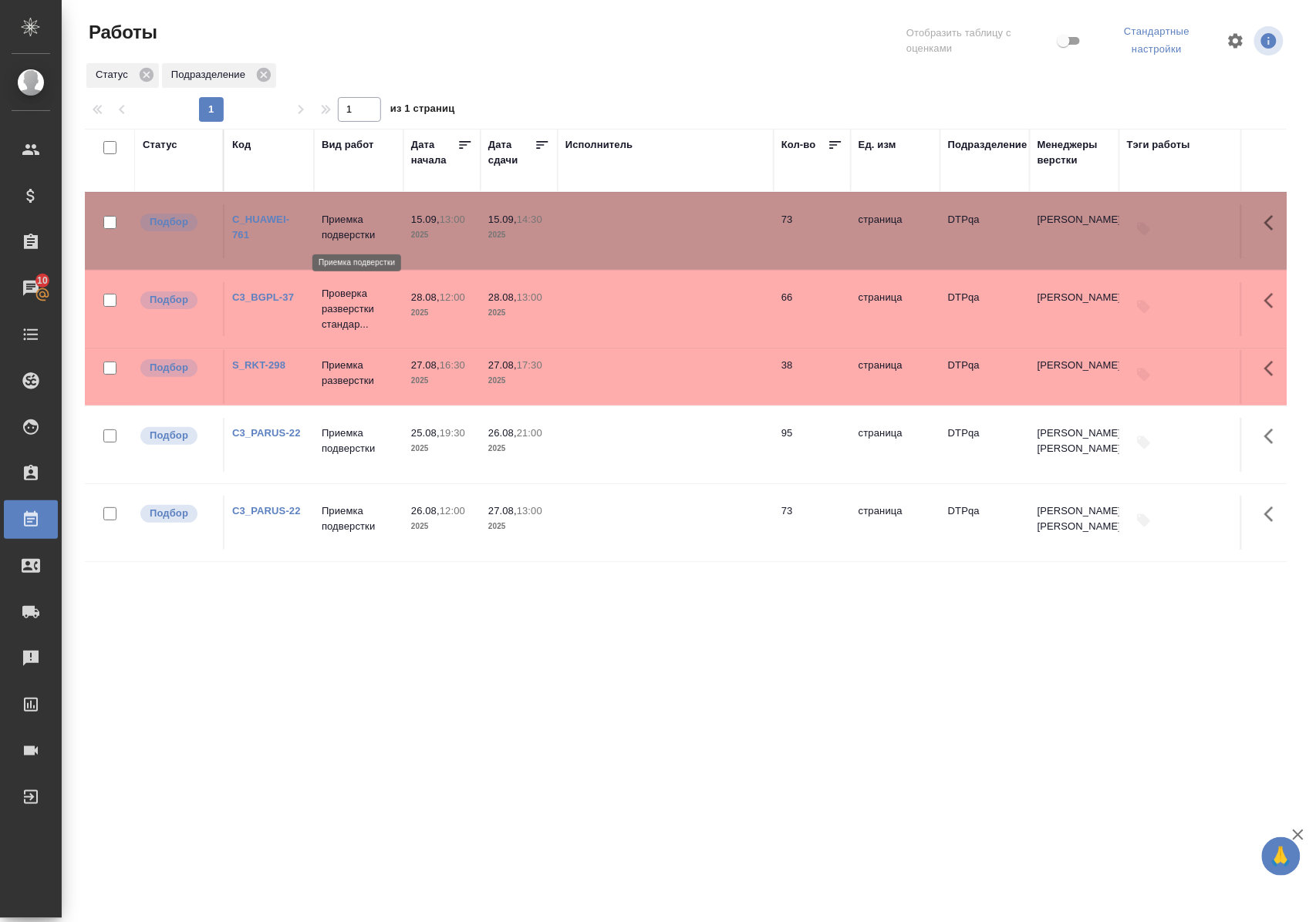
click at [350, 220] on p "Приемка подверстки" at bounding box center [358, 228] width 74 height 31
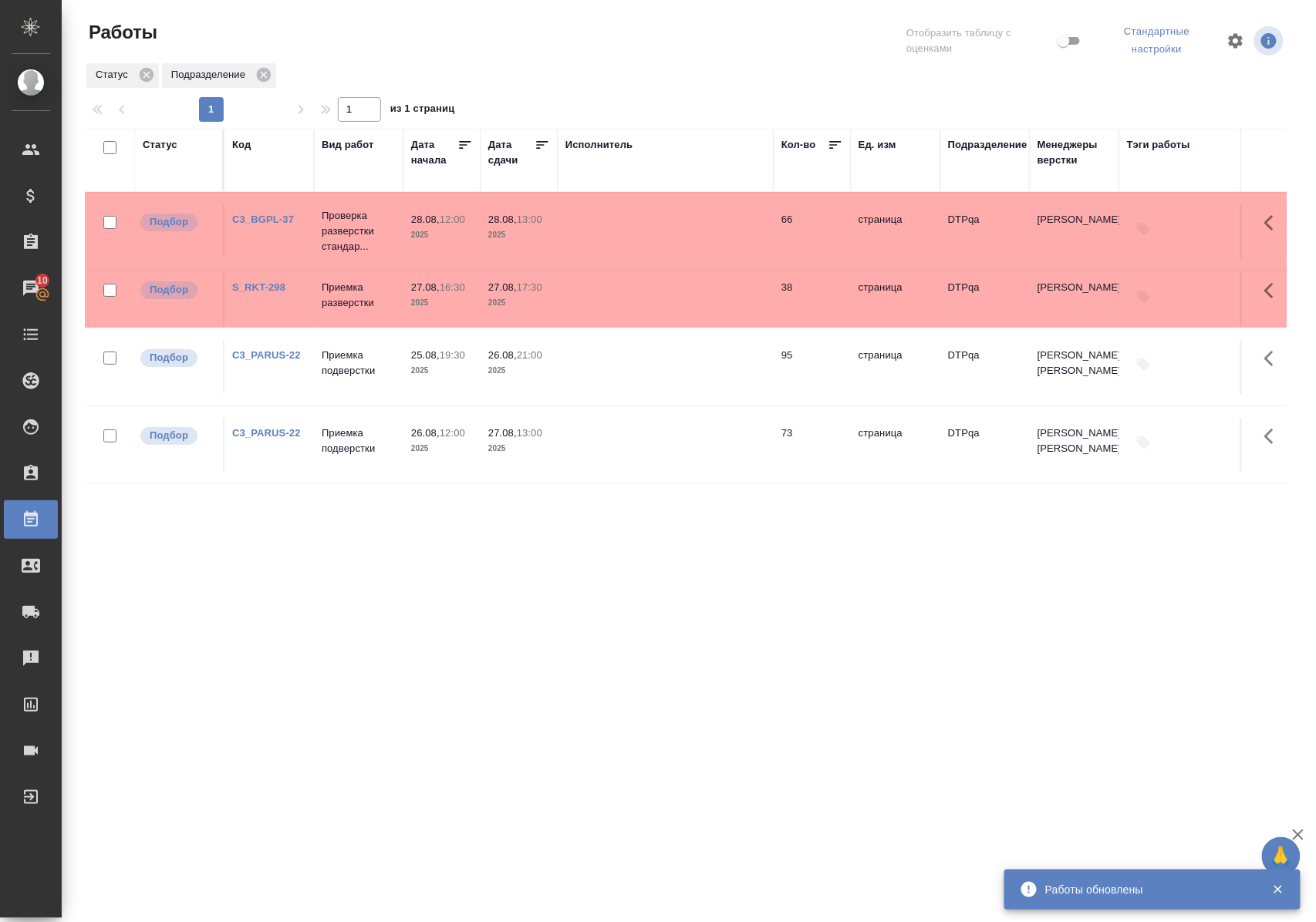
click at [265, 287] on link "S_RKT-298" at bounding box center [259, 287] width 53 height 12
click at [285, 218] on link "C3_BGPL-37" at bounding box center [263, 219] width 62 height 12
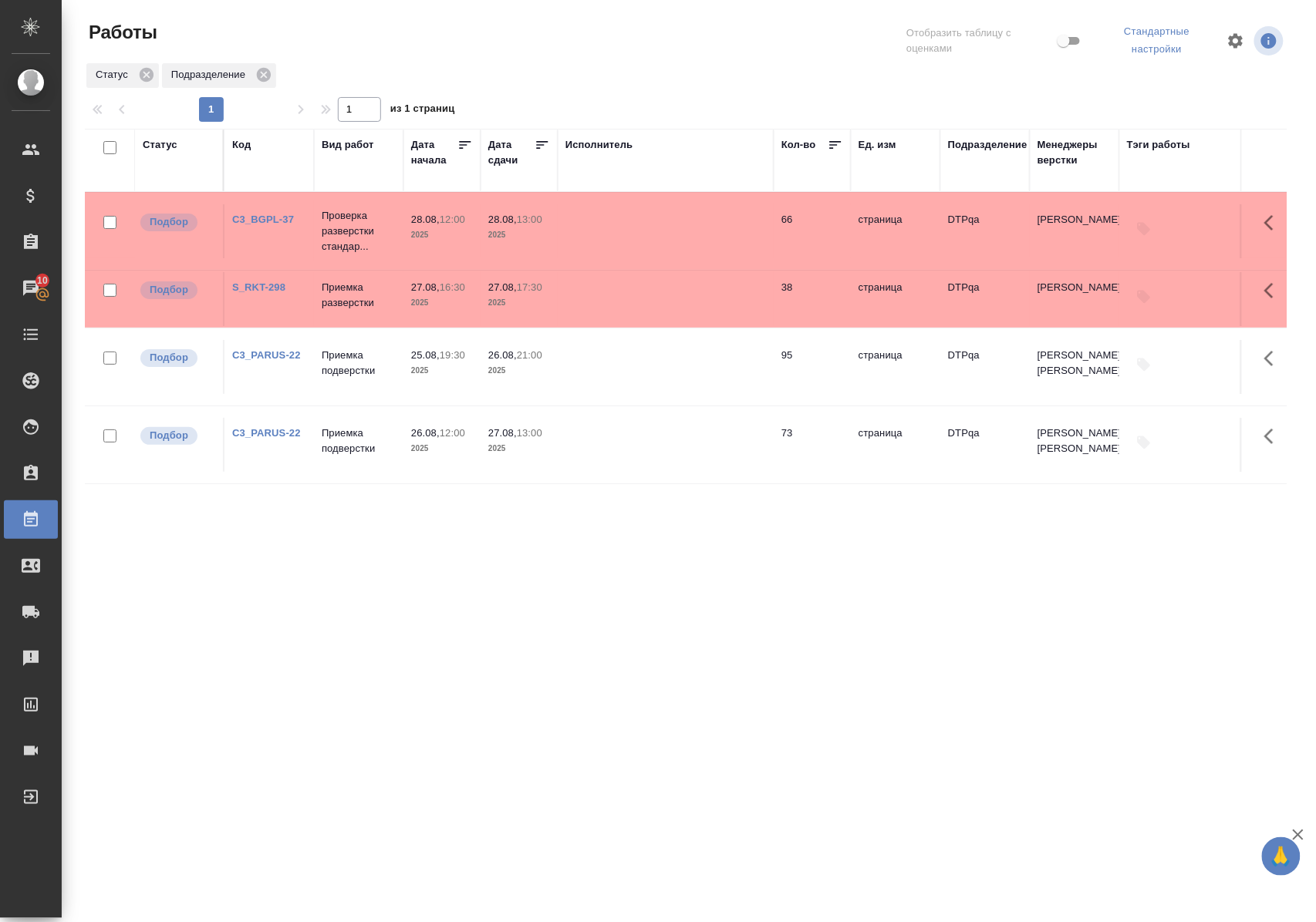
click at [643, 540] on div "Статус Код Вид работ Дата начала Дата сдачи Исполнитель Кол-во Ед. изм Подразде…" at bounding box center [685, 406] width 1201 height 556
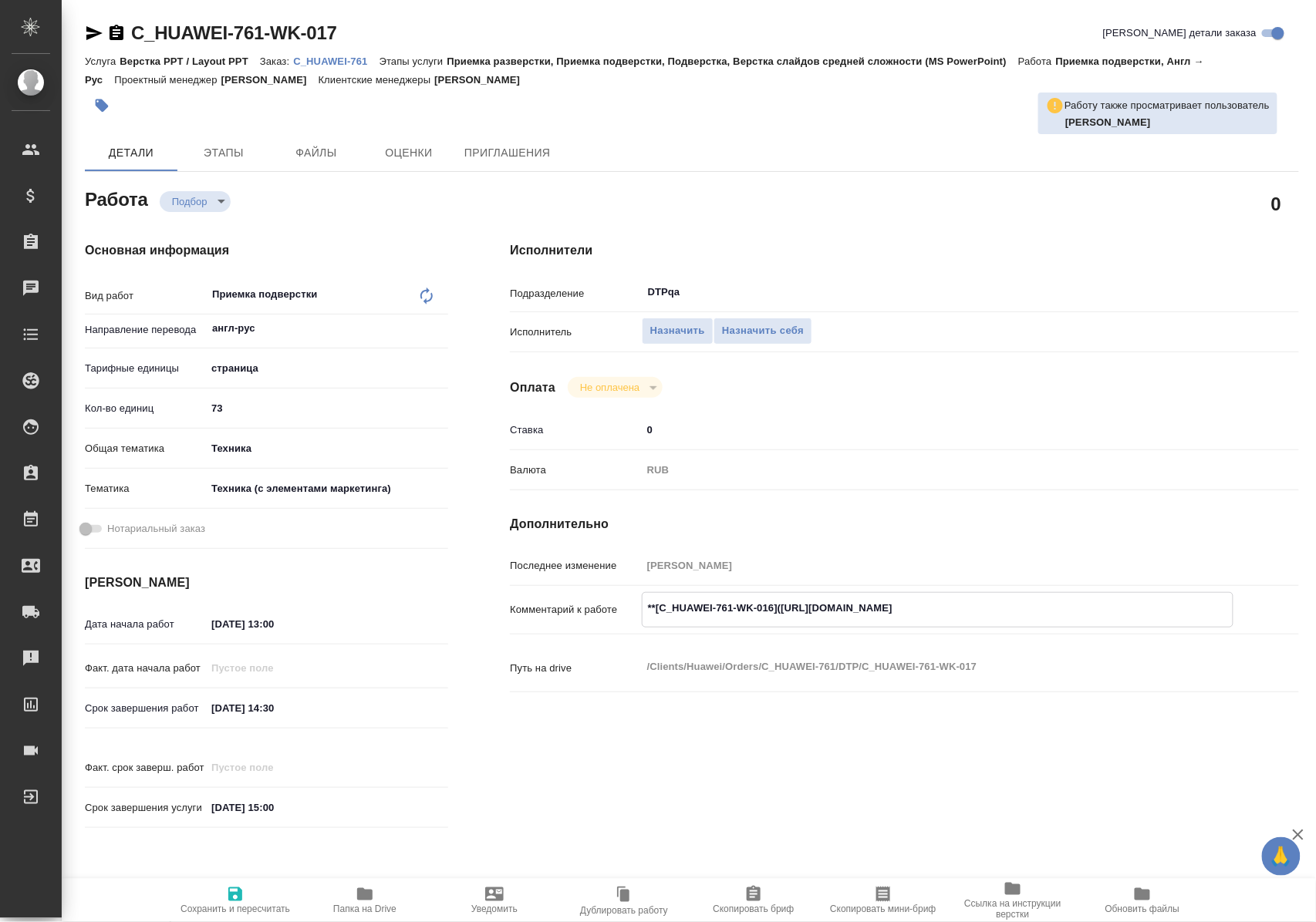
drag, startPoint x: 790, startPoint y: 609, endPoint x: 1096, endPoint y: 604, distance: 306.0
click at [1096, 604] on textarea "**[C_HUAWEI-761-WK-016]([URL][DOMAIN_NAME]" at bounding box center [937, 608] width 590 height 27
click at [748, 325] on span "Назначить себя" at bounding box center [762, 331] width 82 height 17
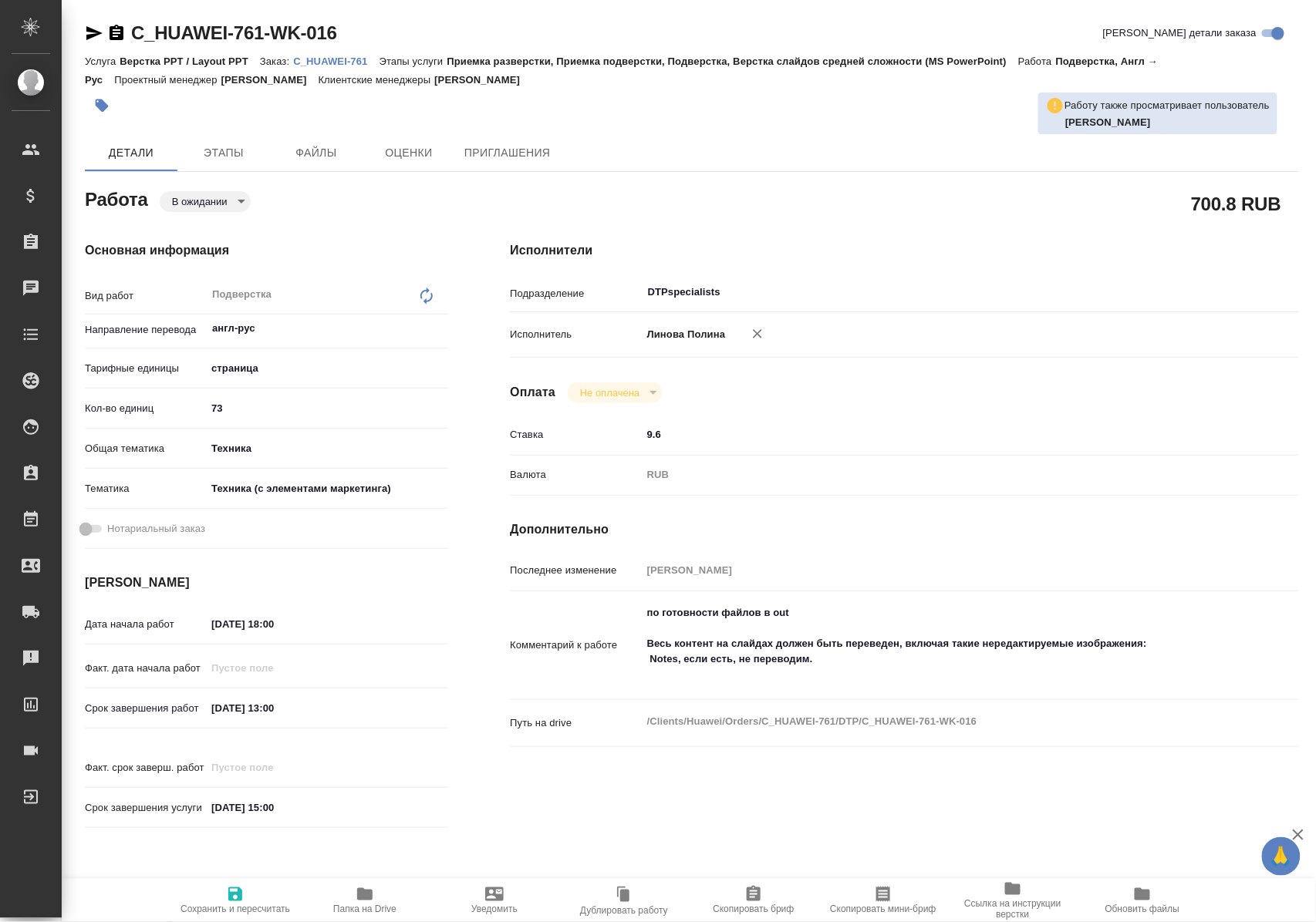
type textarea "x"
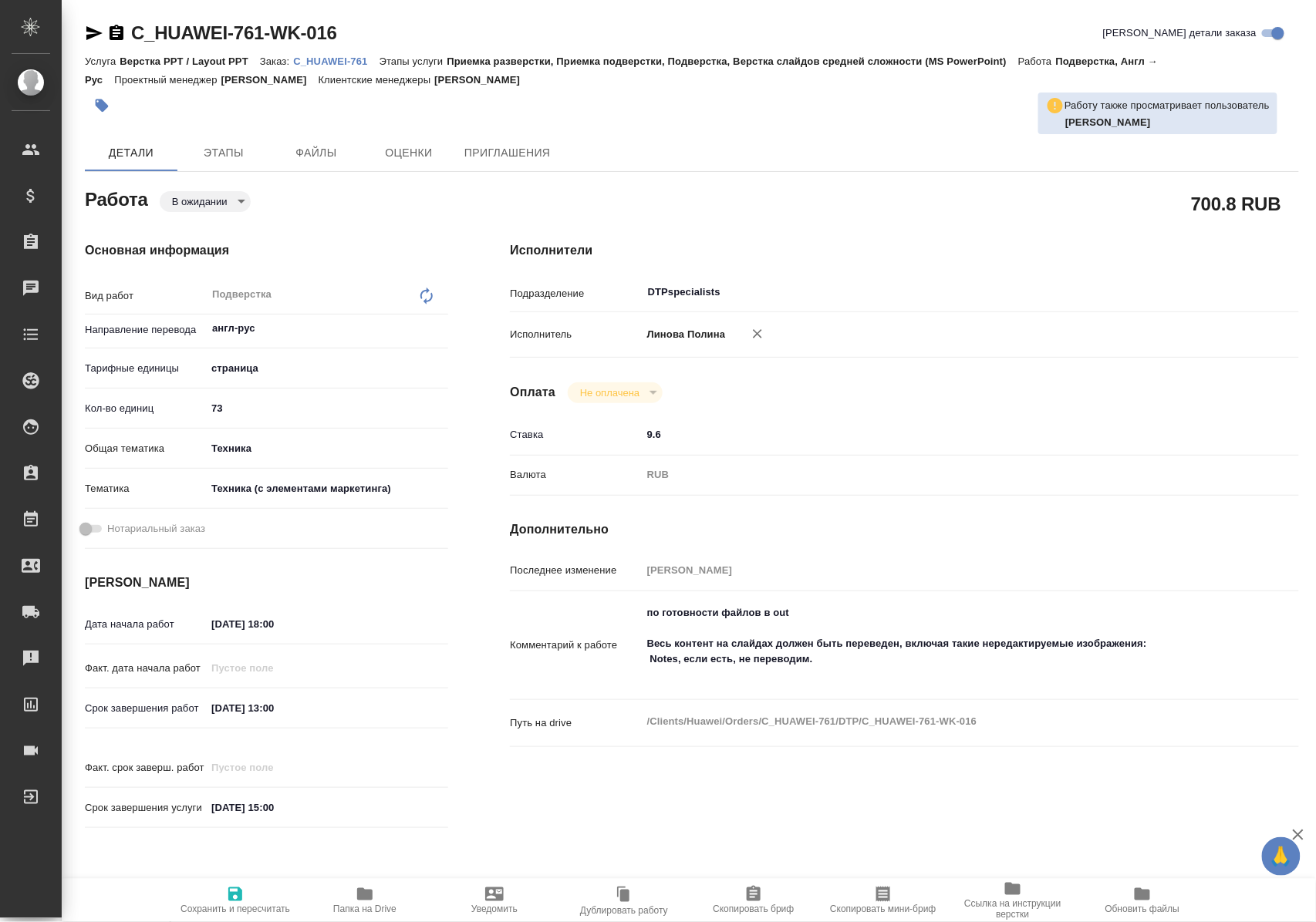
type textarea "x"
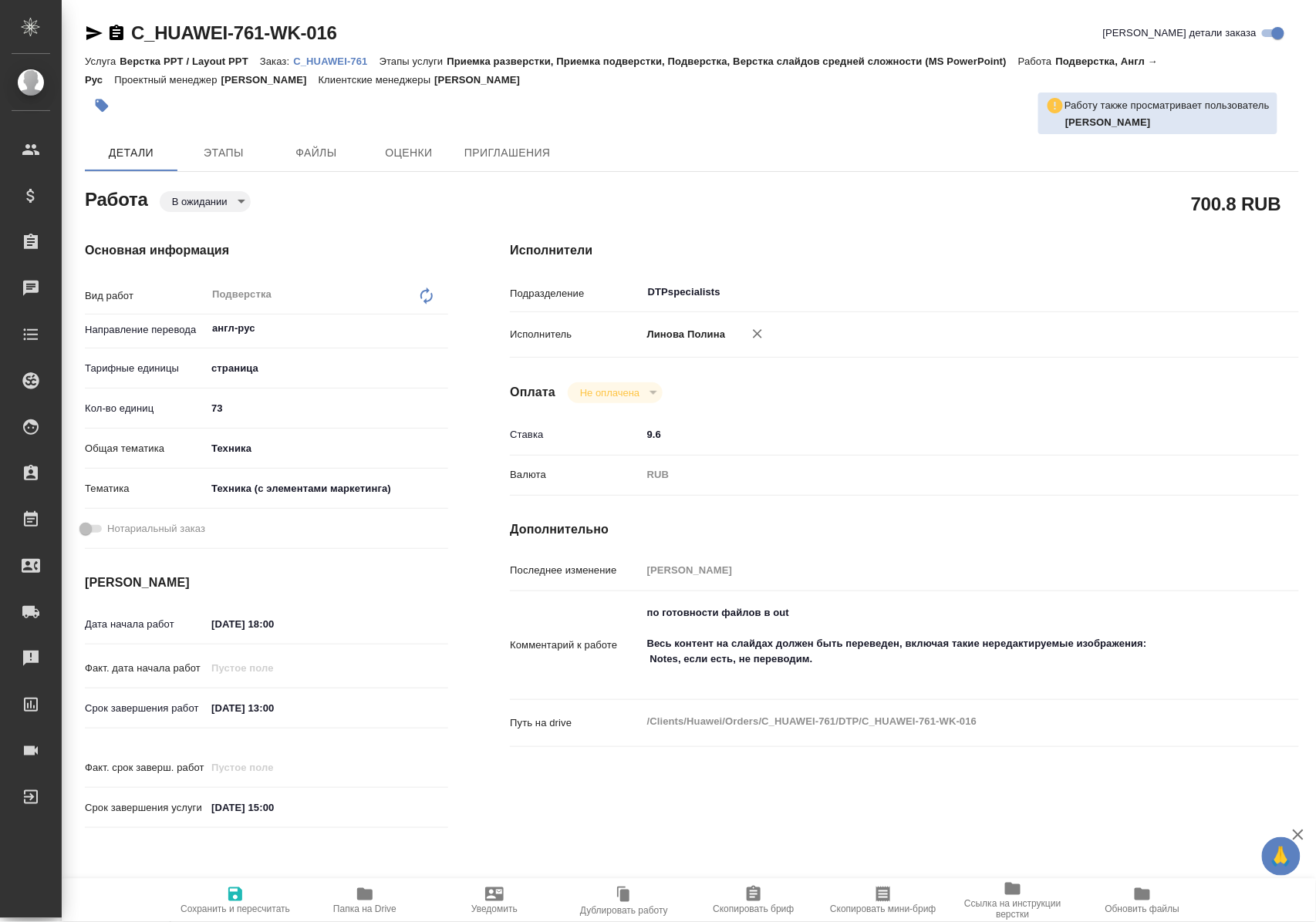
type textarea "x"
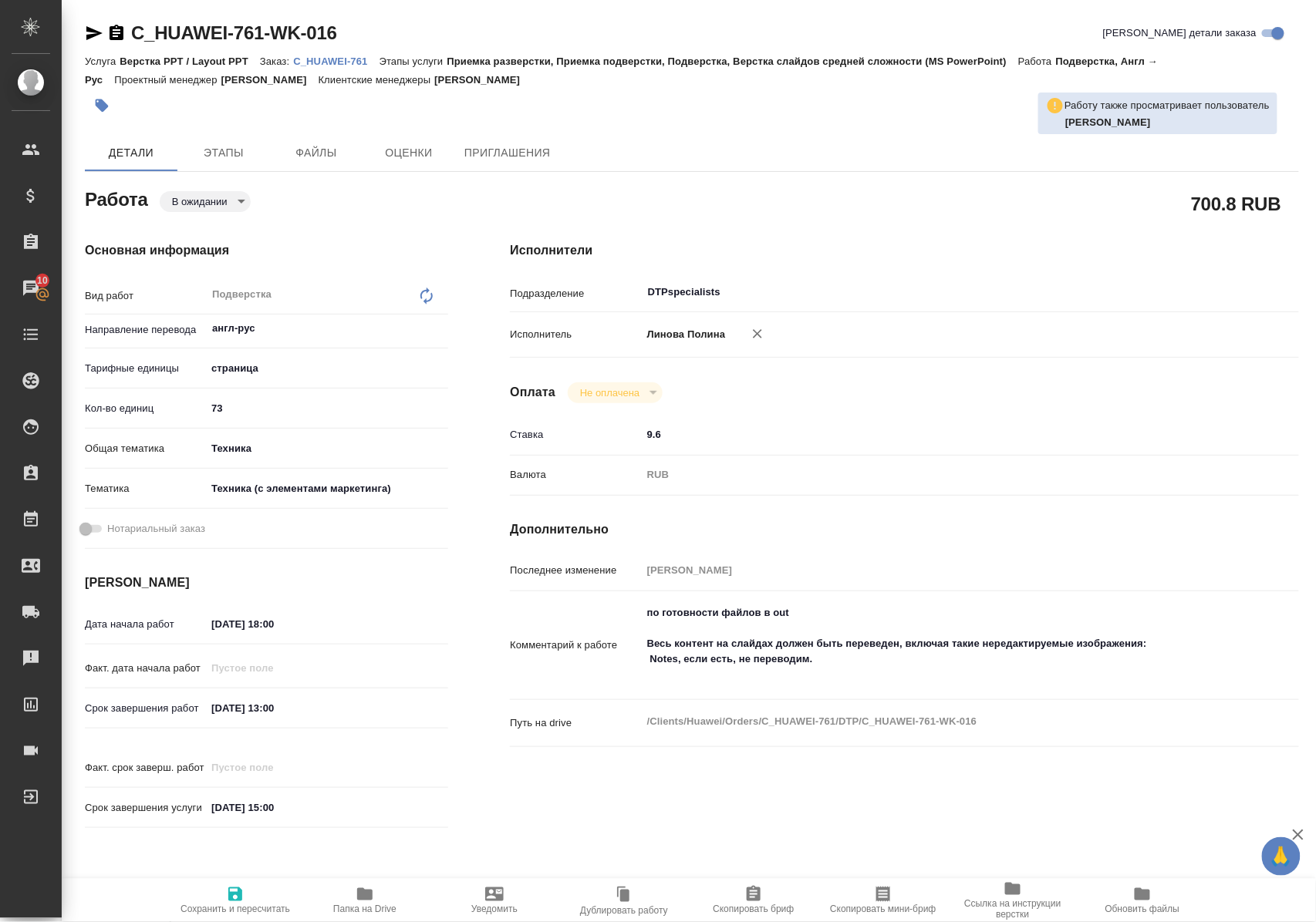
click at [343, 54] on link "C_HUAWEI-761" at bounding box center [335, 61] width 85 height 13
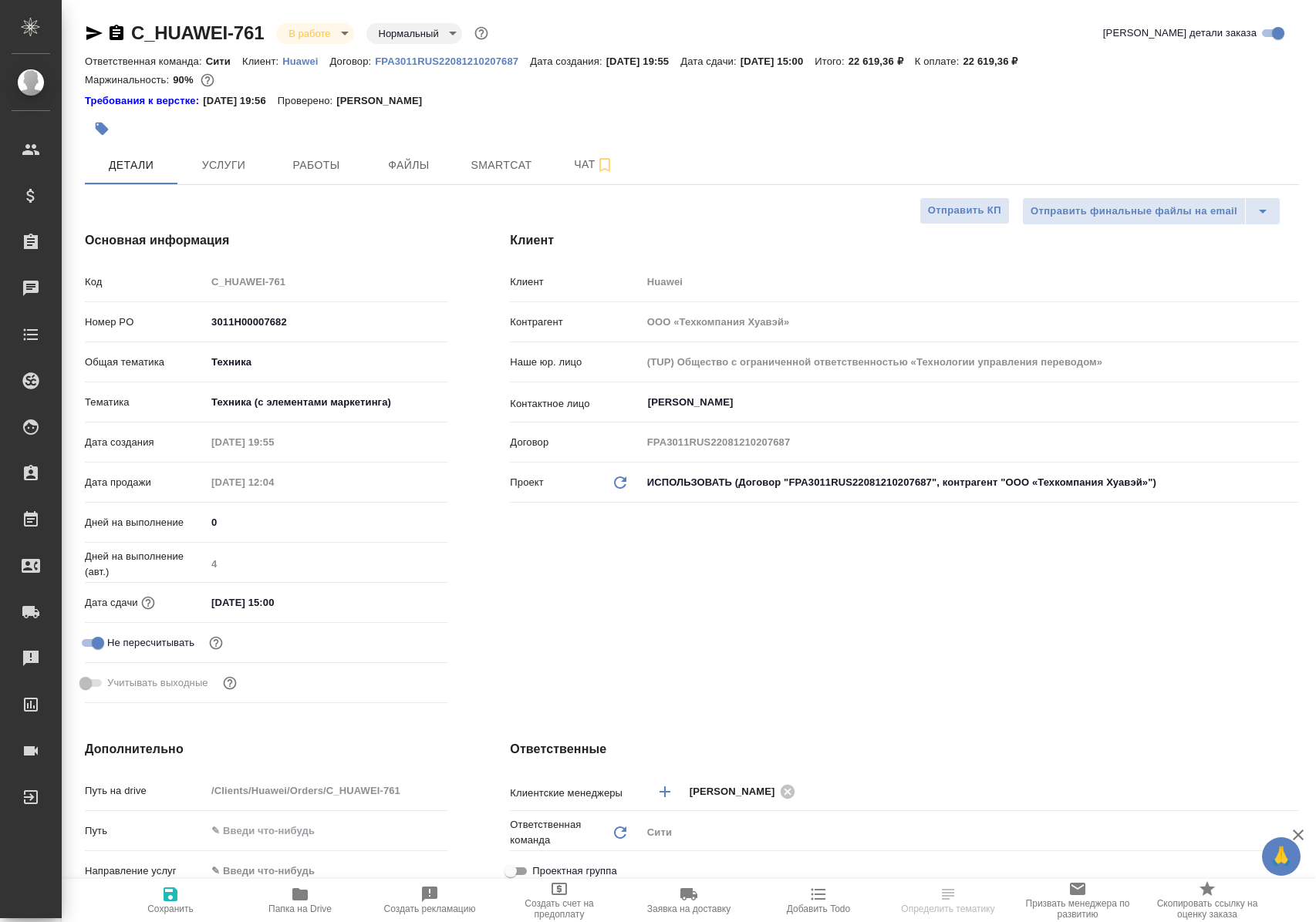
select select "RU"
click at [334, 161] on span "Работы" at bounding box center [316, 165] width 74 height 19
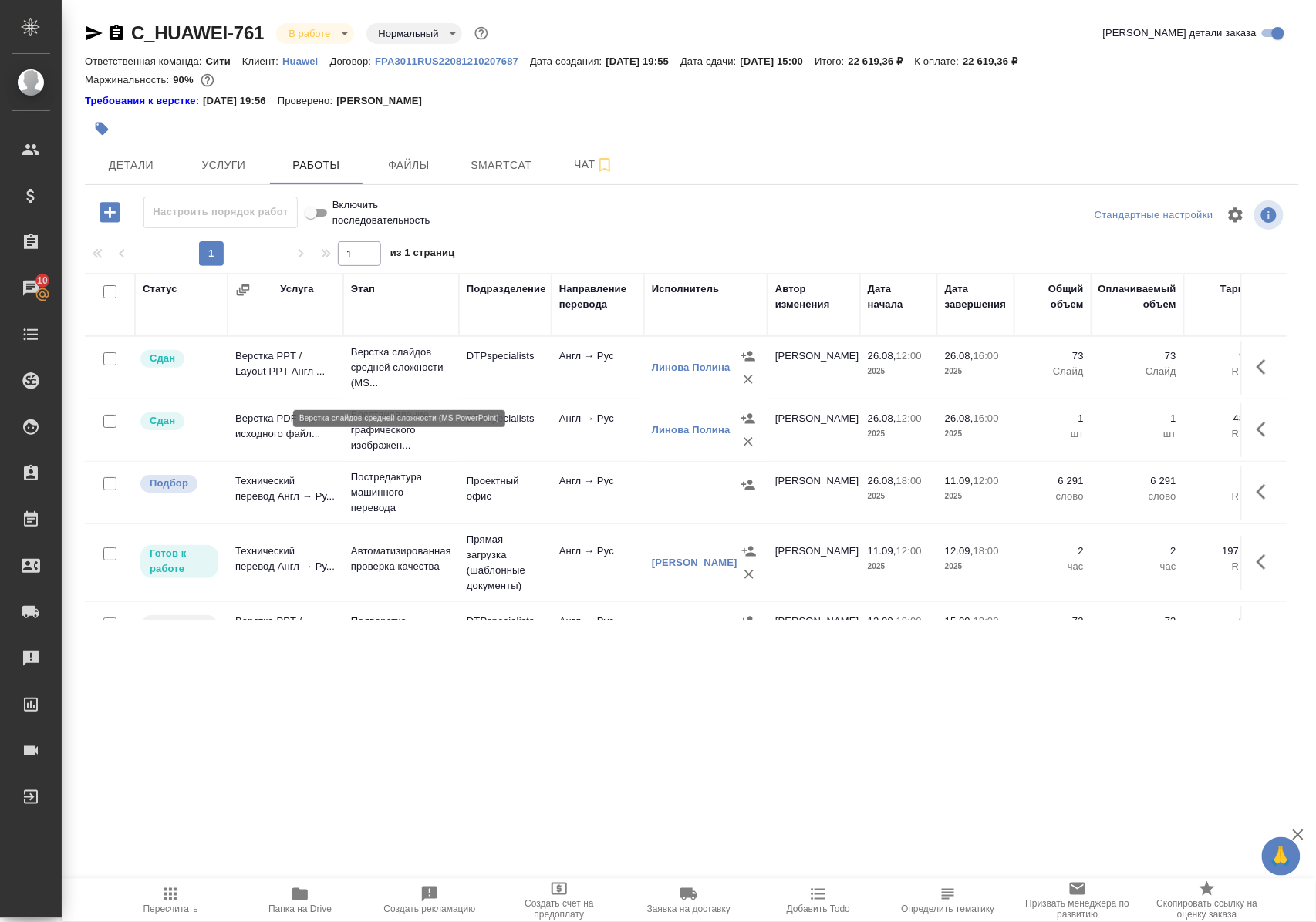
click at [388, 373] on p "Верстка слайдов средней сложности (MS..." at bounding box center [400, 367] width 100 height 46
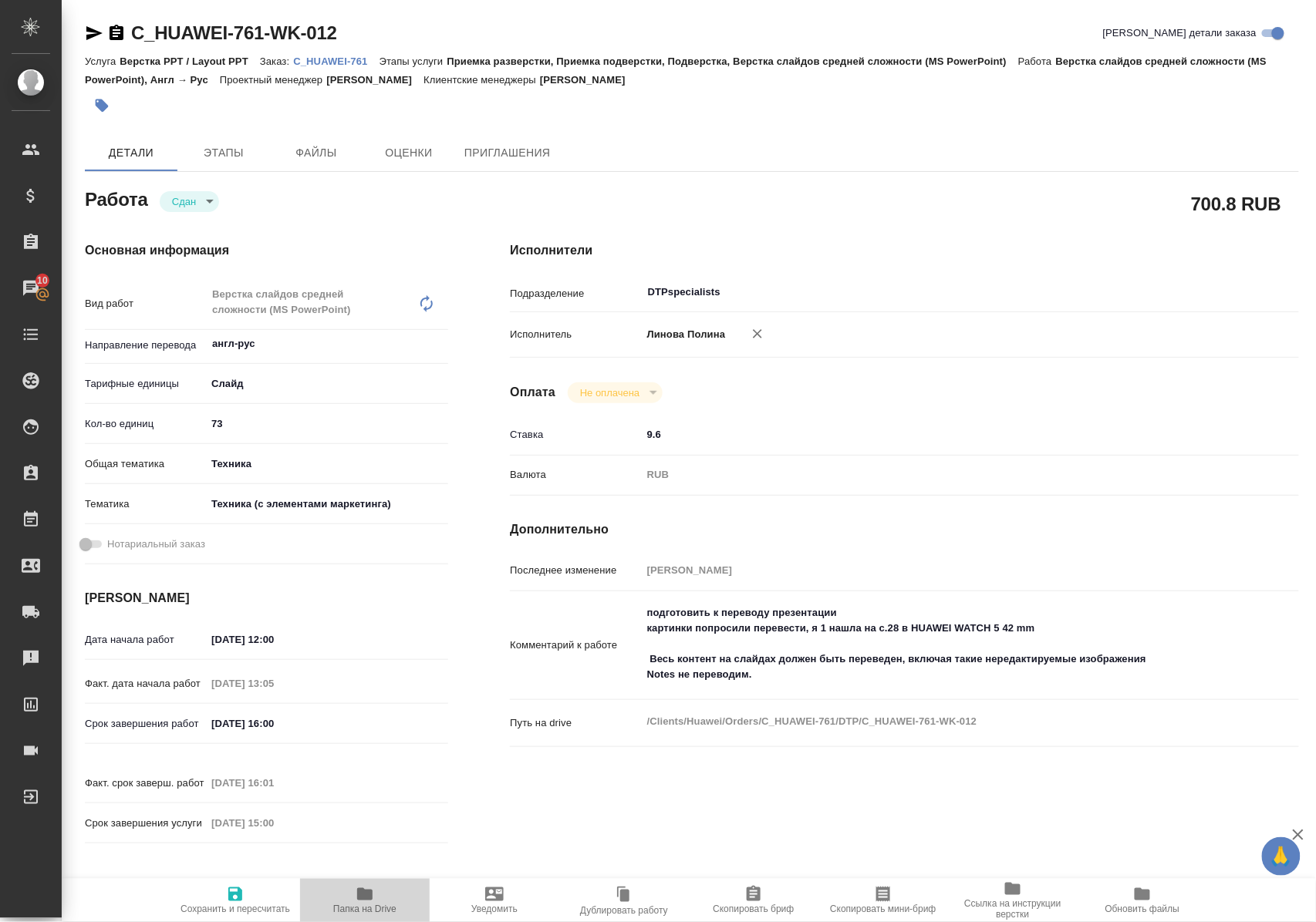
click at [361, 890] on icon "button" at bounding box center [365, 894] width 16 height 12
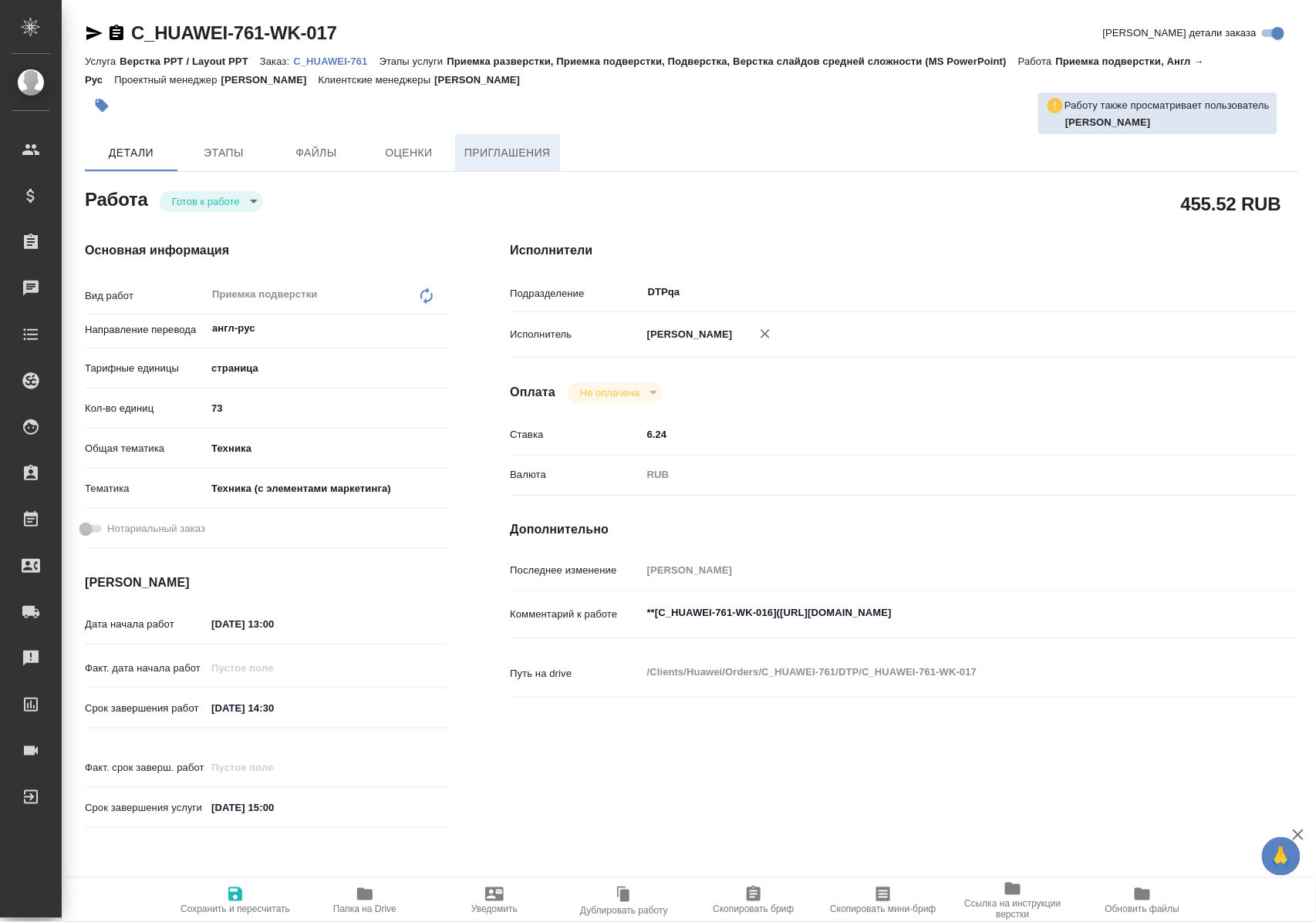
type textarea "x"
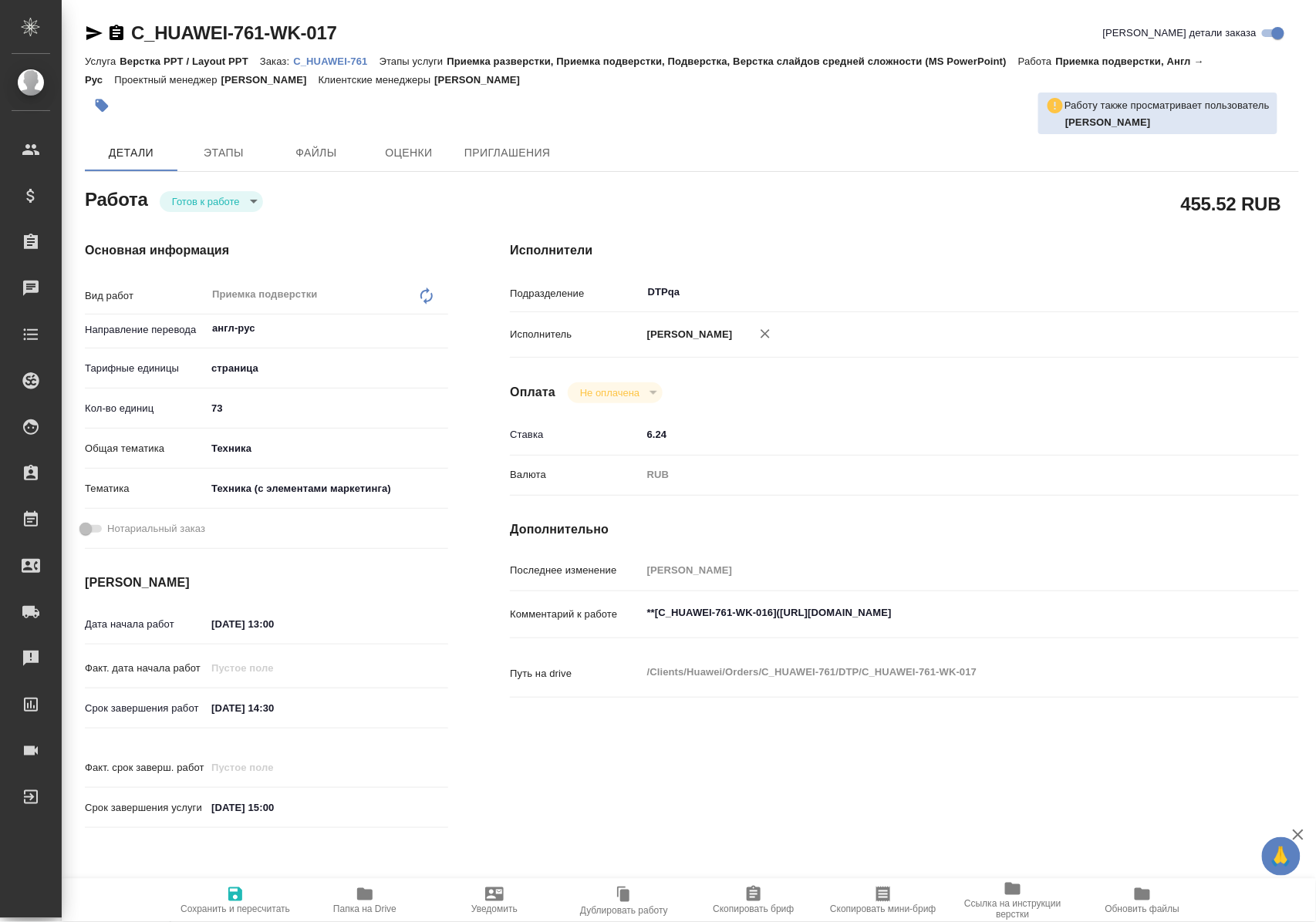
click at [220, 209] on body "🙏 .cls-1 fill:#fff; AWATERA [PERSON_NAME] Спецификации Заказы Чаты Todo Проекты…" at bounding box center [658, 461] width 1316 height 922
type textarea "x"
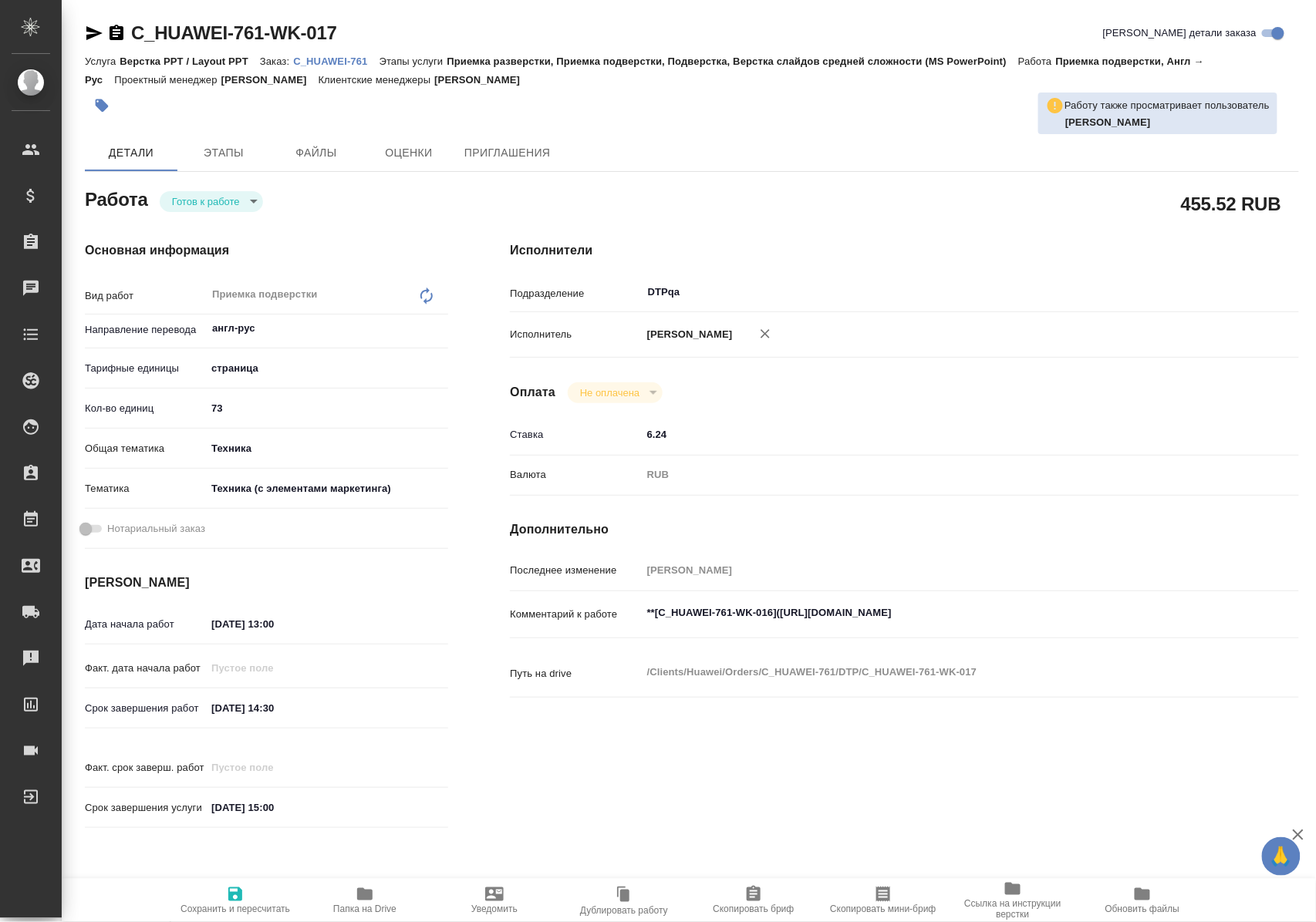
type textarea "x"
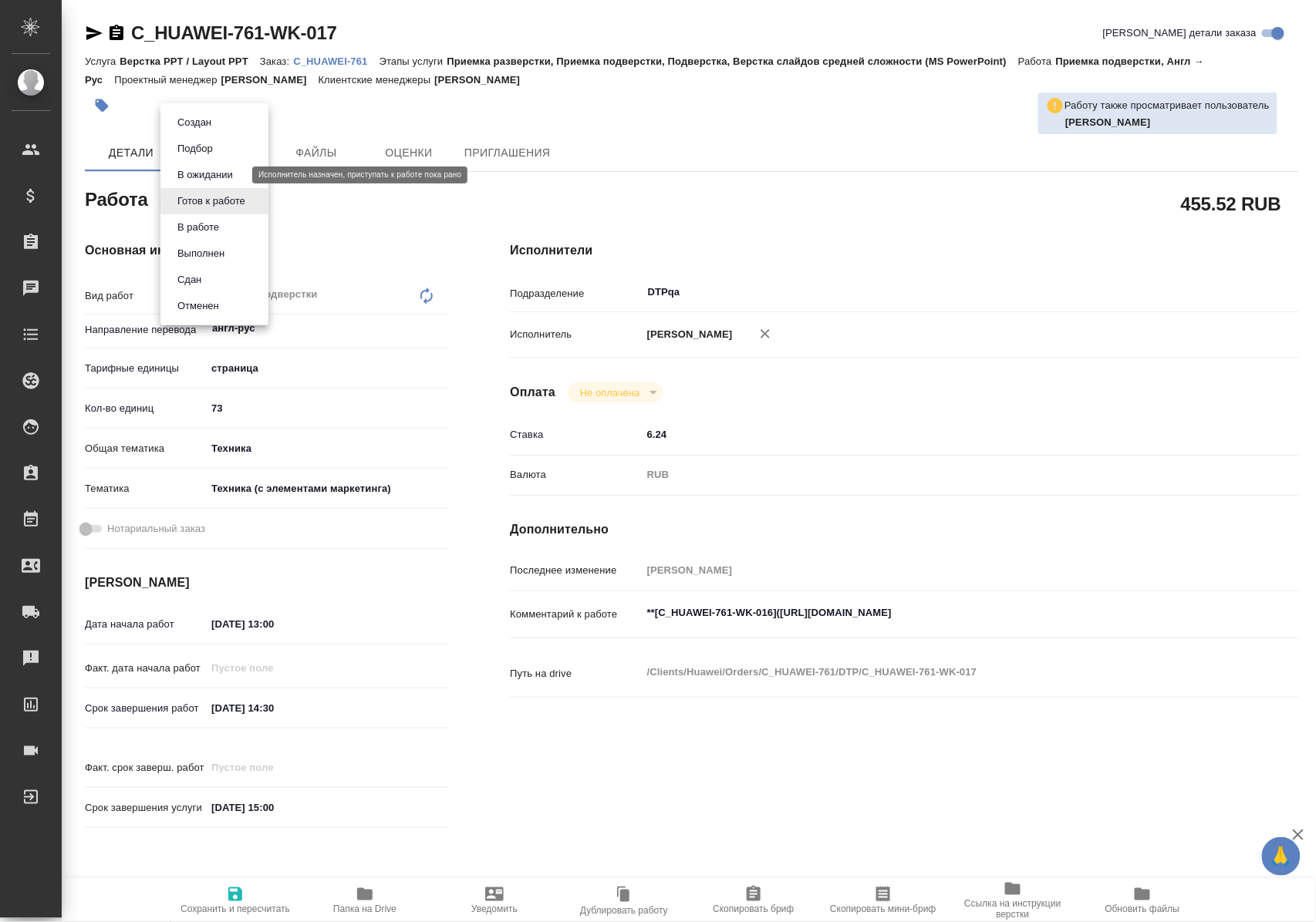
click at [220, 180] on button "В ожидании" at bounding box center [205, 174] width 65 height 17
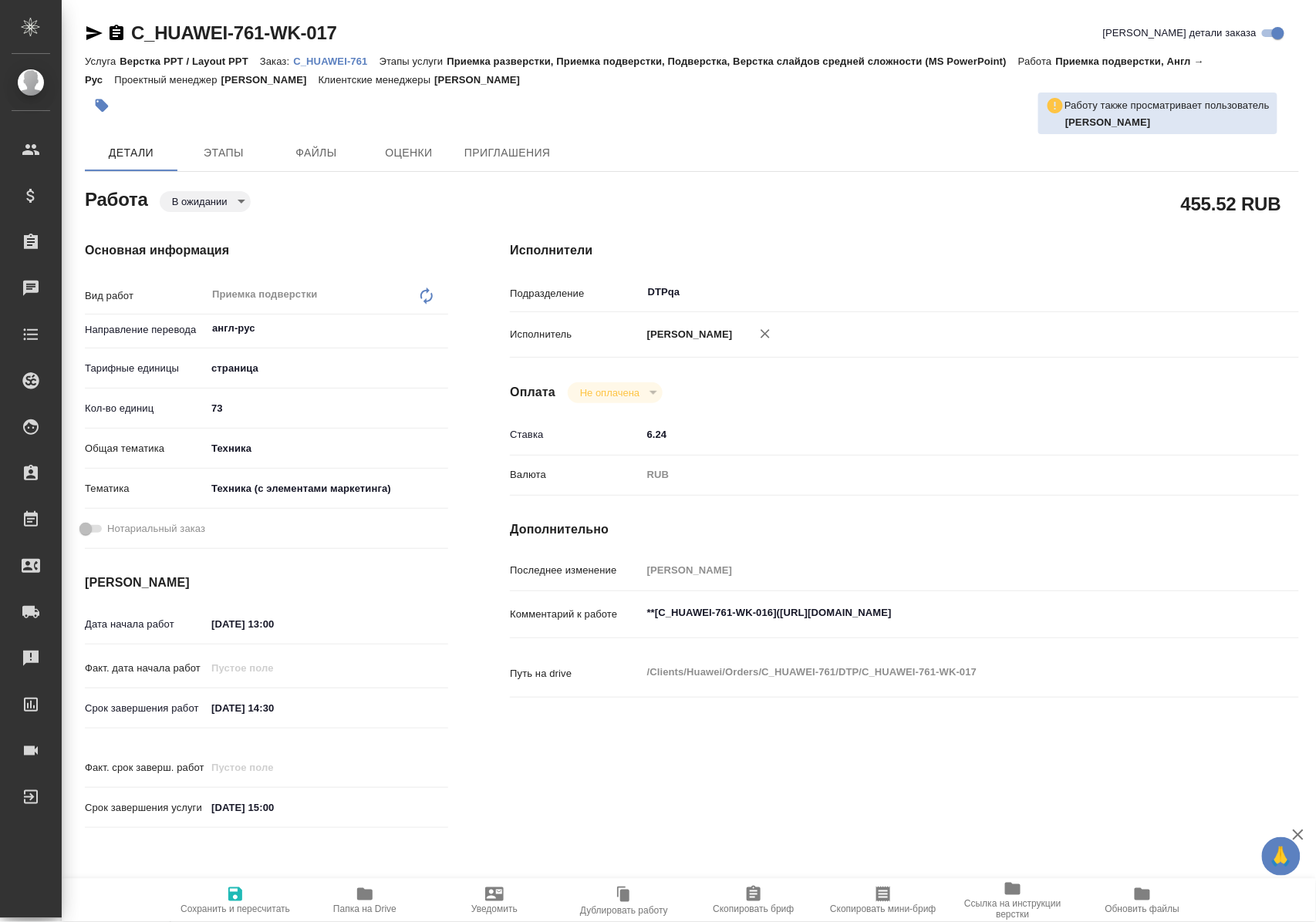
type textarea "x"
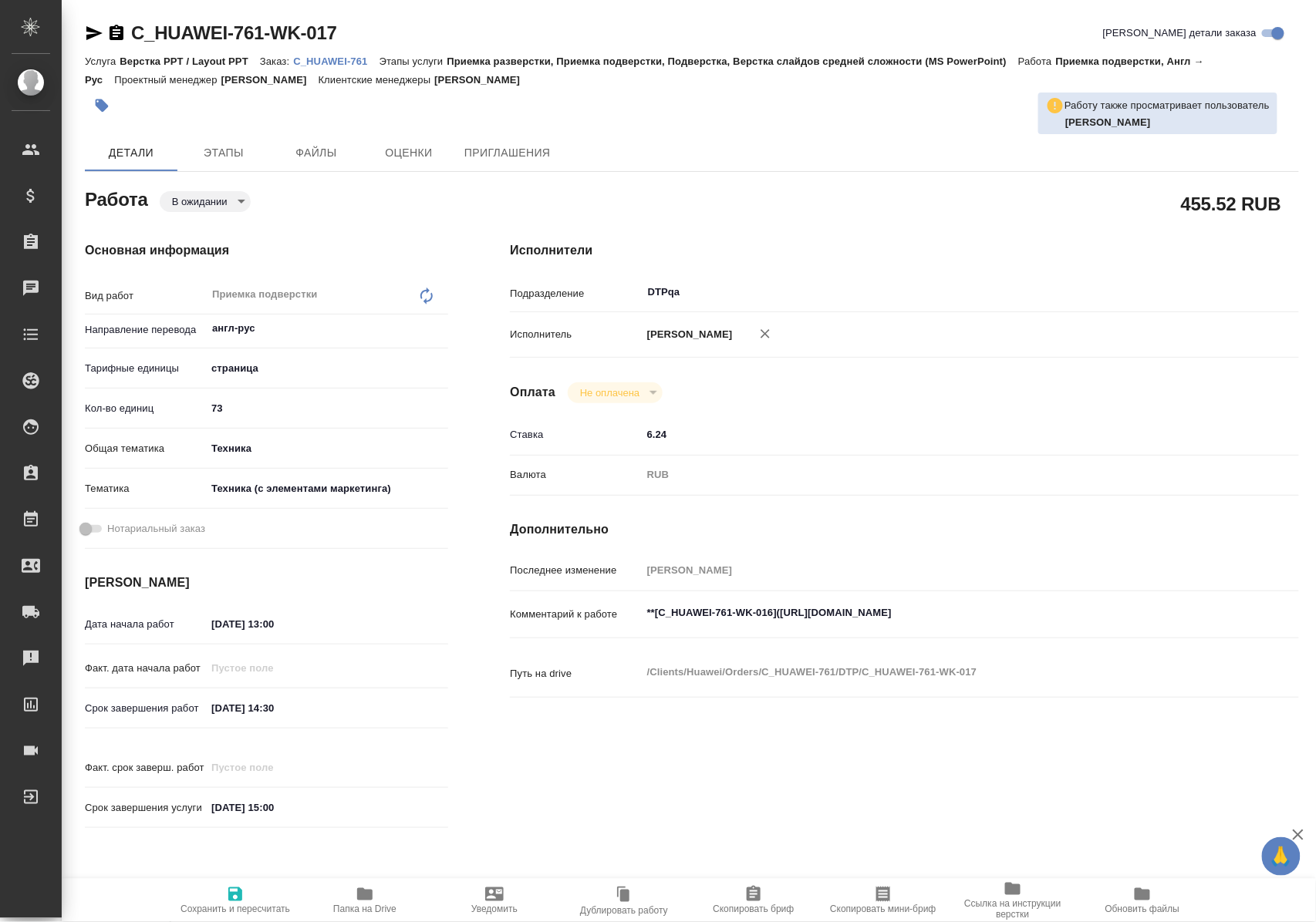
type textarea "x"
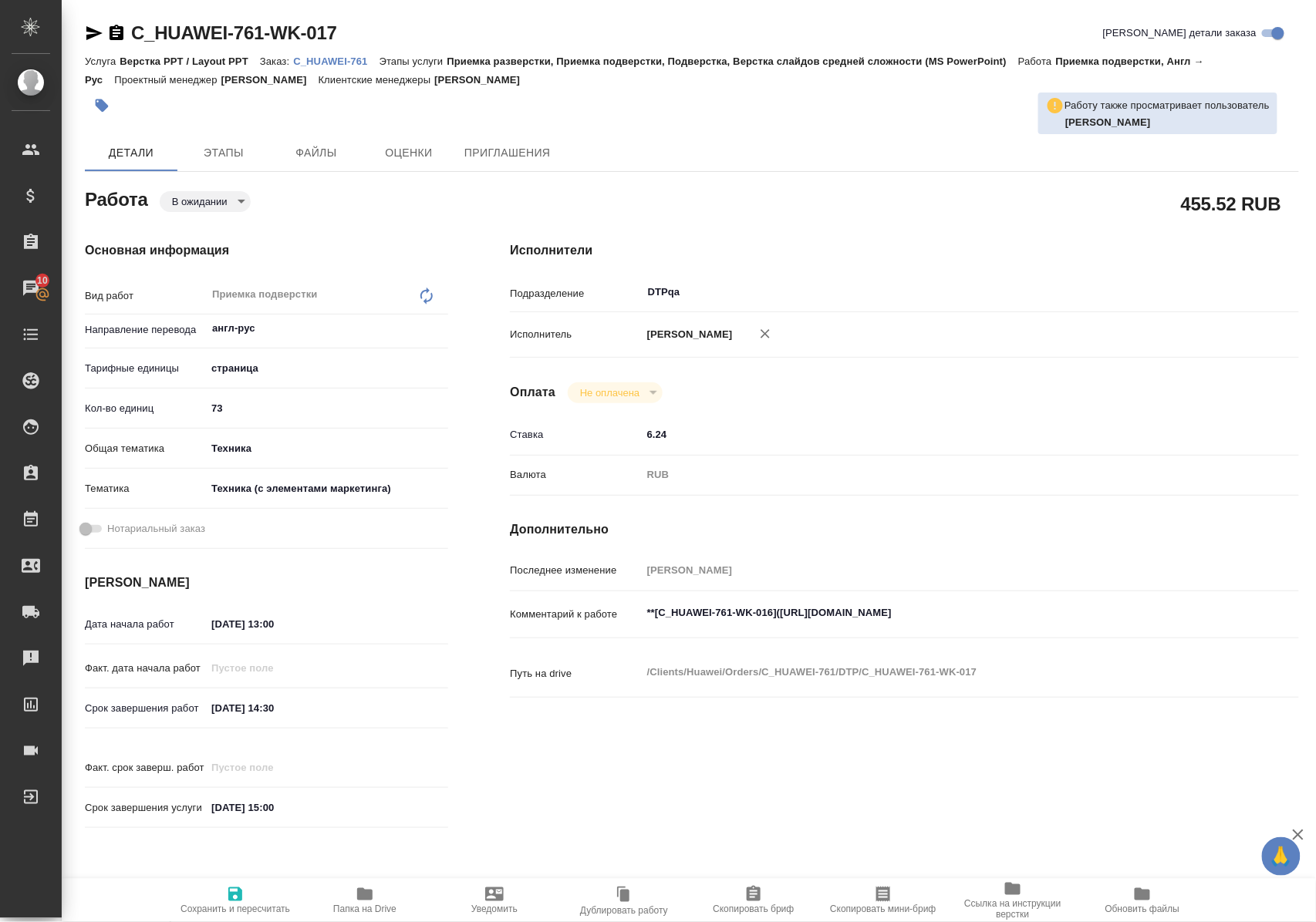
click at [238, 894] on icon "button" at bounding box center [235, 894] width 14 height 14
type textarea "x"
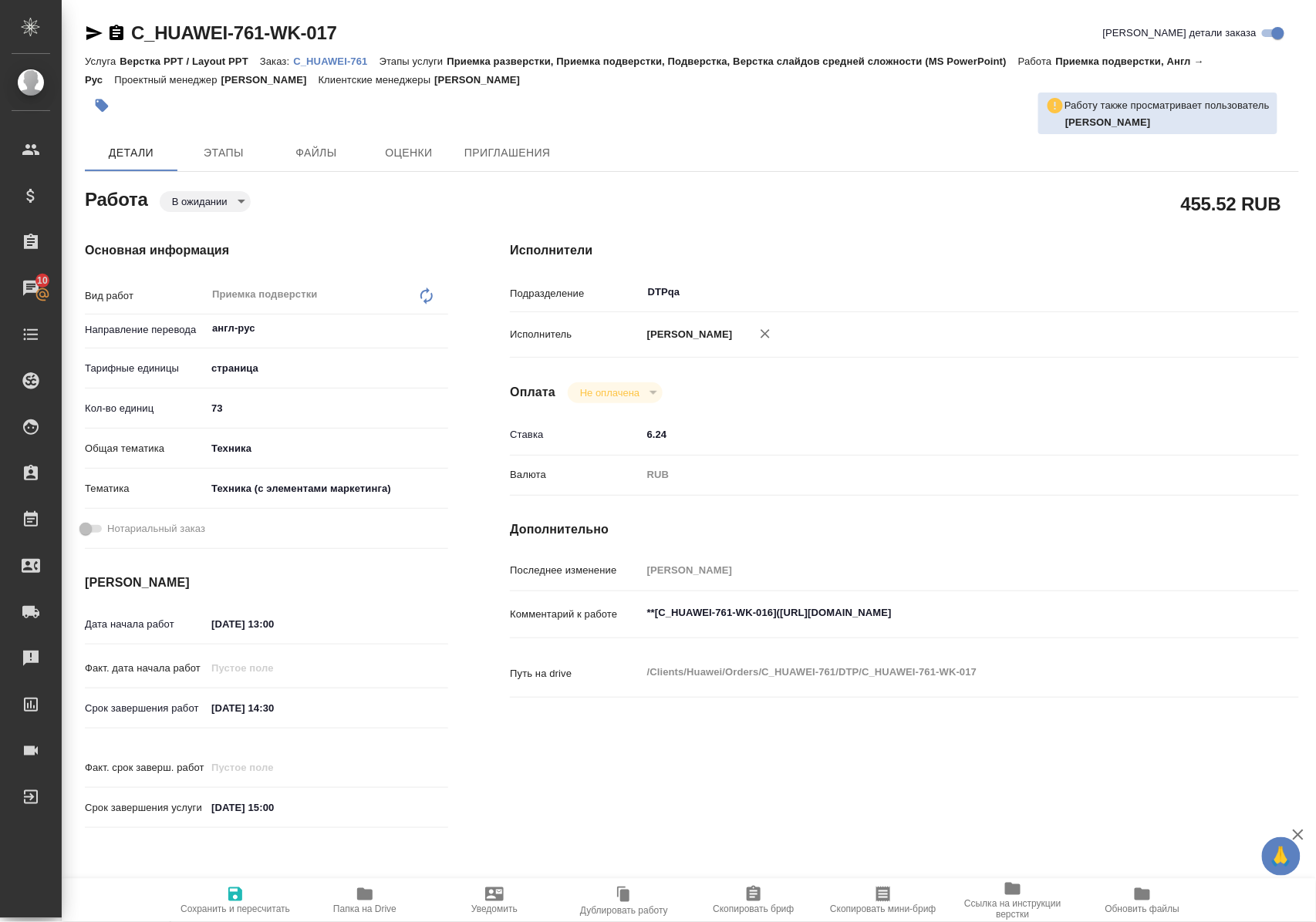
type textarea "x"
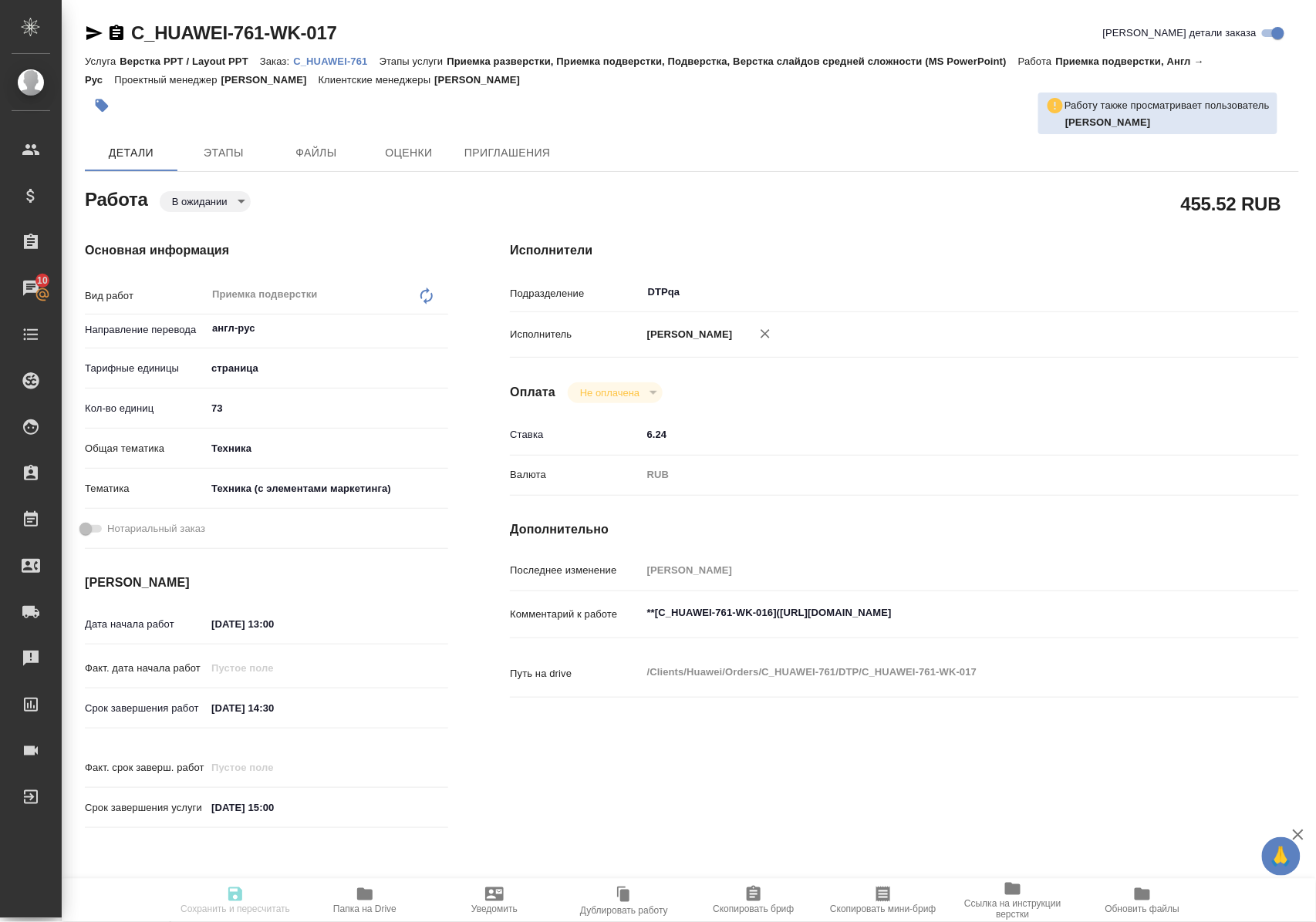
type textarea "x"
type input "pending"
type textarea "Приемка подверстки"
type textarea "x"
type input "англ-рус"
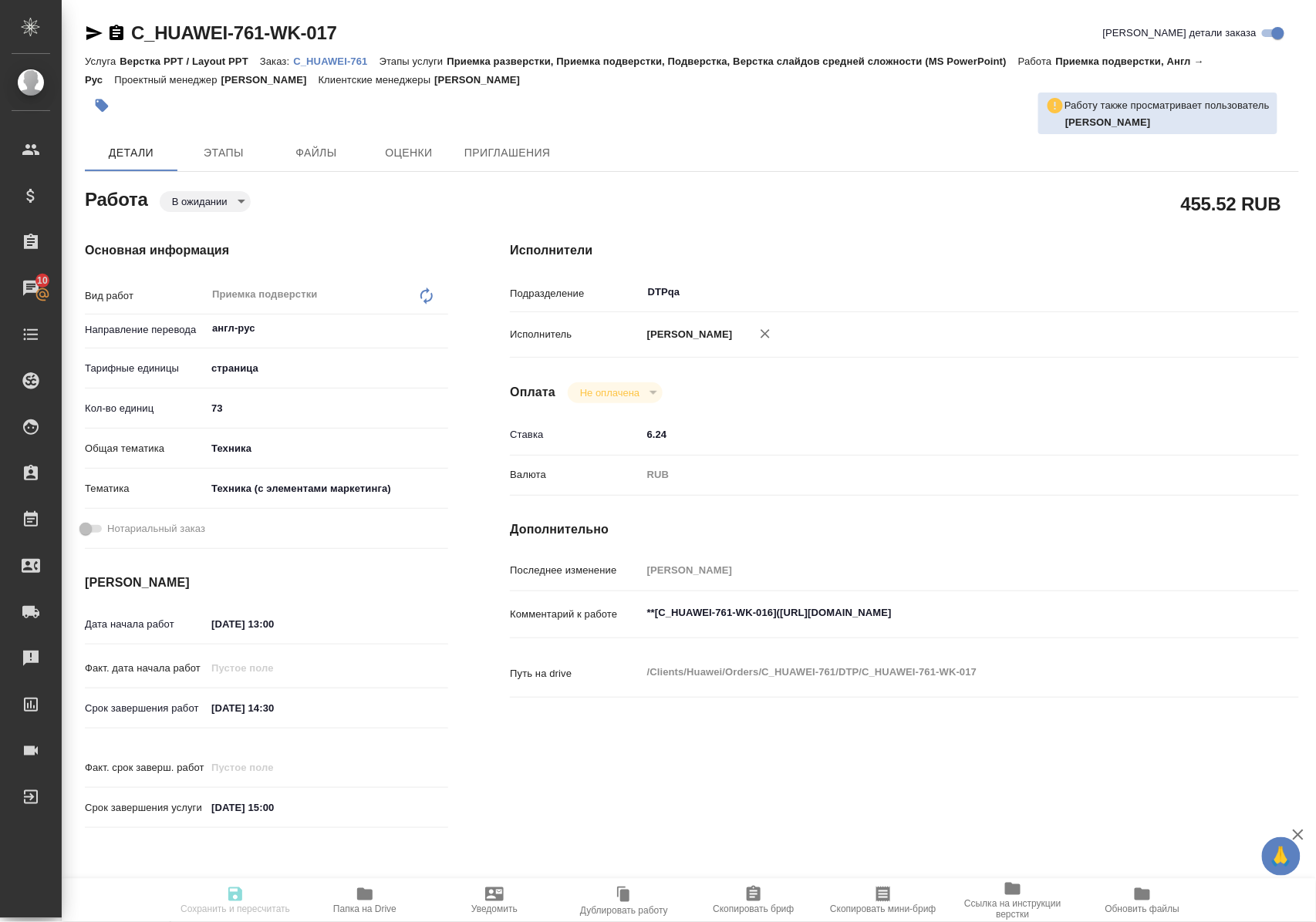
type input "5a8b1489cc6b4906c91bfdb2"
type input "73"
type input "tech"
type input "60014f8f4811385ea454c731"
type input "15.09.2025 13:00"
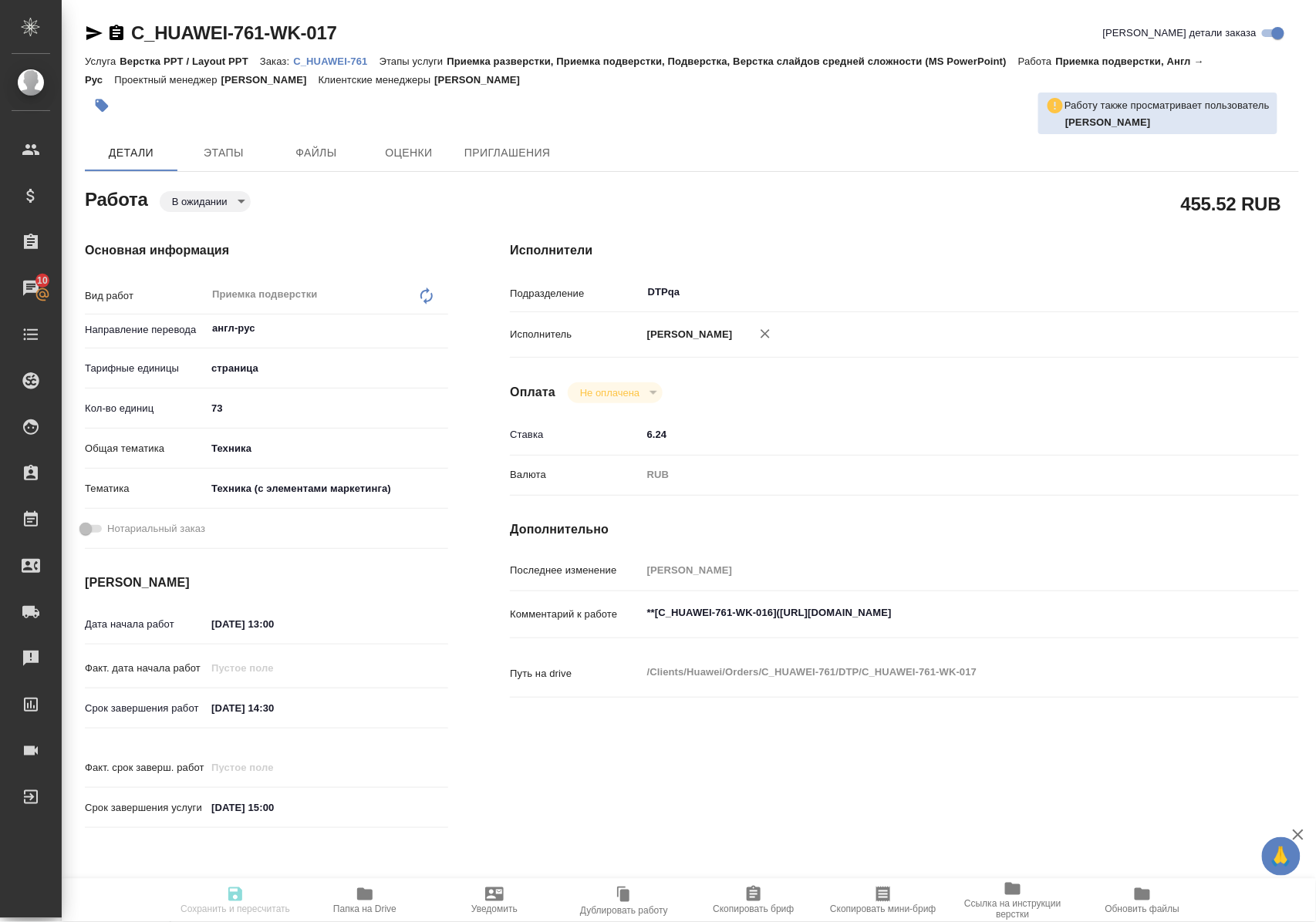
type input "15.09.2025 14:30"
type input "15.09.2025 15:00"
type input "DTPqa"
type input "notPayed"
type input "6.24"
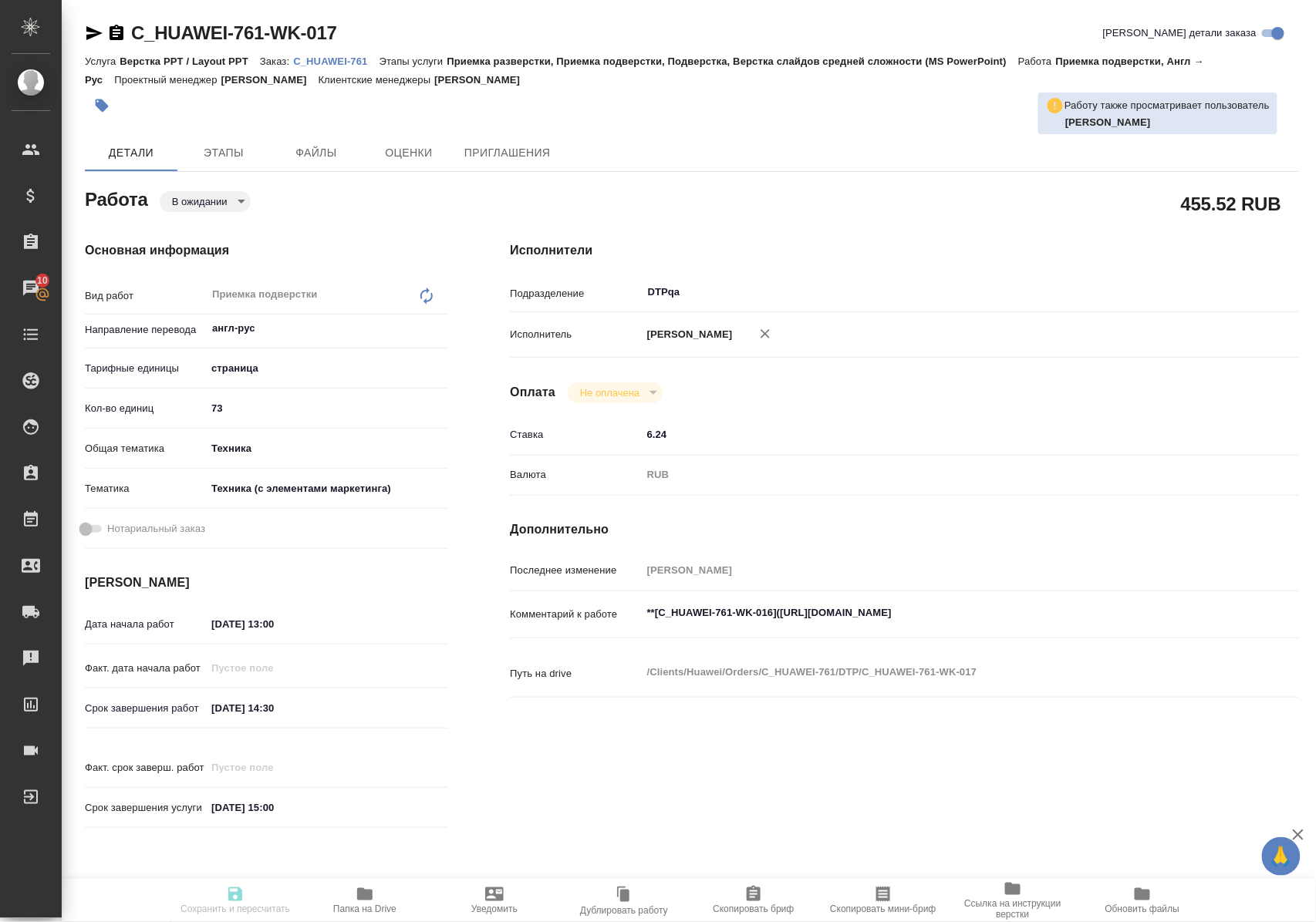
type input "RUB"
type input "Полушина Алена"
type textarea "**[C_HUAWEI-761-WK-016](https://tera.awatera.com/Work/68adad4345608794ac25ff9e/…"
type textarea "x"
type textarea "/Clients/Huawei/Orders/C_HUAWEI-761/DTP/C_HUAWEI-761-WK-017"
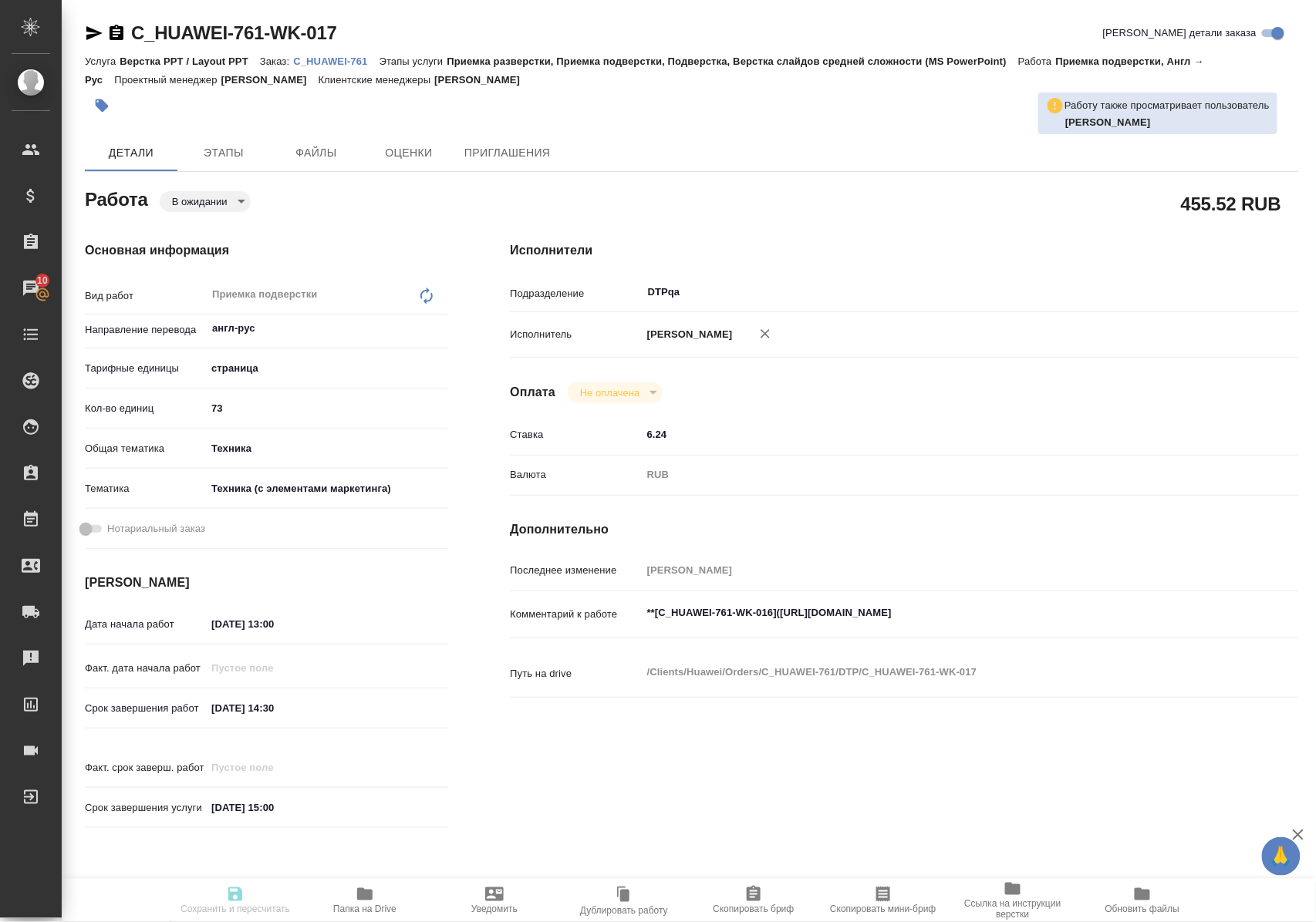
type textarea "x"
type input "C_HUAWEI-761"
type input "3011H00007682"
type input "Верстка PPT / Layout PPT"
type input "Приемка разверстки, Приемка подверстки, Подверстка, Верстка слайдов средней сло…"
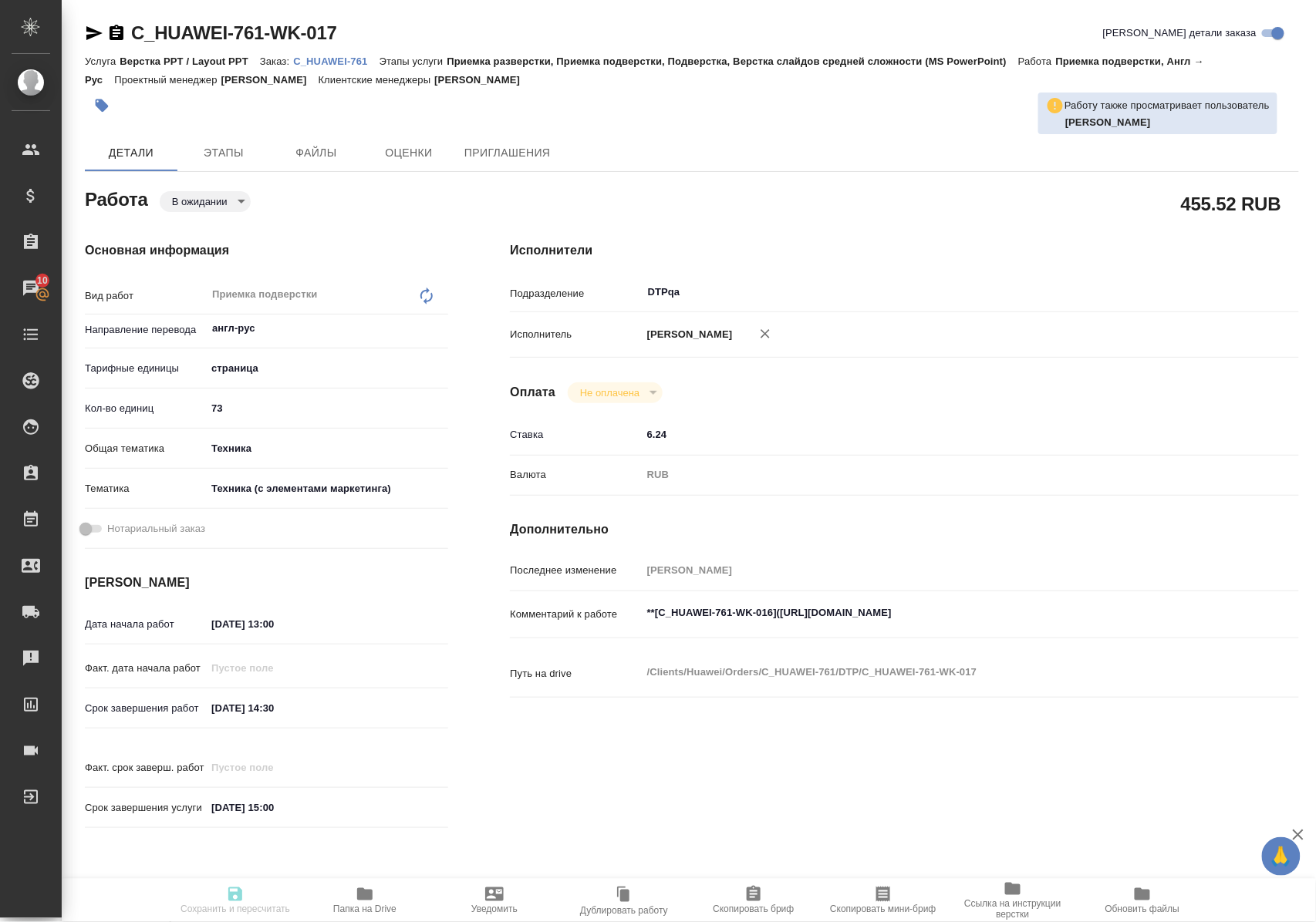
type input "Лямина Надежда"
type input "Петрова Валерия"
type input "/Clients/Huawei/Orders/C_HUAWEI-761"
type textarea "x"
type textarea "ниже есть инструкции к переводу/верстке Пожалуйста, подберите исполнителя, спец…"
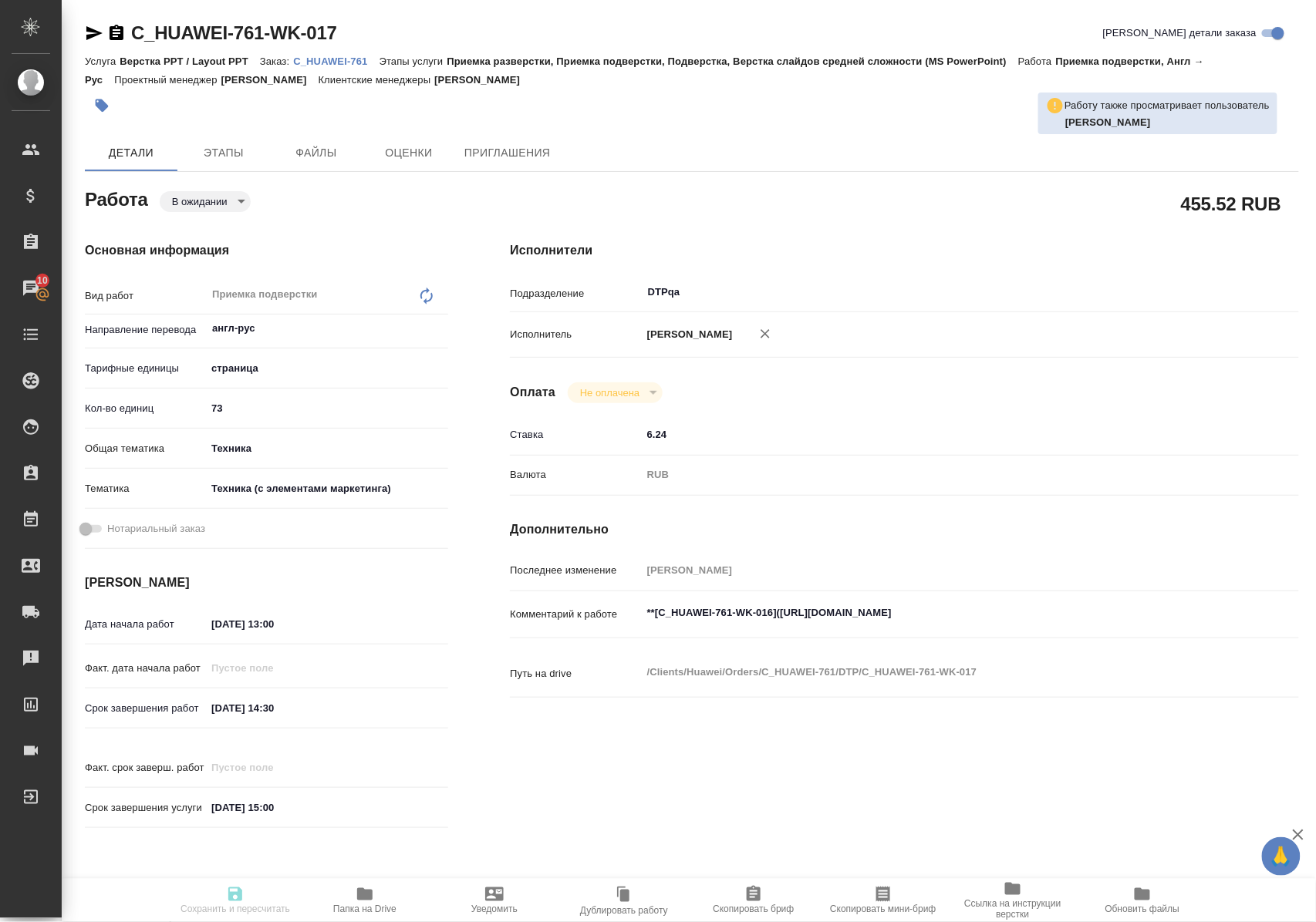
type textarea "x"
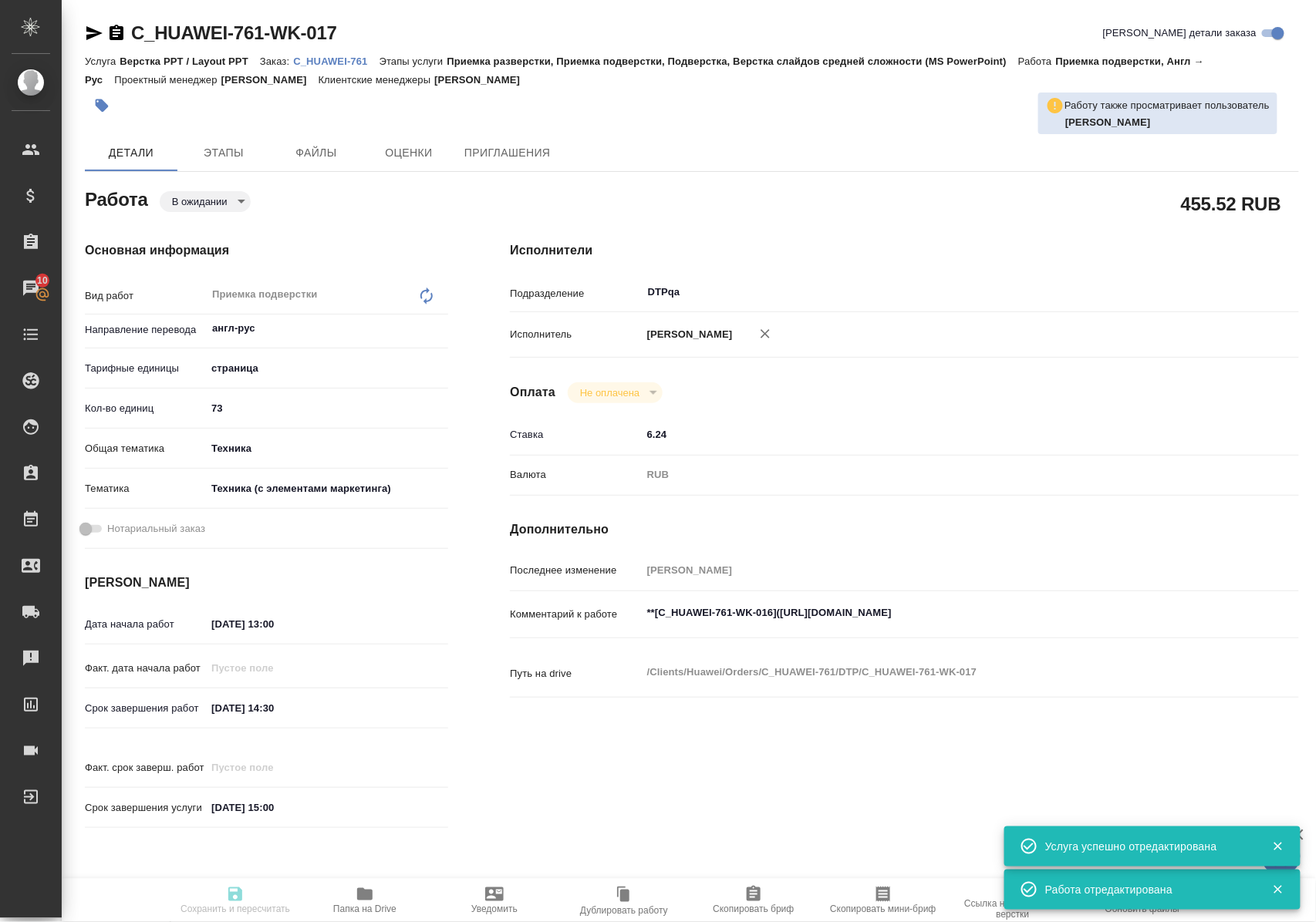
type textarea "x"
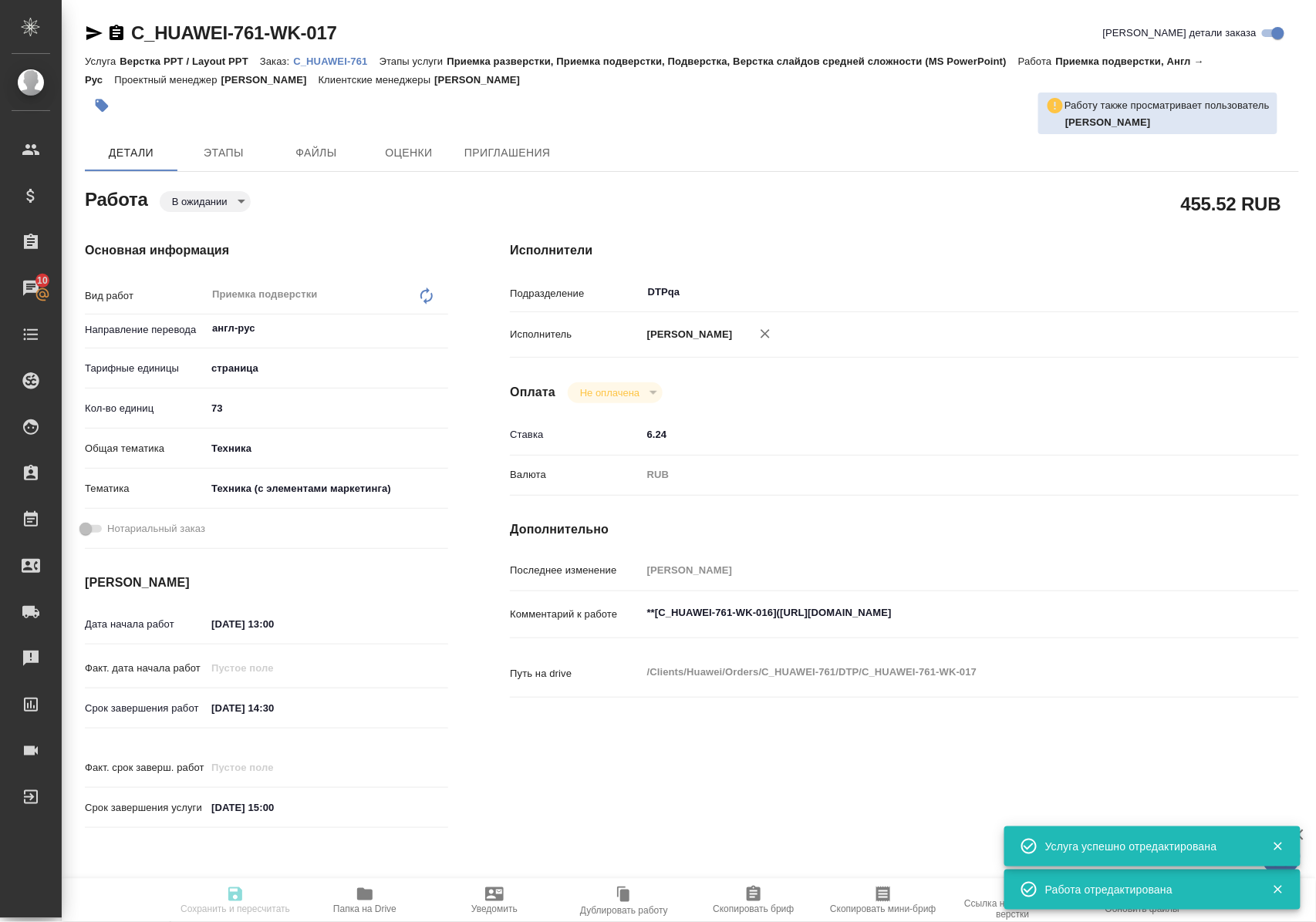
type textarea "x"
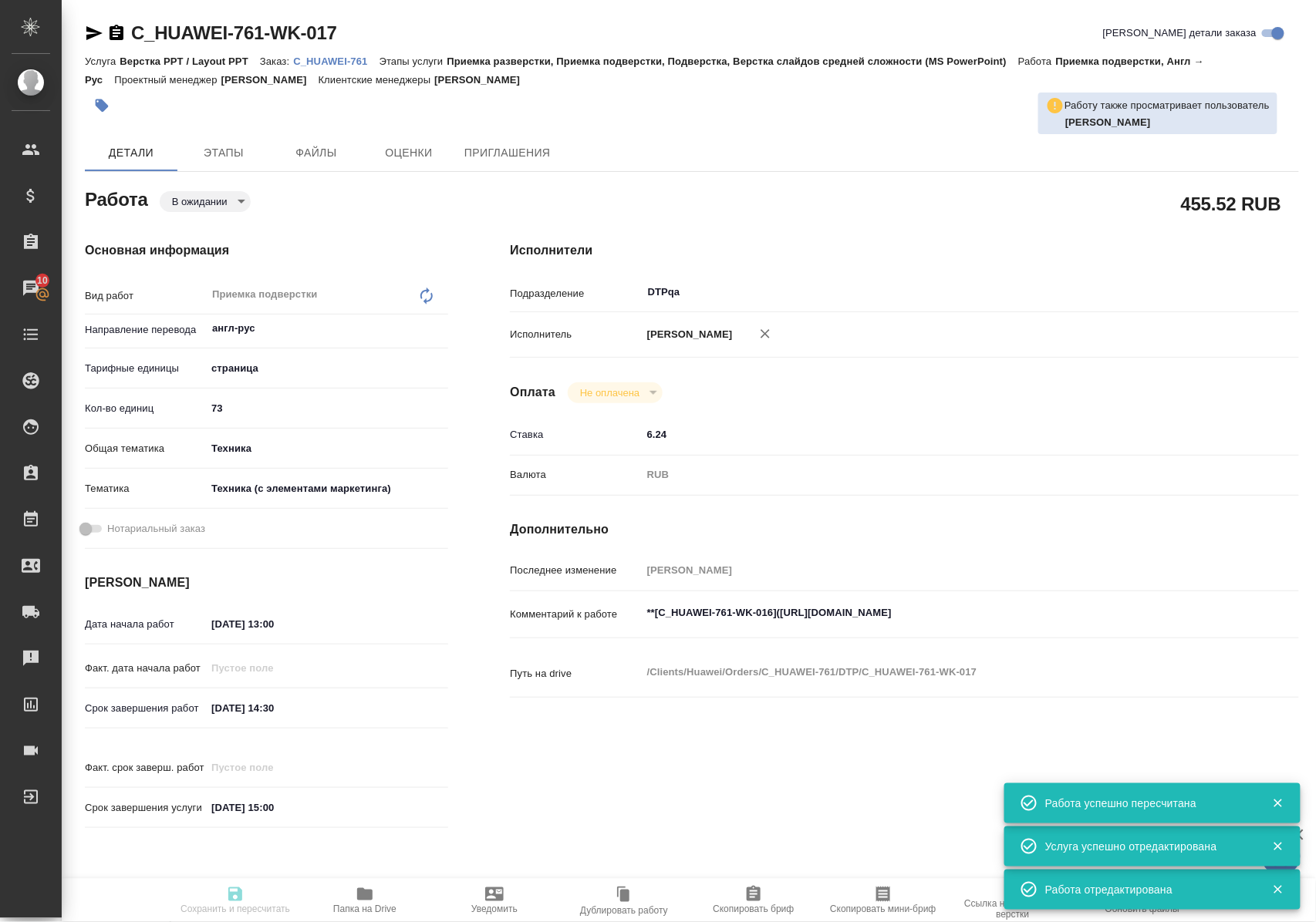
type textarea "x"
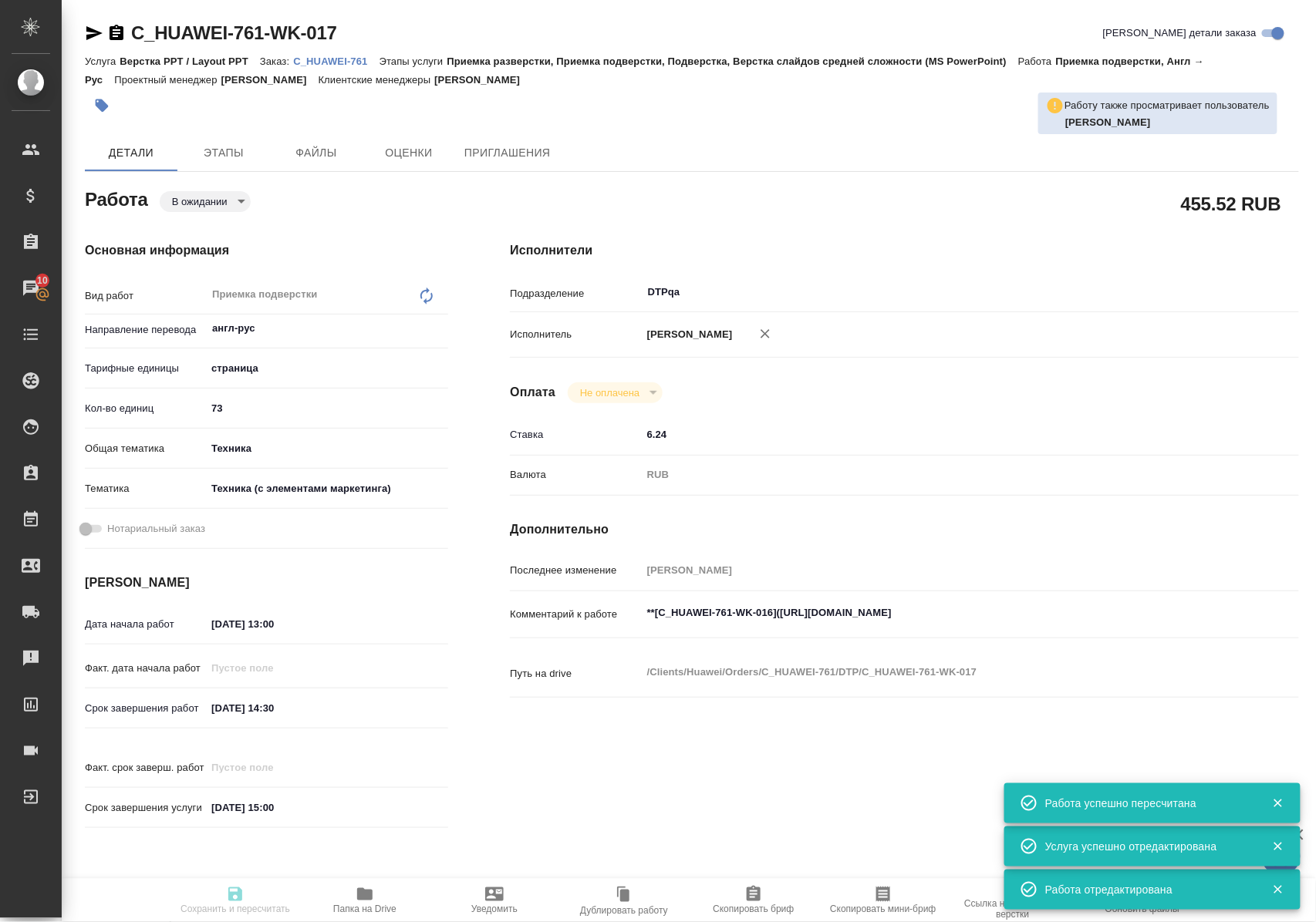
type input "pending"
type textarea "Приемка подверстки"
type textarea "x"
type input "англ-рус"
type input "5a8b1489cc6b4906c91bfdb2"
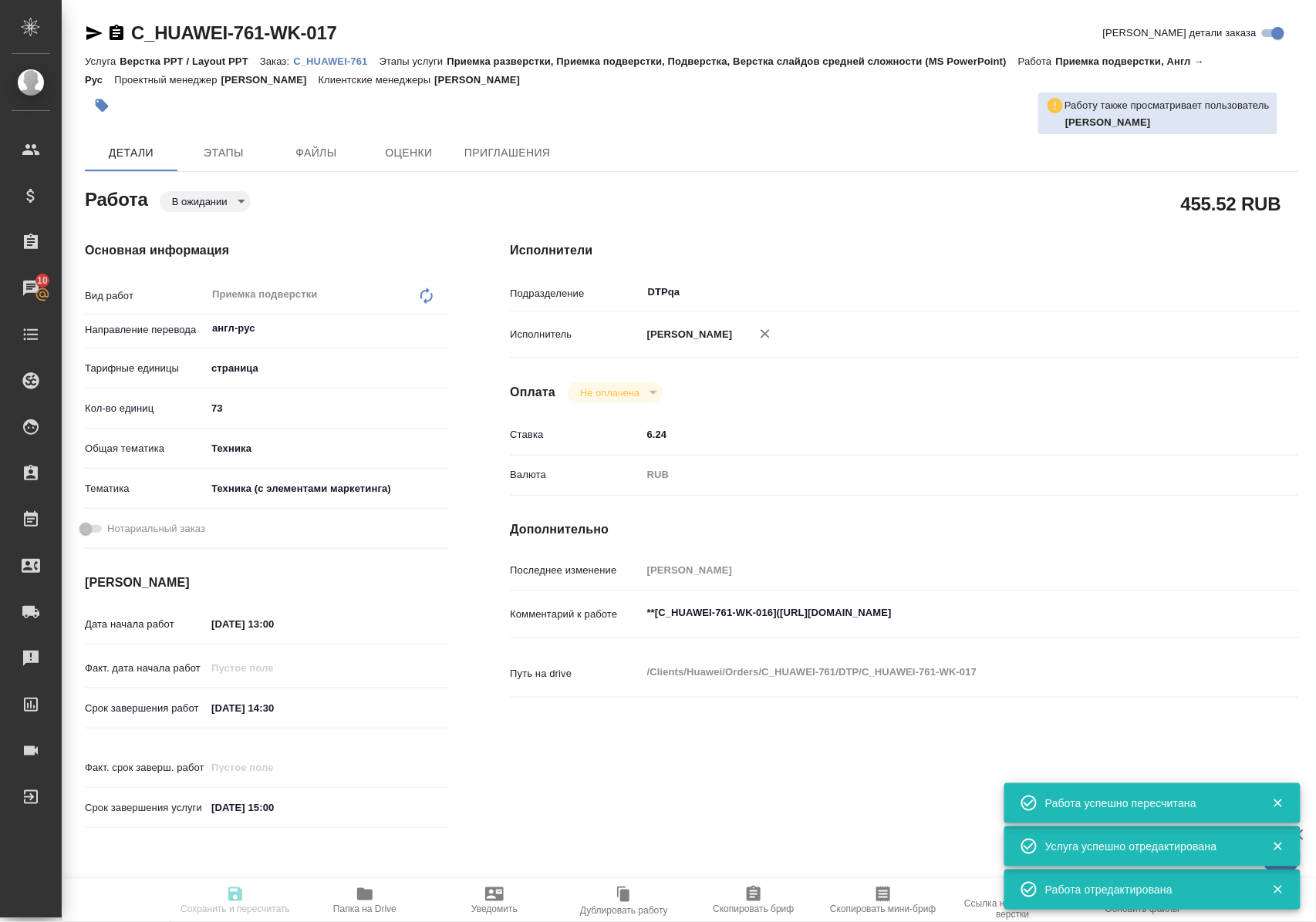
type input "73"
type input "tech"
type input "60014f8f4811385ea454c731"
type input "15.09.2025 13:00"
type input "15.09.2025 14:30"
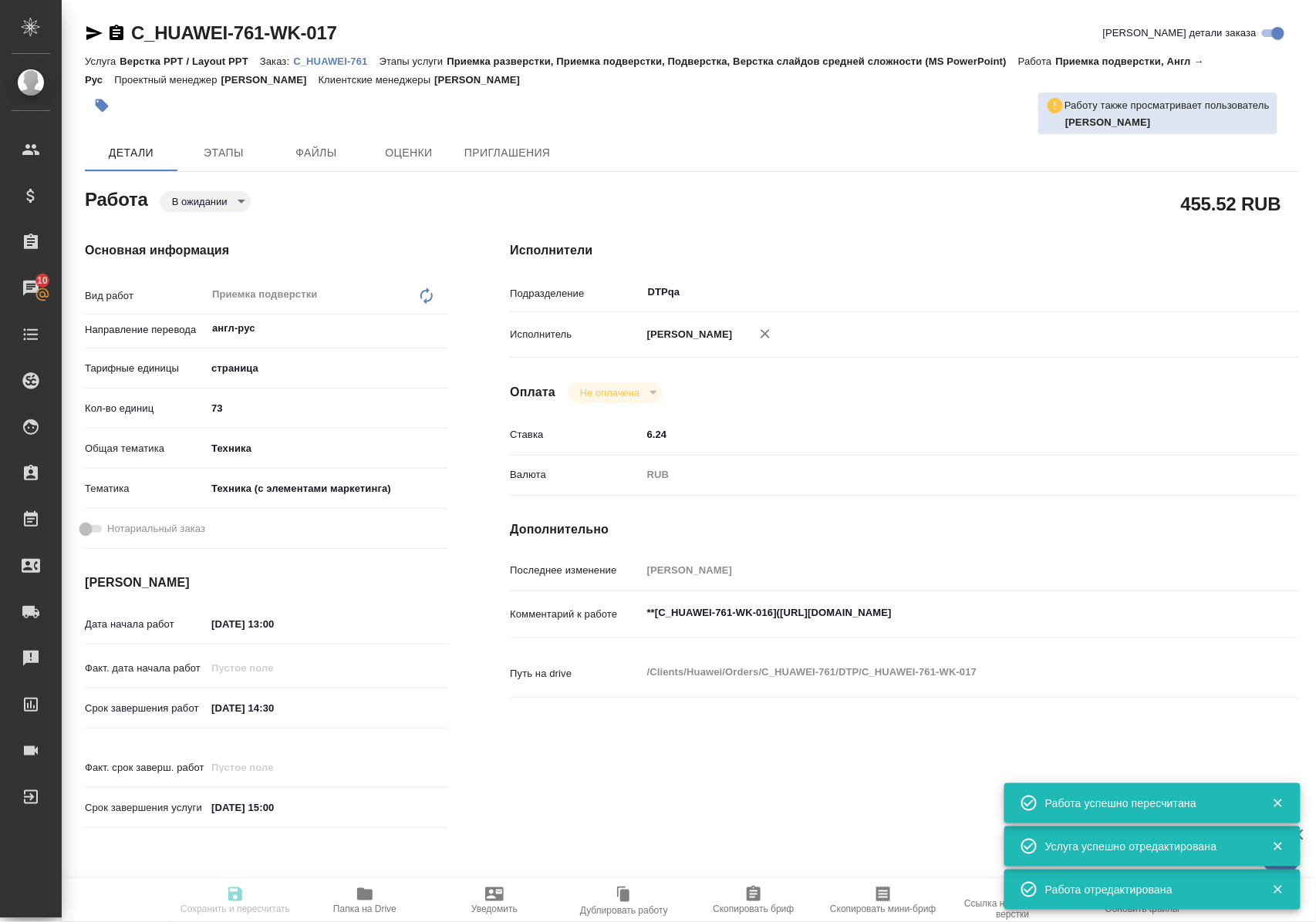
type input "15.09.2025 15:00"
type input "DTPqa"
type input "notPayed"
type input "6.24"
type input "RUB"
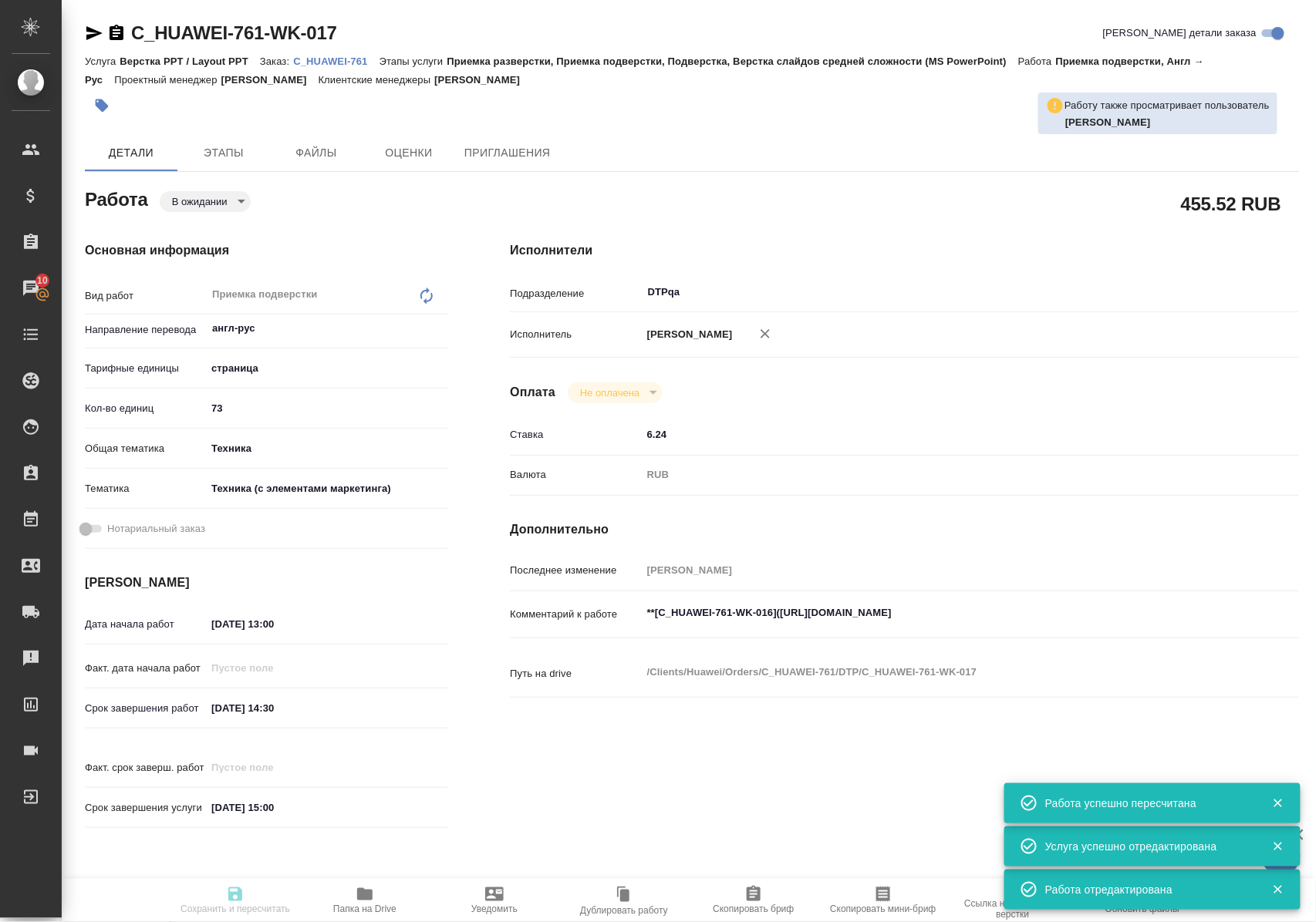
type input "Полушина Алена"
type textarea "**[C_HUAWEI-761-WK-016](https://tera.awatera.com/Work/68adad4345608794ac25ff9e/…"
type textarea "x"
type textarea "/Clients/Huawei/Orders/C_HUAWEI-761/DTP/C_HUAWEI-761-WK-017"
type textarea "x"
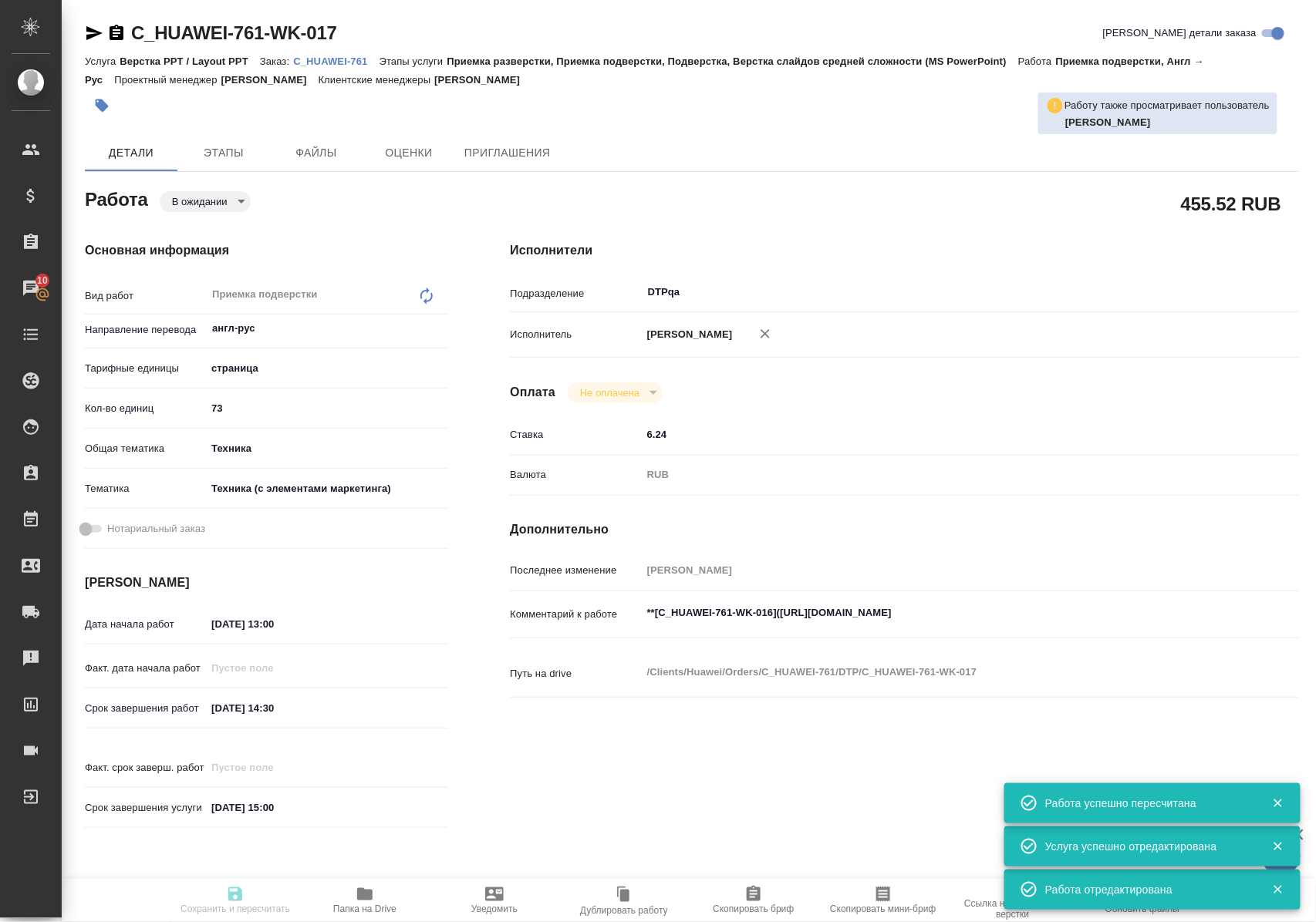
type input "C_HUAWEI-761"
type input "3011H00007682"
type input "Верстка PPT / Layout PPT"
type input "Приемка разверстки, Приемка подверстки, Подверстка, Верстка слайдов средней сло…"
type input "Лямина Надежда"
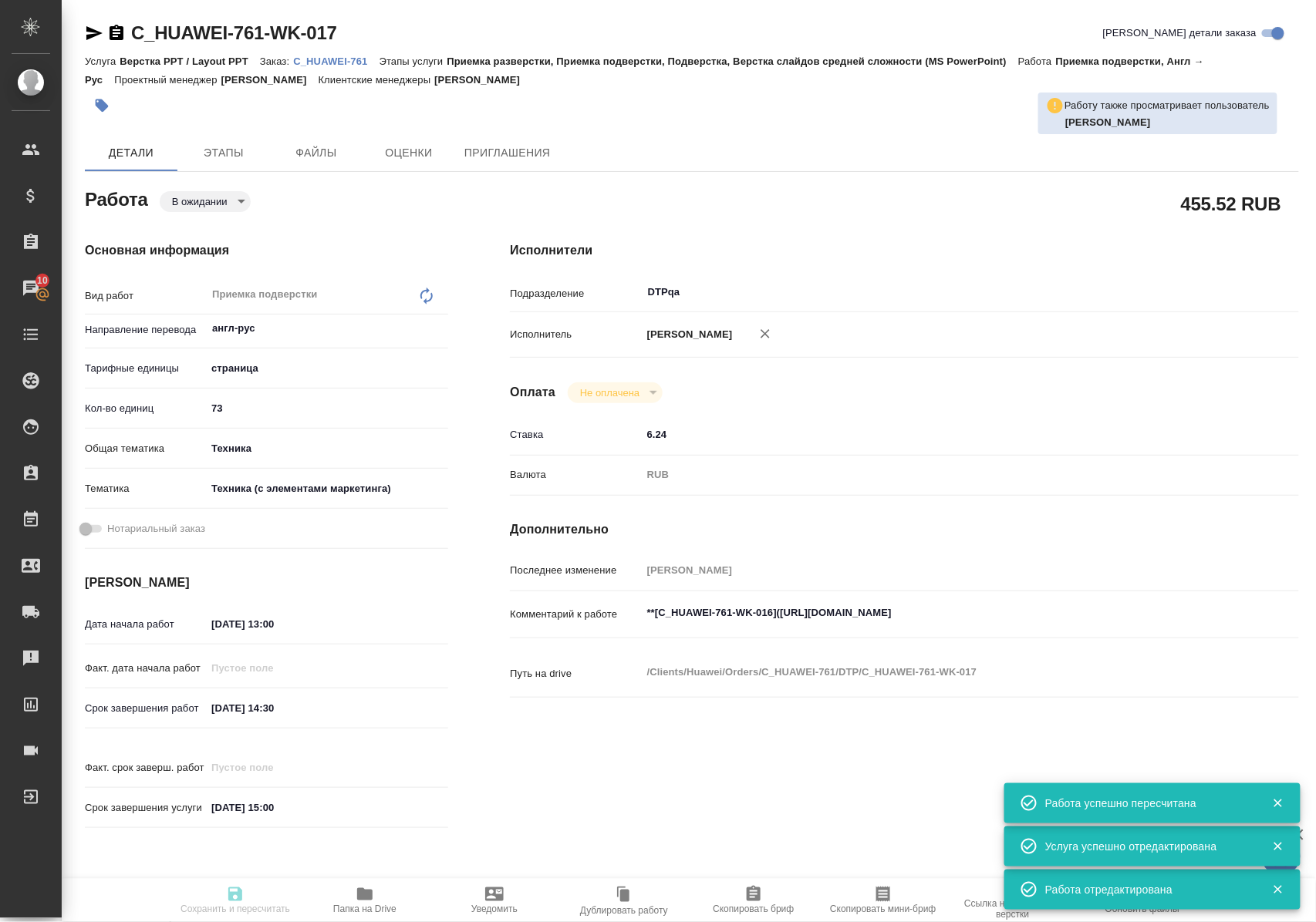
type input "[PERSON_NAME]"
type input "/Clients/Huawei/Orders/C_HUAWEI-761"
type textarea "x"
type textarea "ниже есть инструкции к переводу/верстке Пожалуйста, подберите исполнителя, спец…"
type textarea "x"
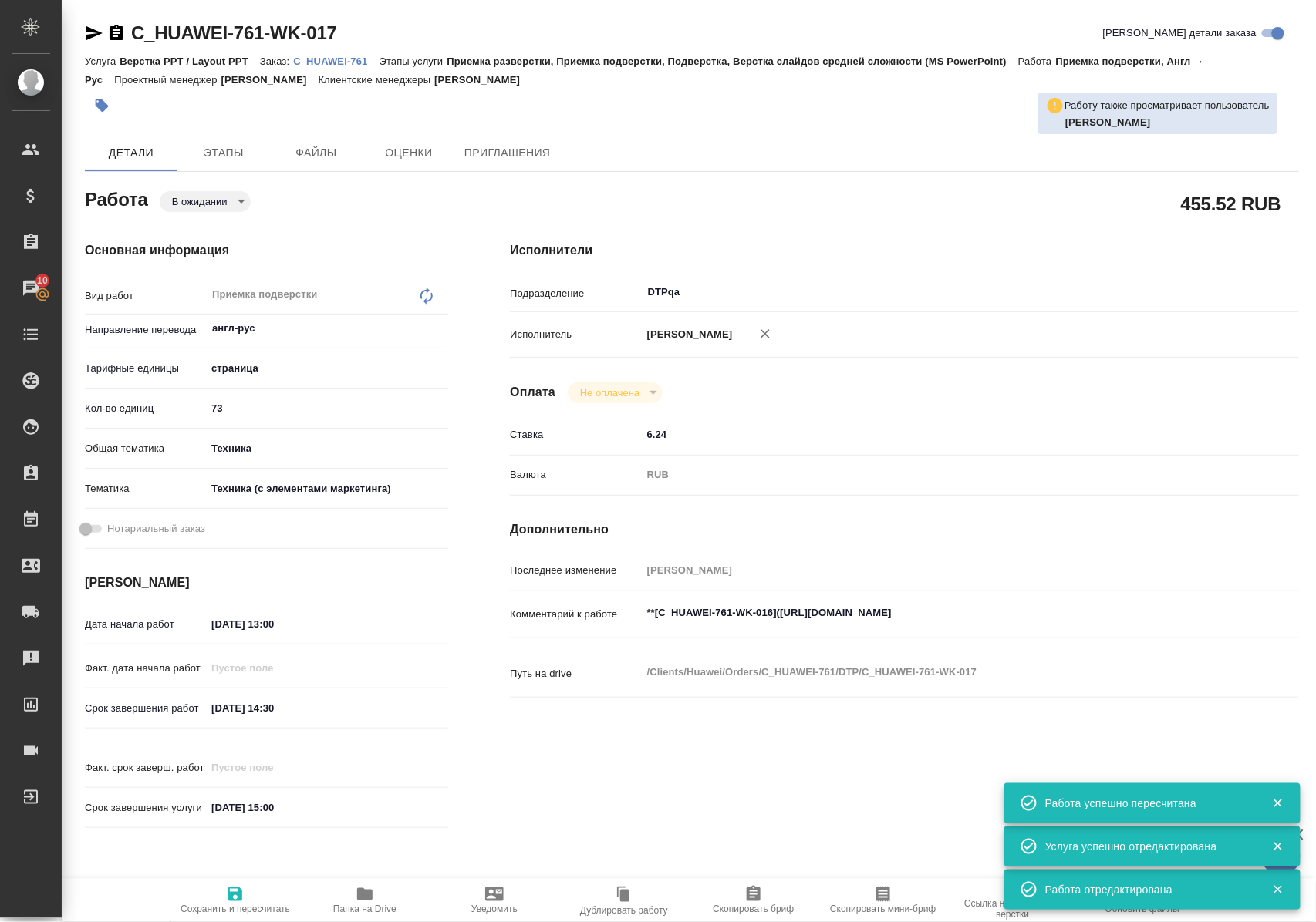
type textarea "x"
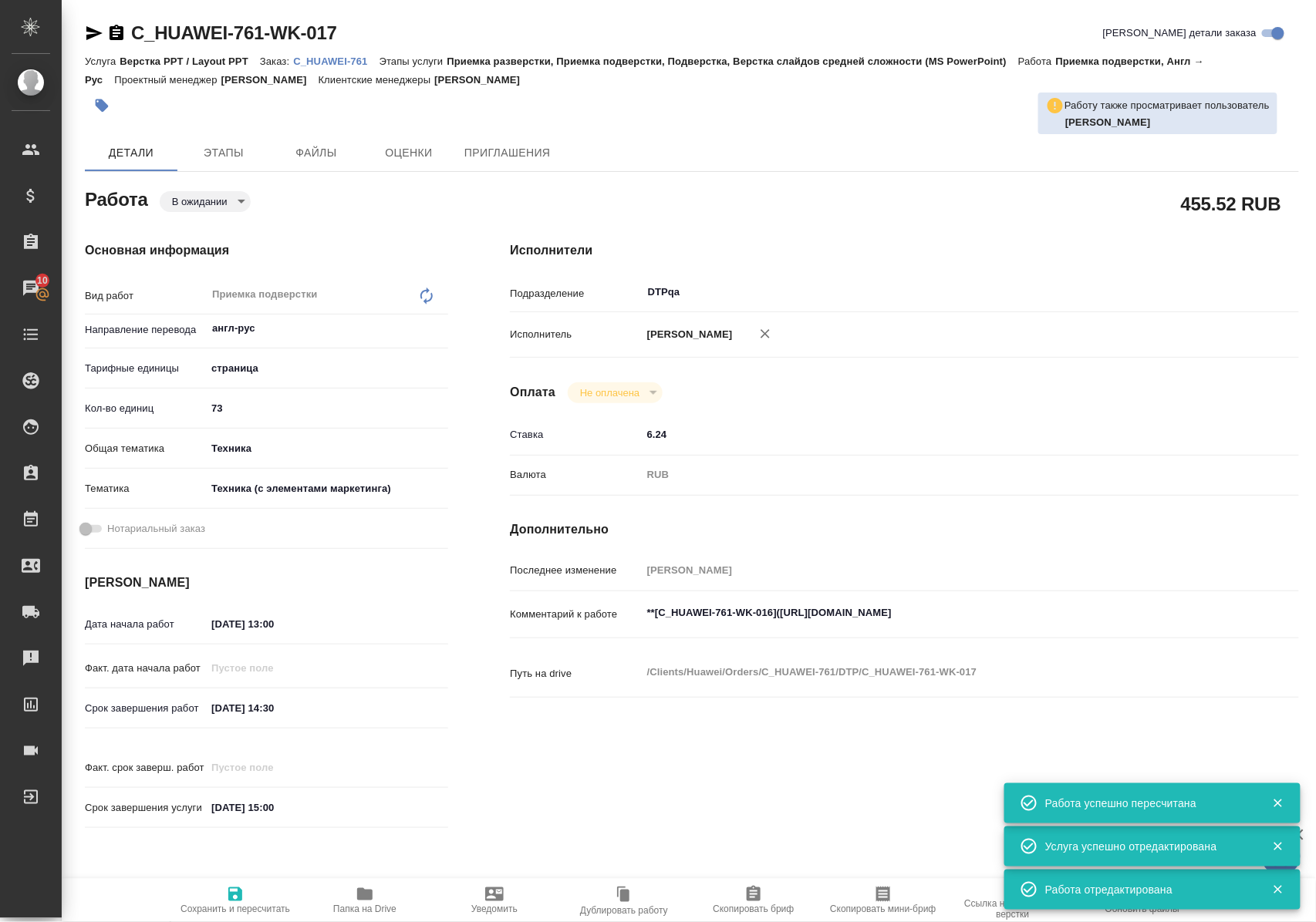
type textarea "x"
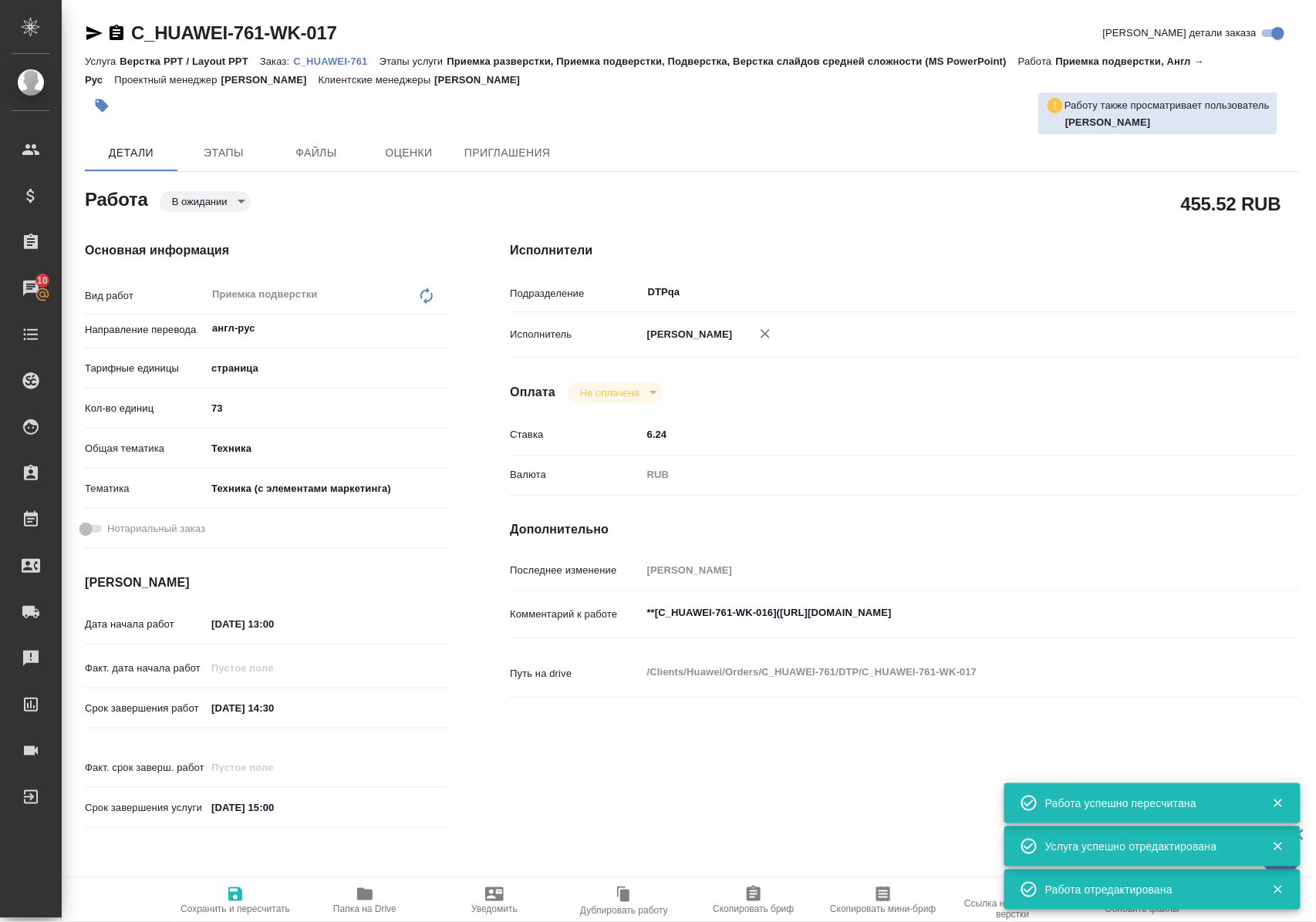
type textarea "x"
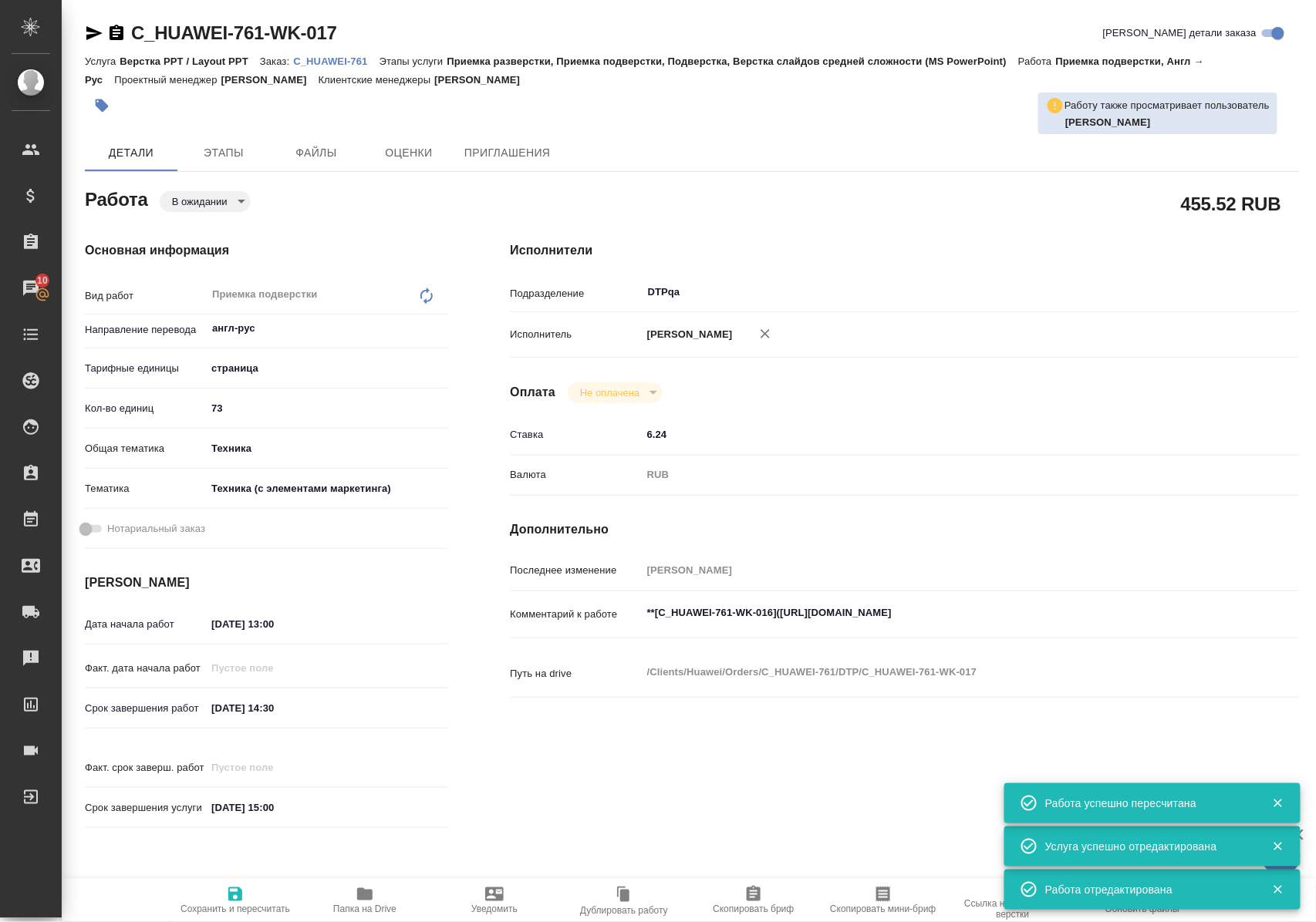
type textarea "x"
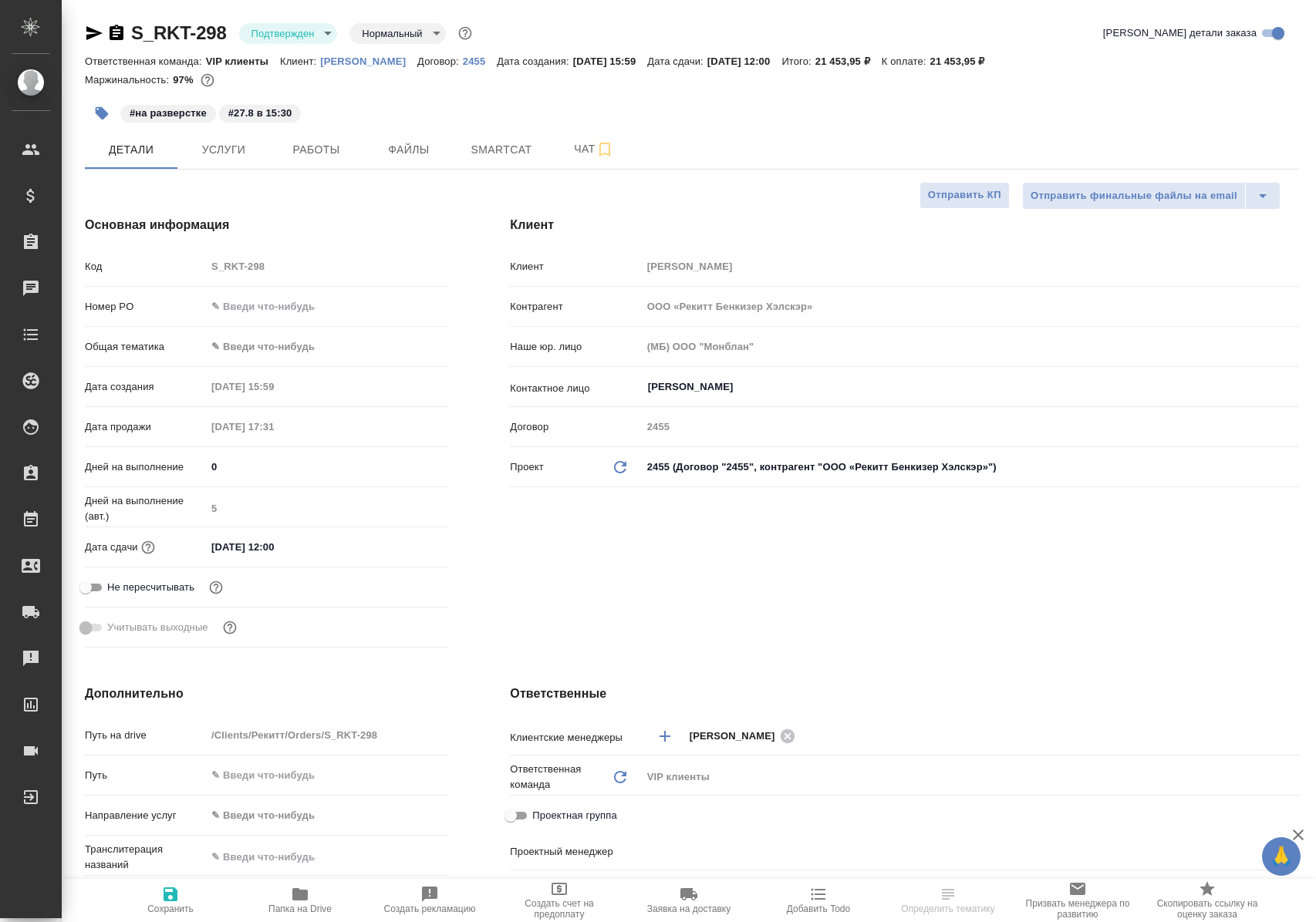
select select "RU"
type input "Грабко Мария"
type input "Каирова Бэлла"
click at [315, 149] on span "Работы" at bounding box center [316, 150] width 74 height 19
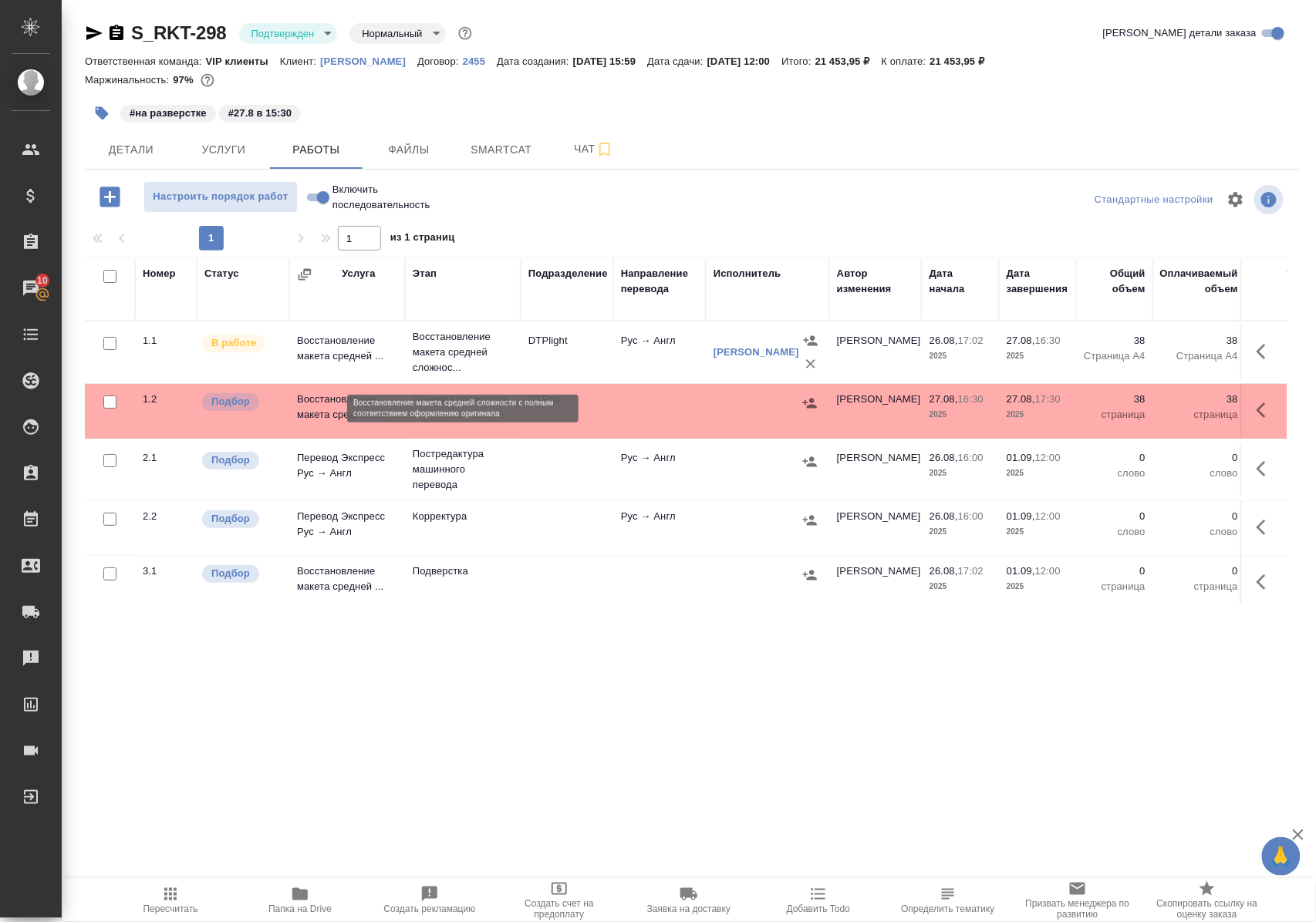
click at [424, 347] on p "Восстановление макета средней сложнос..." at bounding box center [462, 353] width 100 height 46
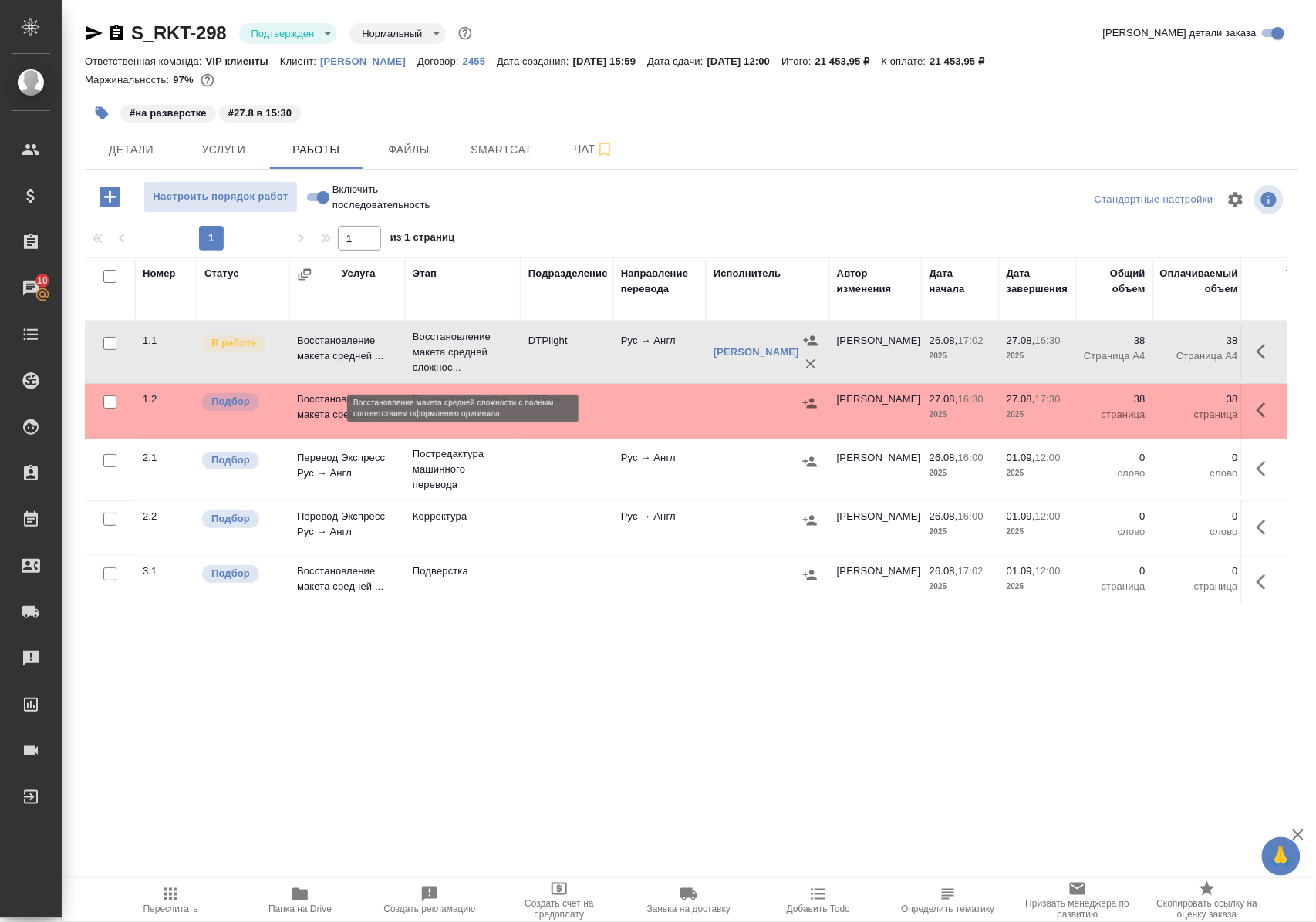
click at [424, 347] on p "Восстановление макета средней сложнос..." at bounding box center [462, 353] width 100 height 46
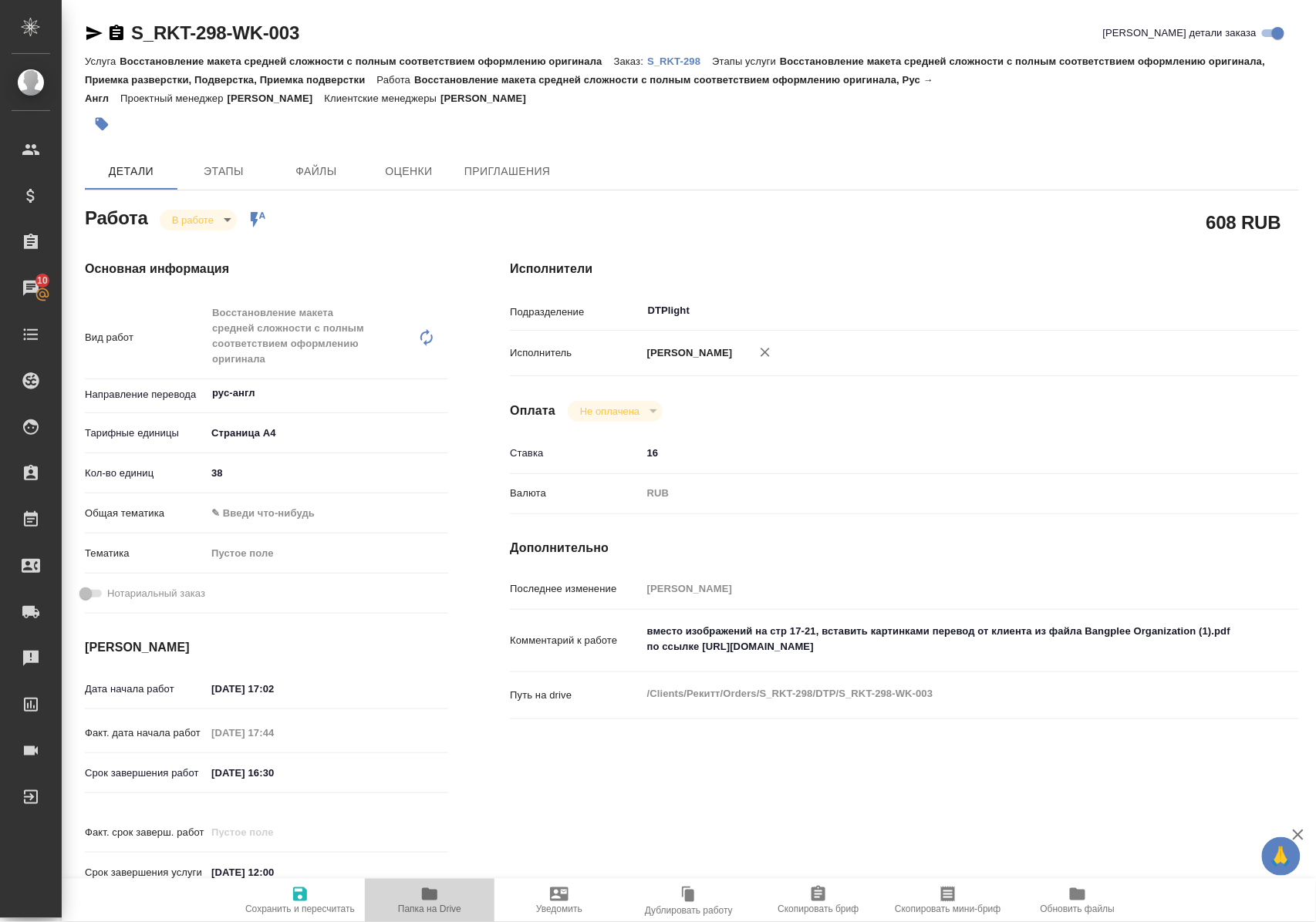
click at [433, 898] on icon "button" at bounding box center [429, 894] width 16 height 12
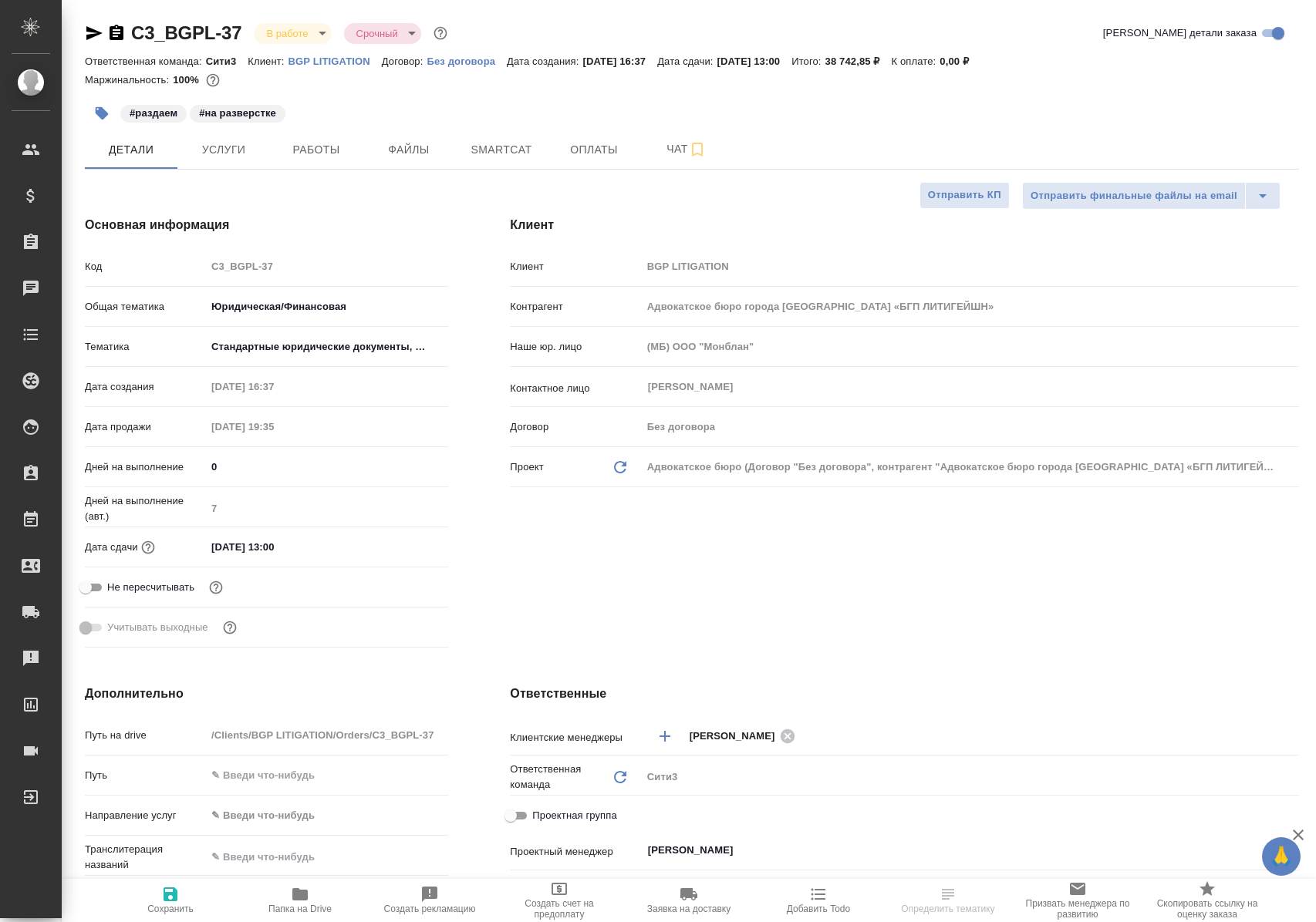
select select "RU"
click at [418, 155] on span "Файлы" at bounding box center [409, 150] width 74 height 19
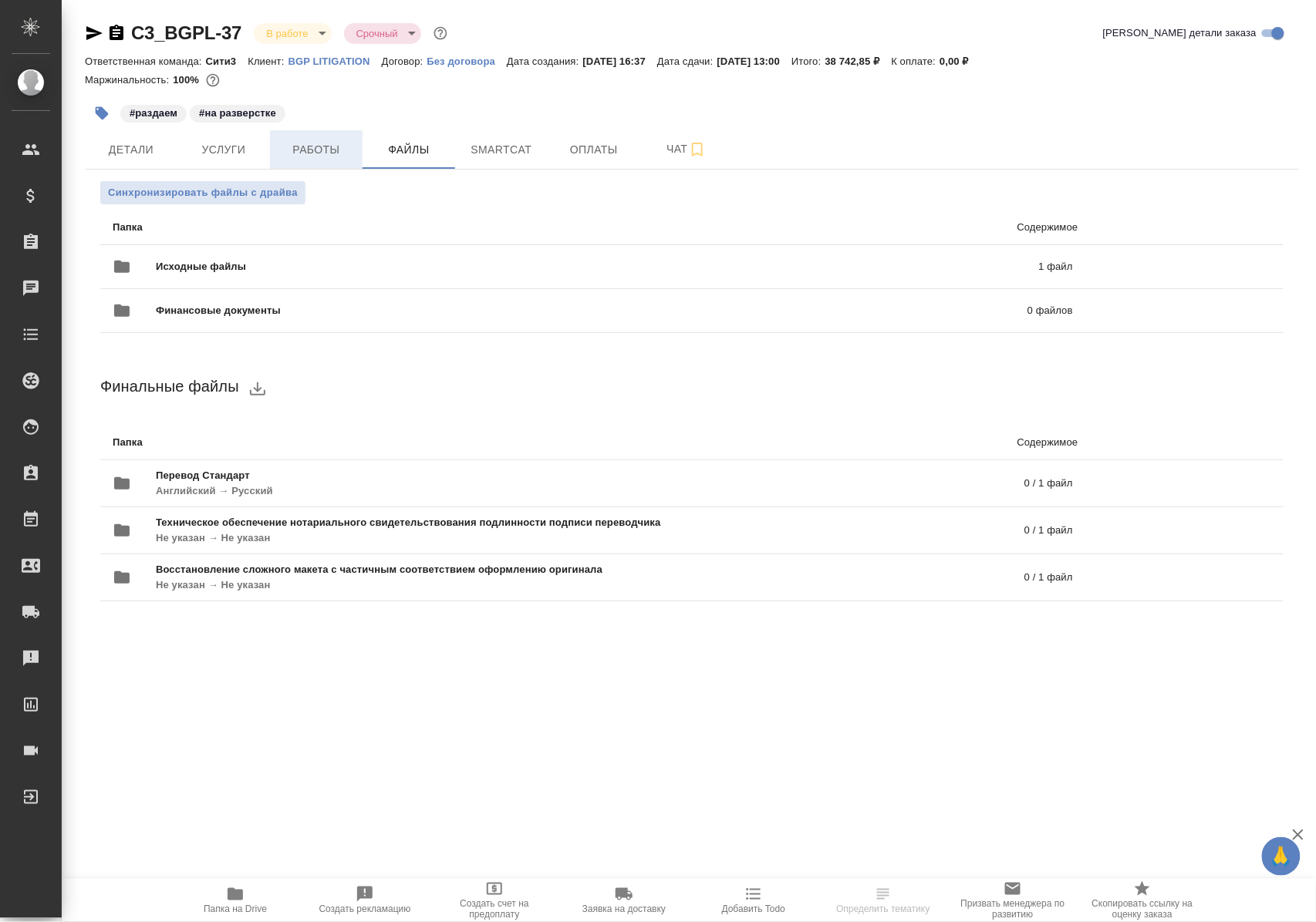
click at [334, 152] on span "Работы" at bounding box center [316, 150] width 74 height 19
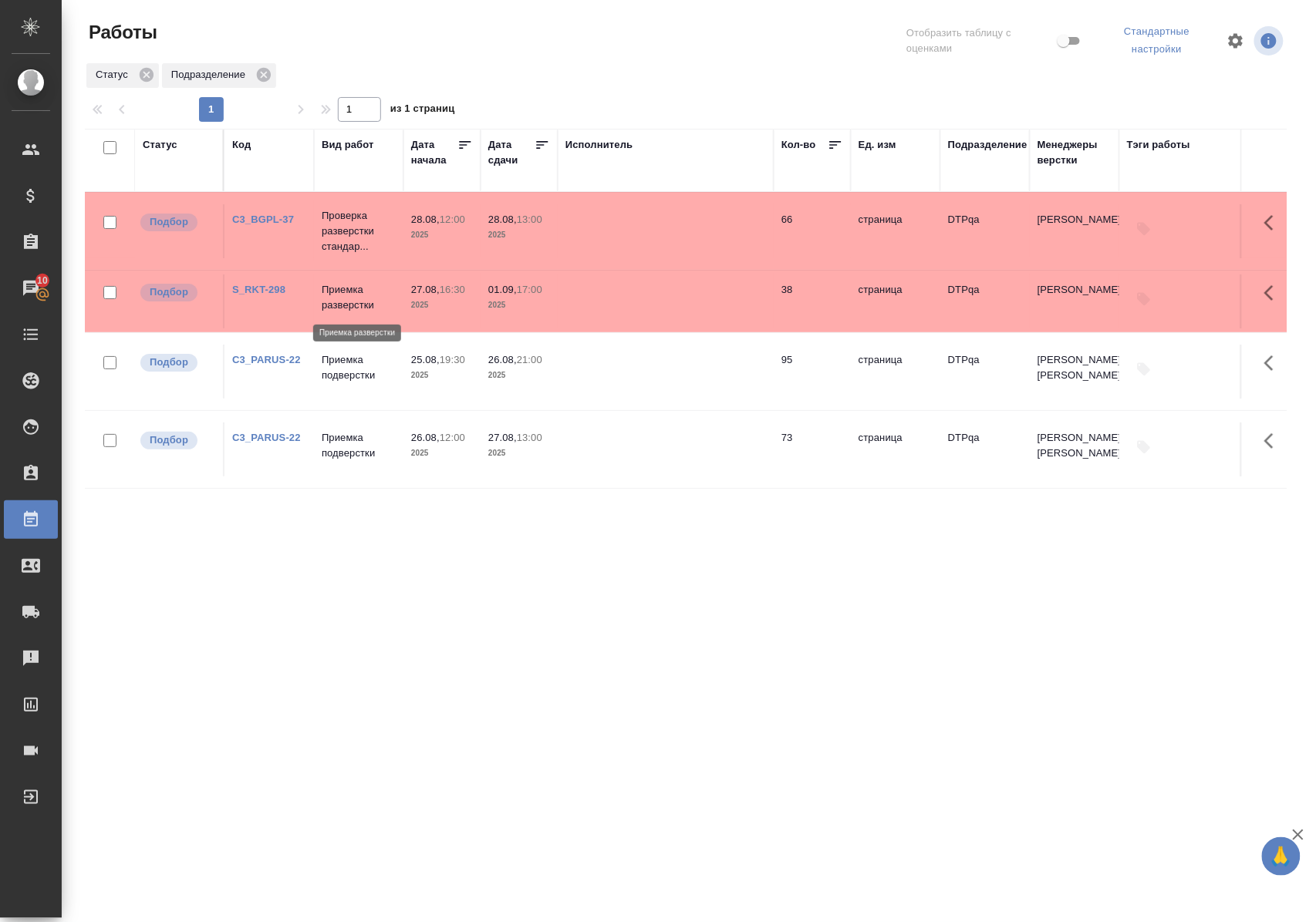
click at [346, 294] on p "Приемка разверстки" at bounding box center [358, 298] width 74 height 31
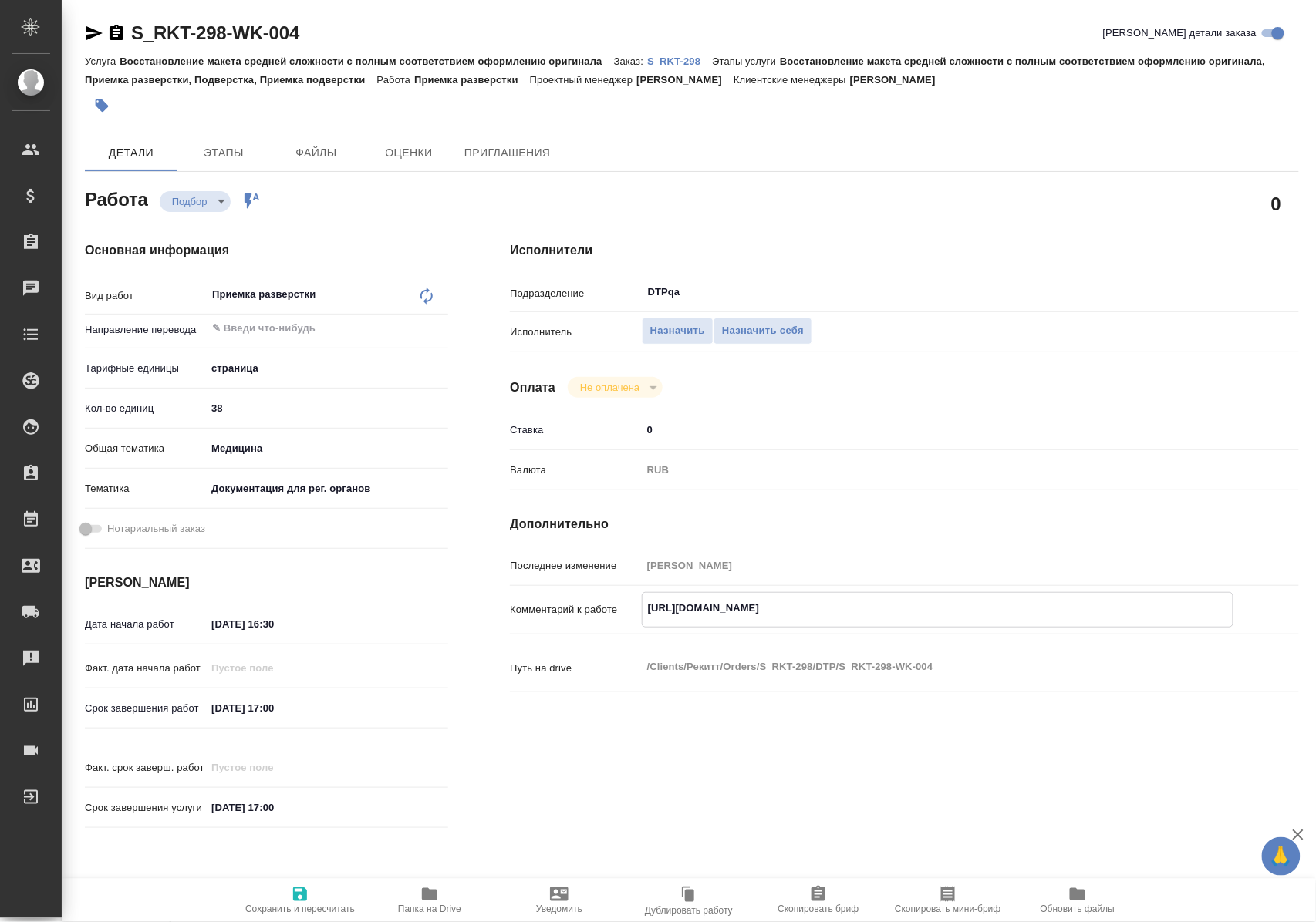
drag, startPoint x: 647, startPoint y: 609, endPoint x: 981, endPoint y: 600, distance: 334.1
click at [981, 600] on textarea "https://tera.awatera.com/Work/68ada24c580752ac0180fad8/" at bounding box center [937, 608] width 590 height 27
click at [94, 34] on icon "button" at bounding box center [95, 33] width 17 height 14
drag, startPoint x: 647, startPoint y: 611, endPoint x: 1033, endPoint y: 611, distance: 386.0
click at [1033, 611] on textarea "https://tera.awatera.com/Work/68ada24c580752ac0180fad8/" at bounding box center [937, 608] width 590 height 27
